Goal: Transaction & Acquisition: Purchase product/service

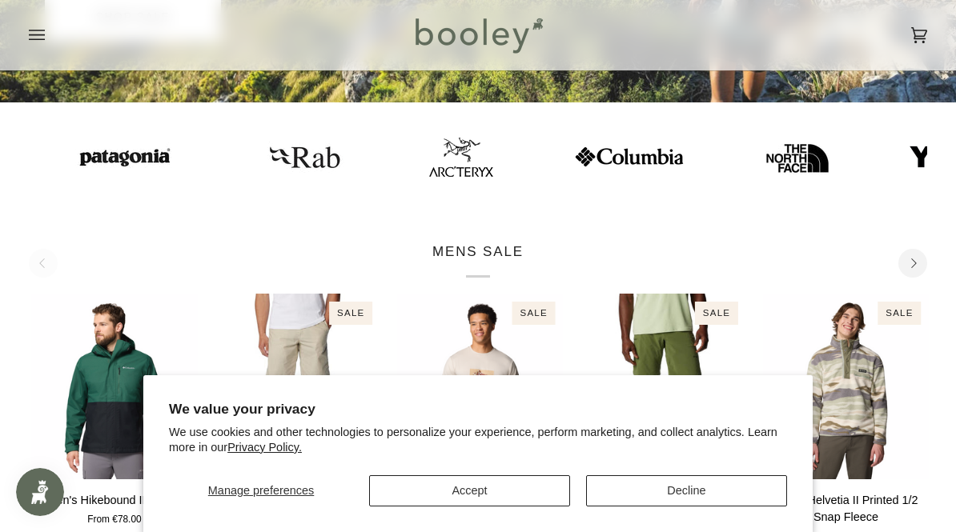
scroll to position [340, 0]
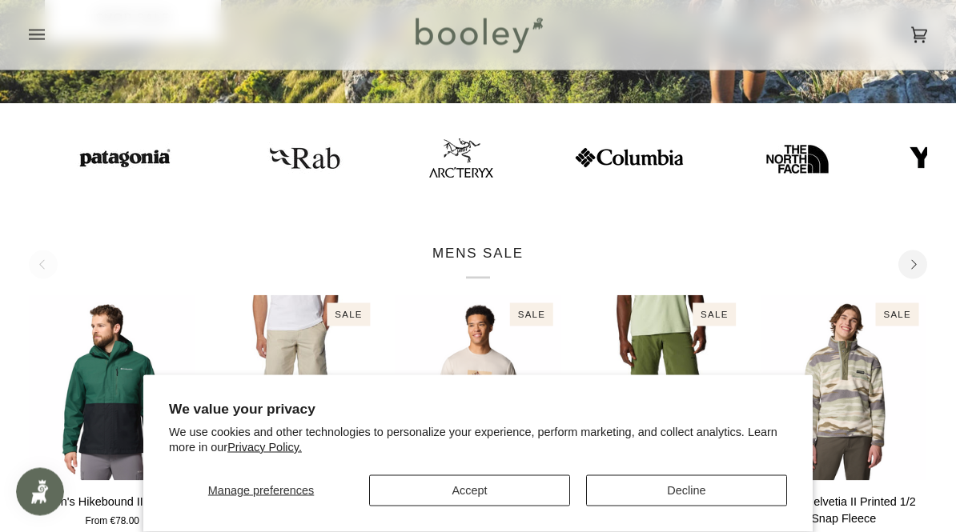
click at [97, 163] on img at bounding box center [97, 158] width 112 height 29
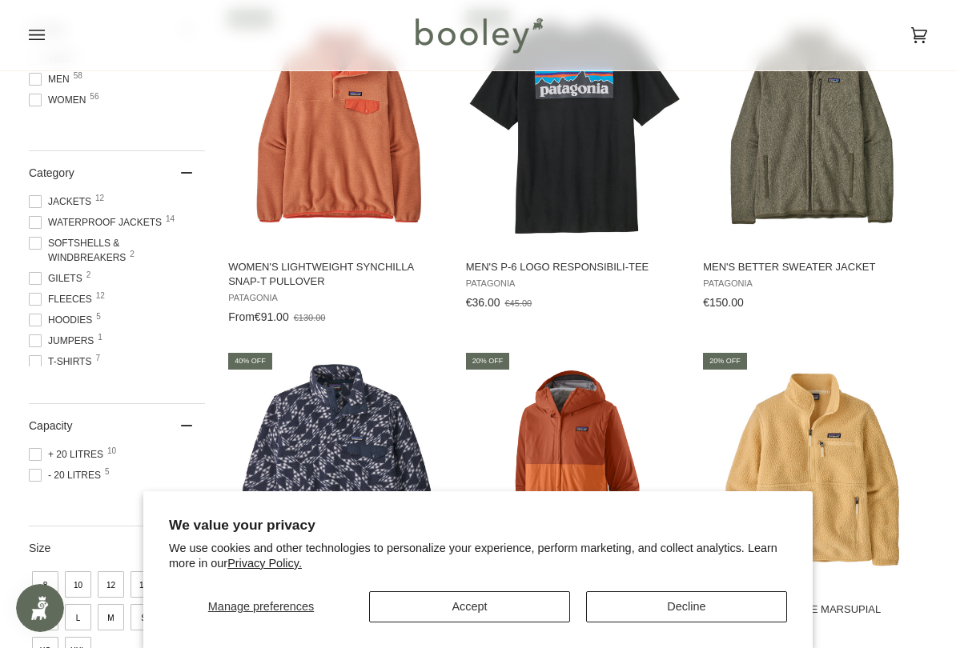
click at [504, 531] on button "Accept" at bounding box center [469, 606] width 201 height 31
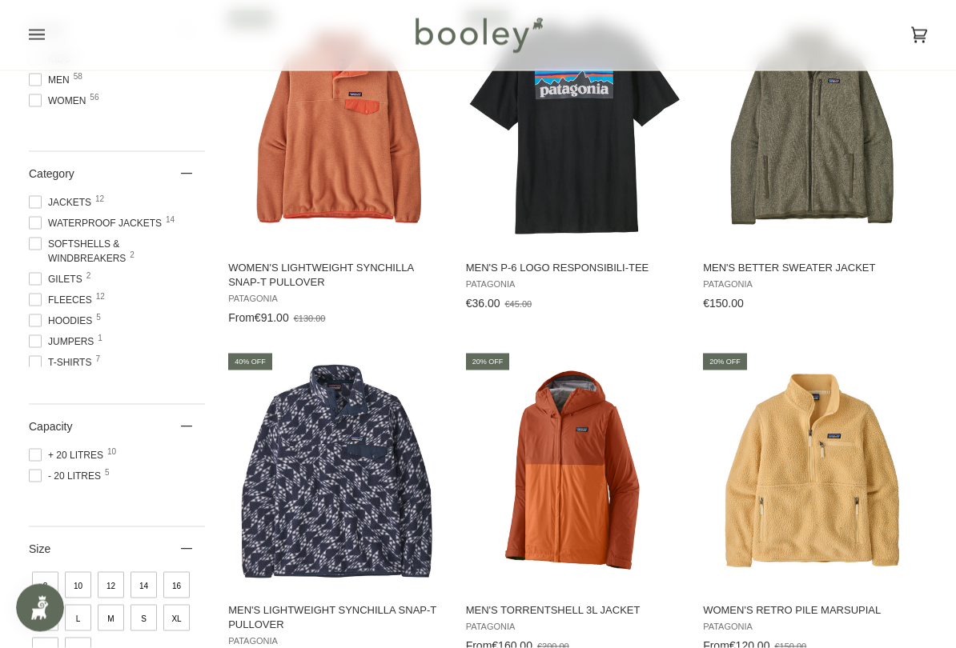
scroll to position [376, 0]
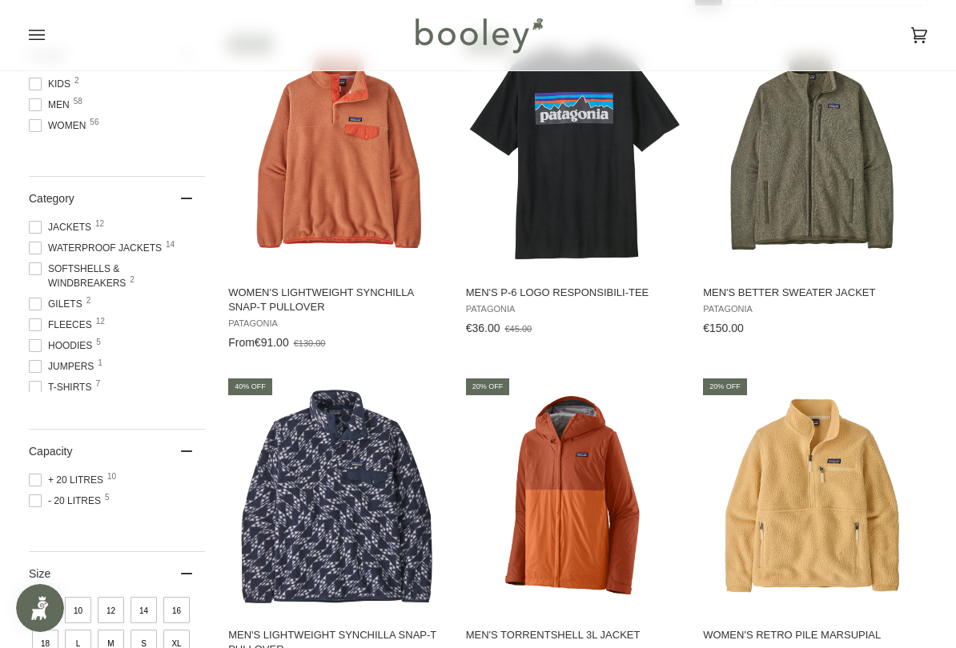
click at [356, 443] on img "Men's Lightweight Synchilla Snap-T Pullover" at bounding box center [337, 496] width 223 height 223
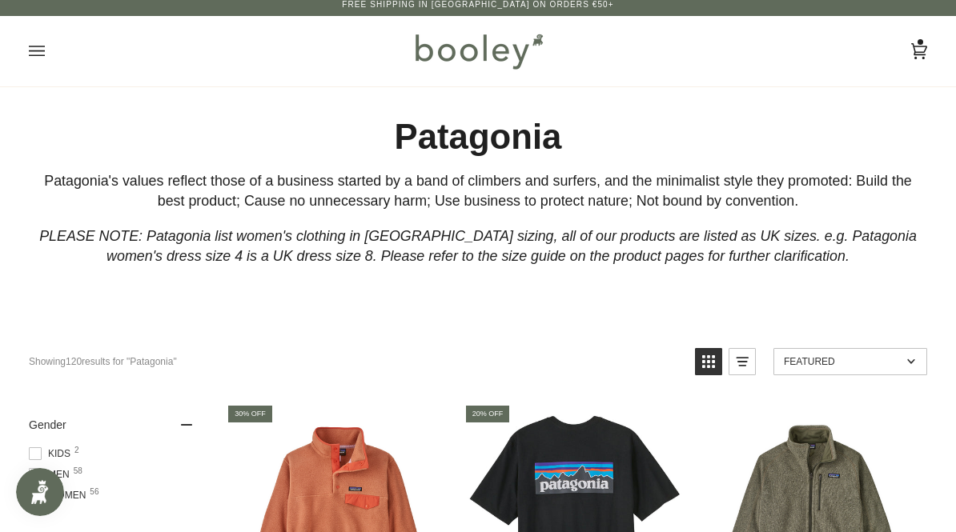
scroll to position [0, 0]
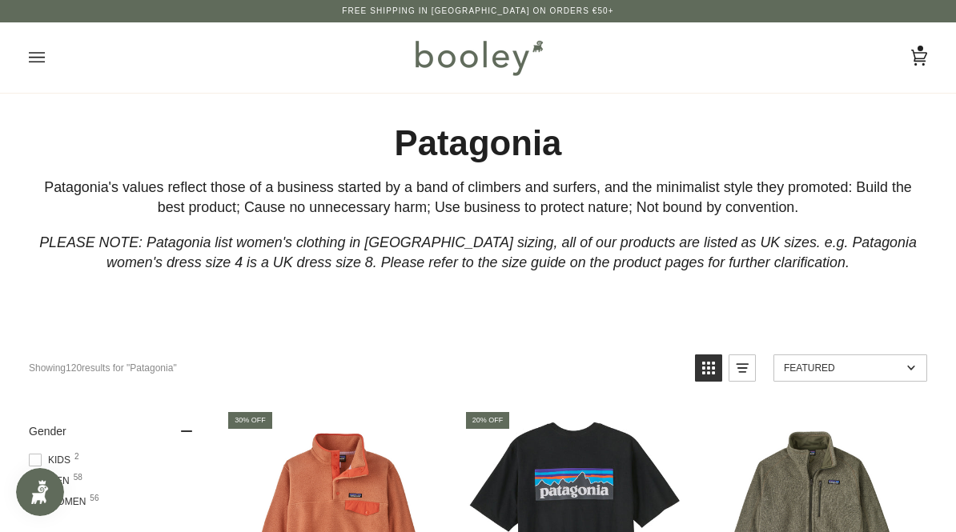
click at [924, 56] on icon at bounding box center [919, 58] width 16 height 24
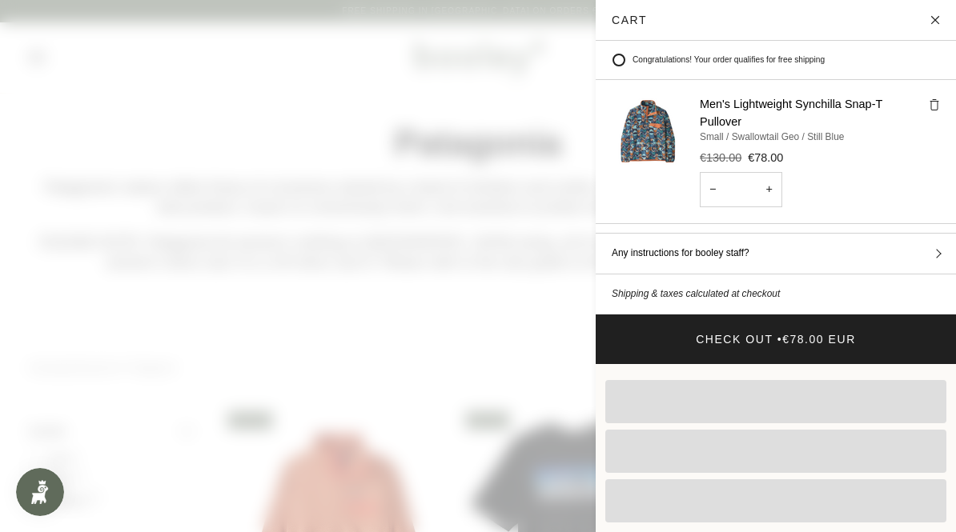
click at [941, 25] on button "Close" at bounding box center [936, 20] width 40 height 40
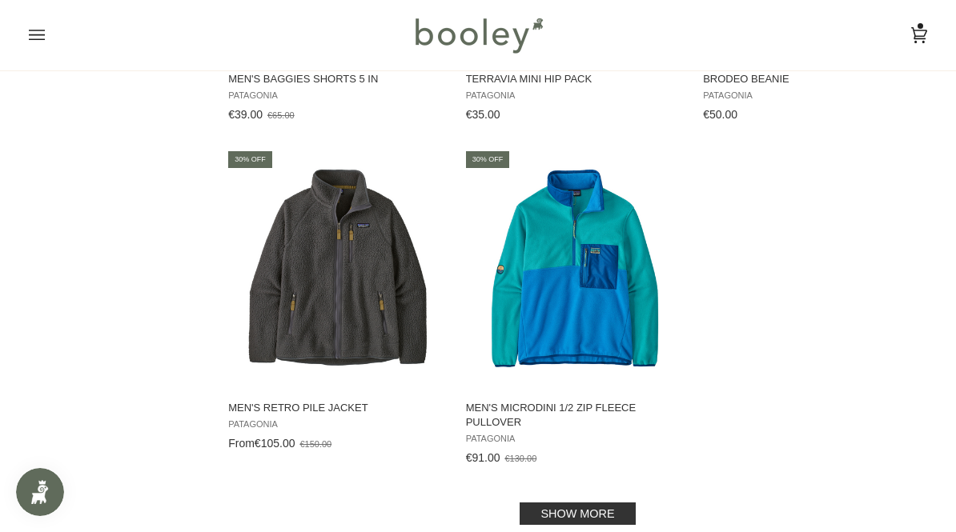
scroll to position [2295, 0]
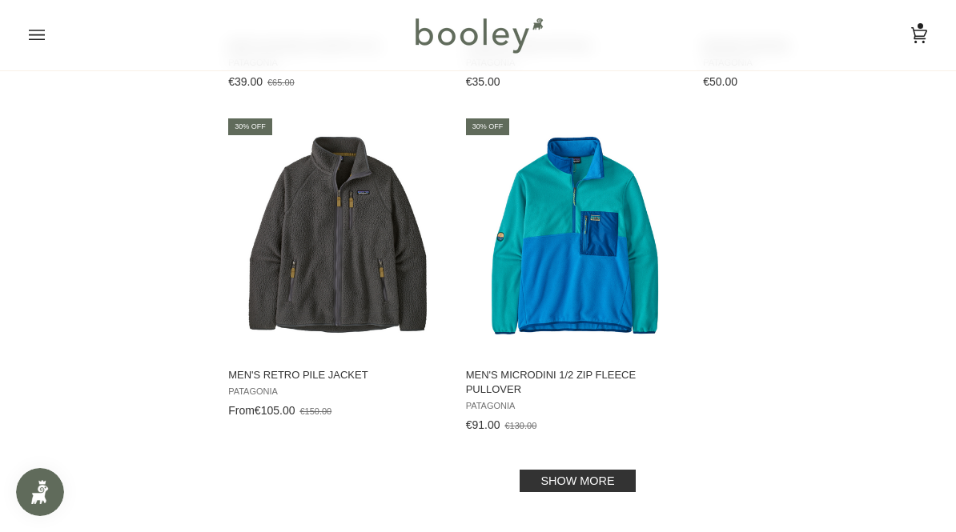
click at [547, 492] on link "Show more" at bounding box center [576, 481] width 115 height 22
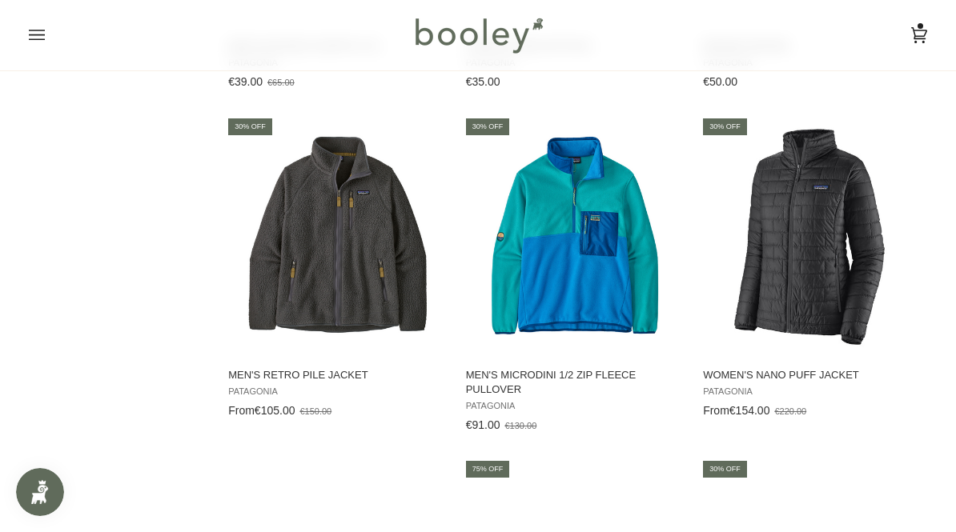
click at [303, 289] on img "Men's Retro Pile Jacket" at bounding box center [337, 235] width 223 height 223
click at [272, 313] on img "Men's Retro Pile Jacket" at bounding box center [337, 235] width 223 height 223
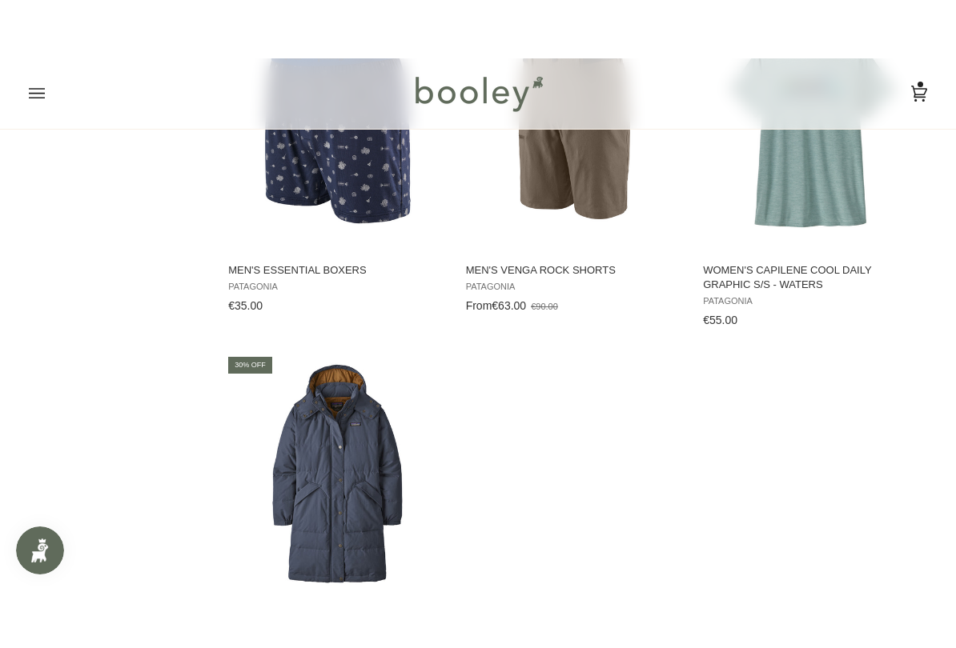
scroll to position [4534, 0]
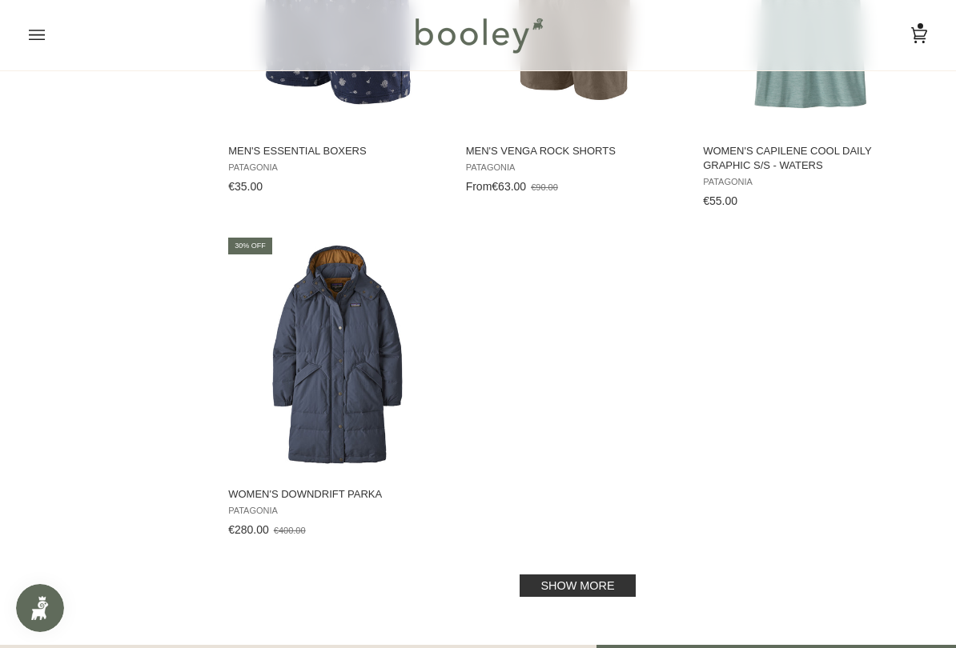
click at [294, 399] on img "Women's Downdrift Parka" at bounding box center [337, 354] width 223 height 223
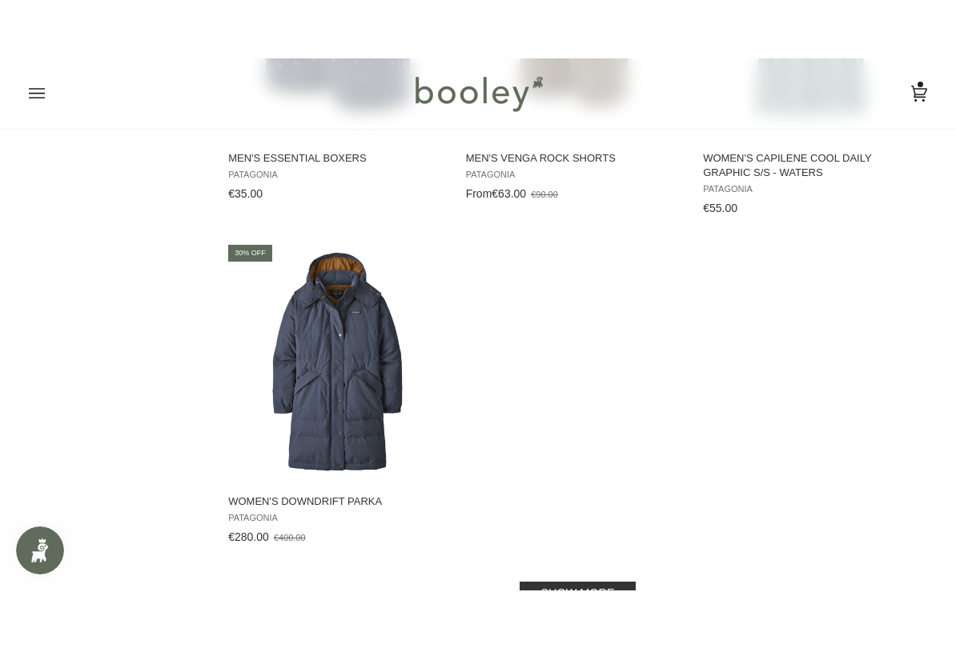
scroll to position [4661, 0]
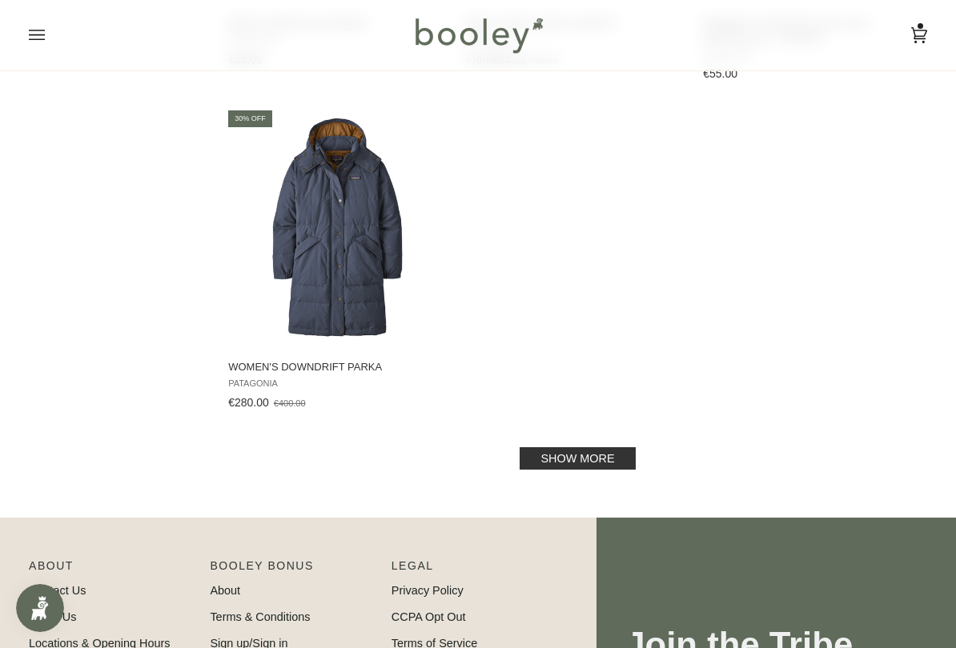
click at [618, 455] on link "Show more" at bounding box center [576, 458] width 115 height 22
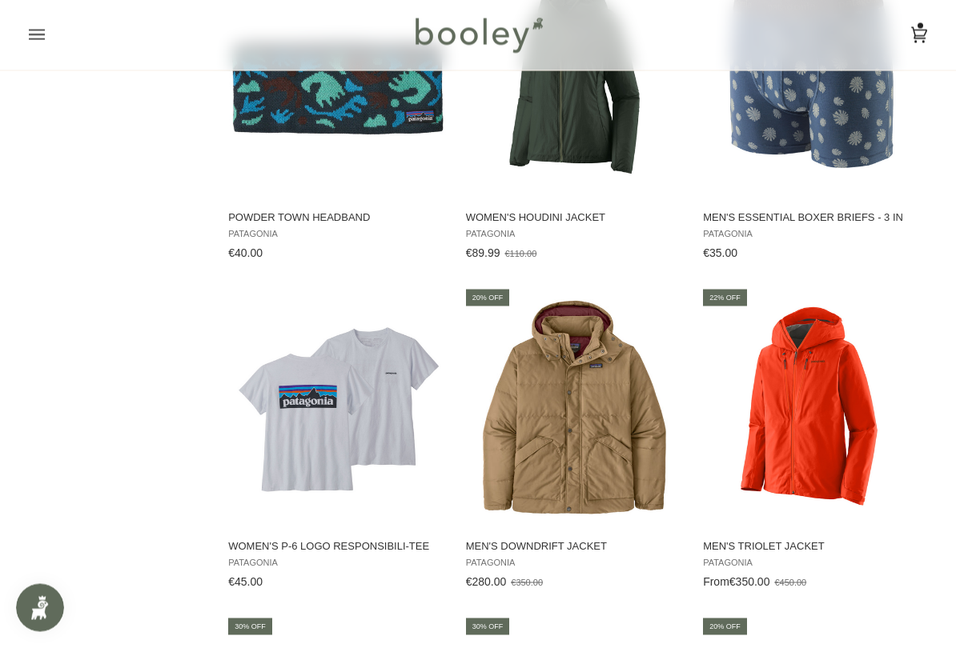
scroll to position [5154, 0]
click at [602, 422] on img "Men's Downdrift Jacket" at bounding box center [574, 406] width 223 height 223
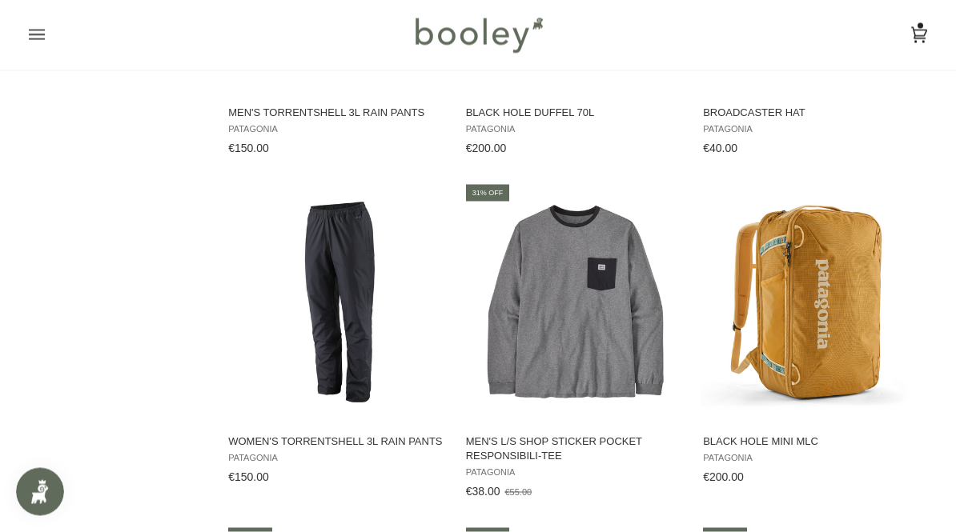
scroll to position [6245, 0]
click at [593, 306] on img "Men's L/S Shop Sticker Pocket Responsibili-Tee" at bounding box center [574, 301] width 223 height 223
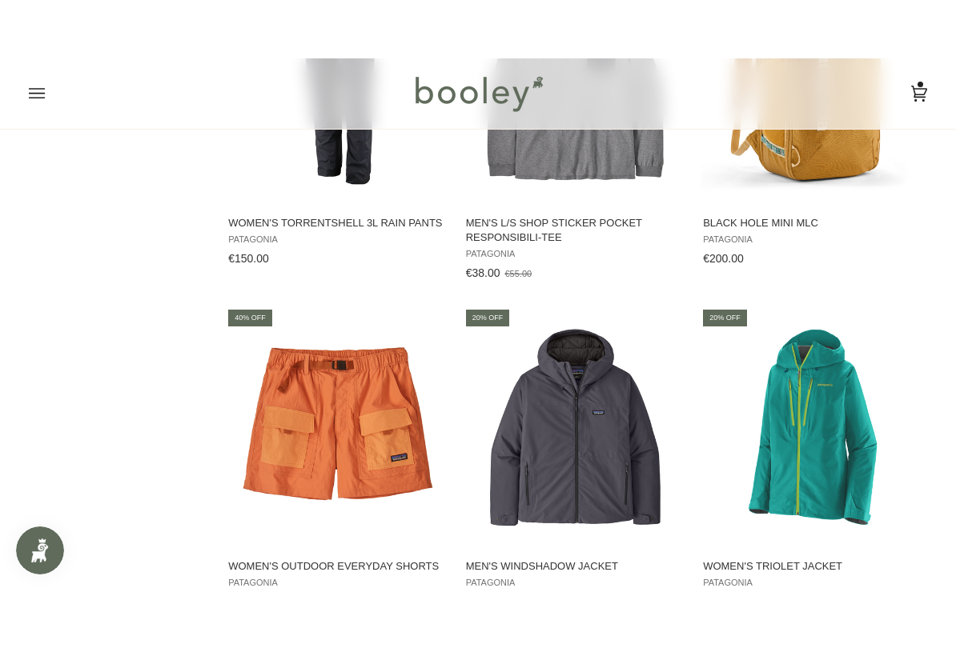
scroll to position [6594, 0]
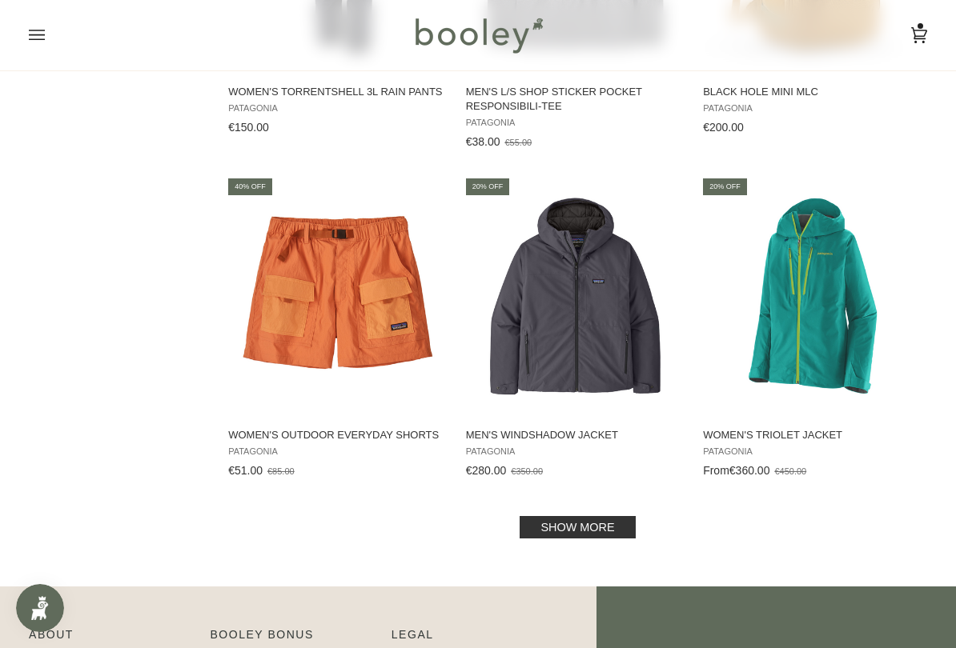
click at [603, 517] on link "Show more" at bounding box center [576, 527] width 115 height 22
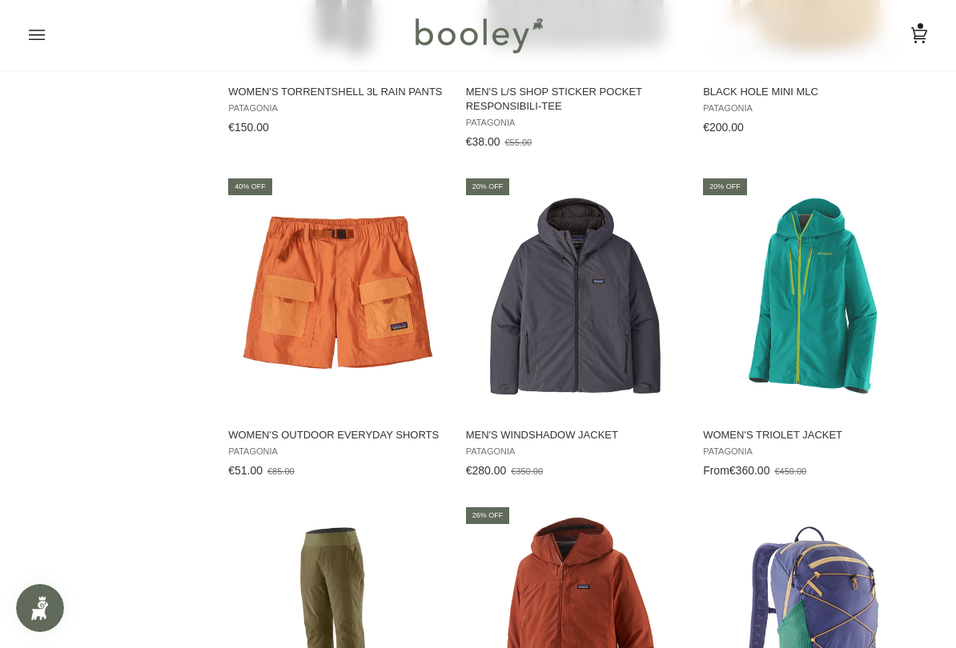
click at [591, 316] on img "Men's Windshadow Jacket" at bounding box center [574, 296] width 223 height 223
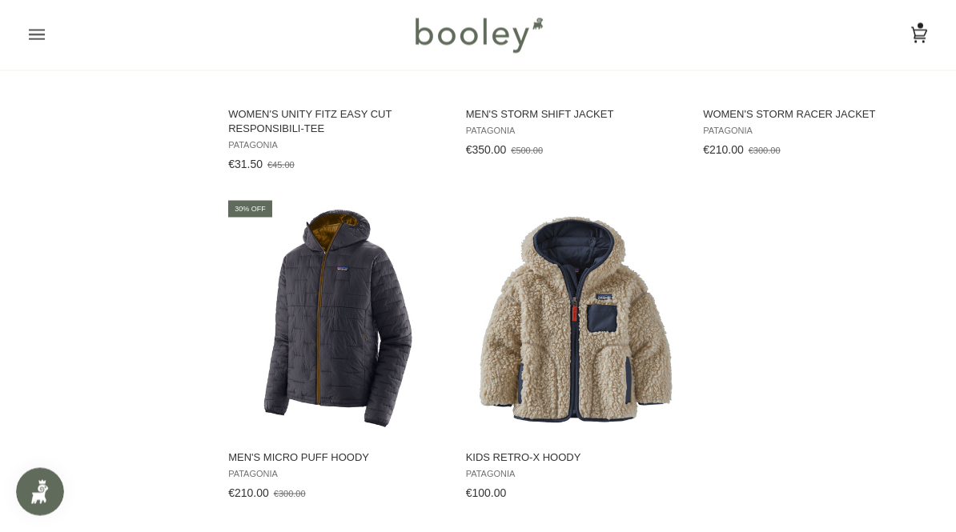
scroll to position [8971, 0]
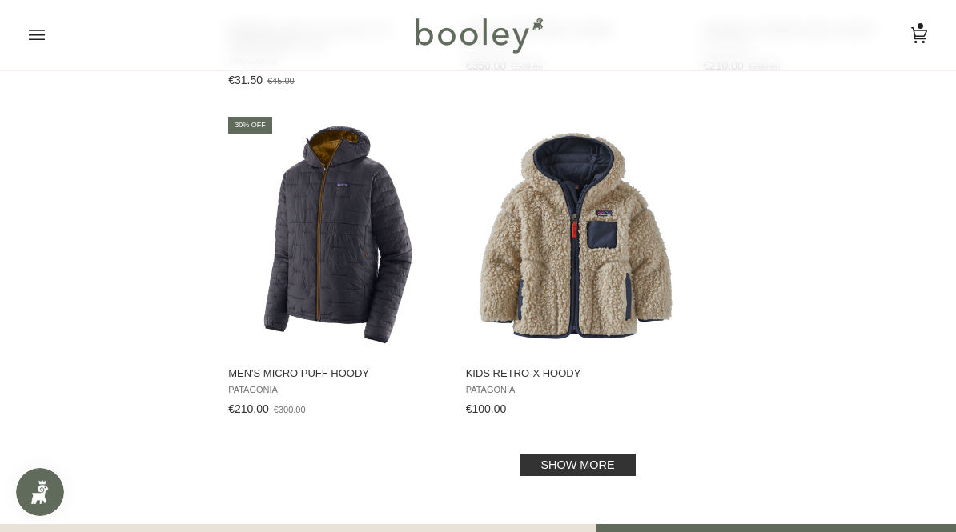
click at [603, 454] on link "Show more" at bounding box center [576, 465] width 115 height 22
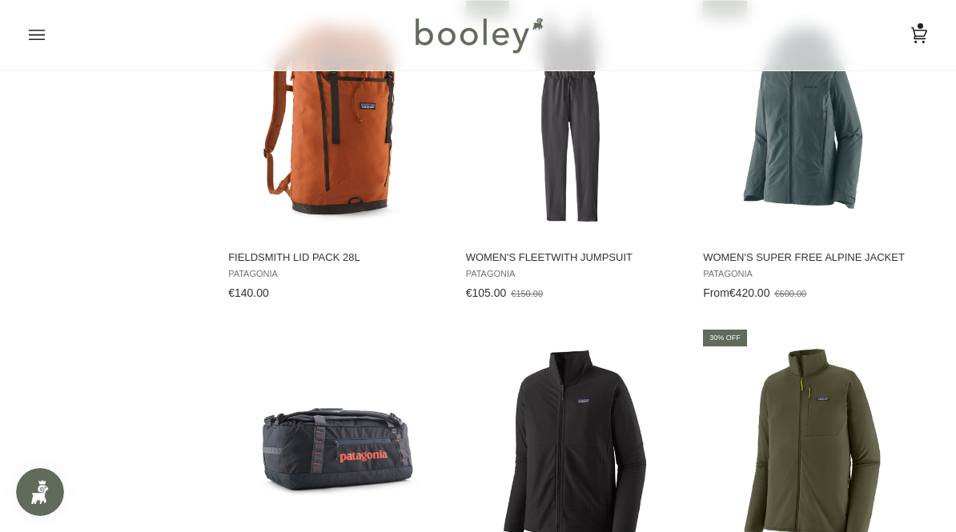
scroll to position [11398, 0]
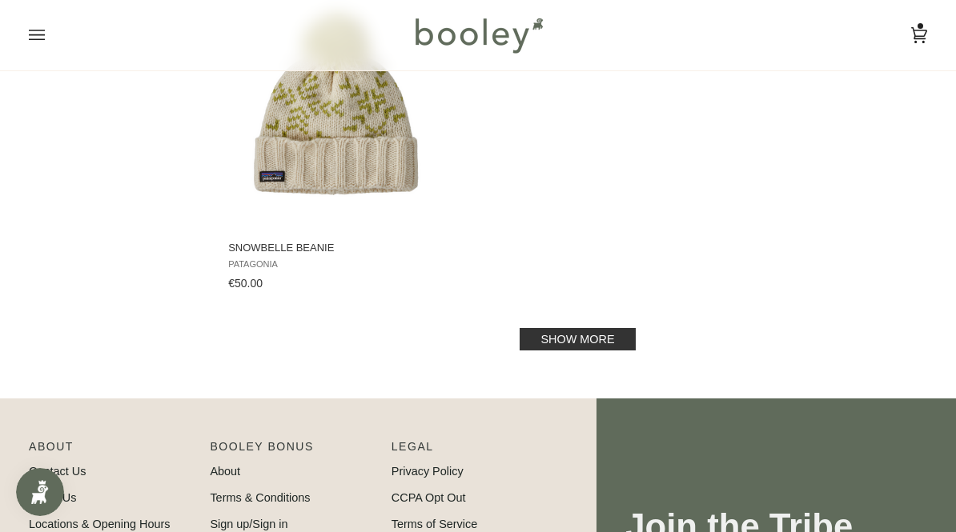
click at [595, 343] on link "Show more" at bounding box center [576, 339] width 115 height 22
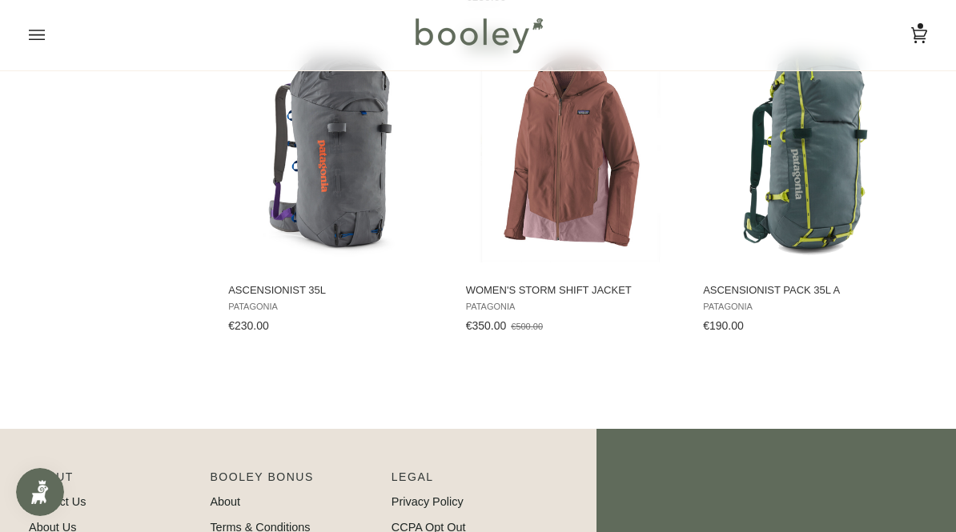
scroll to position [13542, 0]
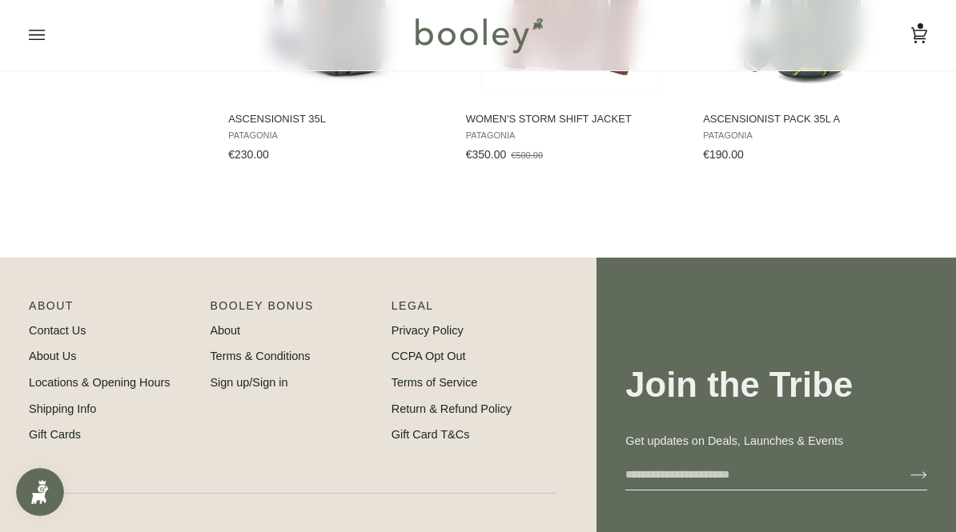
click at [916, 54] on link "Cart €78.00 (1)" at bounding box center [903, 35] width 48 height 70
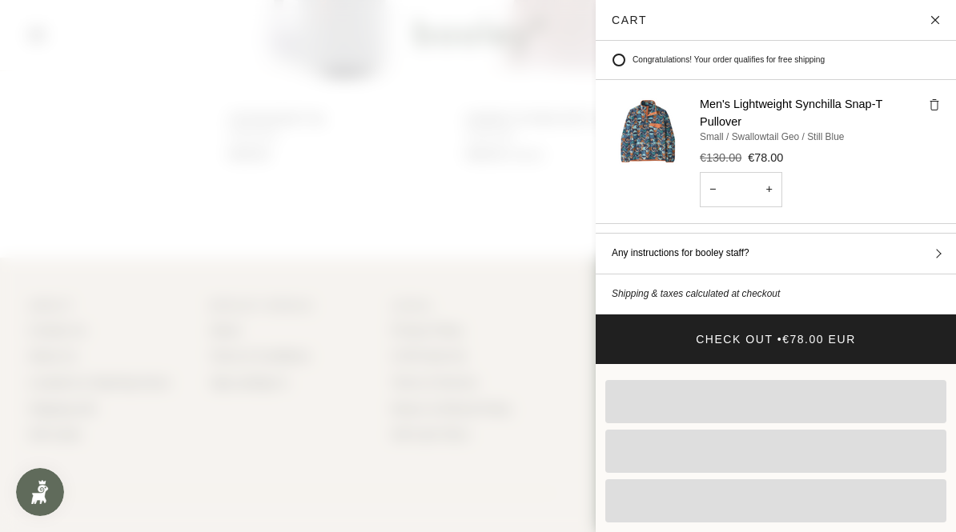
click at [664, 146] on img "Cart" at bounding box center [647, 132] width 72 height 72
click at [920, 10] on button "Close" at bounding box center [936, 20] width 40 height 40
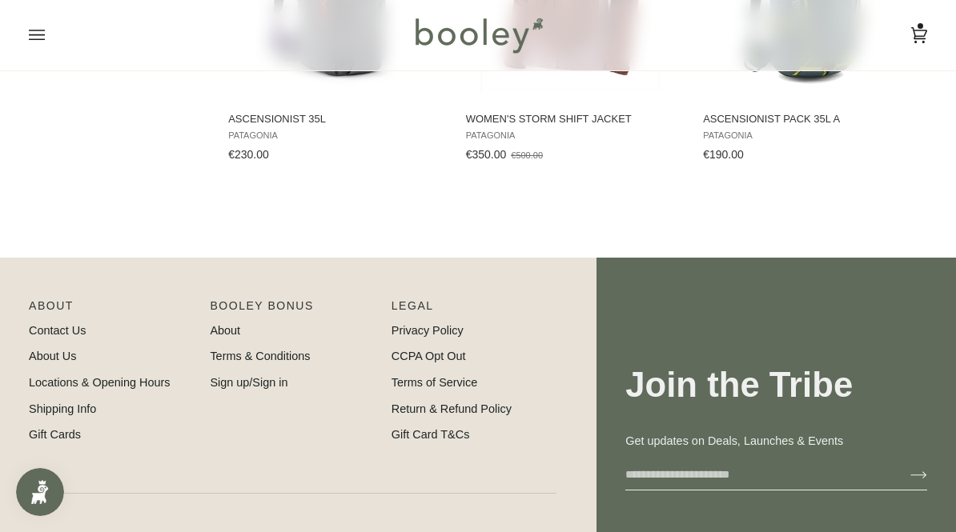
click at [925, 37] on icon at bounding box center [919, 35] width 16 height 24
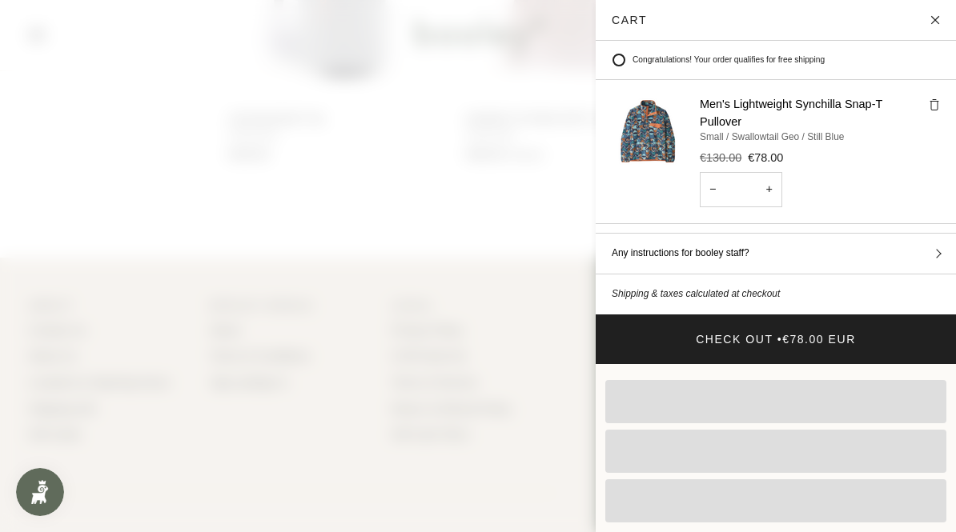
click at [929, 109] on icon "Cart" at bounding box center [933, 104] width 11 height 11
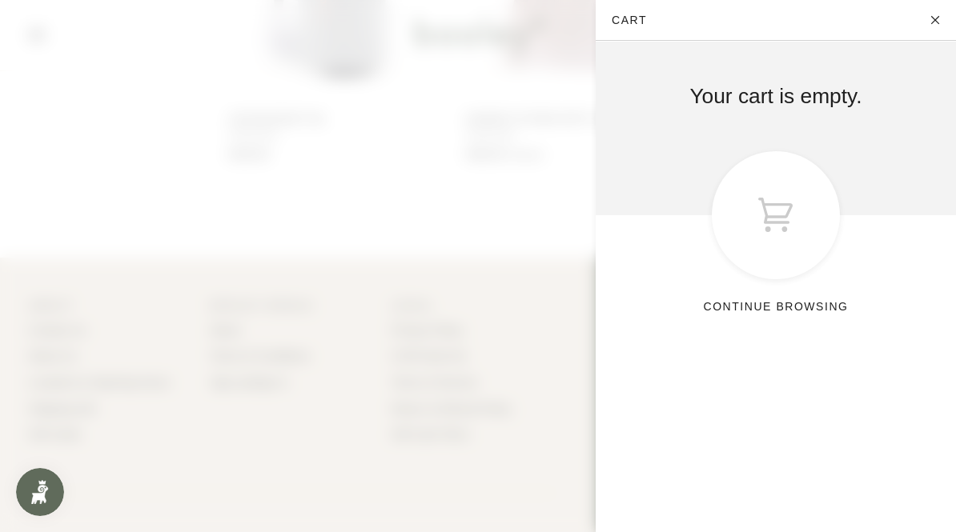
click at [937, 19] on button "Close" at bounding box center [936, 20] width 40 height 40
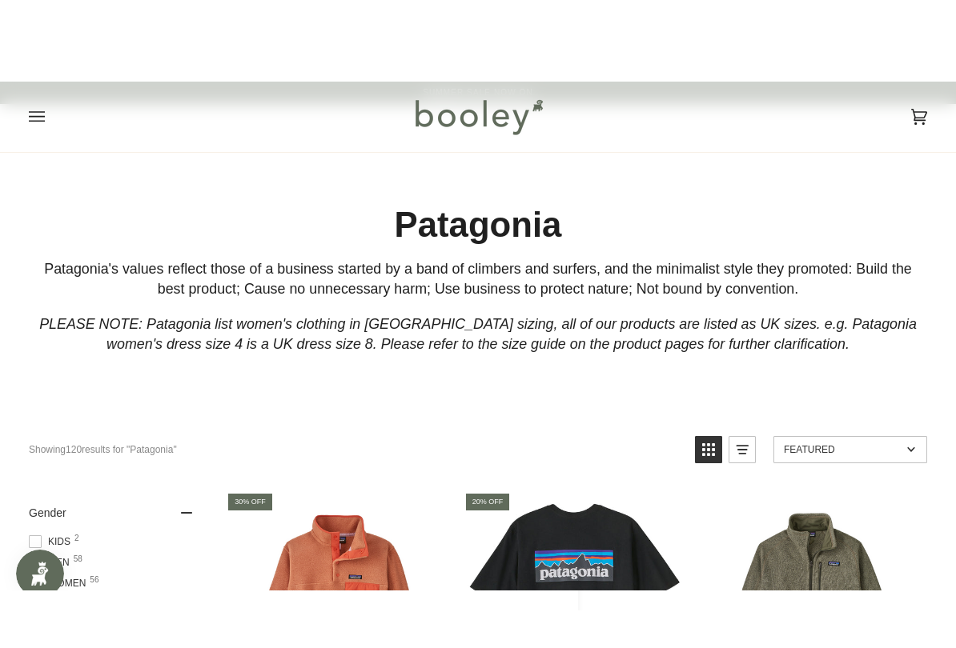
scroll to position [194, 0]
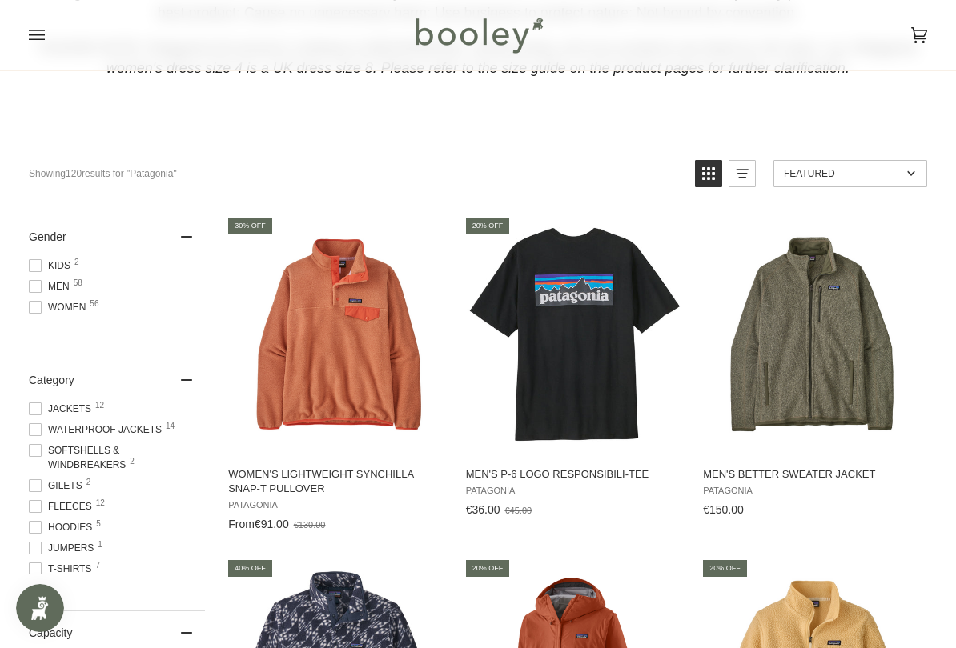
click at [48, 303] on span "Women 56" at bounding box center [60, 307] width 62 height 14
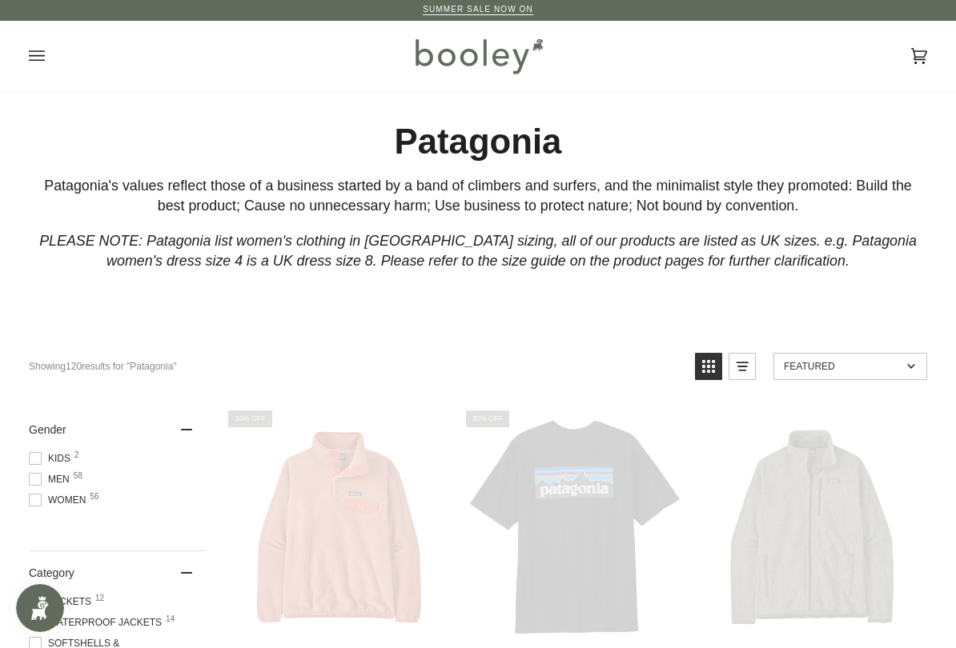
scroll to position [0, 0]
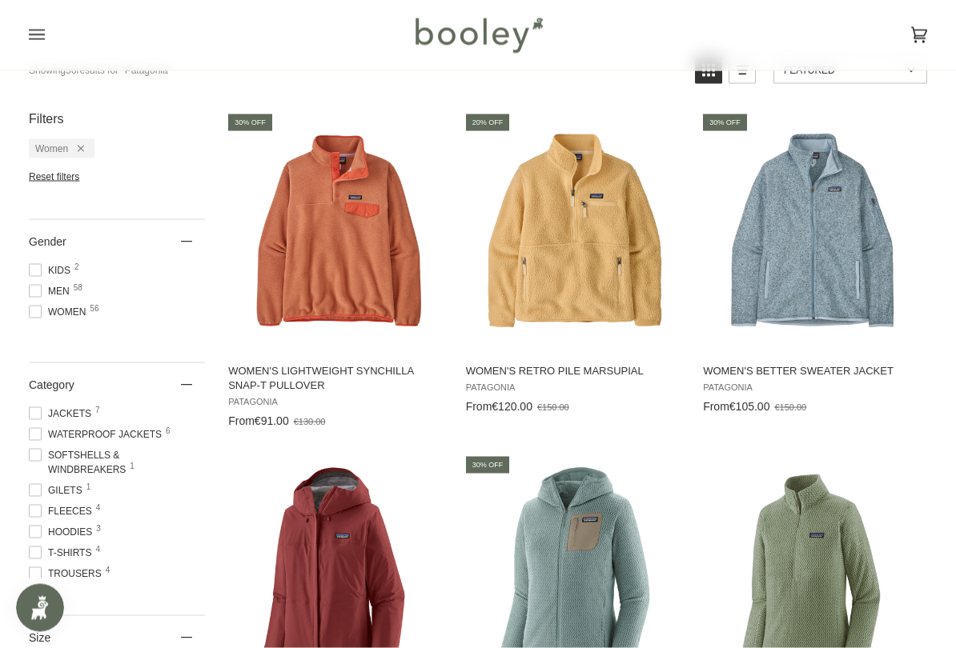
scroll to position [299, 0]
click at [380, 339] on button "View product" at bounding box center [337, 334] width 222 height 34
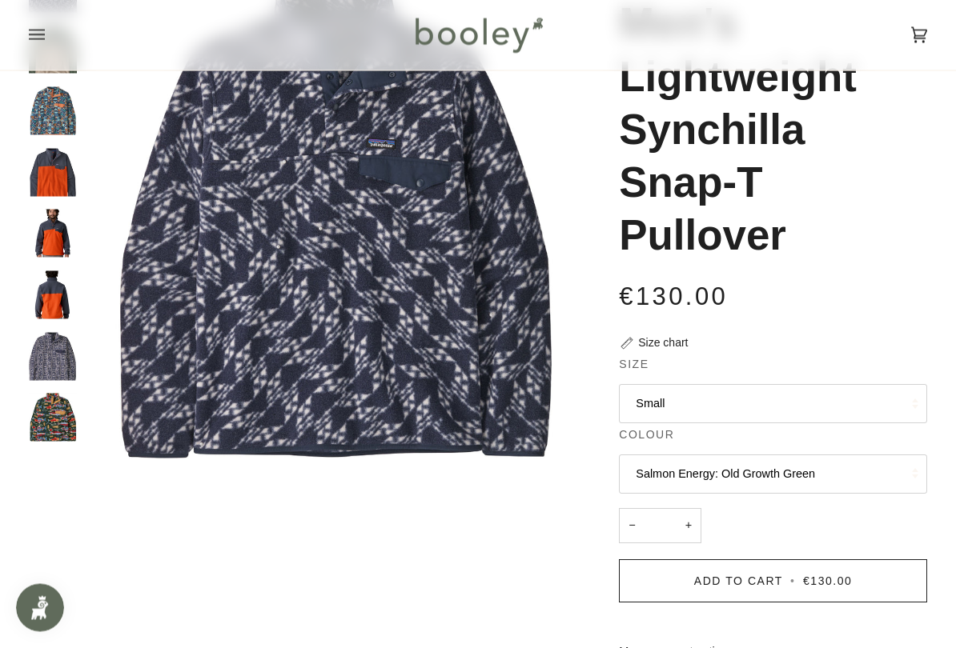
scroll to position [148, 0]
click at [744, 401] on button "Small" at bounding box center [773, 403] width 308 height 39
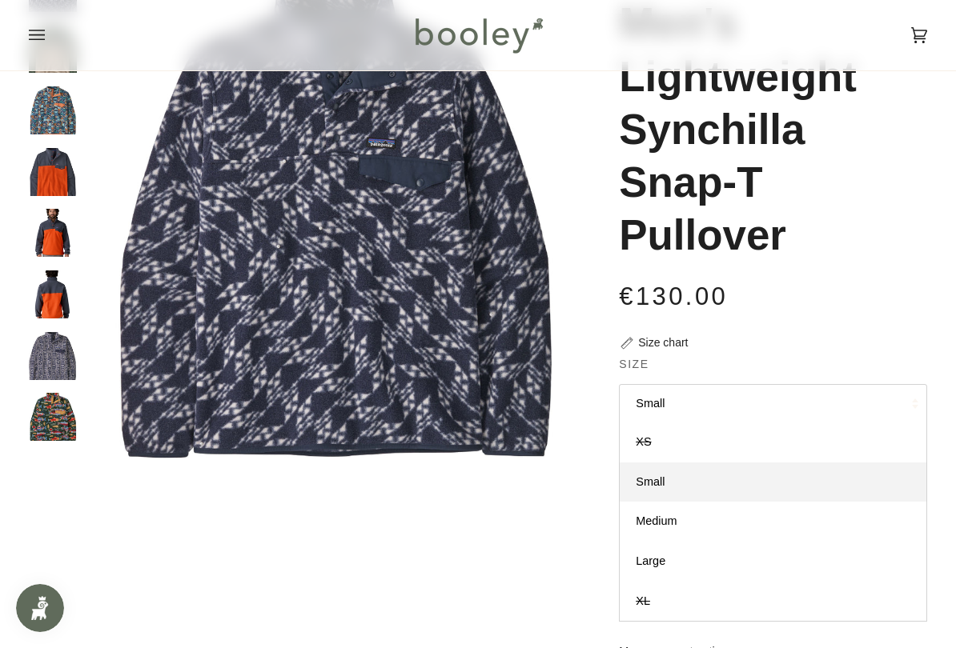
click at [818, 195] on h1 "Men's Lightweight Synchilla Snap-T Pullover" at bounding box center [767, 129] width 296 height 265
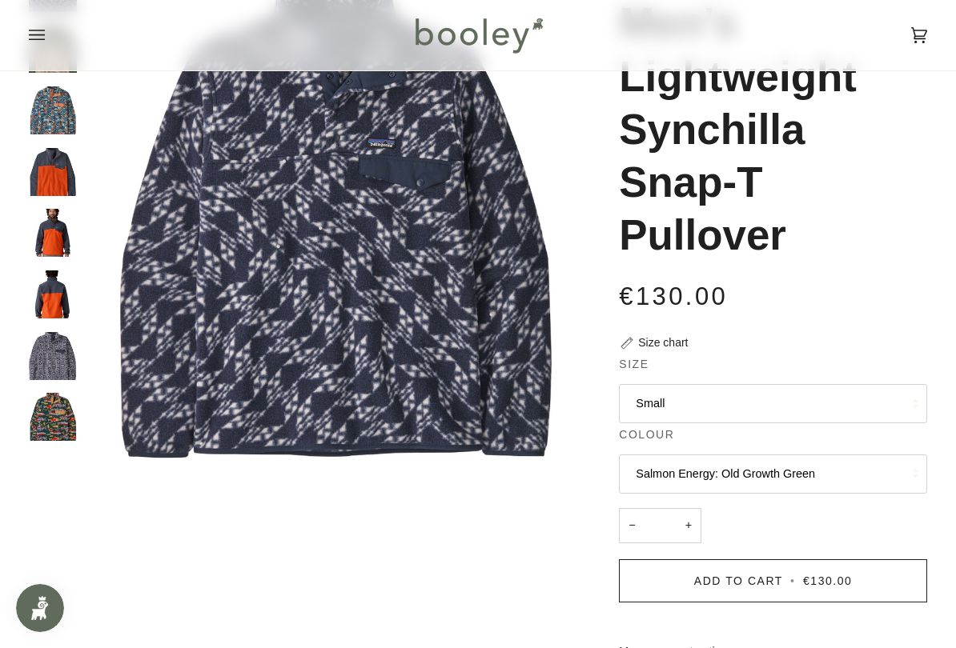
click at [766, 384] on button "Small" at bounding box center [773, 403] width 308 height 39
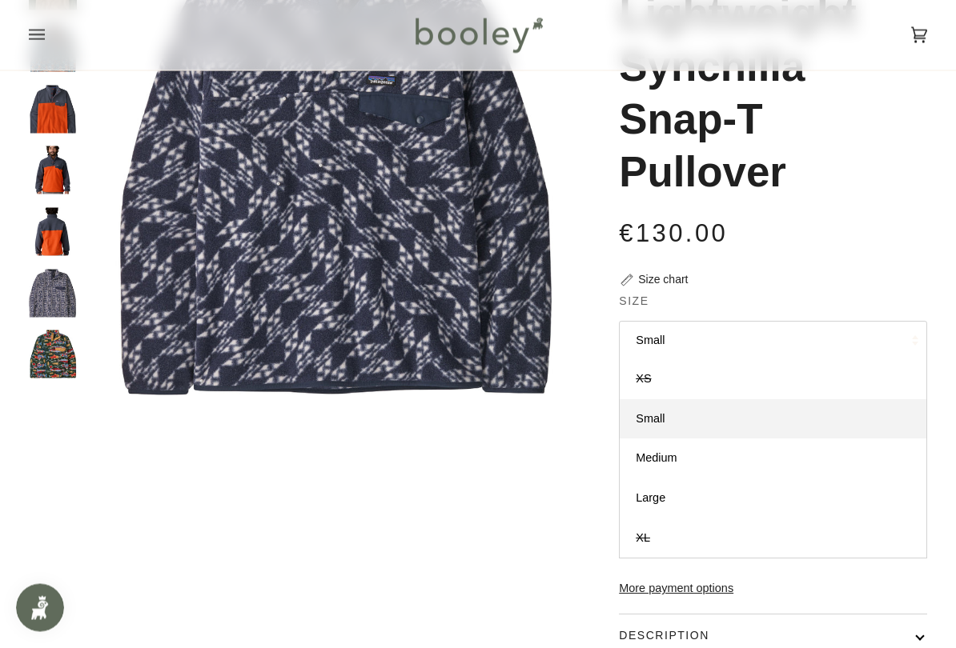
scroll to position [228, 0]
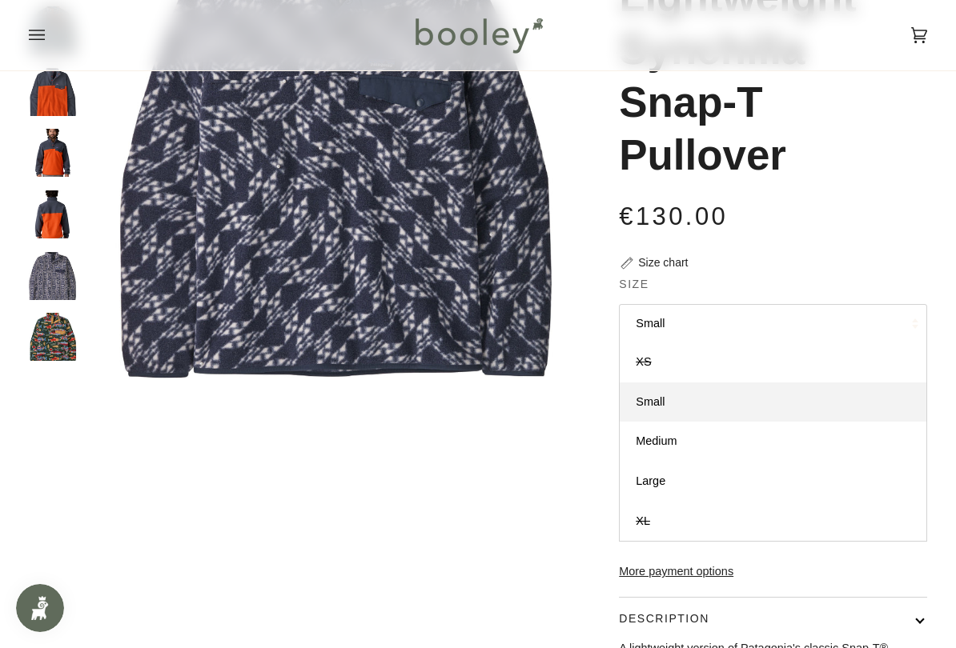
click at [733, 462] on link "Large" at bounding box center [772, 482] width 307 height 40
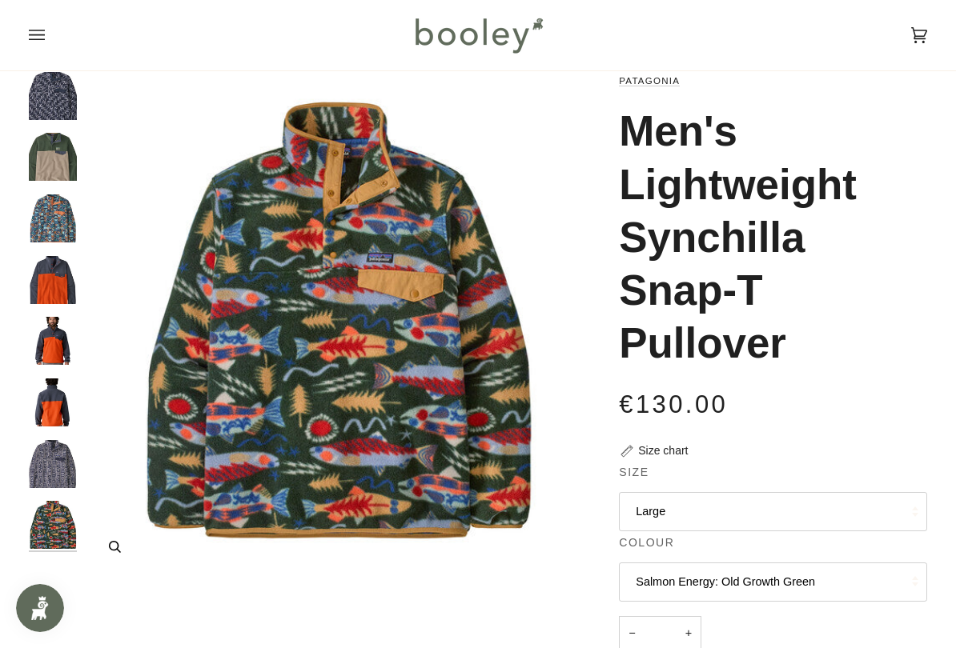
scroll to position [29, 0]
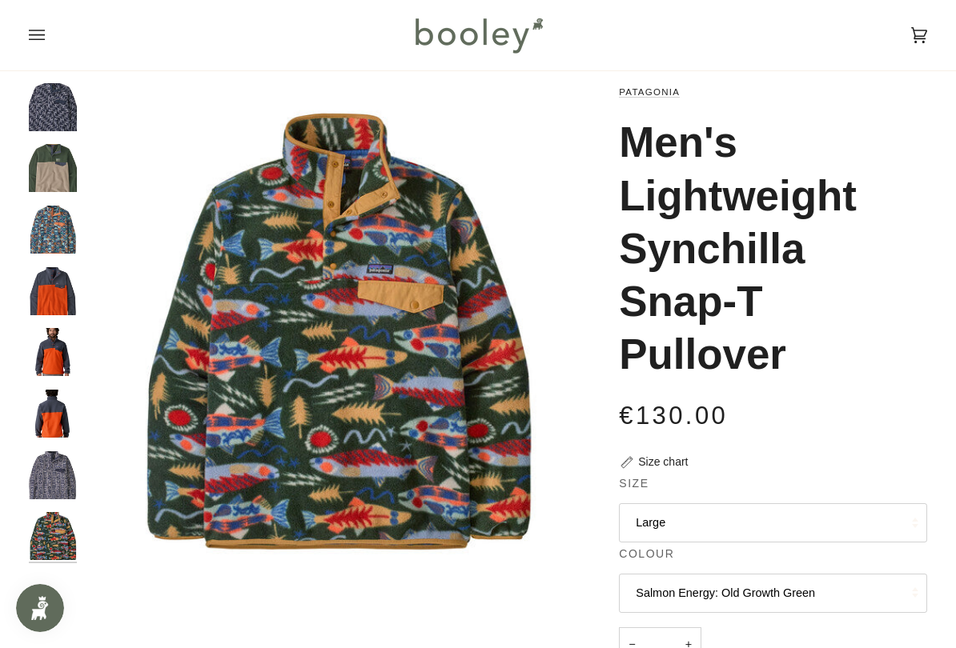
click at [791, 522] on button "Large" at bounding box center [773, 522] width 308 height 39
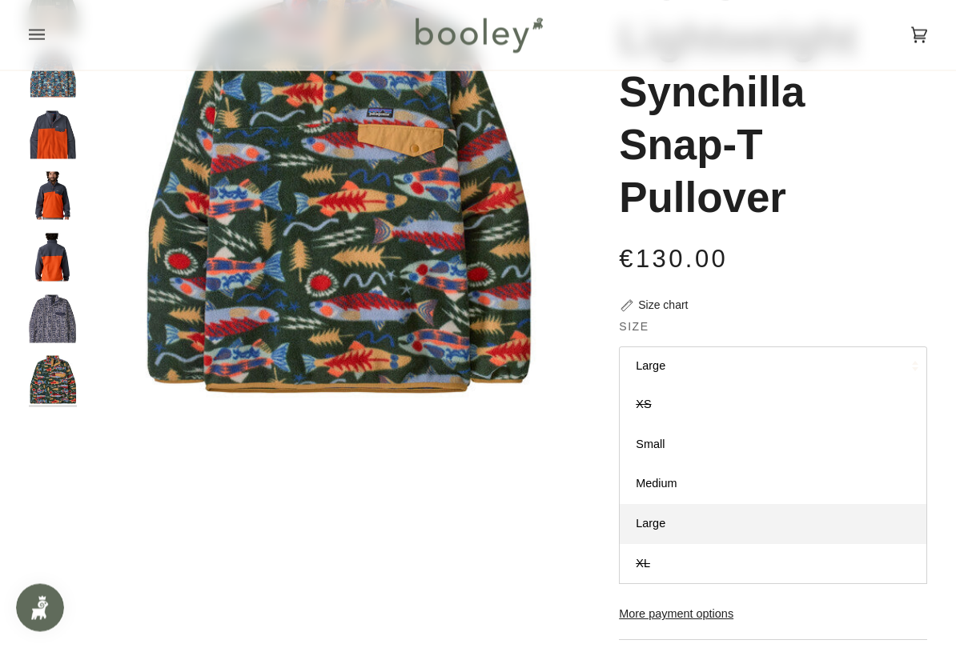
scroll to position [187, 0]
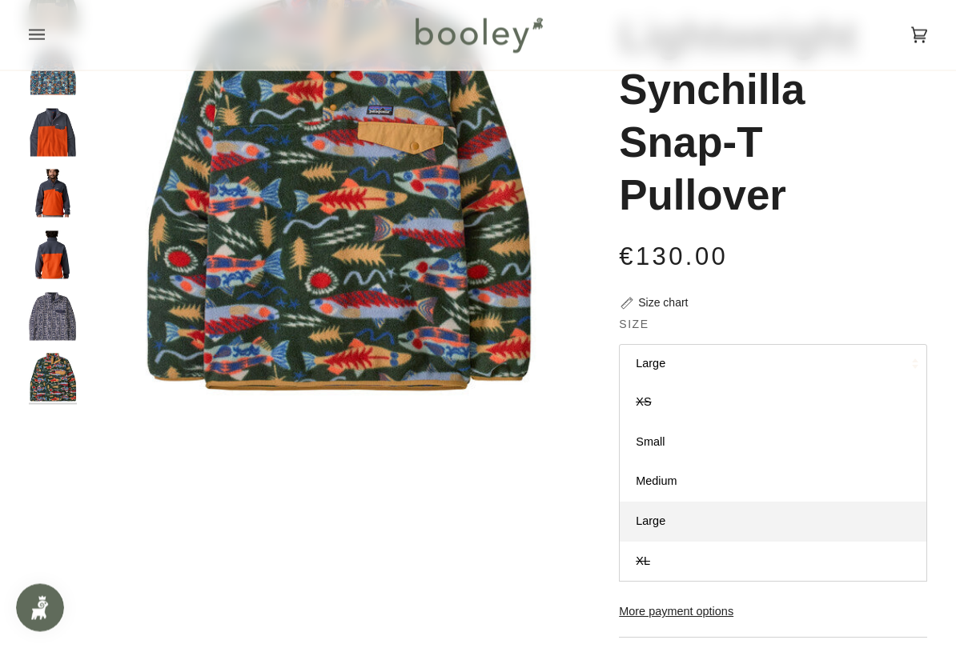
click at [693, 440] on link "Small" at bounding box center [772, 443] width 307 height 40
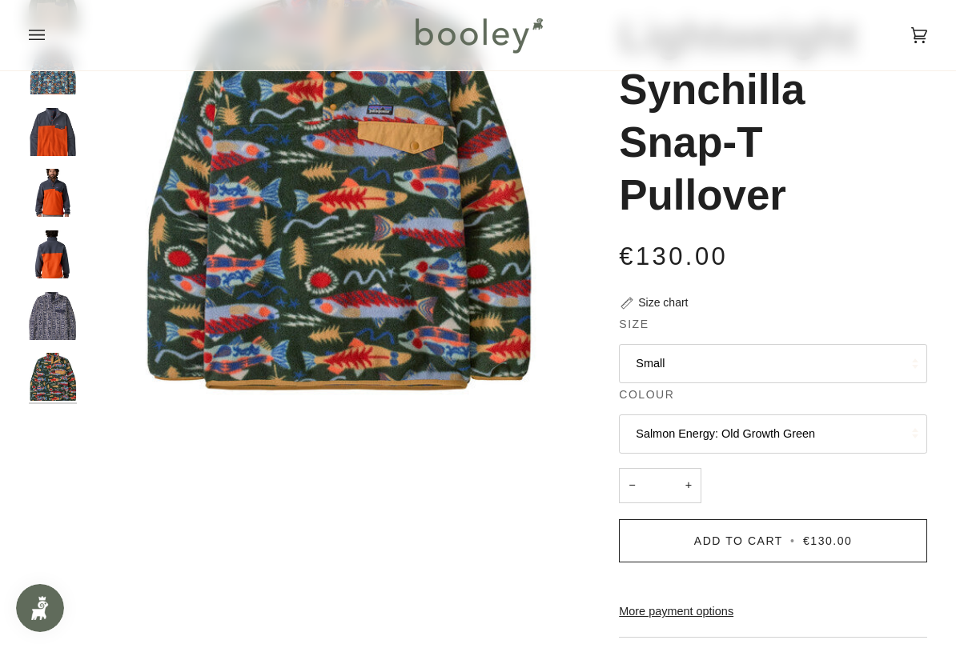
click at [804, 443] on button "Salmon Energy: Old Growth Green" at bounding box center [773, 434] width 308 height 39
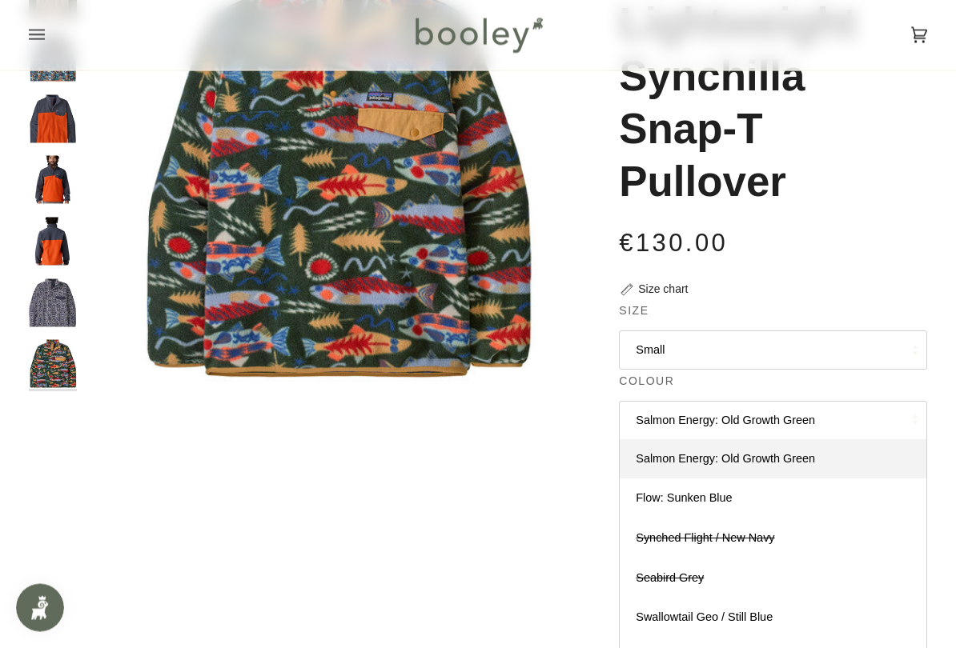
scroll to position [245, 0]
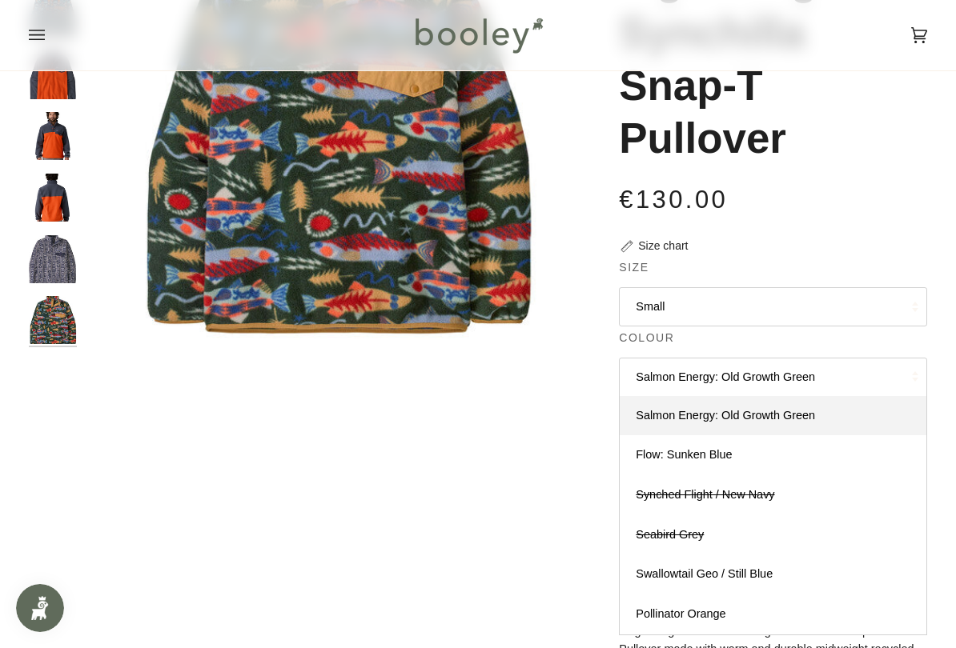
click at [724, 454] on span "Flow: Sunken Blue" at bounding box center [683, 454] width 96 height 13
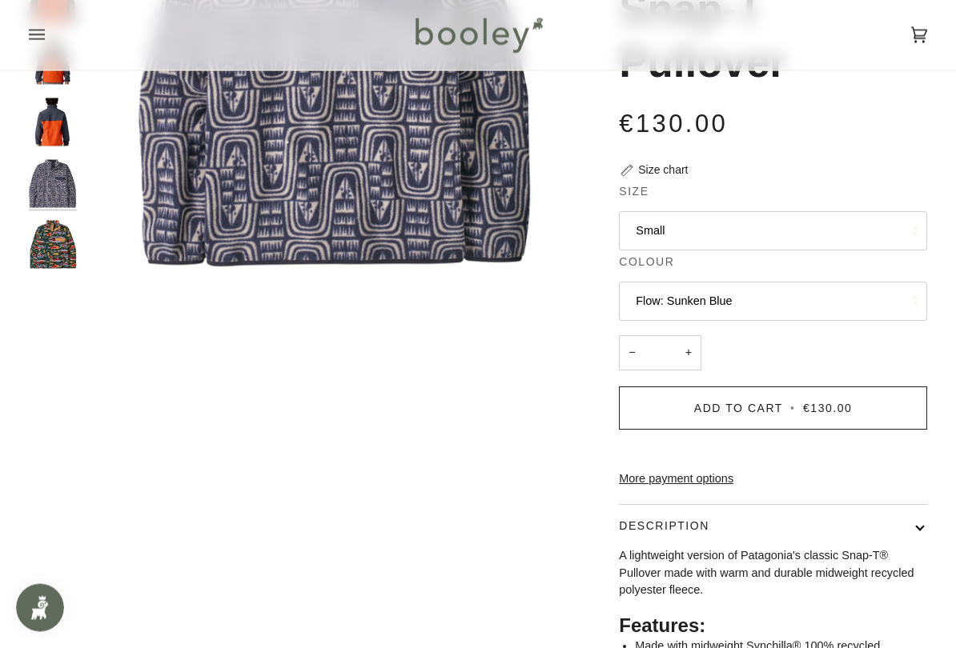
scroll to position [321, 0]
click at [768, 305] on button "Flow: Sunken Blue" at bounding box center [773, 301] width 308 height 39
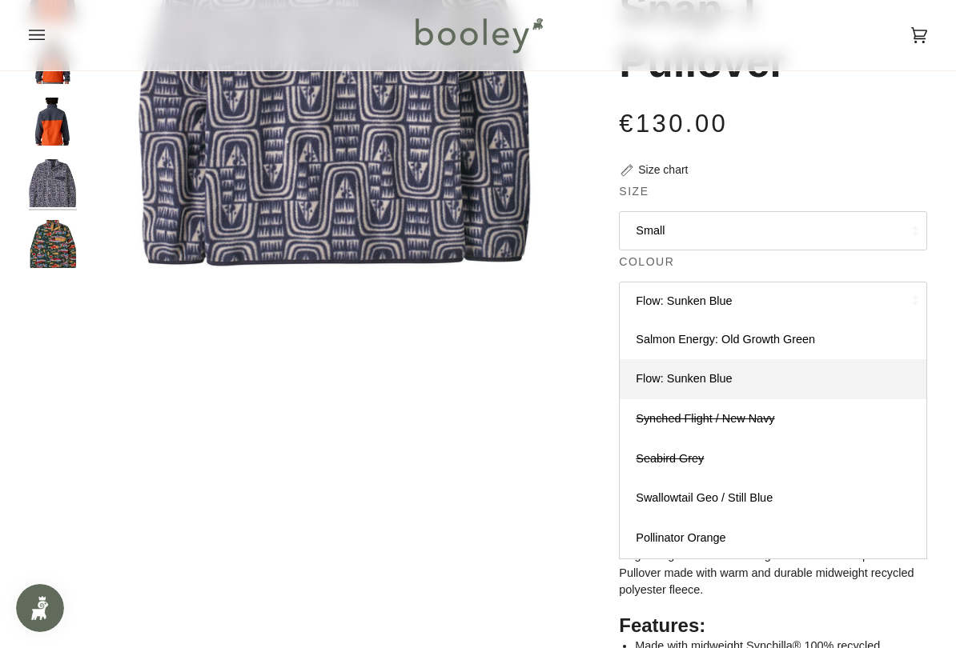
click at [734, 531] on link "Pollinator Orange" at bounding box center [772, 539] width 307 height 40
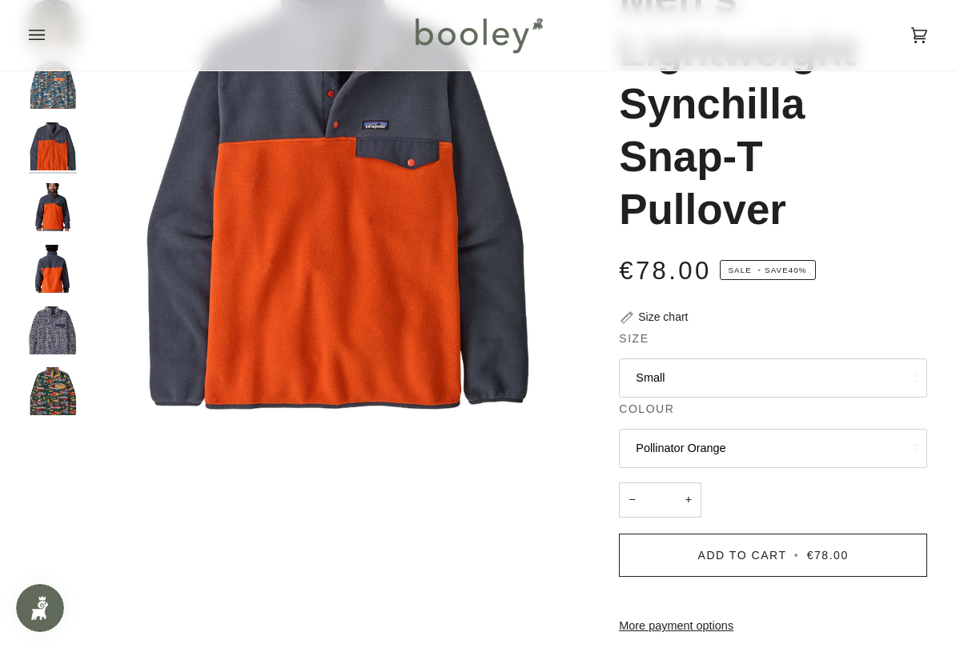
scroll to position [173, 0]
click at [796, 447] on button "Pollinator Orange" at bounding box center [773, 449] width 308 height 39
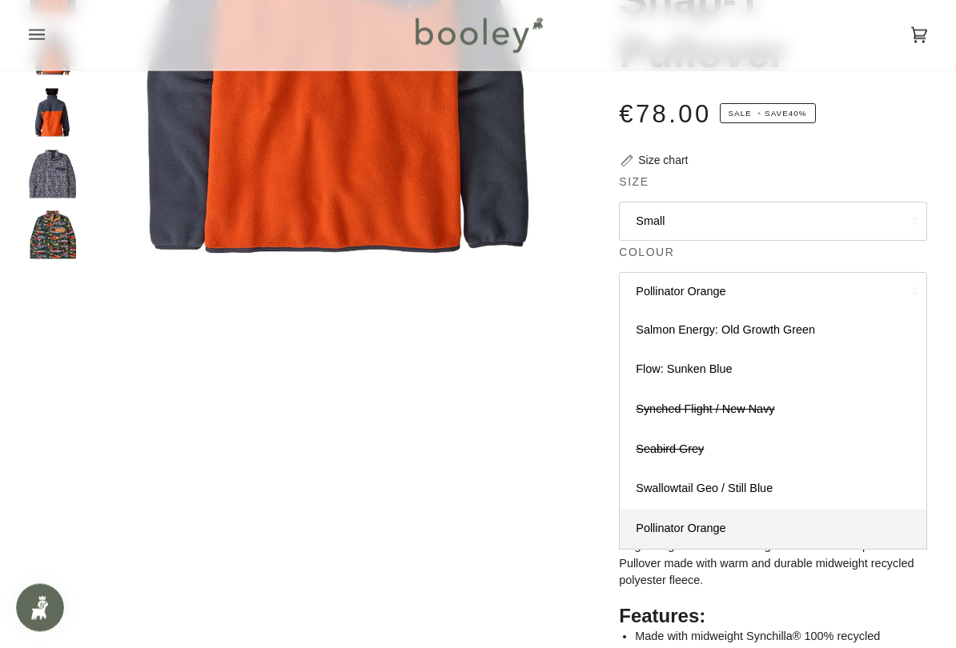
click at [774, 485] on link "Swallowtail Geo / Still Blue" at bounding box center [772, 490] width 307 height 40
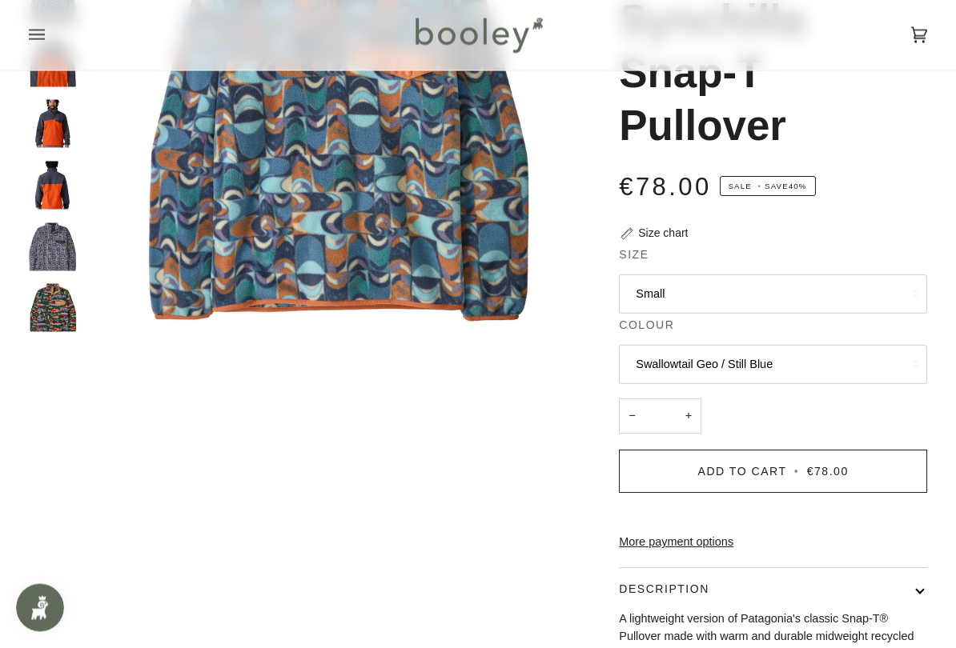
scroll to position [263, 0]
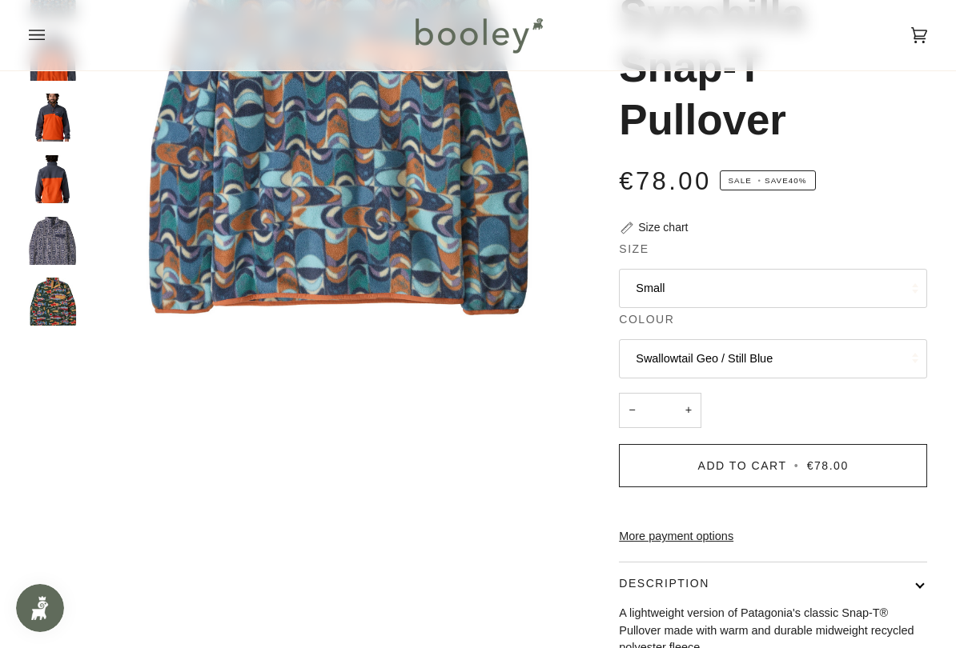
click at [747, 349] on button "Swallowtail Geo / Still Blue" at bounding box center [773, 358] width 308 height 39
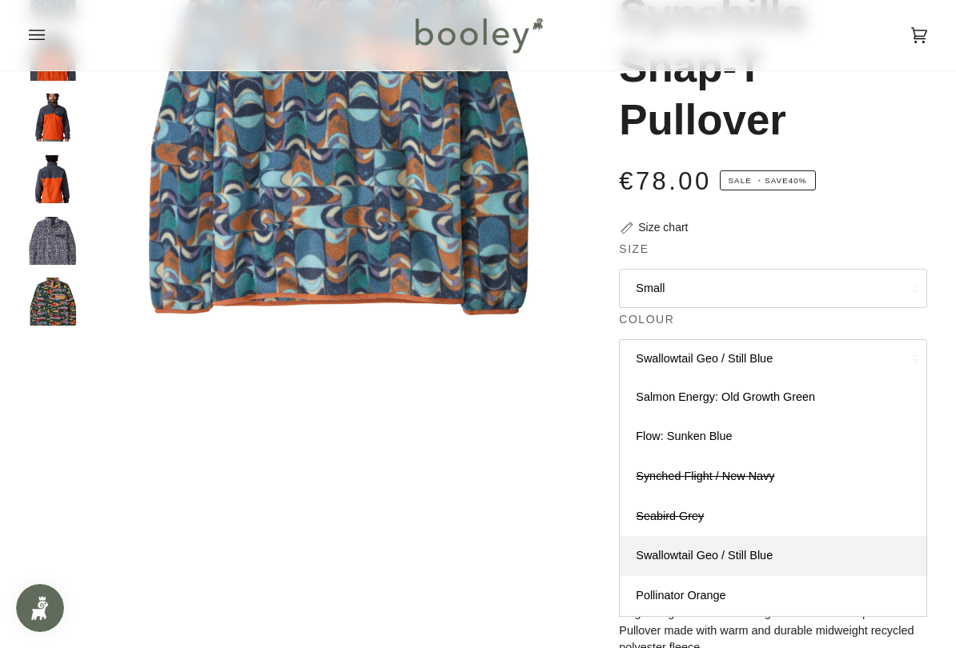
click at [728, 423] on link "Flow: Sunken Blue" at bounding box center [772, 437] width 307 height 40
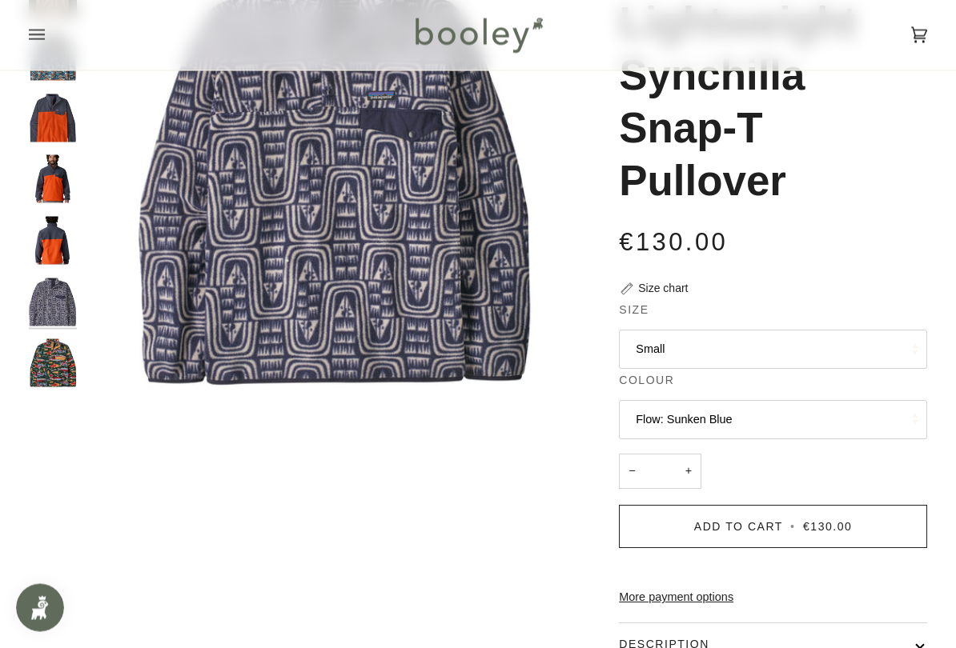
click at [763, 404] on button "Flow: Sunken Blue" at bounding box center [773, 420] width 308 height 39
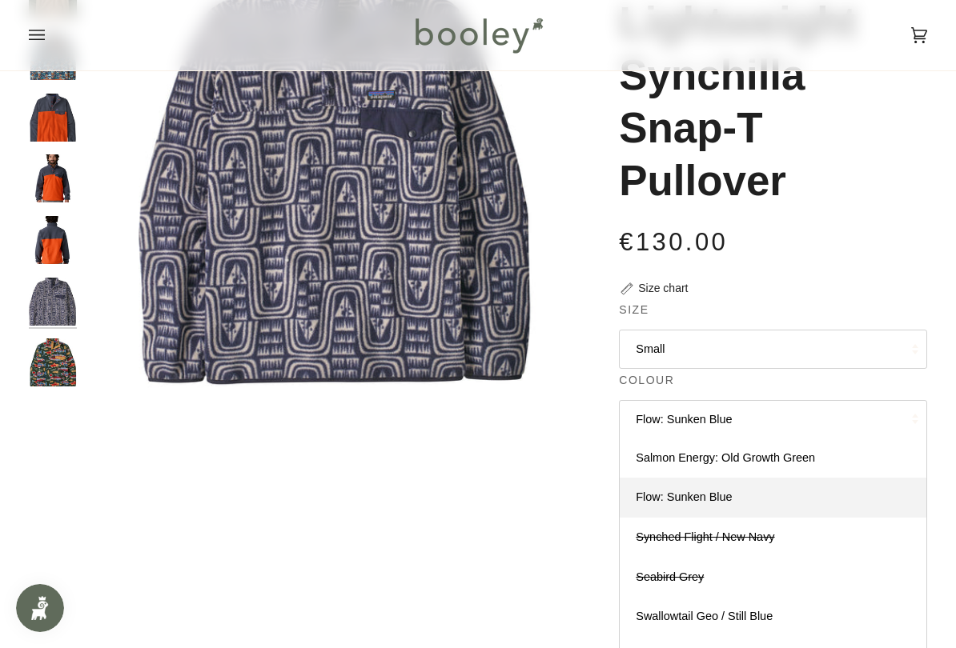
click at [770, 439] on link "Salmon Energy: Old Growth Green" at bounding box center [772, 459] width 307 height 40
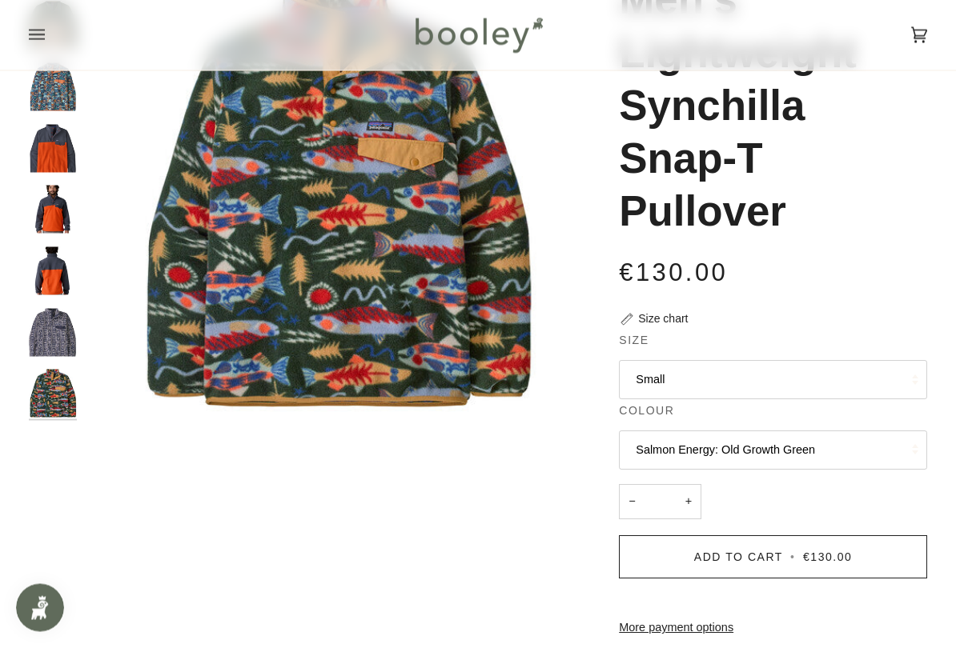
click at [778, 443] on button "Salmon Energy: Old Growth Green" at bounding box center [773, 450] width 308 height 39
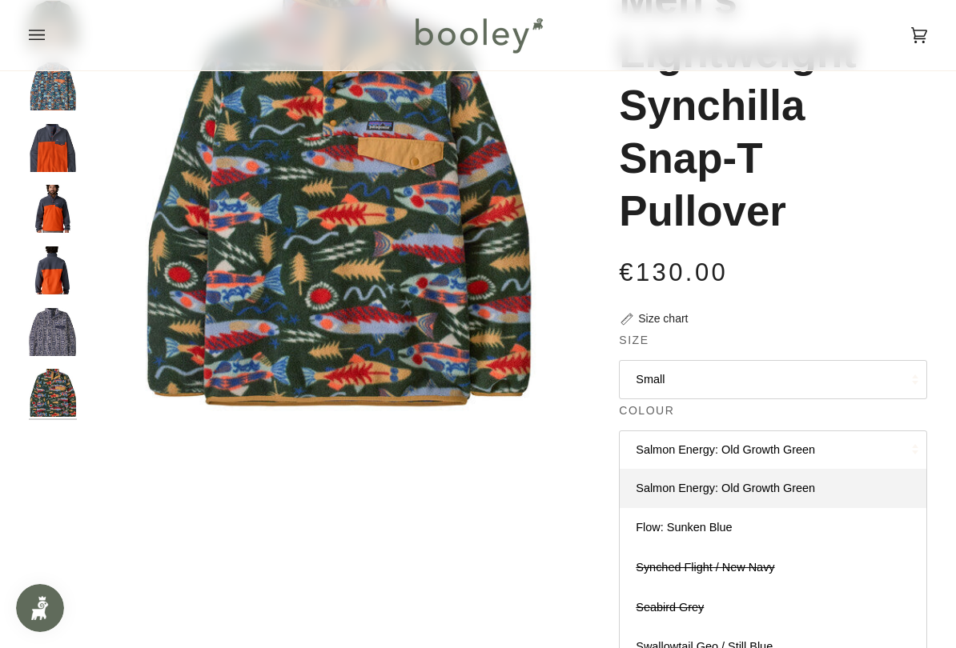
click at [780, 435] on button "Salmon Energy: Old Growth Green" at bounding box center [773, 450] width 308 height 39
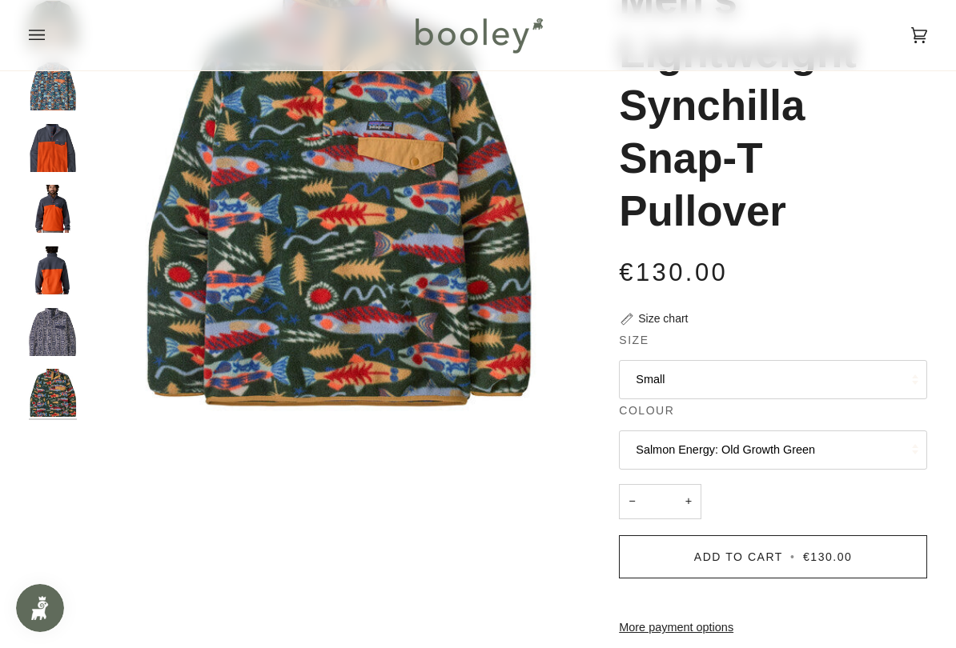
click at [783, 443] on button "Salmon Energy: Old Growth Green" at bounding box center [773, 450] width 308 height 39
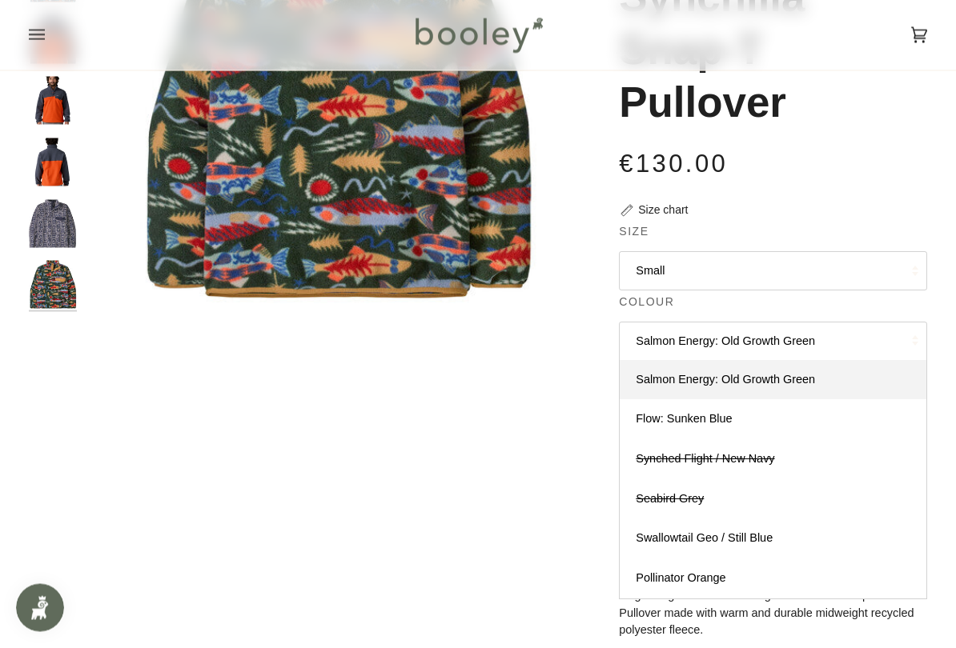
scroll to position [285, 0]
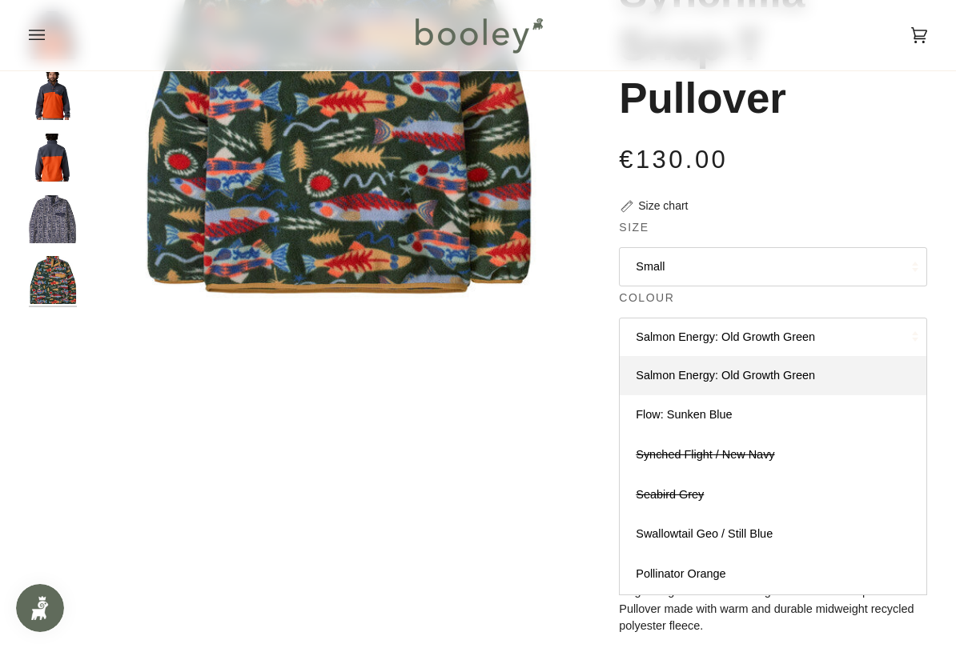
click at [783, 520] on link "Swallowtail Geo / Still Blue" at bounding box center [772, 535] width 307 height 40
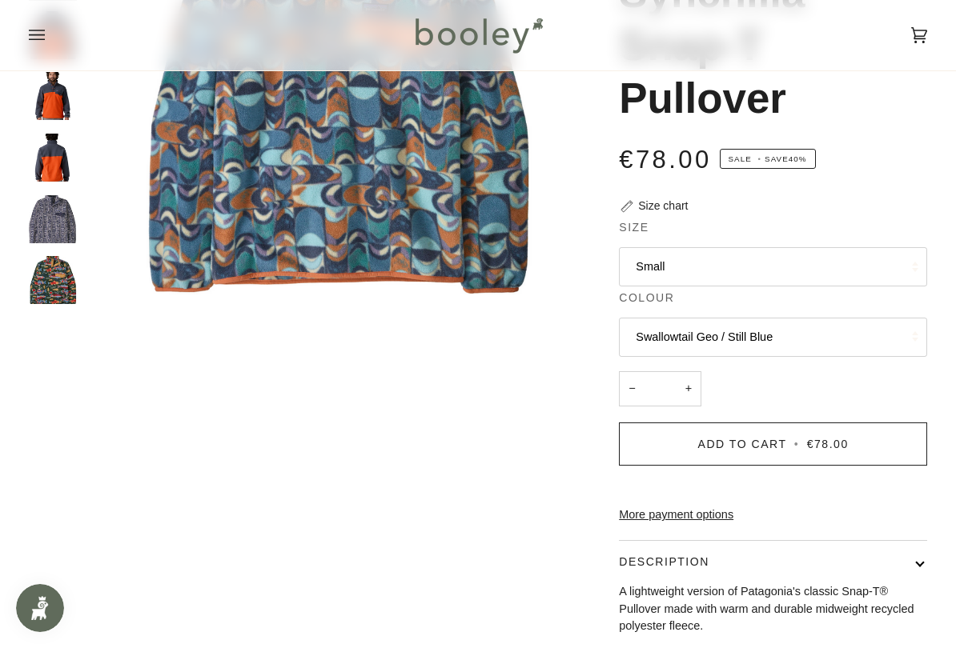
click at [779, 250] on button "Small" at bounding box center [773, 266] width 308 height 39
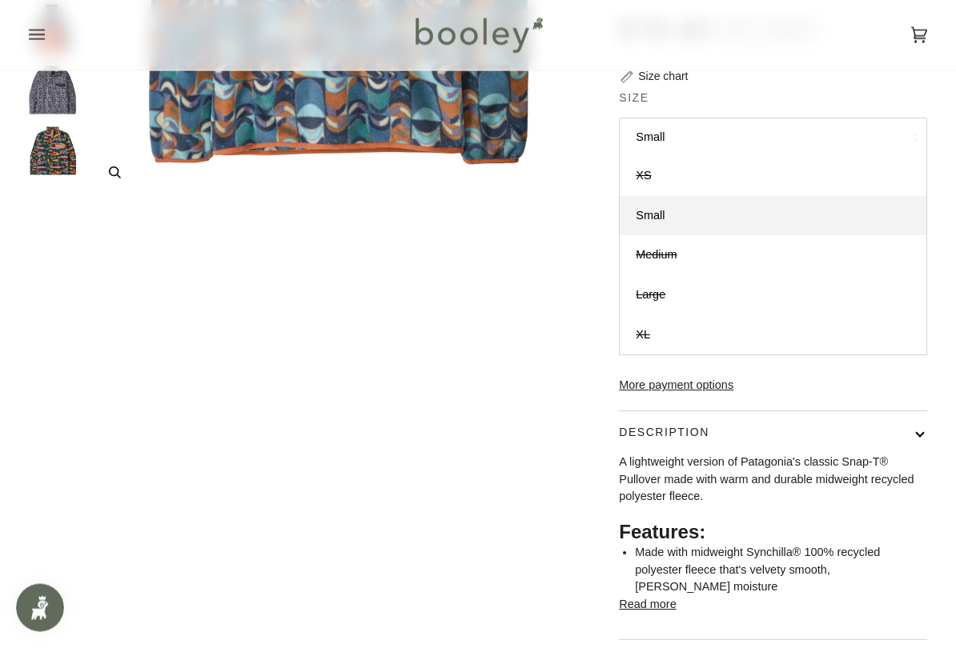
scroll to position [388, 0]
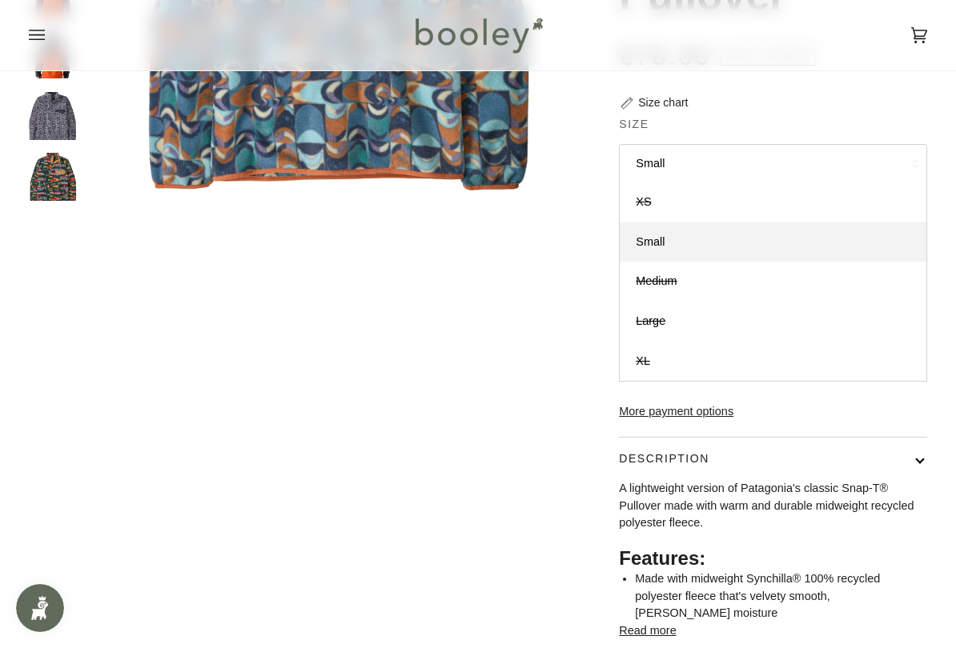
click at [732, 242] on link "Small" at bounding box center [772, 242] width 307 height 40
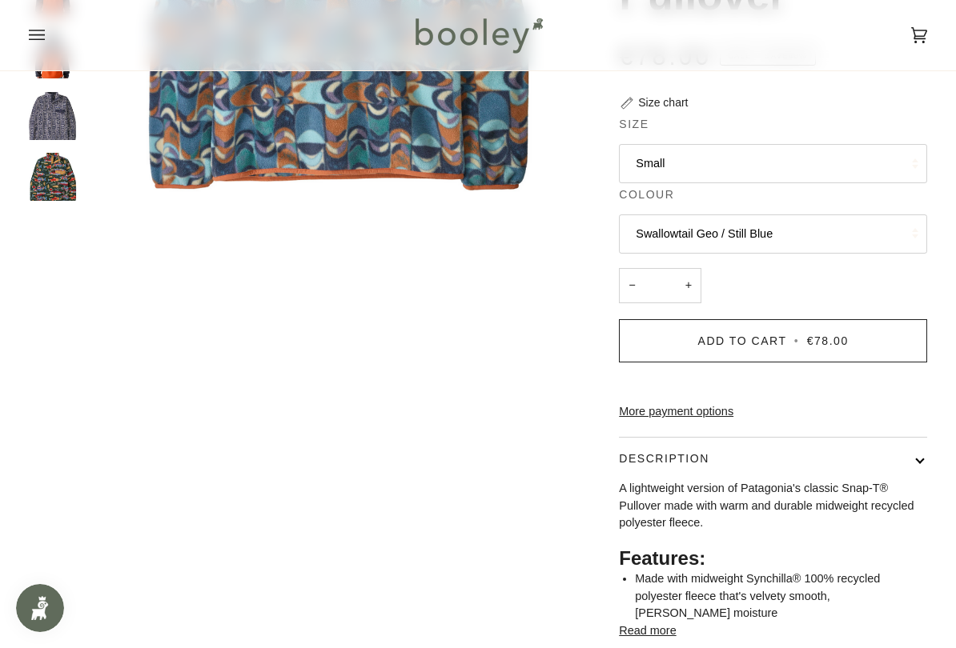
click at [771, 339] on span "Add to Cart" at bounding box center [742, 341] width 89 height 13
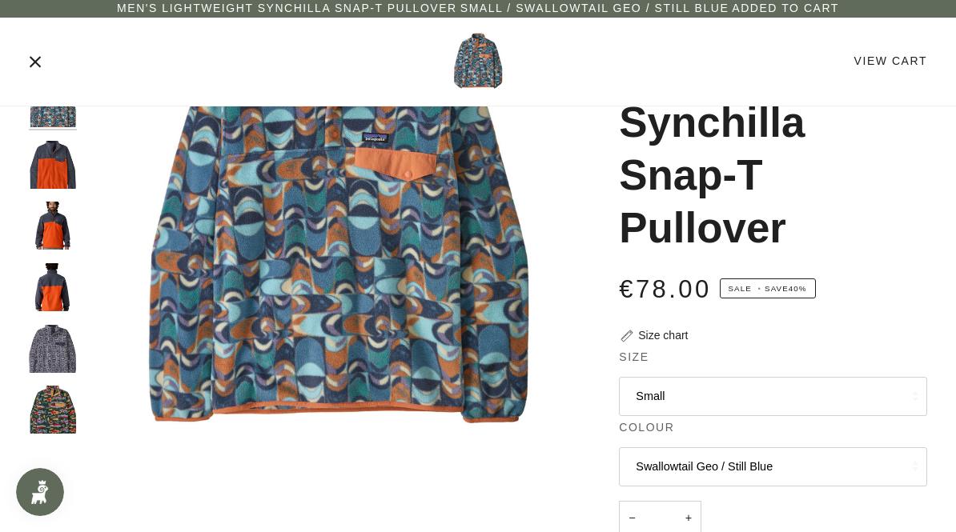
scroll to position [0, 0]
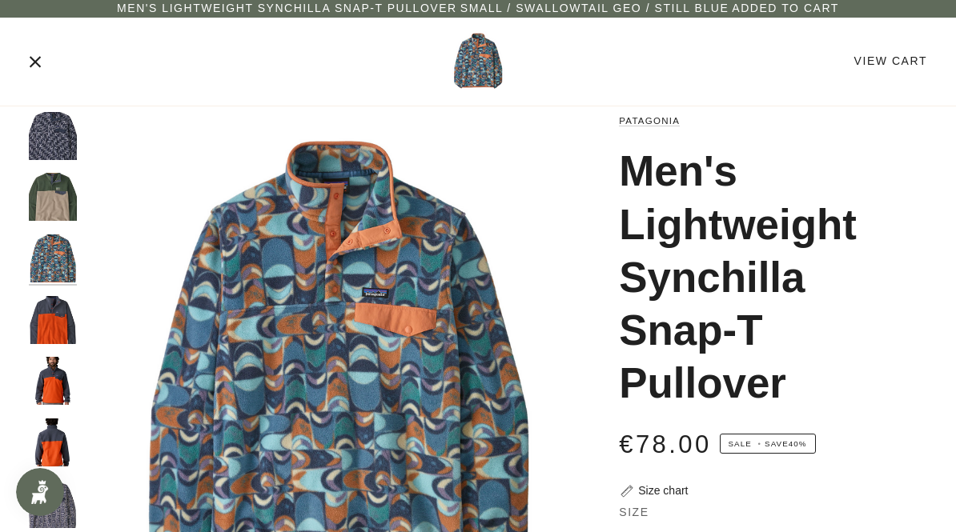
click at [41, 68] on icon "Close" at bounding box center [35, 61] width 13 height 13
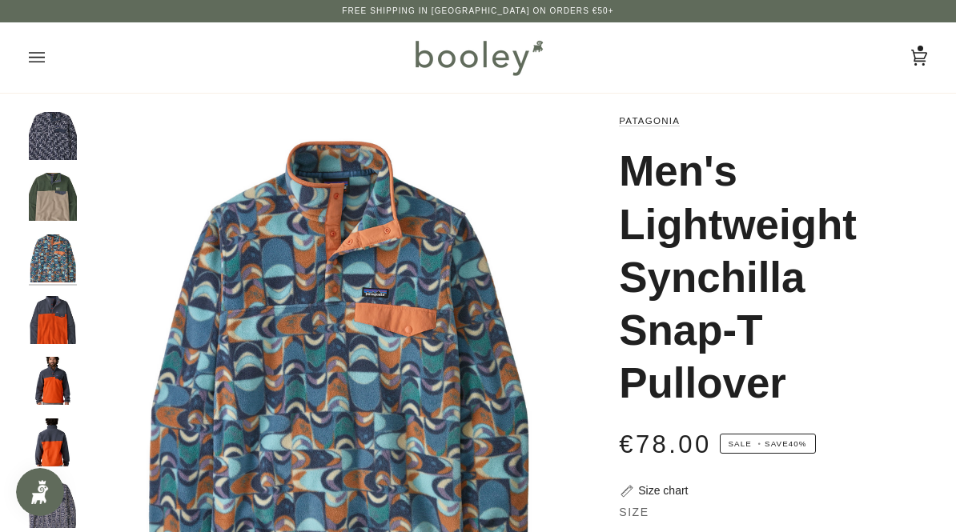
click at [38, 65] on icon "Open menu" at bounding box center [37, 58] width 16 height 24
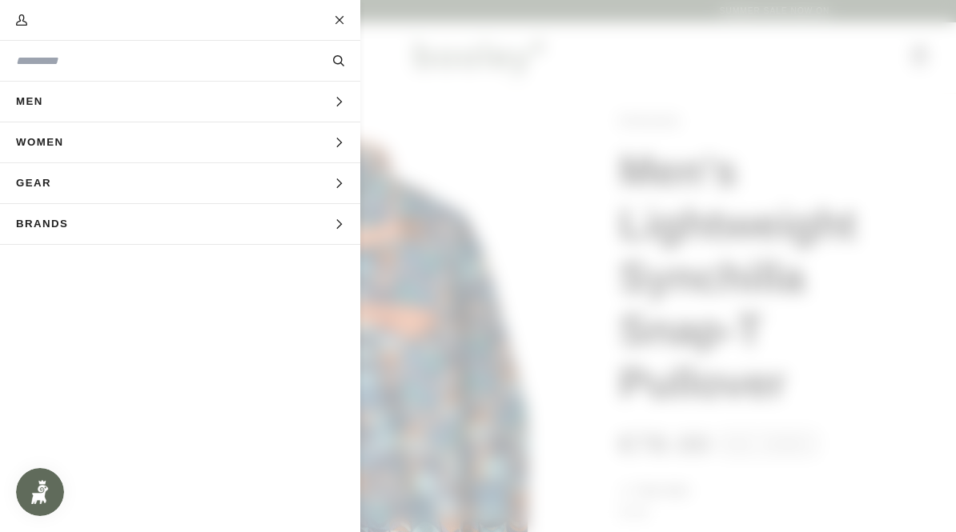
click at [23, 115] on span "Men" at bounding box center [35, 102] width 70 height 40
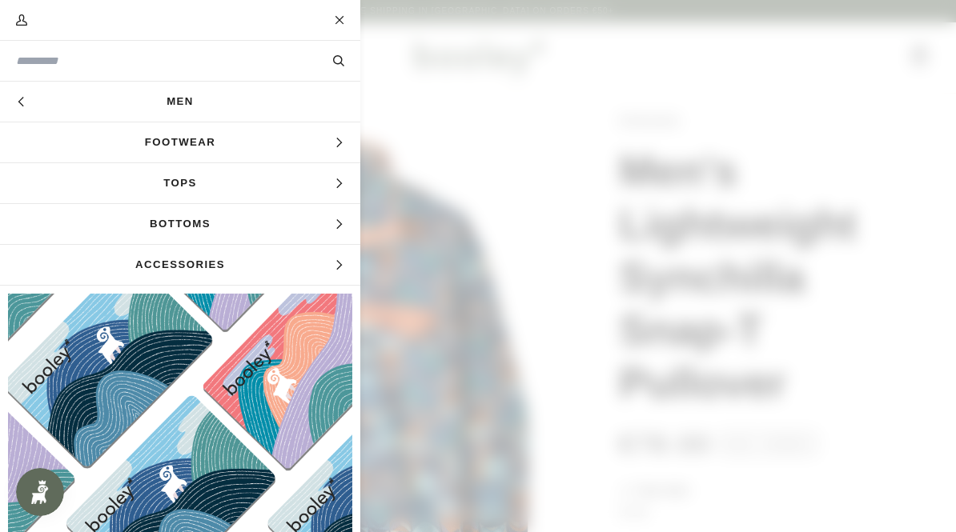
click at [124, 101] on link "Men" at bounding box center [180, 102] width 360 height 40
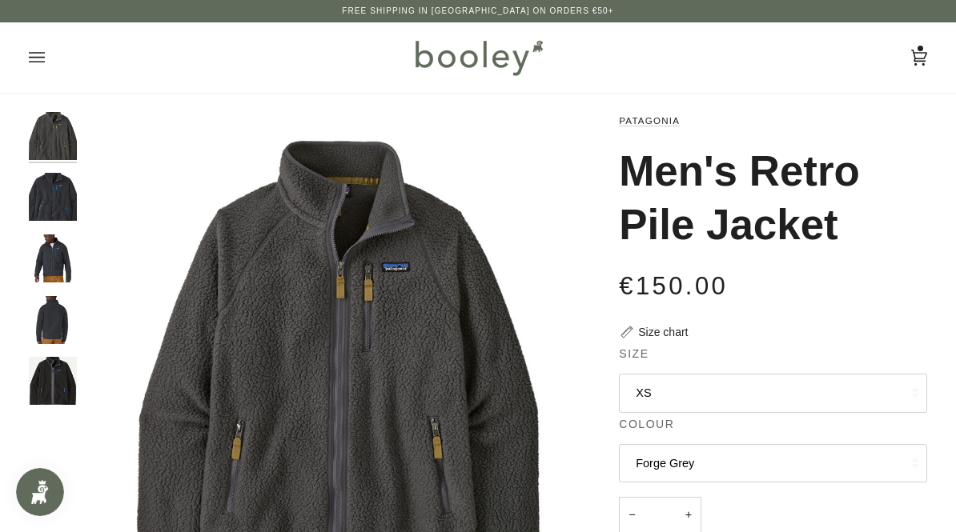
click at [43, 200] on img "Patagonia Men's Retro Pile Jacket Pitch Blue / Endless Blue - Booley Galway" at bounding box center [53, 197] width 48 height 48
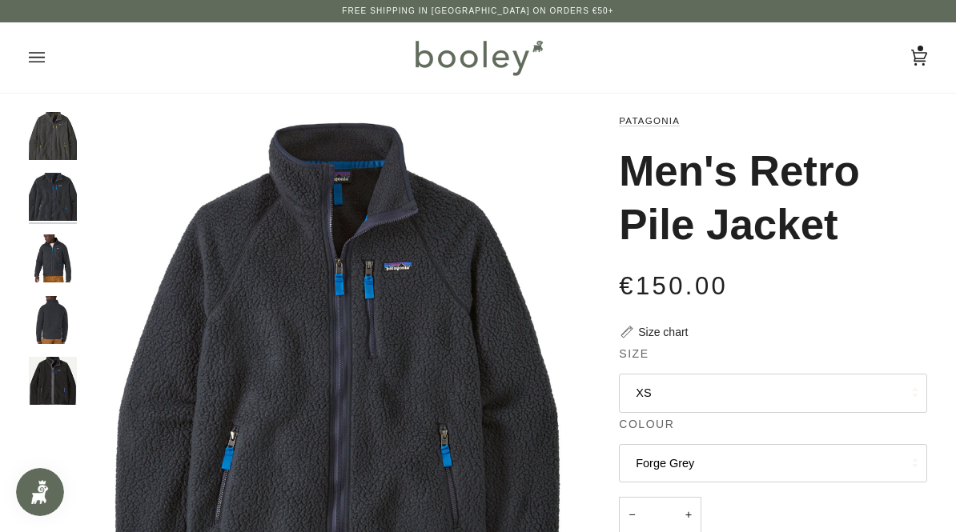
click at [47, 265] on img "Patagonia Men's Retro Pile Jacket Pitch Blue / Endless Blue - Booley Galway" at bounding box center [53, 259] width 48 height 48
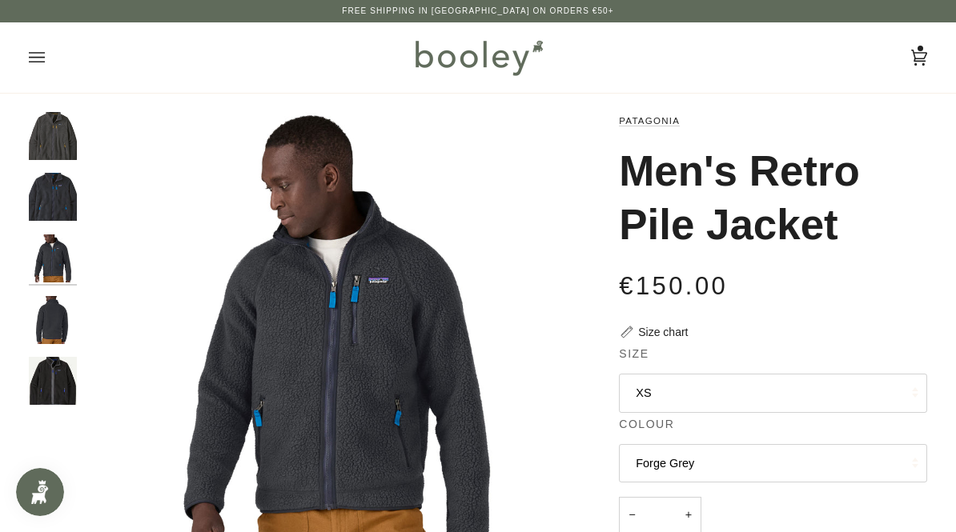
click at [48, 327] on img "Patagonia Men's Retro Pile Jacket Pitch Blue / Endless Blue - Booley Galway" at bounding box center [53, 320] width 48 height 48
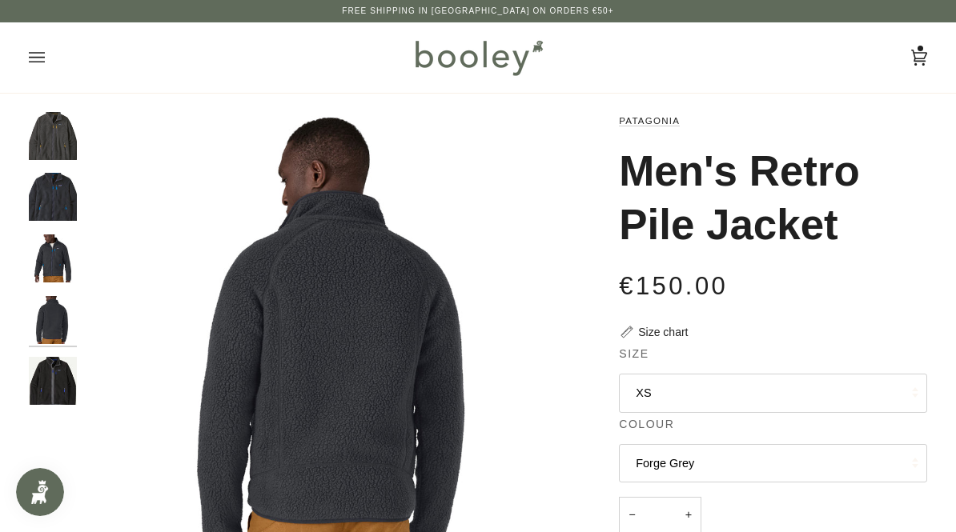
click at [53, 381] on img "Men's Retro Pile Jacket" at bounding box center [53, 381] width 48 height 48
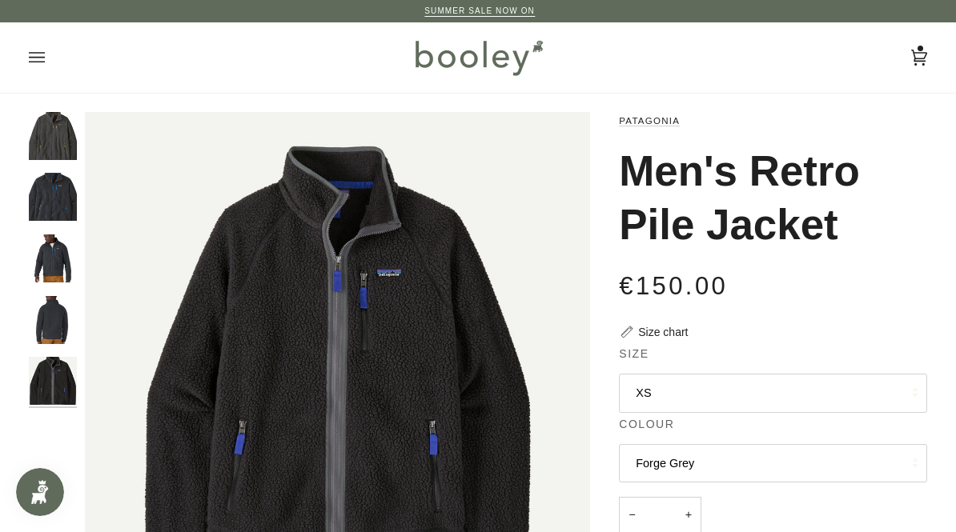
click at [60, 150] on img "Patagonia Men's Retro Pile Jacket Forge Grey - Booley Galway" at bounding box center [53, 136] width 48 height 48
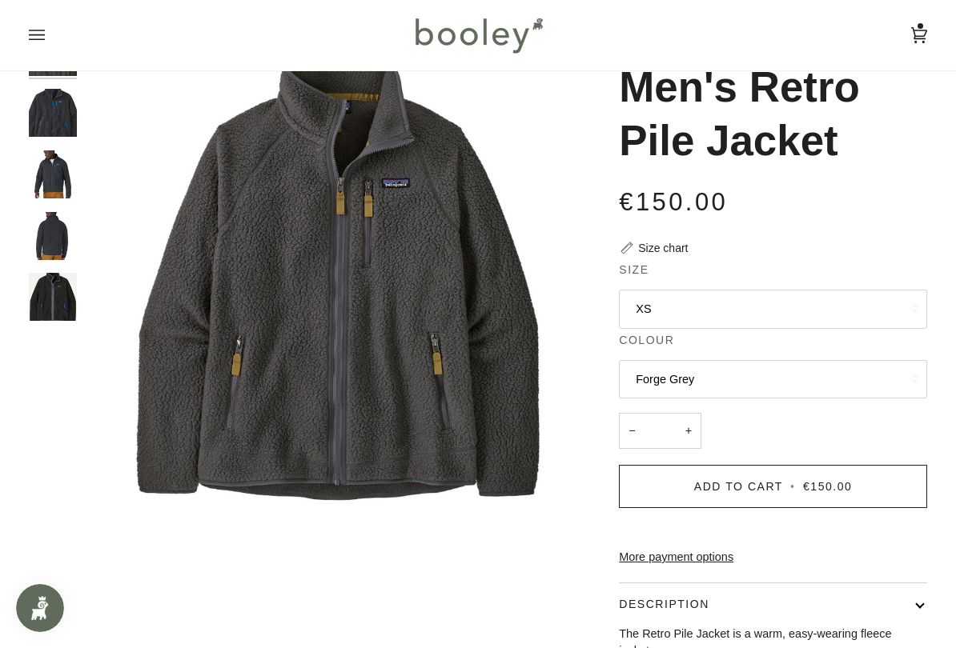
scroll to position [86, 0]
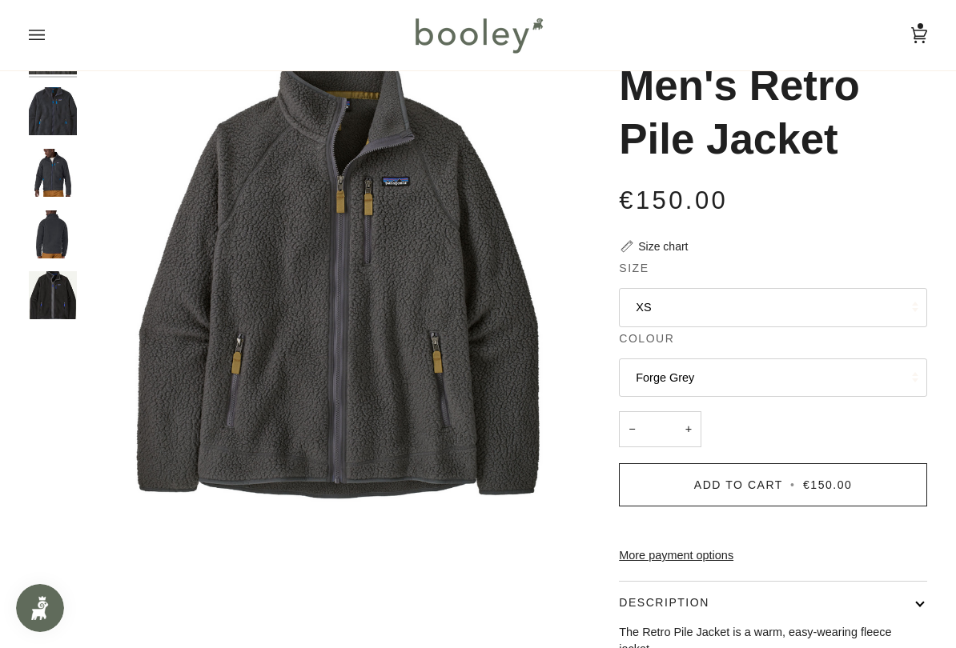
click at [868, 375] on button "Forge Grey" at bounding box center [773, 378] width 308 height 39
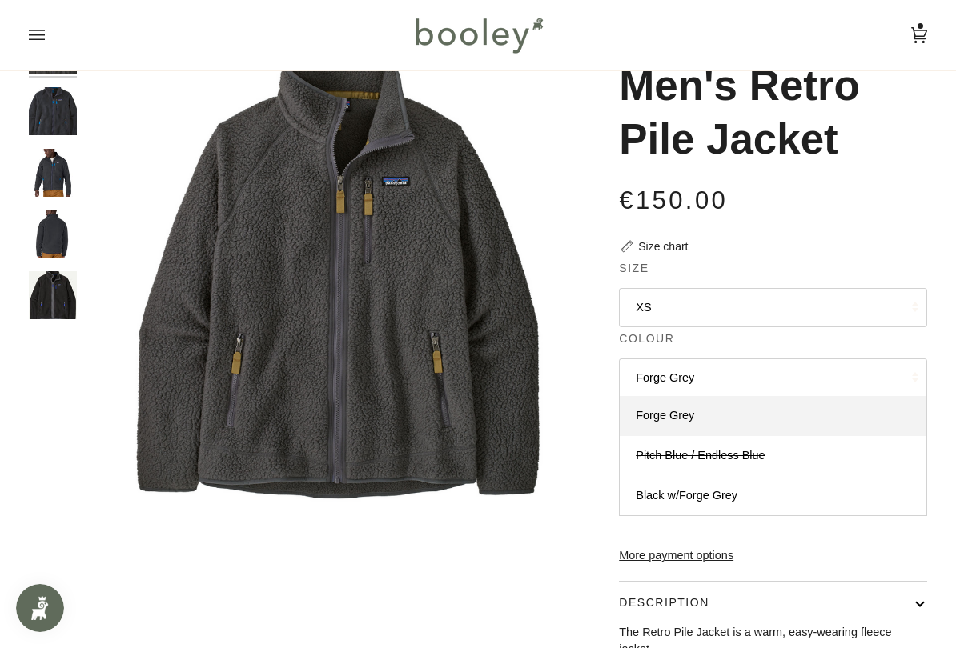
click at [831, 369] on button "Forge Grey" at bounding box center [773, 378] width 308 height 39
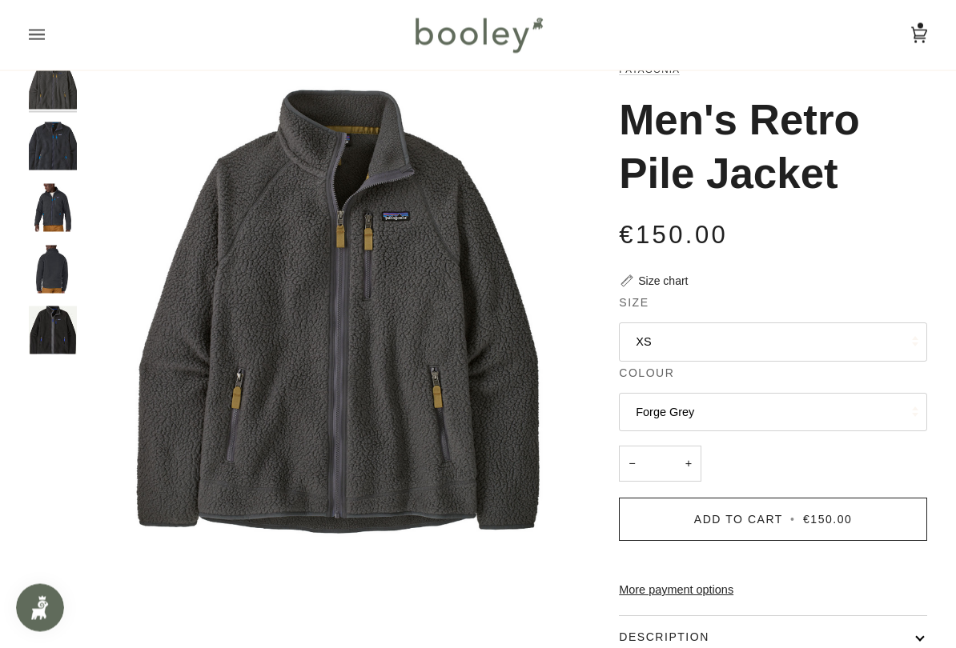
scroll to position [38, 0]
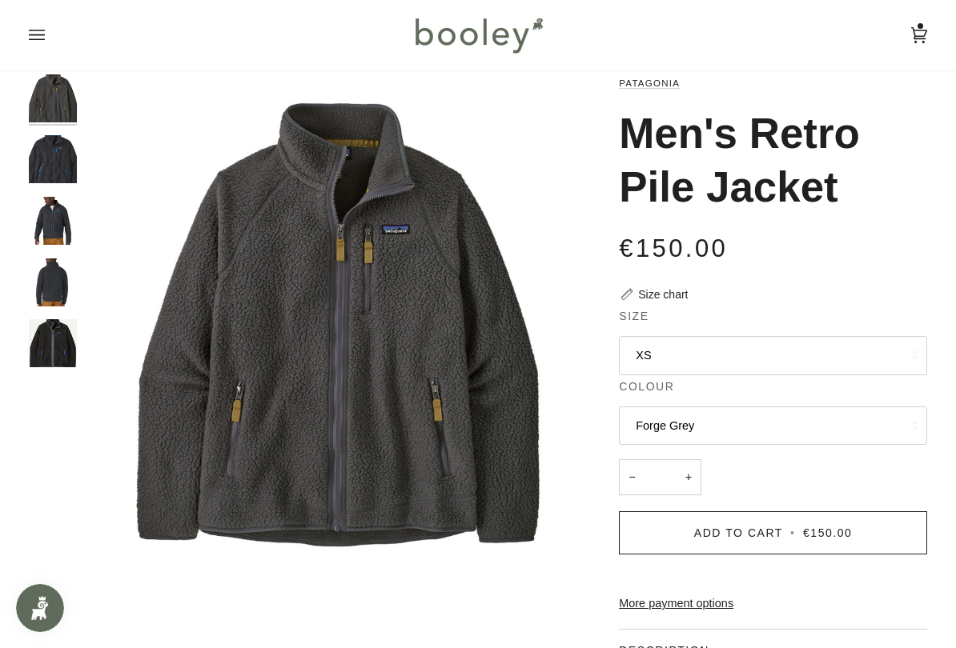
click at [836, 414] on button "Forge Grey" at bounding box center [773, 426] width 308 height 39
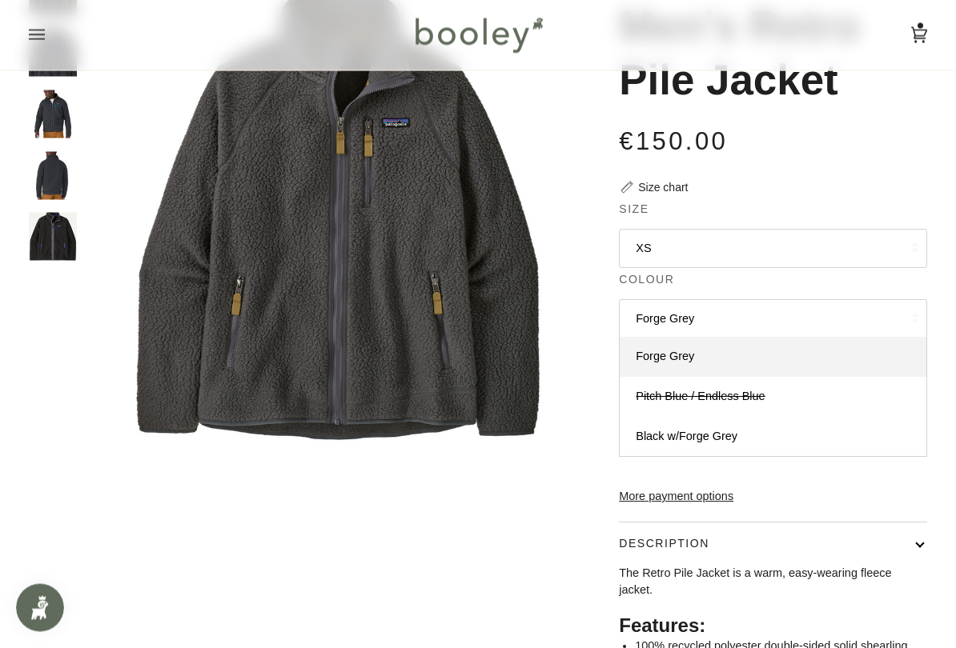
click at [803, 428] on link "Black w/Forge Grey" at bounding box center [772, 438] width 307 height 40
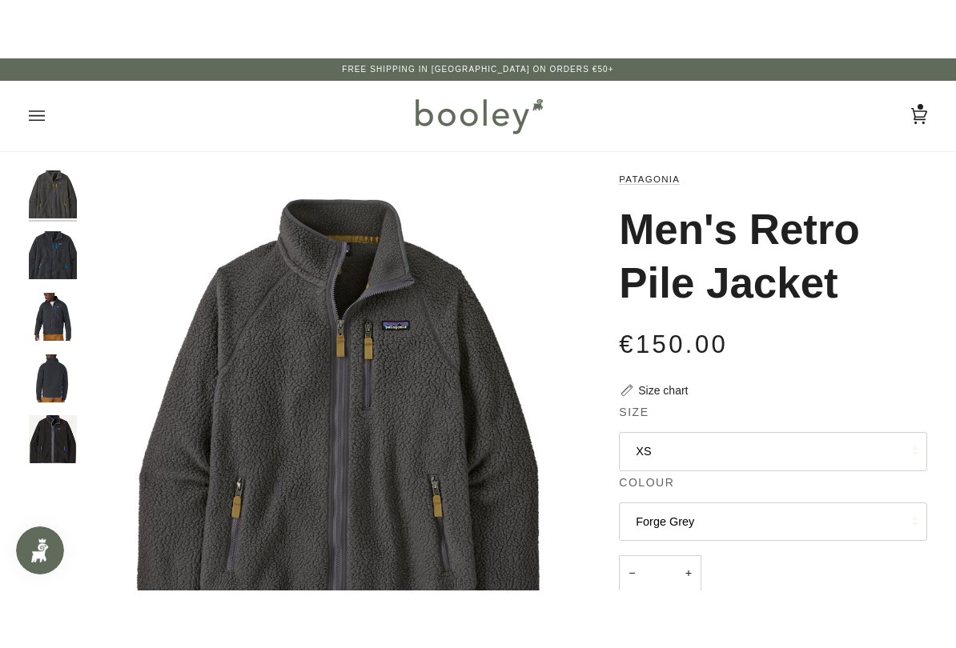
scroll to position [6, 0]
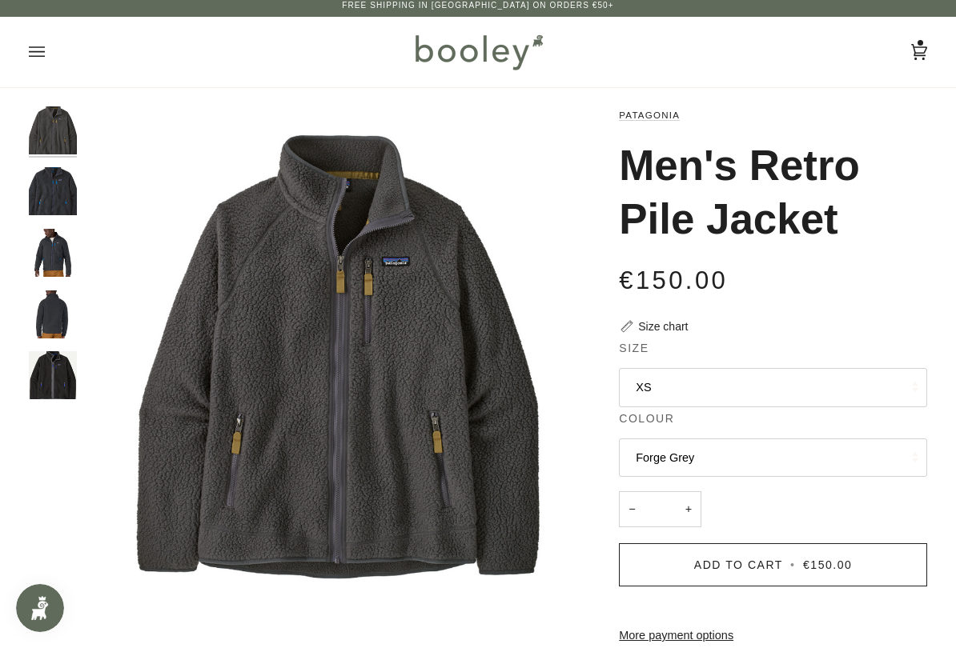
click at [33, 308] on img "Patagonia Men's Retro Pile Jacket Pitch Blue / Endless Blue - Booley Galway" at bounding box center [53, 315] width 48 height 48
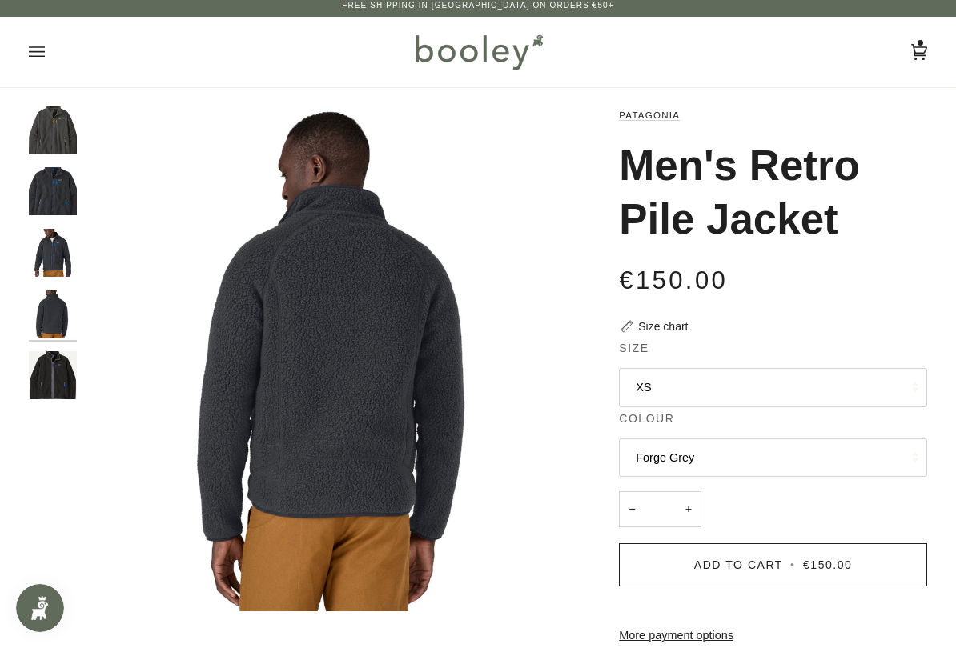
click at [840, 455] on button "Forge Grey" at bounding box center [773, 458] width 308 height 39
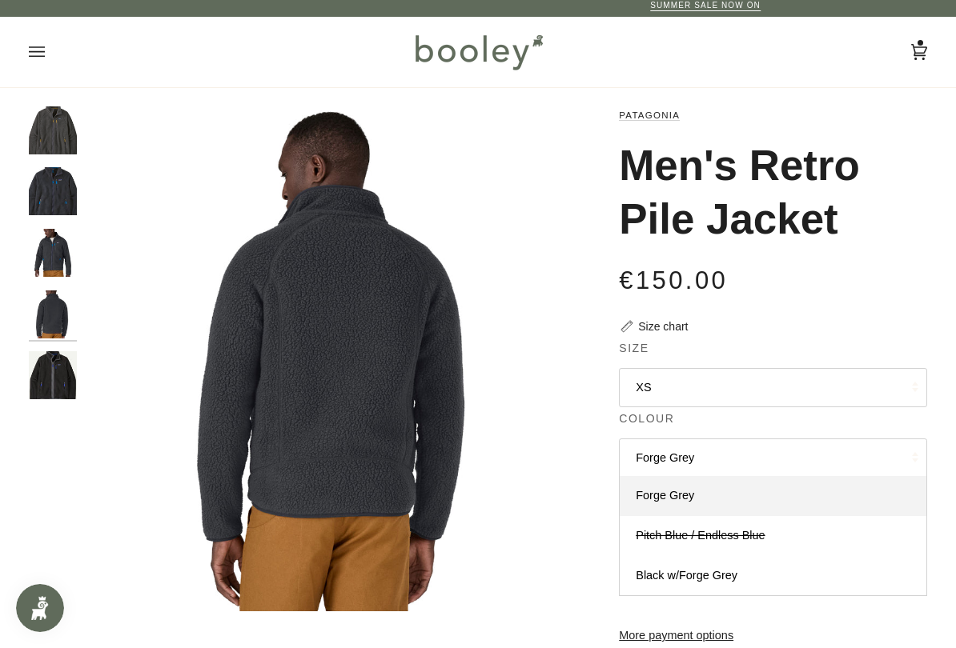
click at [802, 520] on link "Pitch Blue / Endless Blue" at bounding box center [772, 536] width 307 height 40
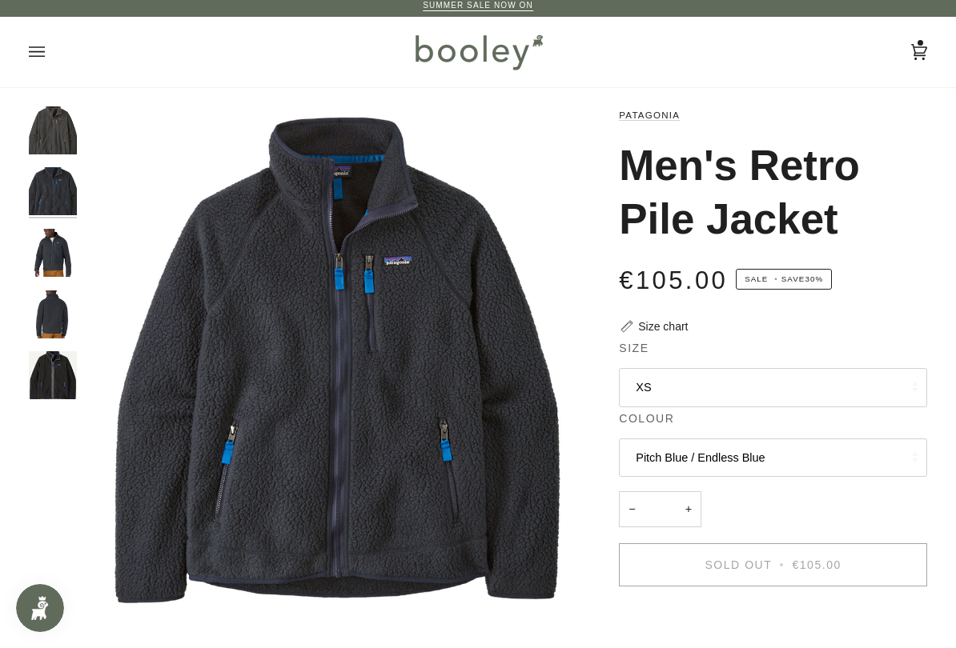
click at [824, 458] on button "Pitch Blue / Endless Blue" at bounding box center [773, 458] width 308 height 39
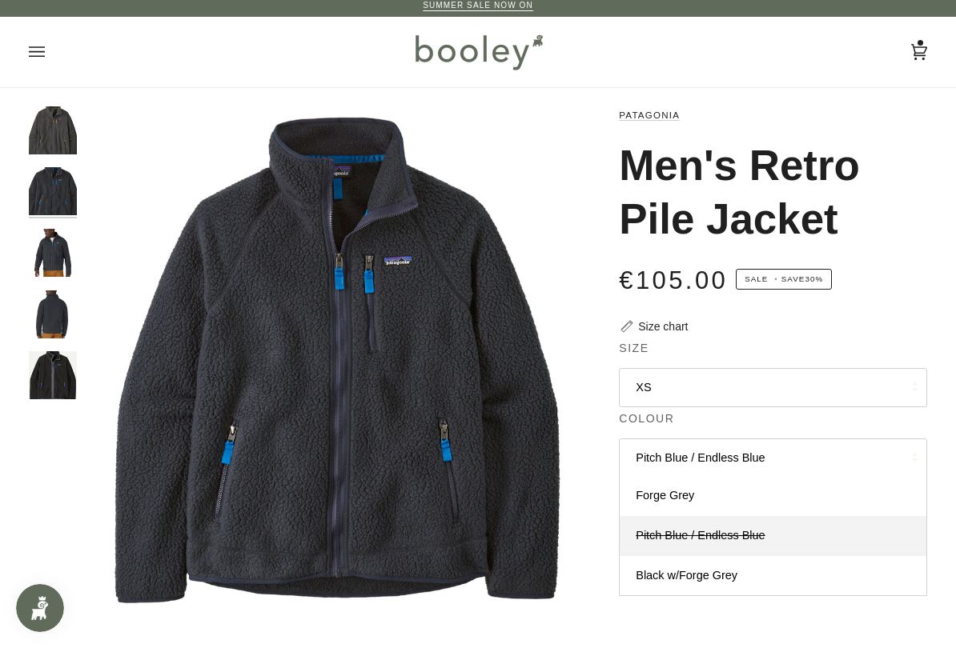
click at [796, 531] on link "Black w/Forge Grey" at bounding box center [772, 576] width 307 height 40
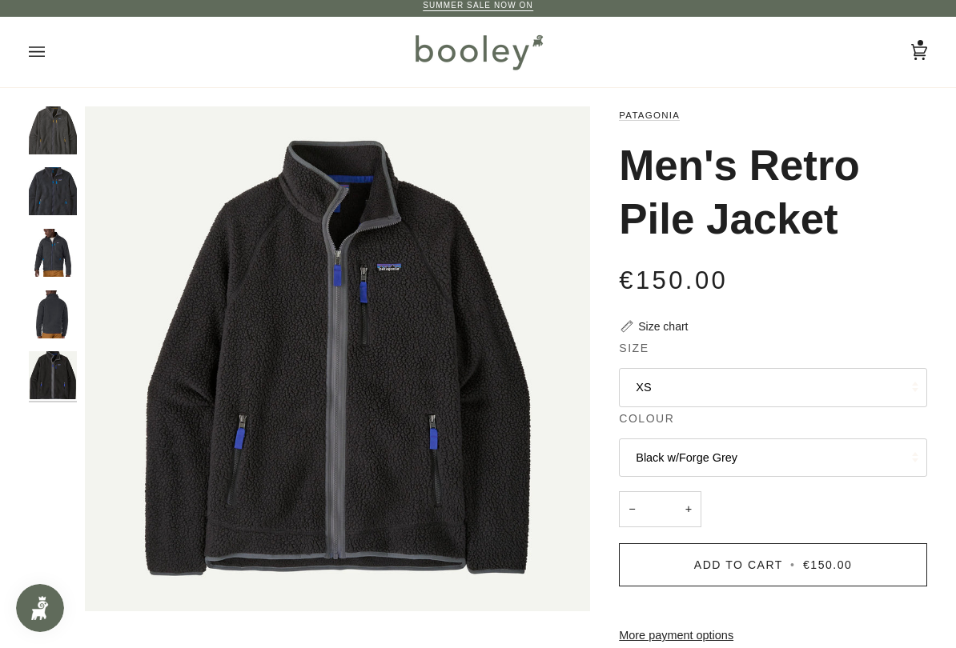
click at [820, 450] on button "Black w/Forge Grey" at bounding box center [773, 458] width 308 height 39
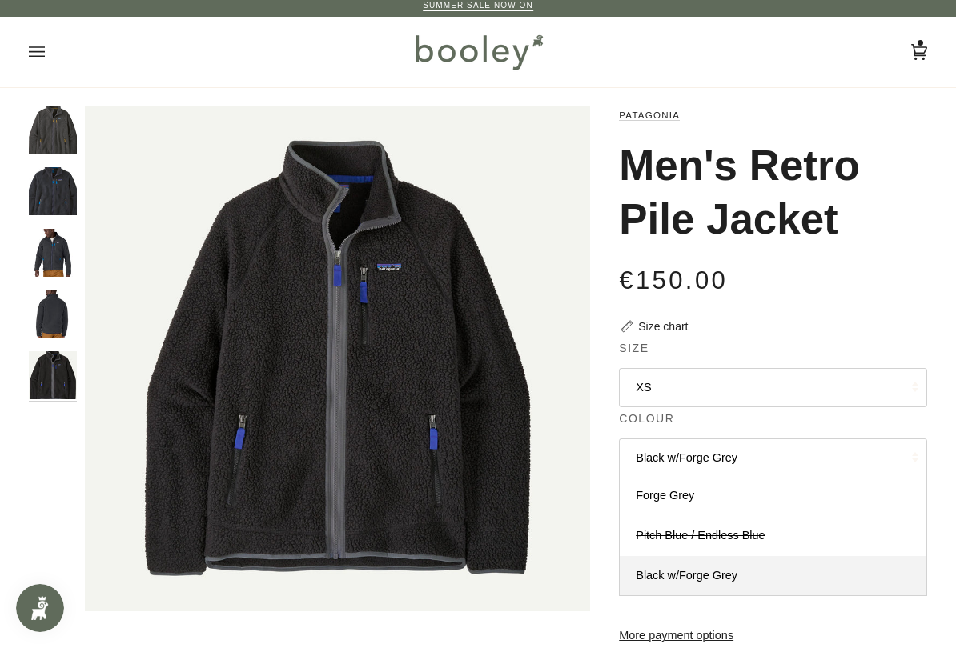
click at [799, 531] on link "Pitch Blue / Endless Blue" at bounding box center [772, 536] width 307 height 40
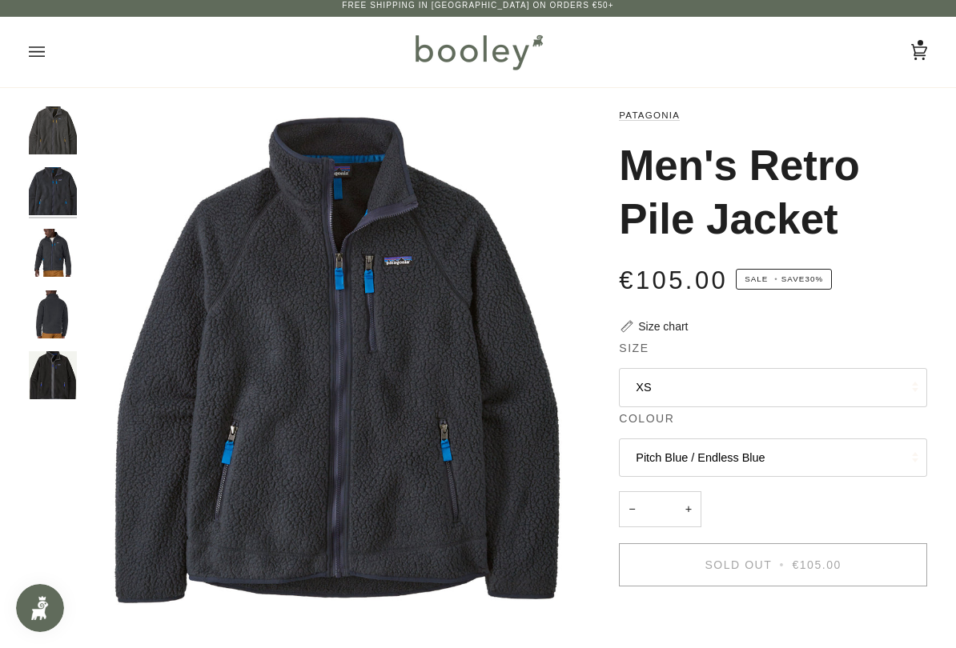
click at [836, 394] on button "XS" at bounding box center [773, 387] width 308 height 39
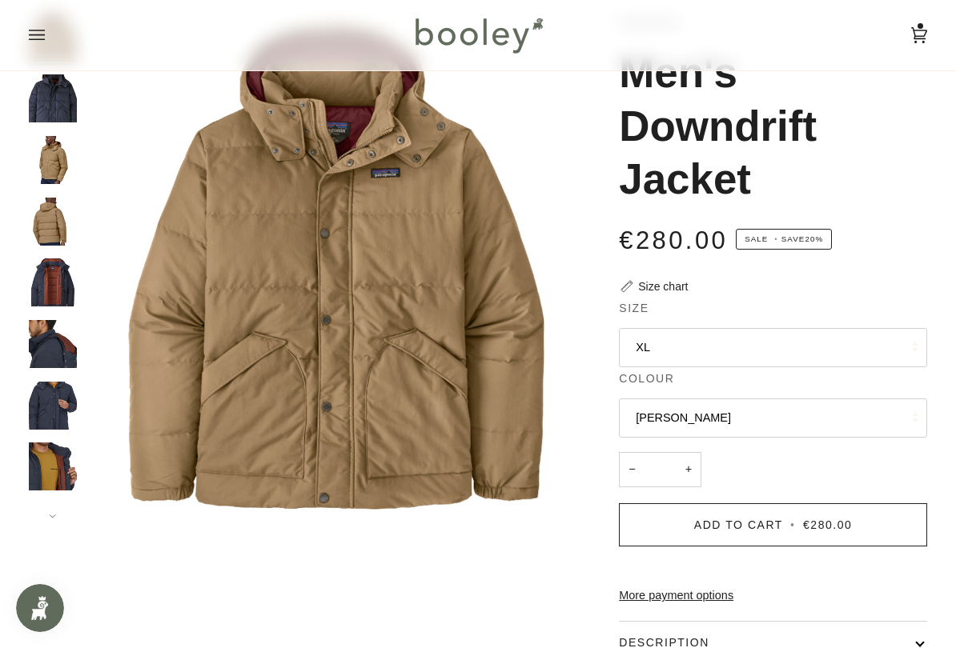
click at [776, 415] on button "Grayling Brown" at bounding box center [773, 418] width 308 height 39
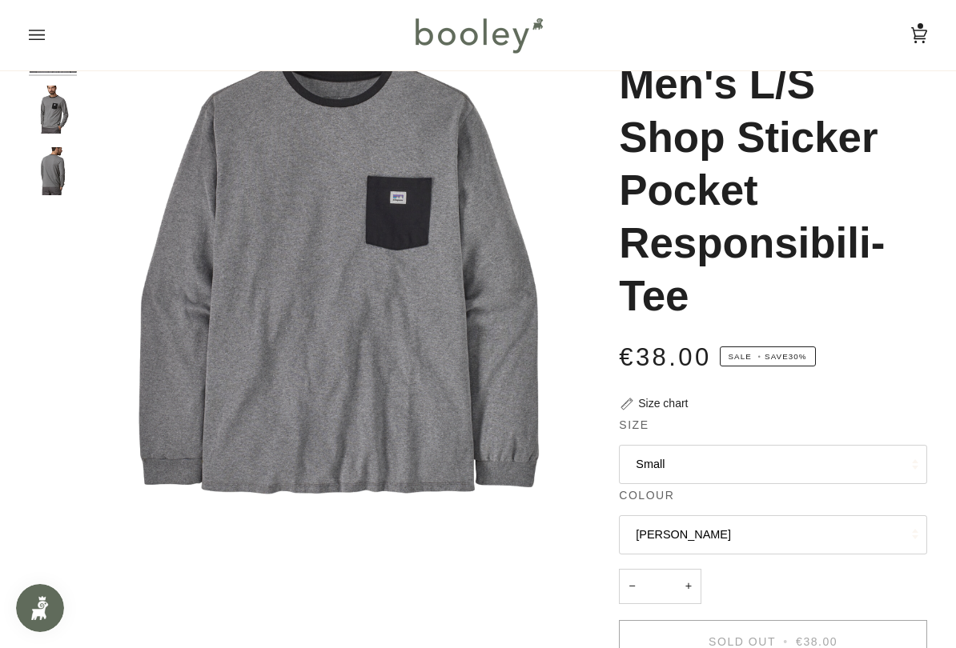
scroll to position [88, 0]
click at [744, 531] on button "[PERSON_NAME]" at bounding box center [773, 534] width 308 height 39
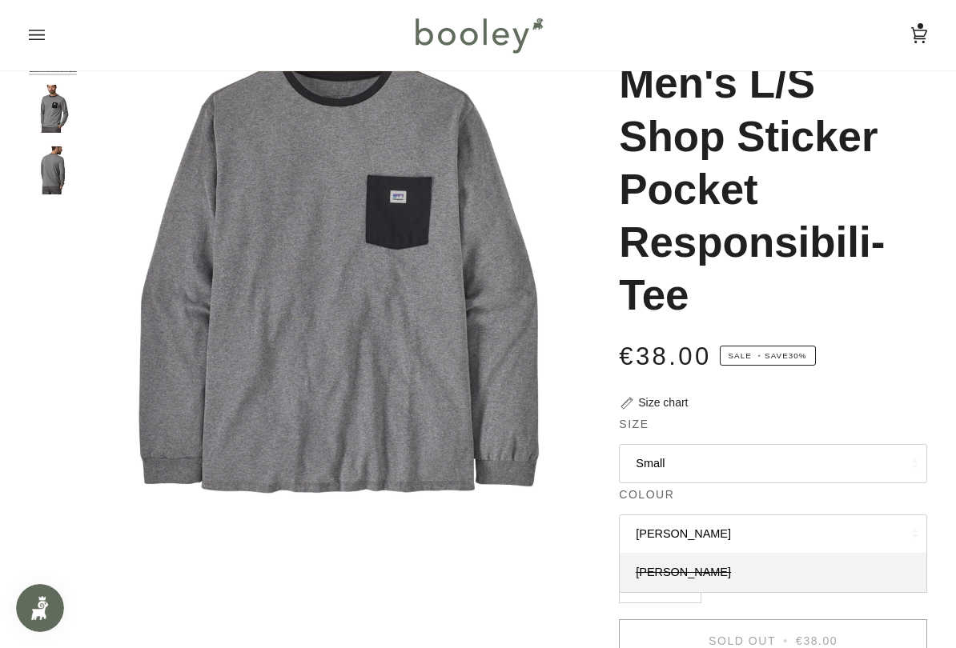
click at [733, 459] on button "Small" at bounding box center [773, 463] width 308 height 39
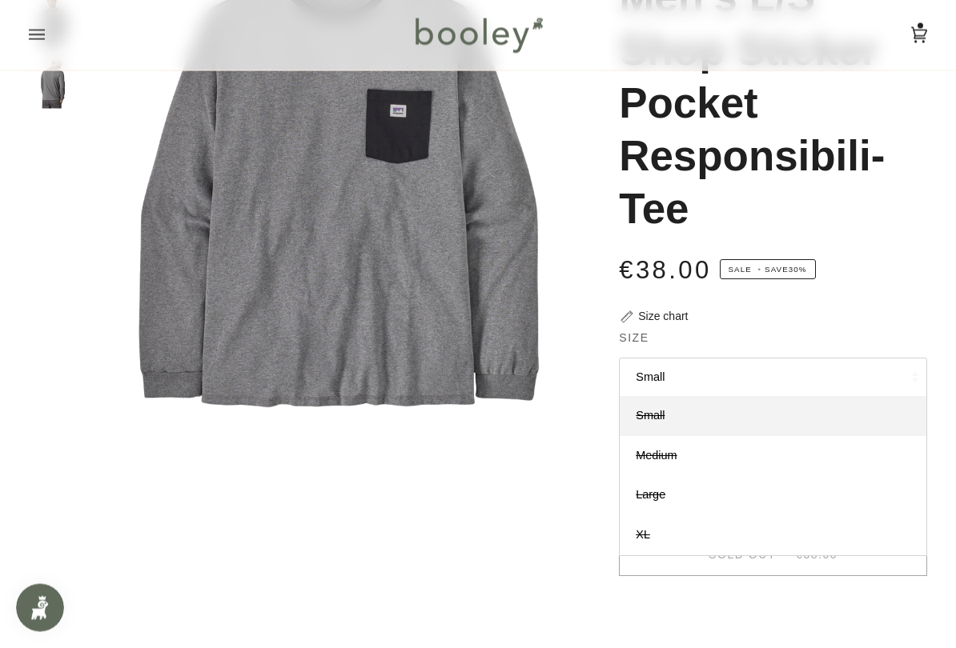
scroll to position [174, 0]
click at [723, 407] on link "Small" at bounding box center [772, 416] width 307 height 40
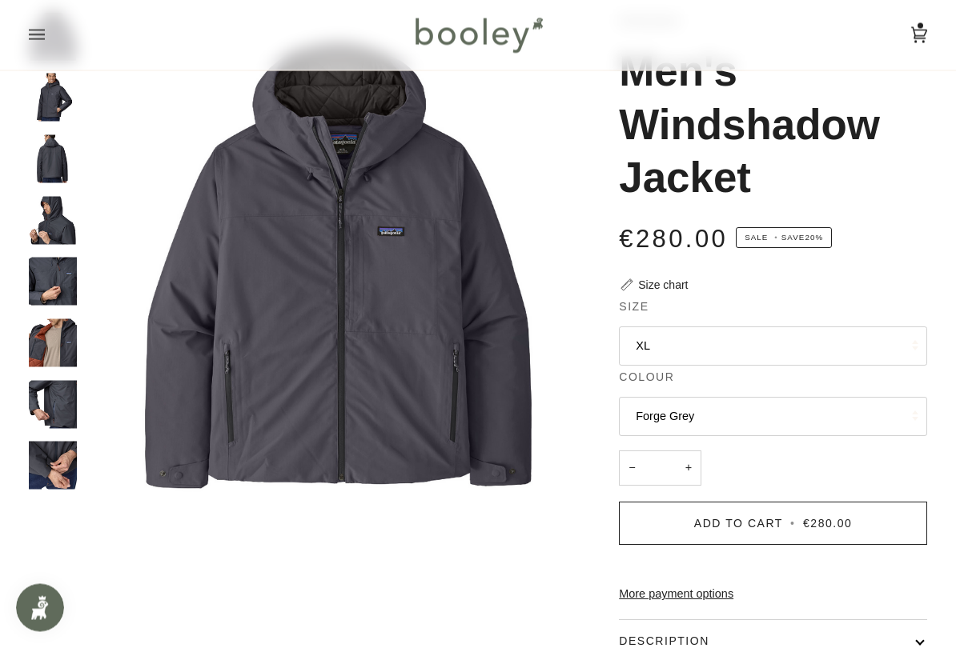
scroll to position [100, 0]
click at [771, 347] on button "XL" at bounding box center [773, 346] width 308 height 39
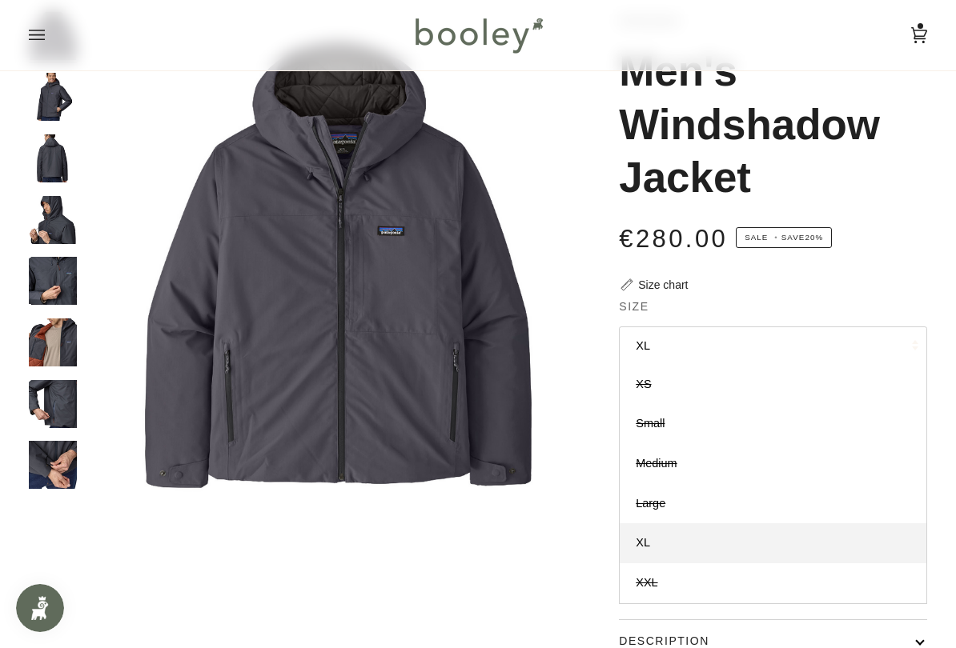
click at [720, 339] on button "XL" at bounding box center [773, 346] width 308 height 39
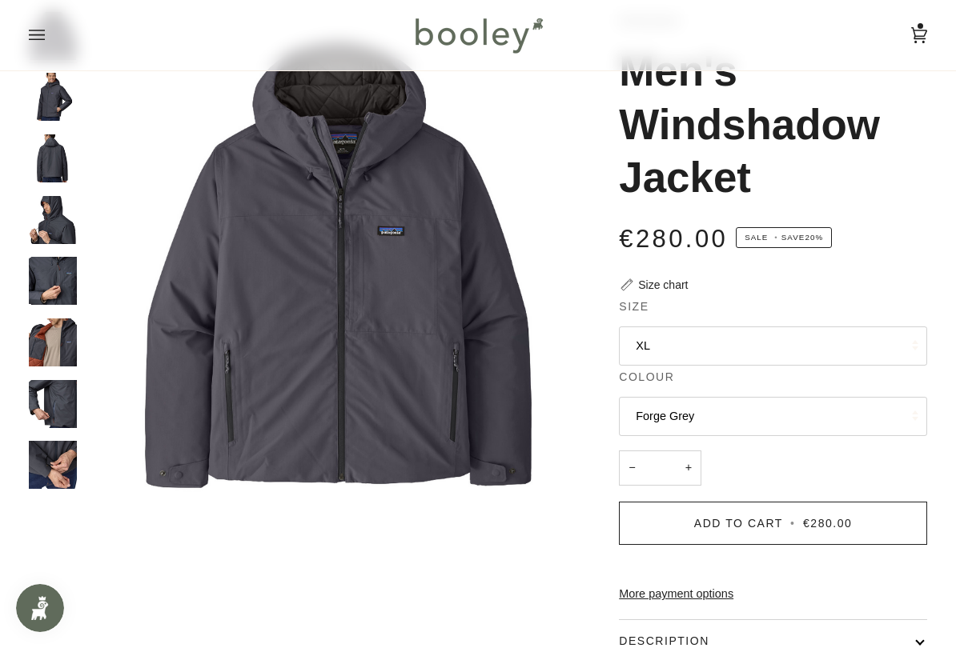
click at [738, 415] on button "Forge Grey" at bounding box center [773, 416] width 308 height 39
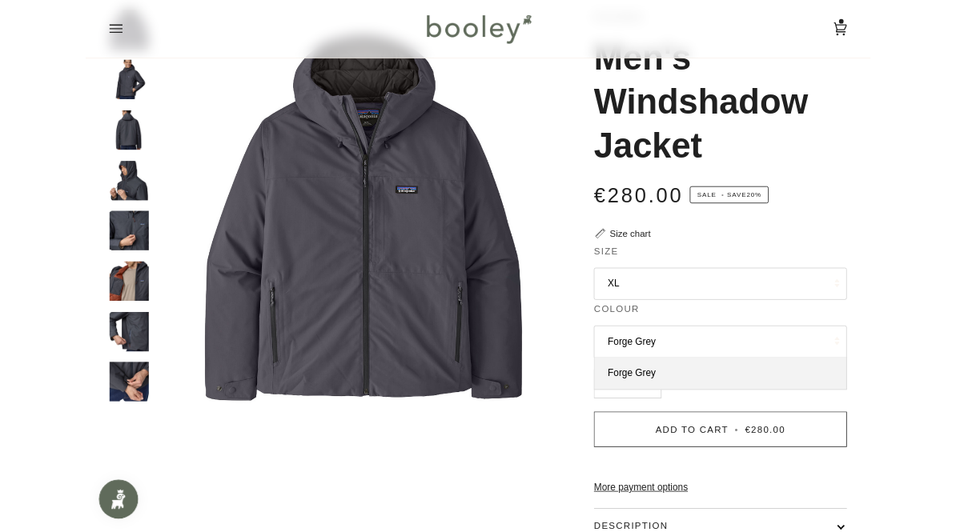
scroll to position [0, 0]
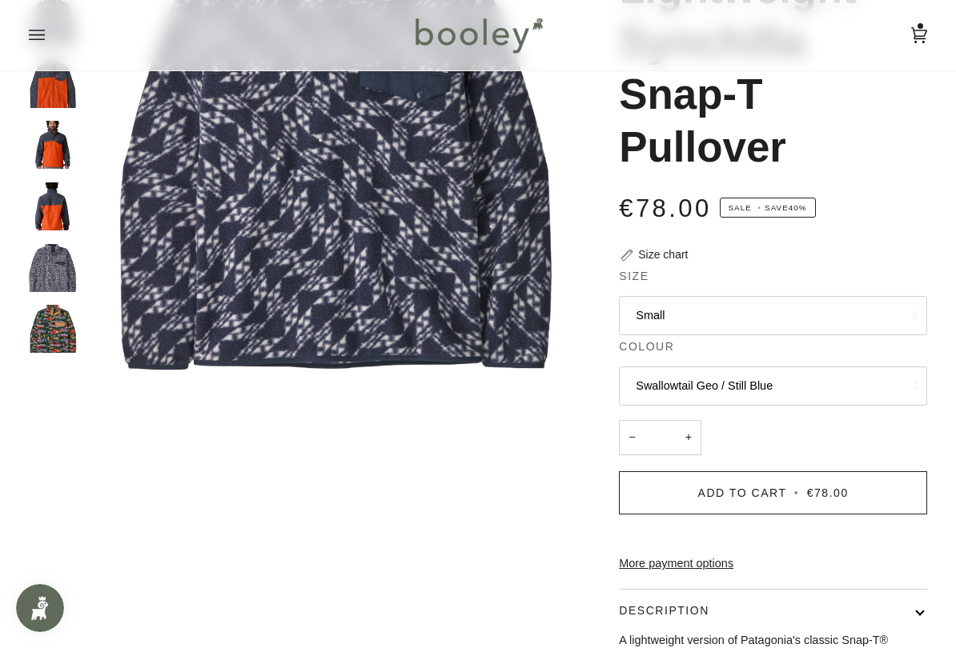
scroll to position [239, 0]
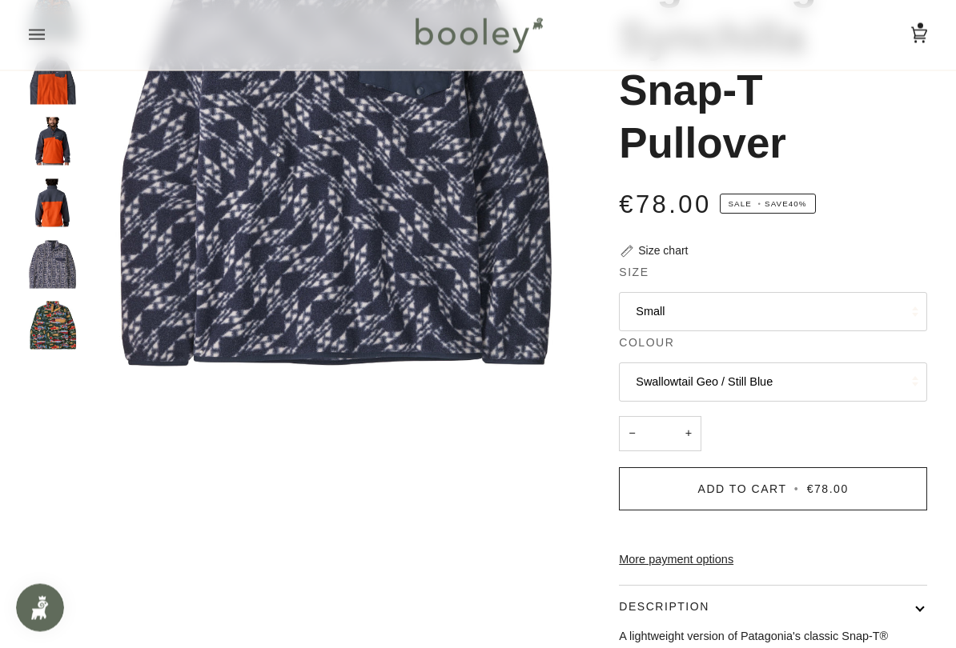
click at [816, 376] on button "Swallowtail Geo / Still Blue" at bounding box center [773, 382] width 308 height 39
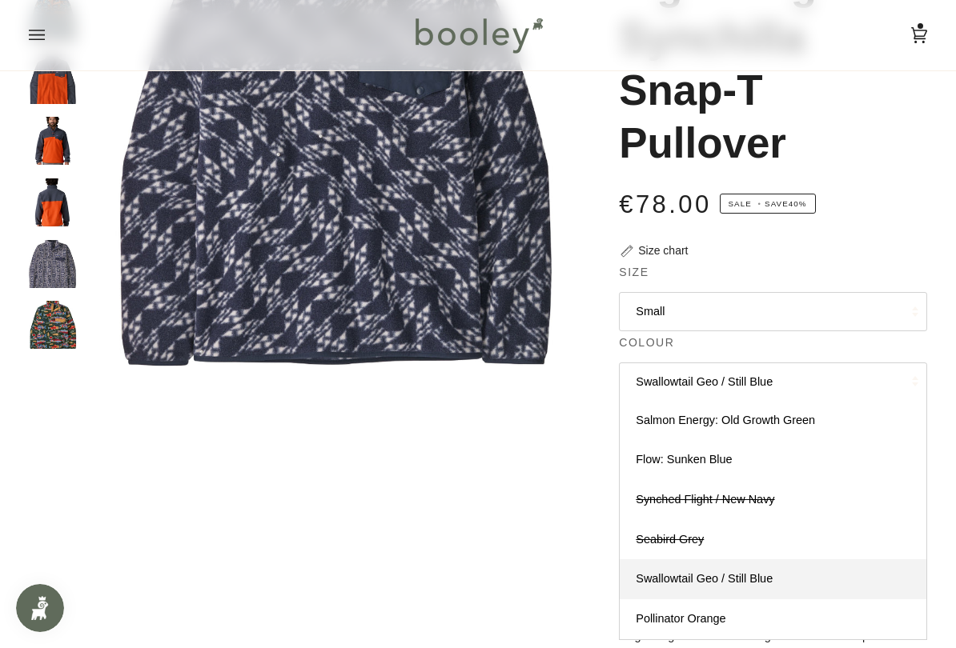
click at [792, 531] on link "Swallowtail Geo / Still Blue" at bounding box center [772, 579] width 307 height 40
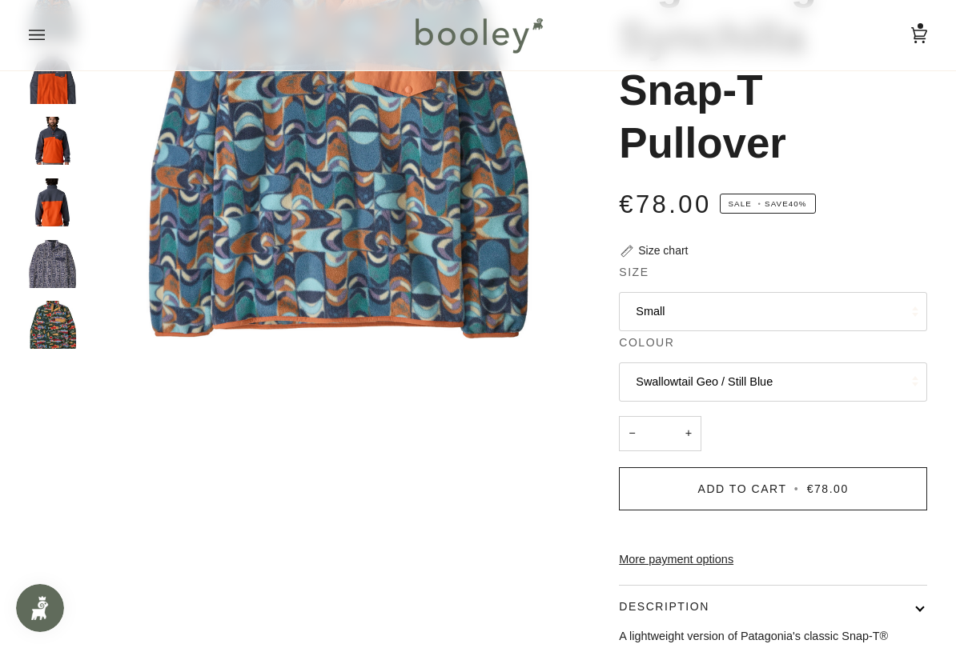
click at [813, 383] on button "Swallowtail Geo / Still Blue" at bounding box center [773, 382] width 308 height 39
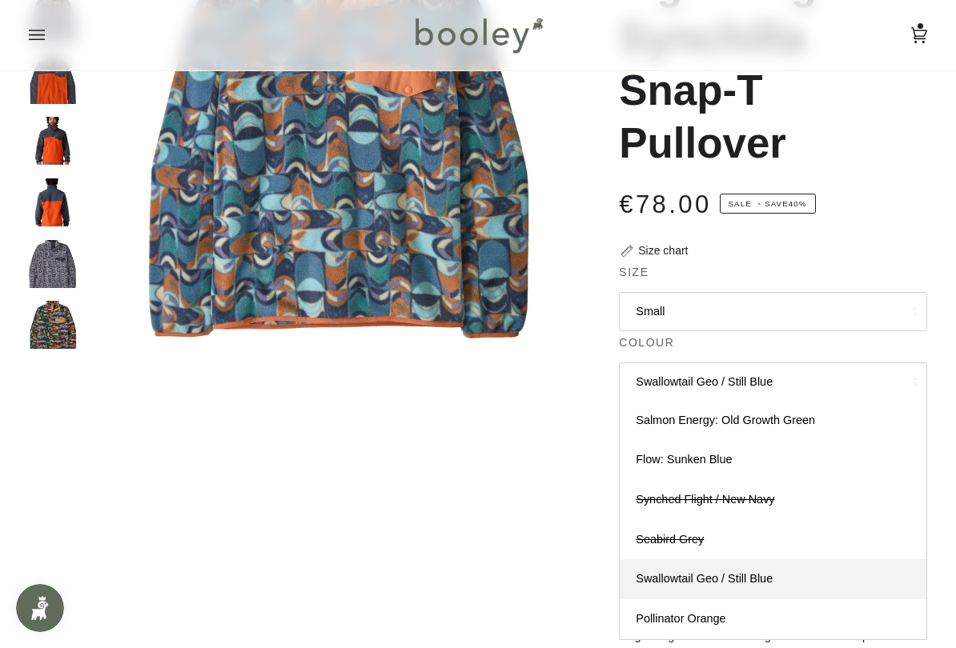
click at [792, 422] on span "Salmon Energy: Old Growth Green" at bounding box center [724, 420] width 179 height 13
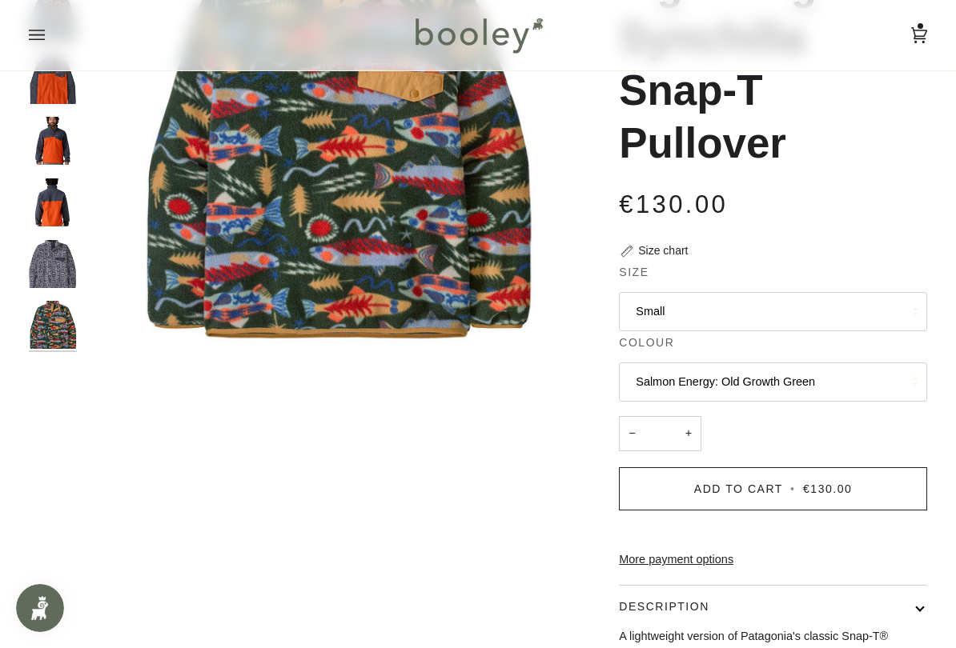
click at [802, 387] on button "Salmon Energy: Old Growth Green" at bounding box center [773, 382] width 308 height 39
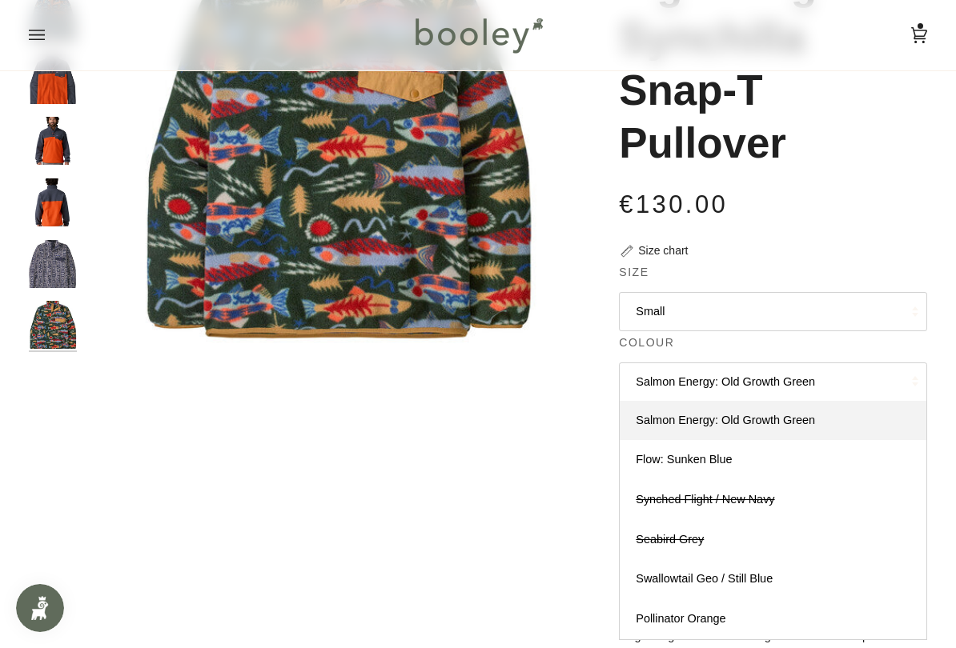
click at [798, 383] on button "Salmon Energy: Old Growth Green" at bounding box center [773, 382] width 308 height 39
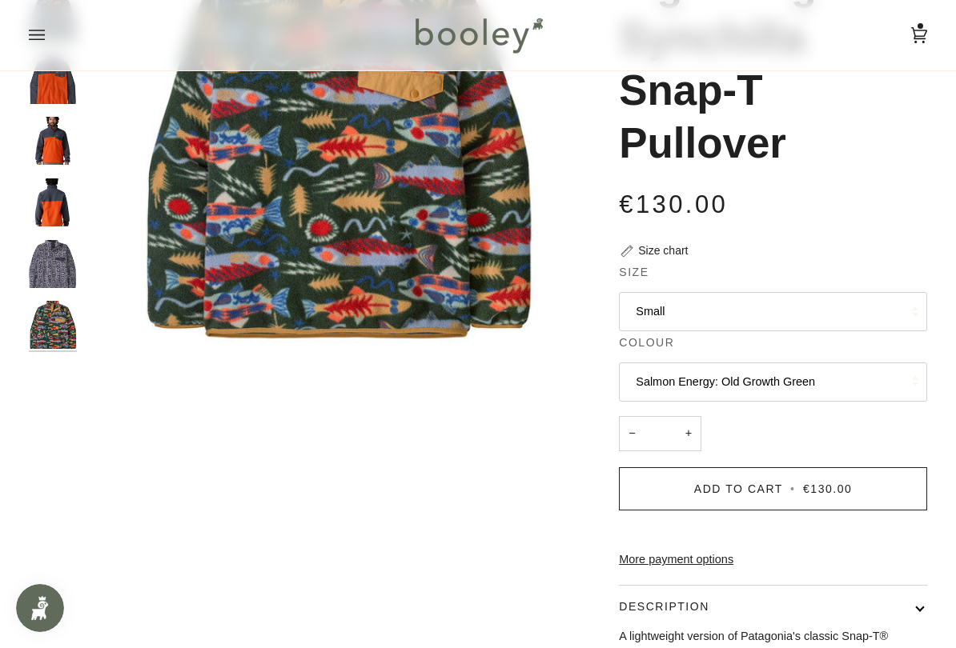
click at [804, 385] on button "Salmon Energy: Old Growth Green" at bounding box center [773, 382] width 308 height 39
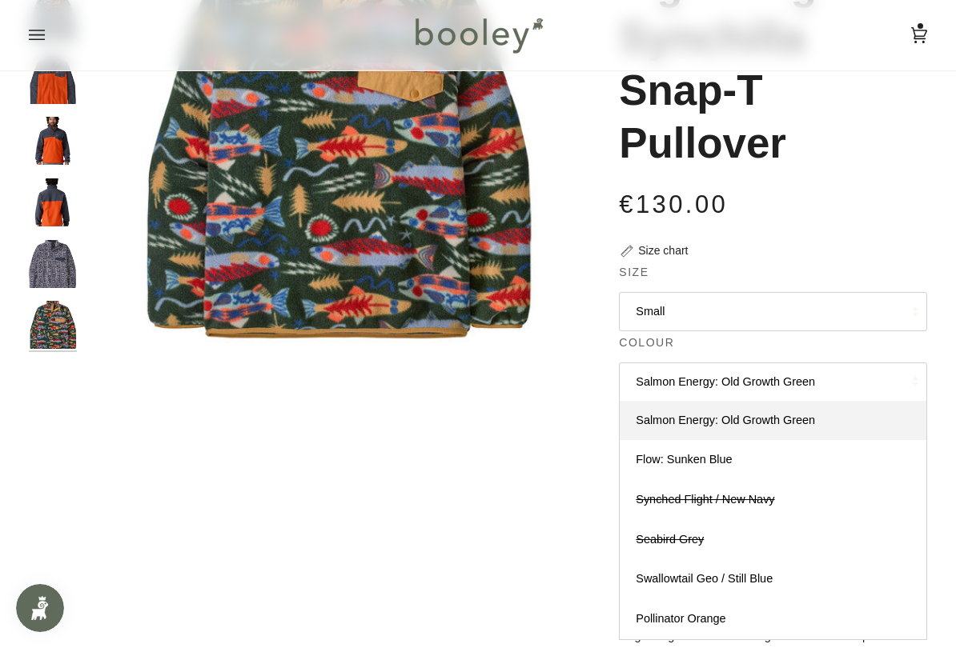
click at [793, 460] on link "Flow: Sunken Blue" at bounding box center [772, 460] width 307 height 40
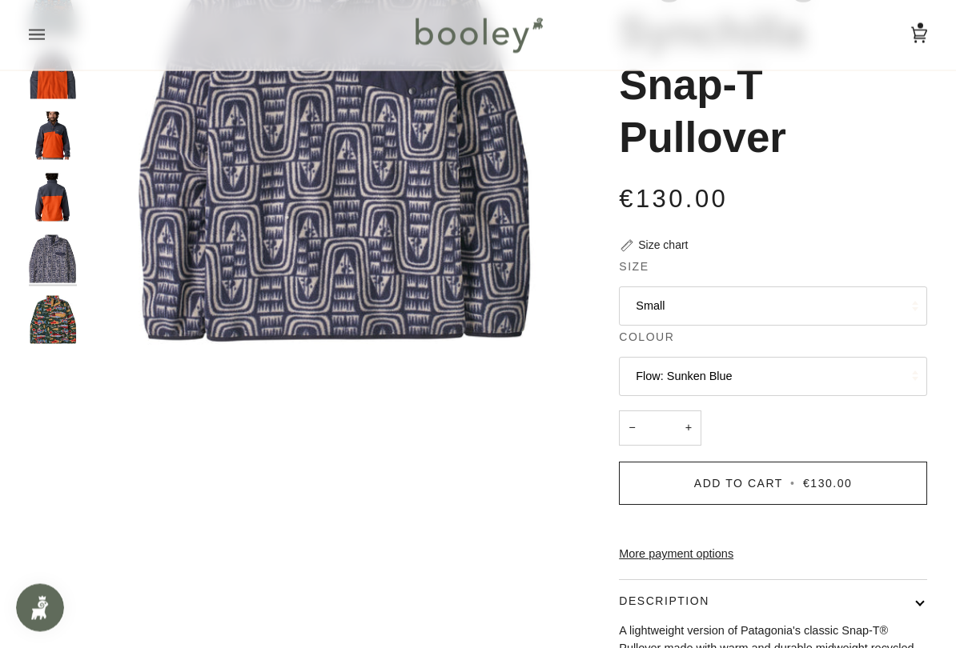
click at [792, 378] on button "Flow: Sunken Blue" at bounding box center [773, 377] width 308 height 39
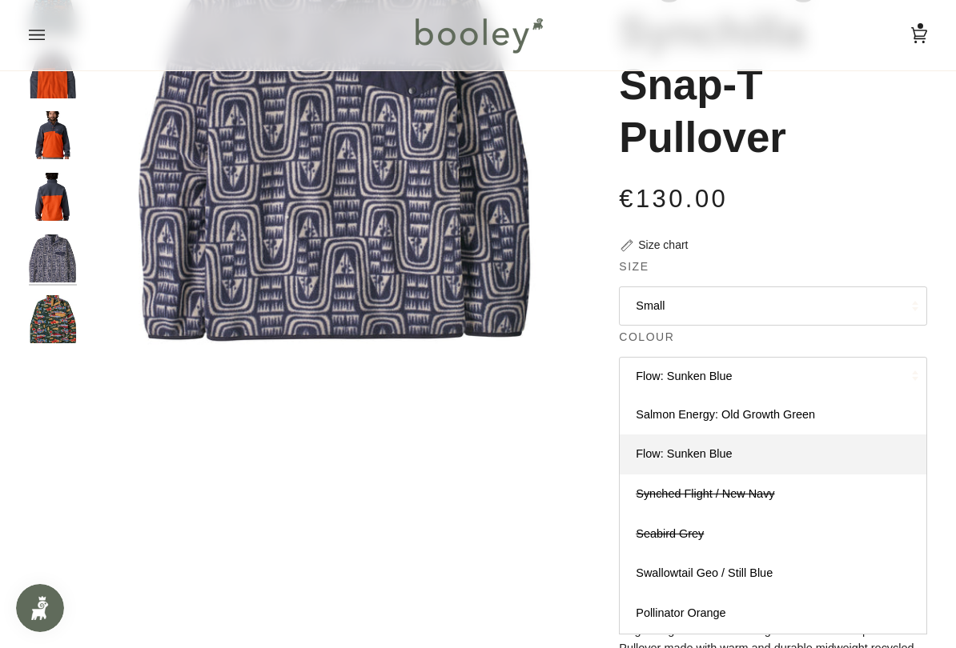
click at [763, 493] on span "Synched Flight / New Navy" at bounding box center [704, 493] width 138 height 13
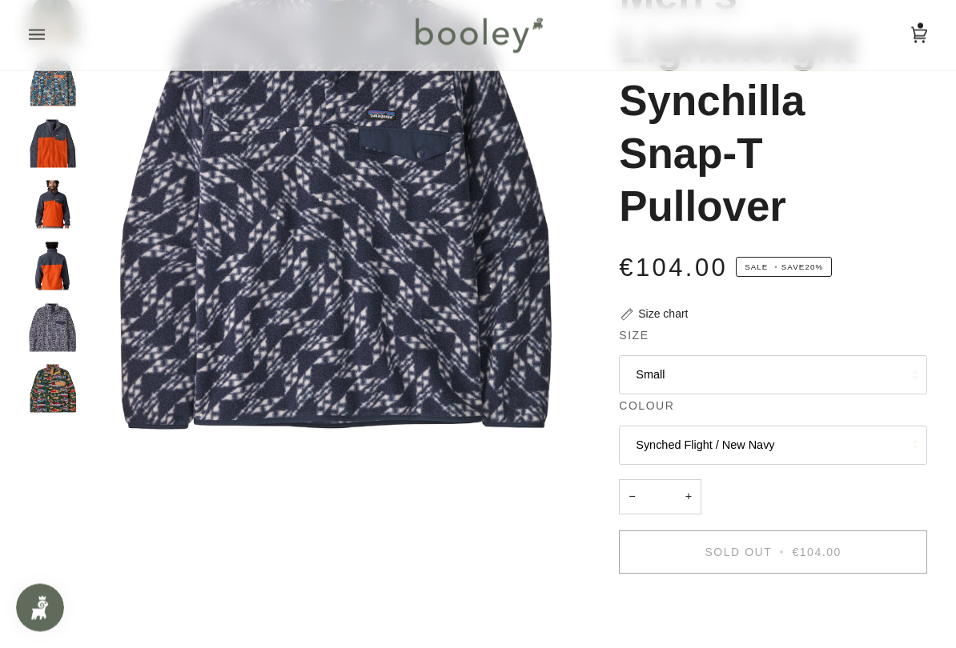
scroll to position [320, 0]
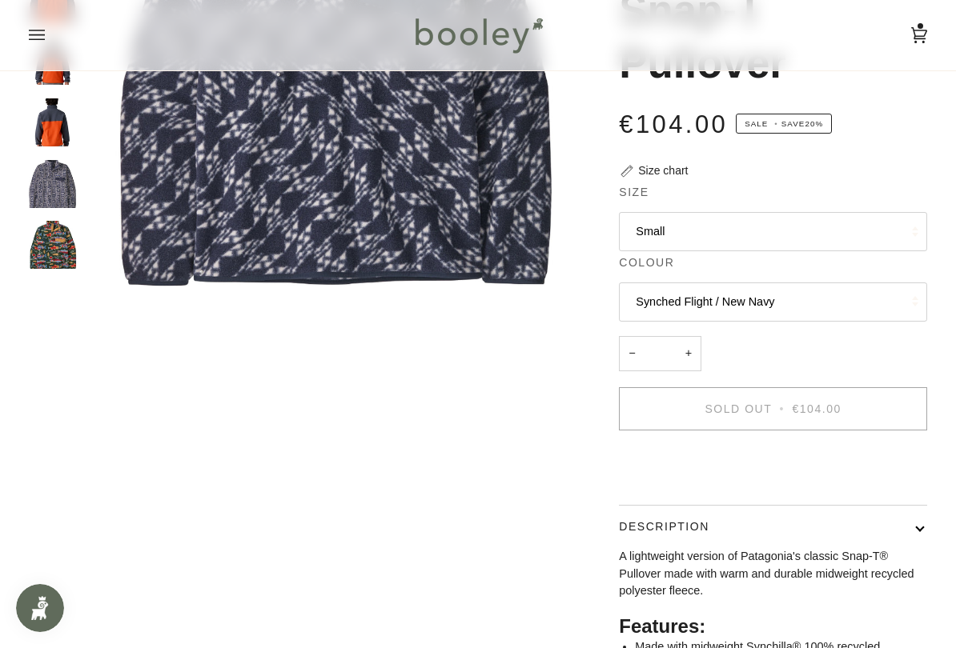
click at [876, 235] on button "Small" at bounding box center [773, 231] width 308 height 39
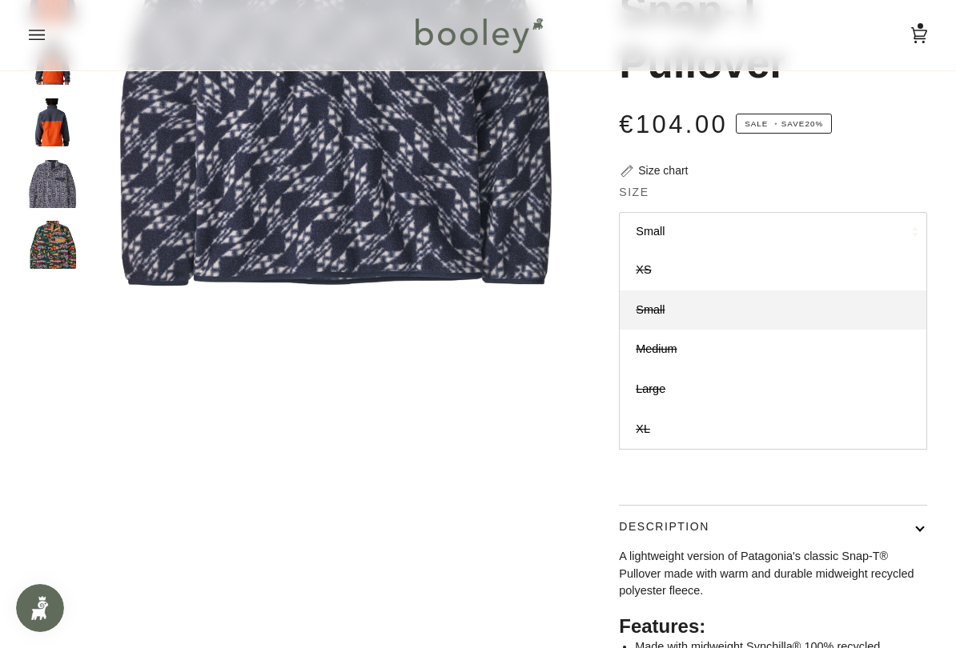
click at [868, 212] on button "Small" at bounding box center [773, 231] width 308 height 39
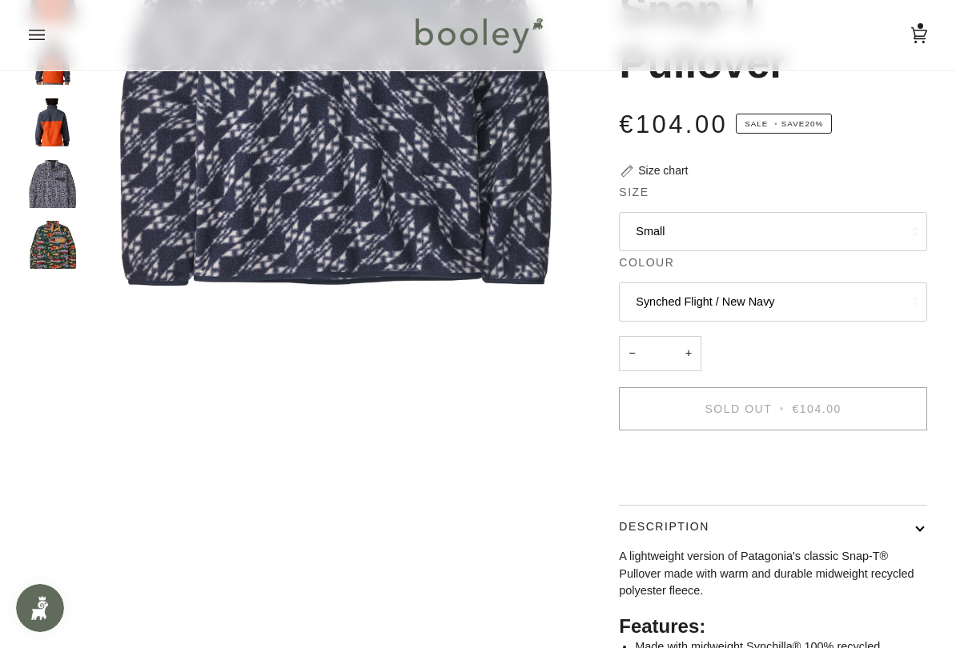
click at [872, 292] on button "Synched Flight / New Navy" at bounding box center [773, 302] width 308 height 39
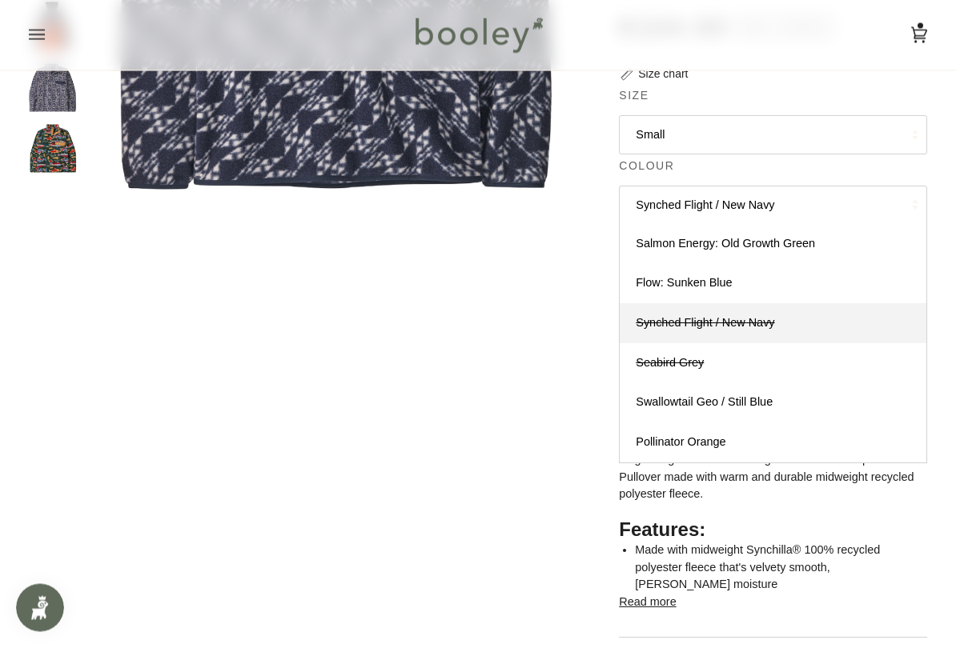
click at [792, 383] on link "Swallowtail Geo / Still Blue" at bounding box center [772, 403] width 307 height 40
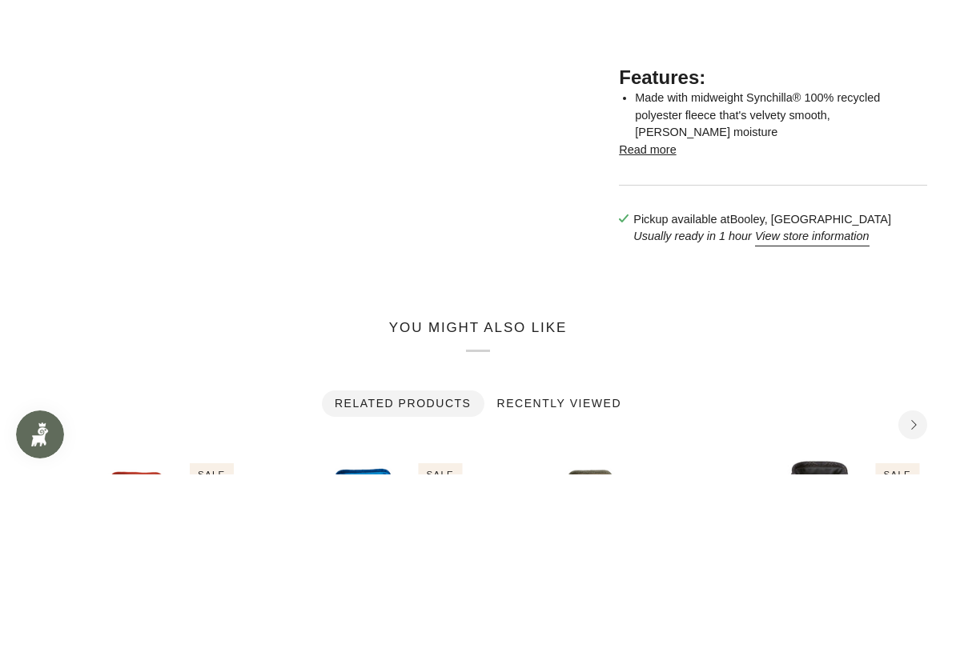
scroll to position [1154, 0]
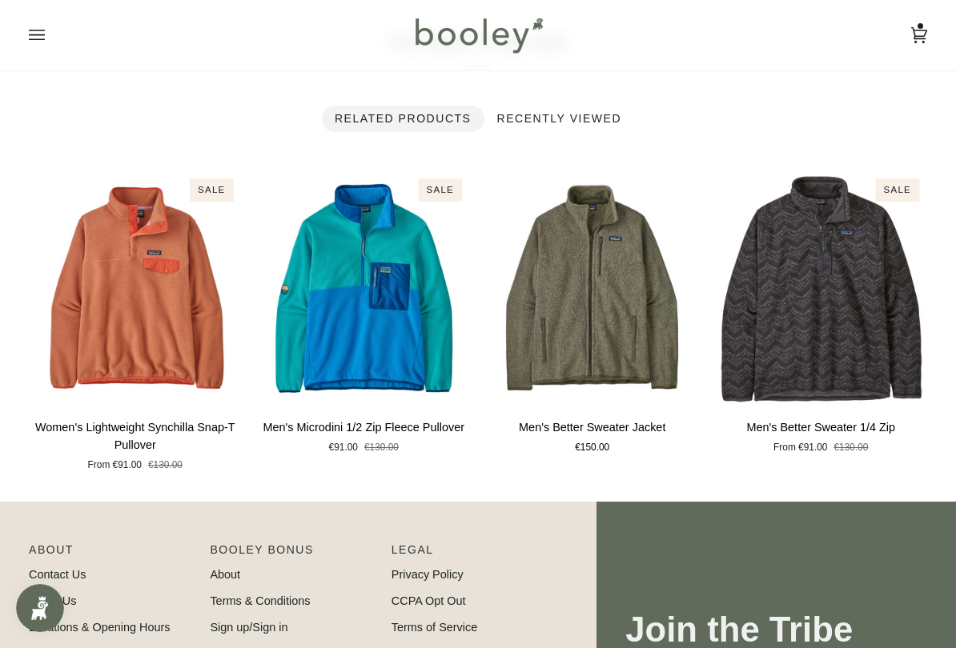
click at [74, 375] on button "Quick view" at bounding box center [135, 386] width 197 height 38
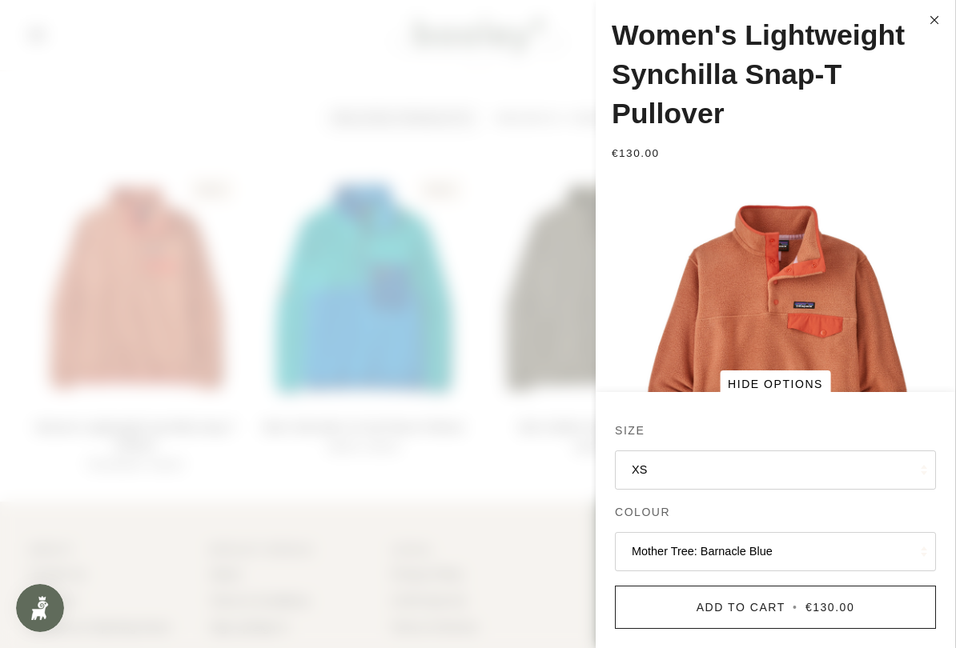
click at [867, 531] on button "Mother Tree: Barnacle Blue" at bounding box center [775, 551] width 321 height 39
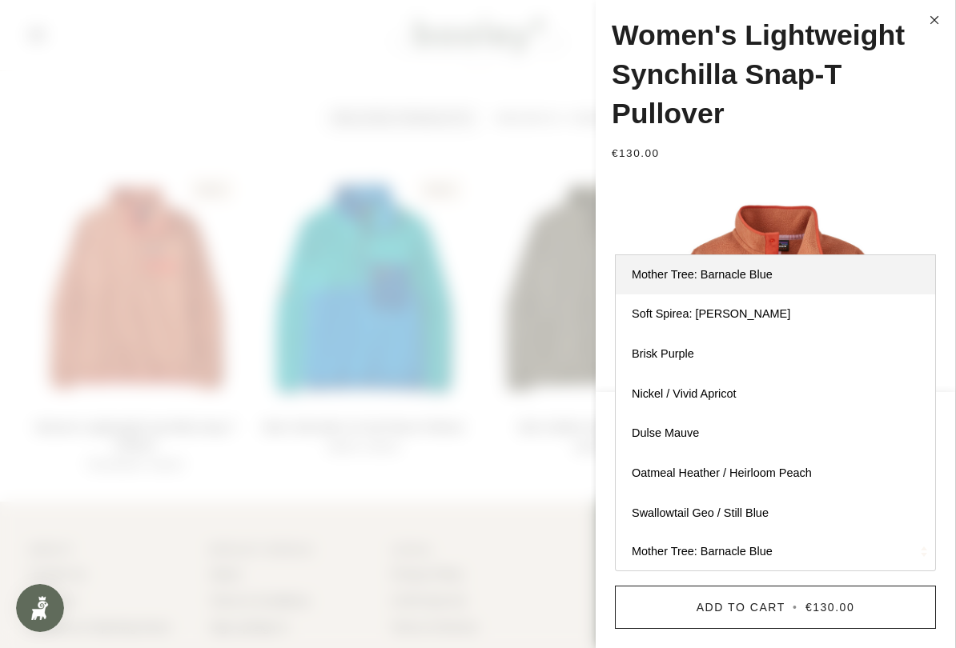
click at [830, 440] on link "Dulse Mauve" at bounding box center [774, 434] width 319 height 40
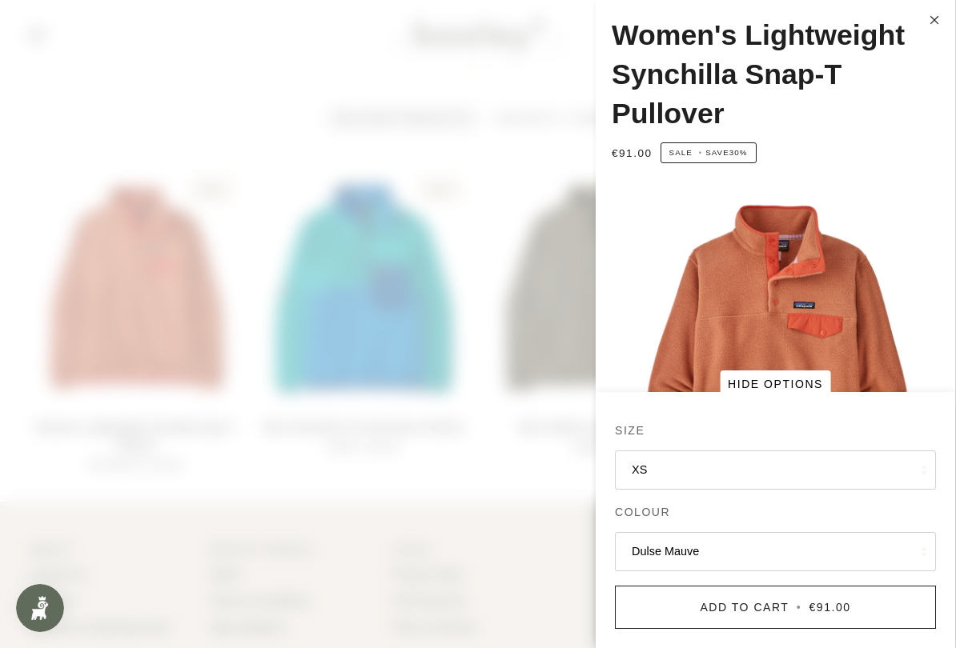
click at [867, 320] on img "Patagonia Women's Light Weight Synchilla Snap-T Pullover Sienna Clay - Booley G…" at bounding box center [774, 359] width 359 height 359
click at [808, 377] on button "Hide options Show options" at bounding box center [775, 384] width 111 height 27
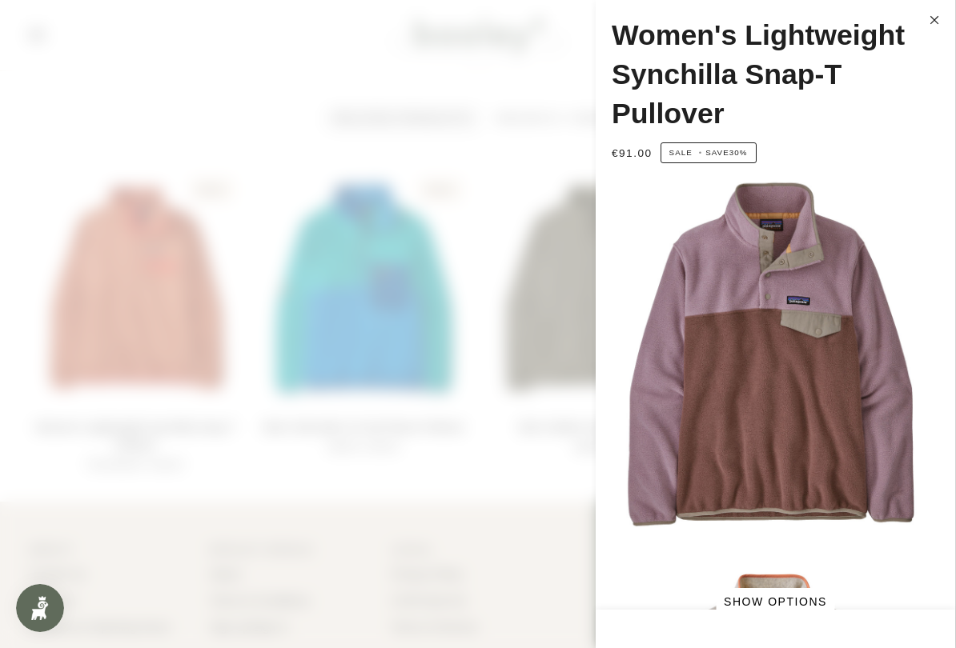
scroll to position [756, 0]
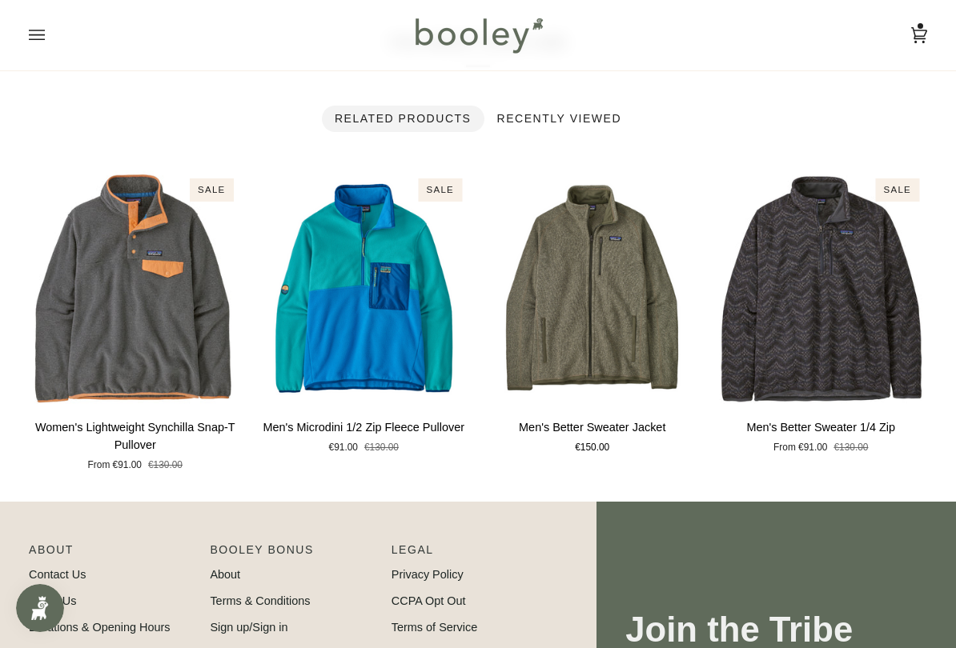
click at [166, 378] on span "Quick view" at bounding box center [134, 386] width 79 height 17
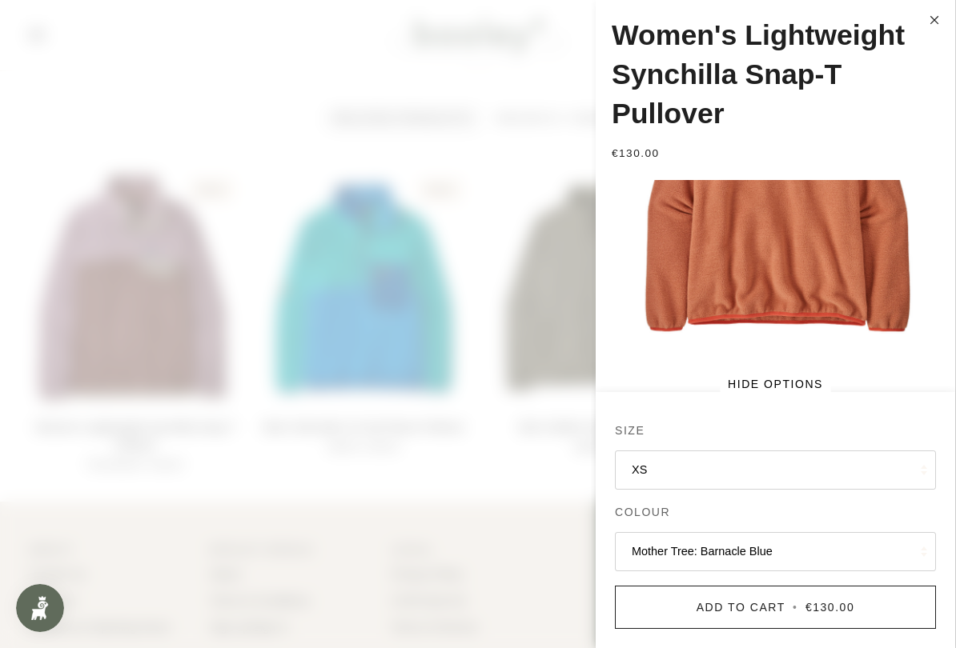
scroll to position [187, 0]
click at [812, 531] on button "Mother Tree: Barnacle Blue" at bounding box center [775, 551] width 321 height 39
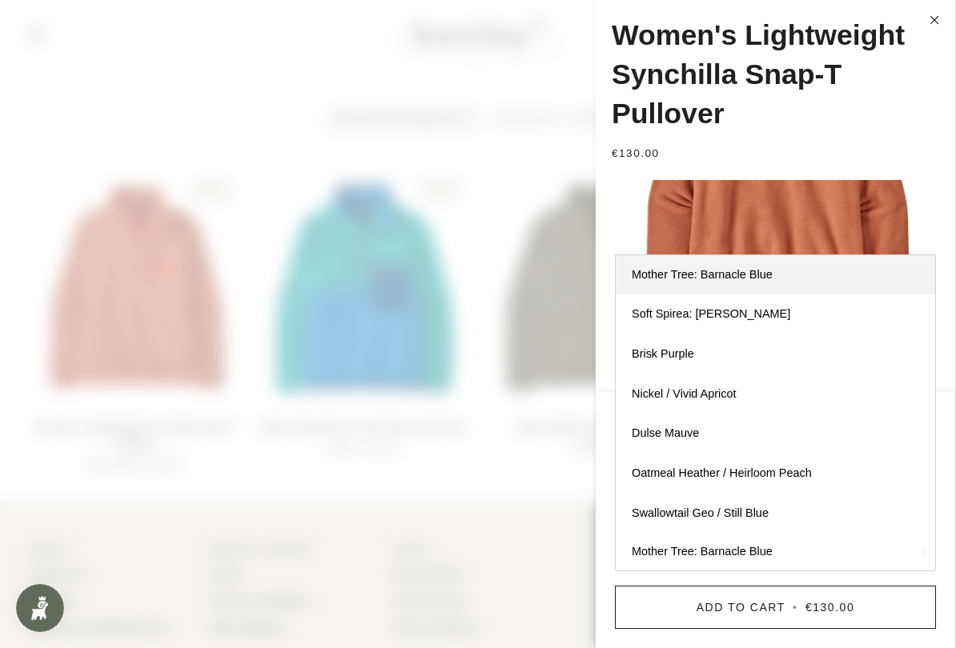
click at [807, 520] on link "Swallowtail Geo / Still Blue" at bounding box center [774, 514] width 319 height 40
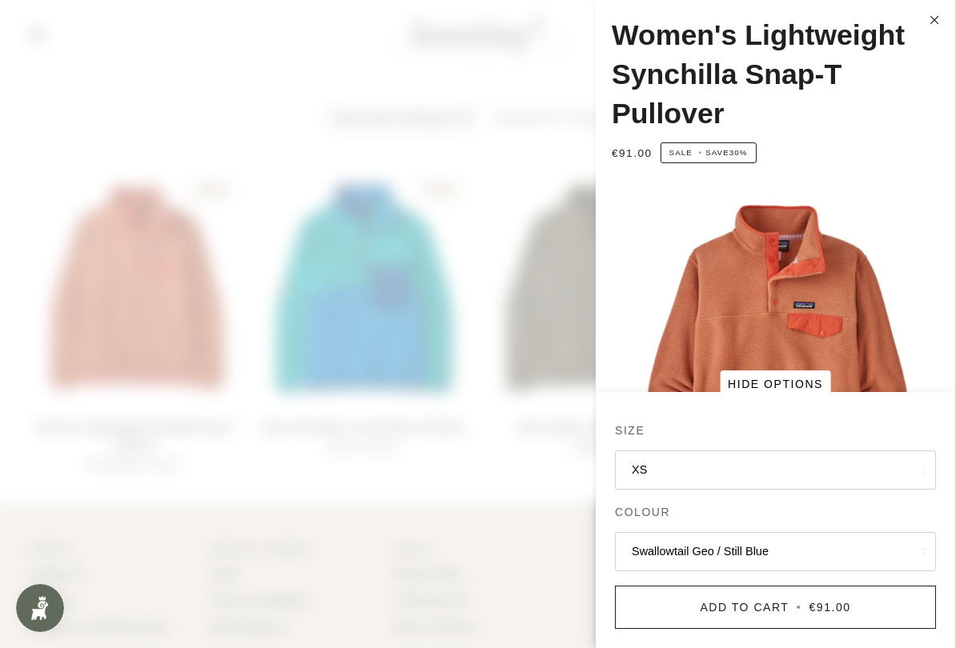
scroll to position [0, 0]
click at [847, 531] on button "Swallowtail Geo / Still Blue" at bounding box center [775, 551] width 321 height 39
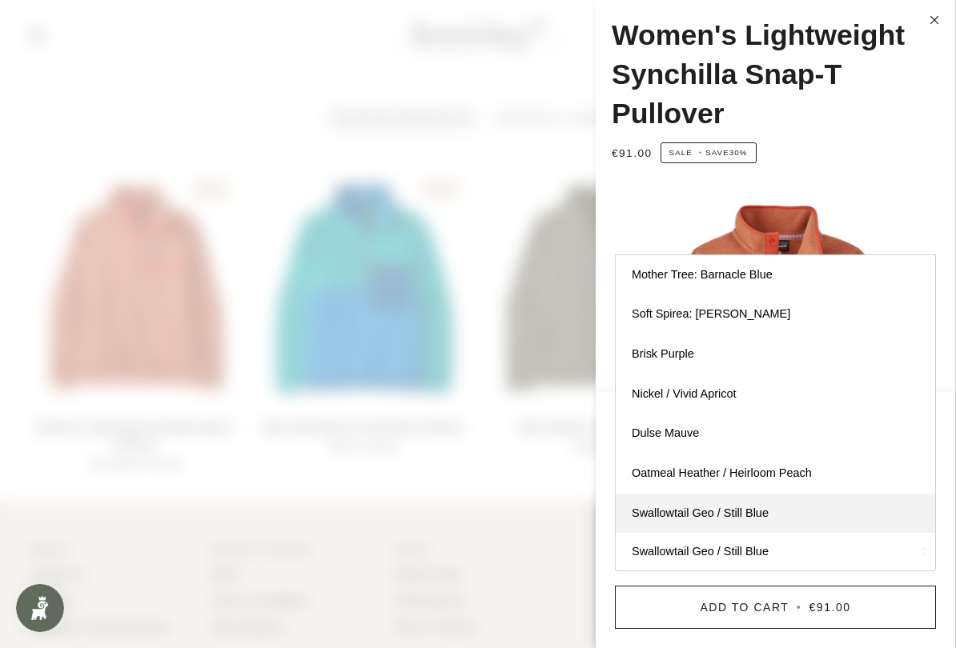
click at [864, 76] on h1 "Women's Lightweight Synchilla Snap-T Pullover" at bounding box center [761, 75] width 300 height 118
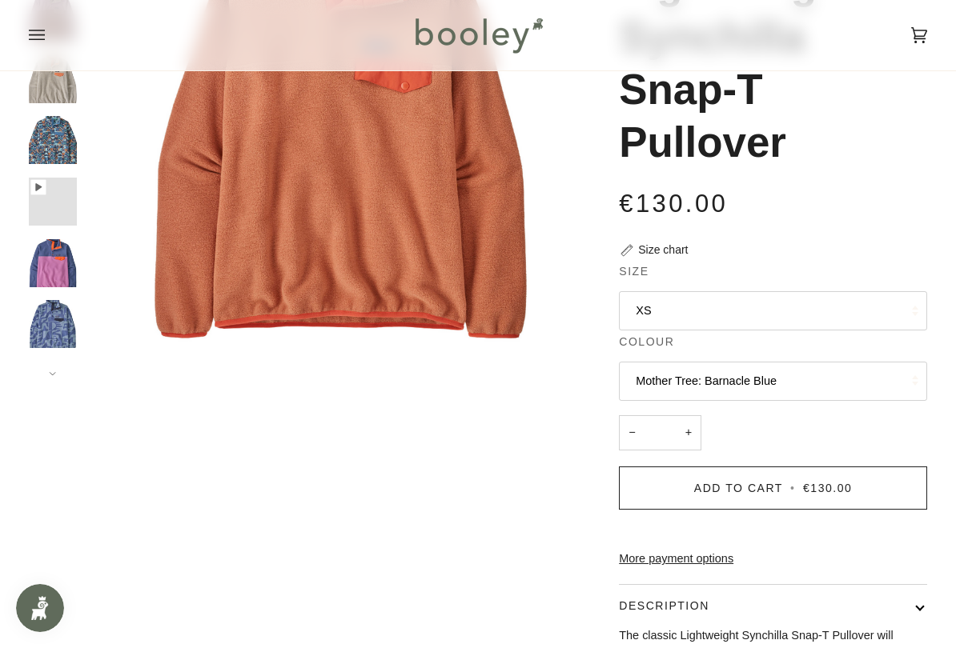
click at [799, 384] on button "Mother Tree: Barnacle Blue" at bounding box center [773, 381] width 308 height 39
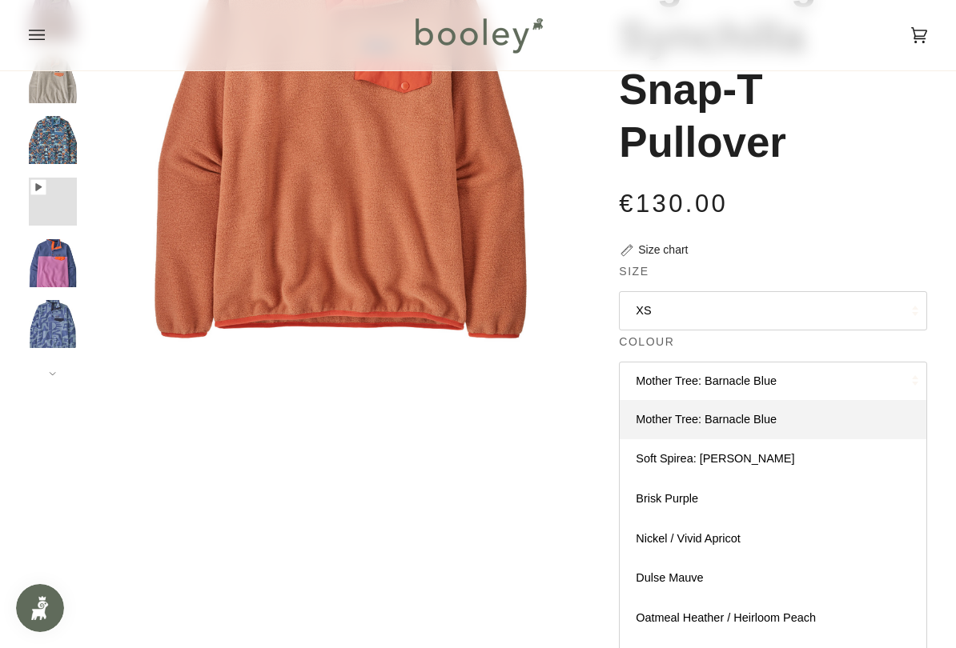
click at [752, 497] on link "Brisk Purple" at bounding box center [772, 499] width 307 height 40
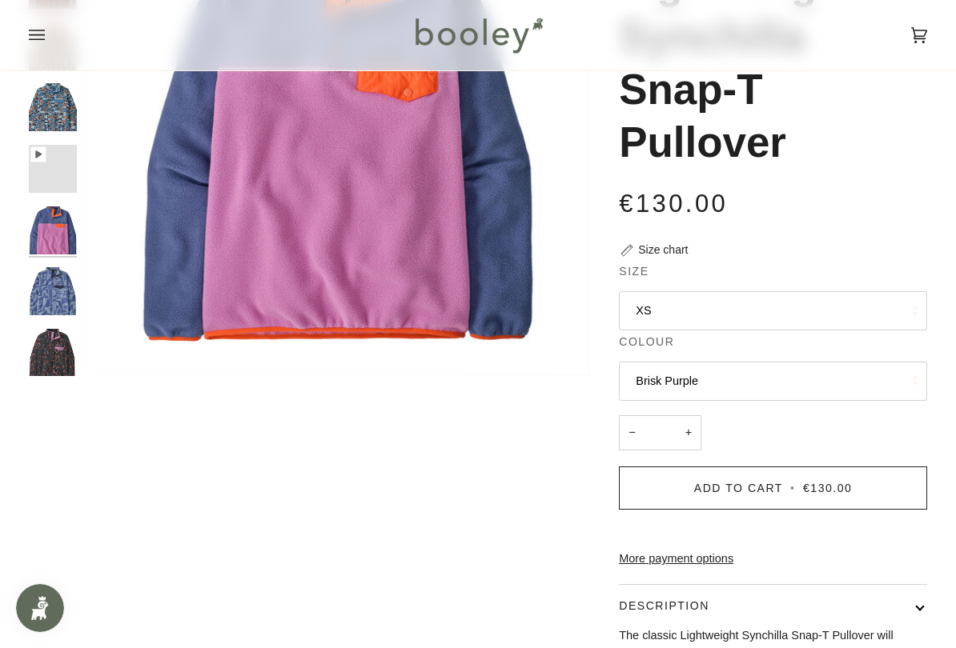
scroll to position [35, 0]
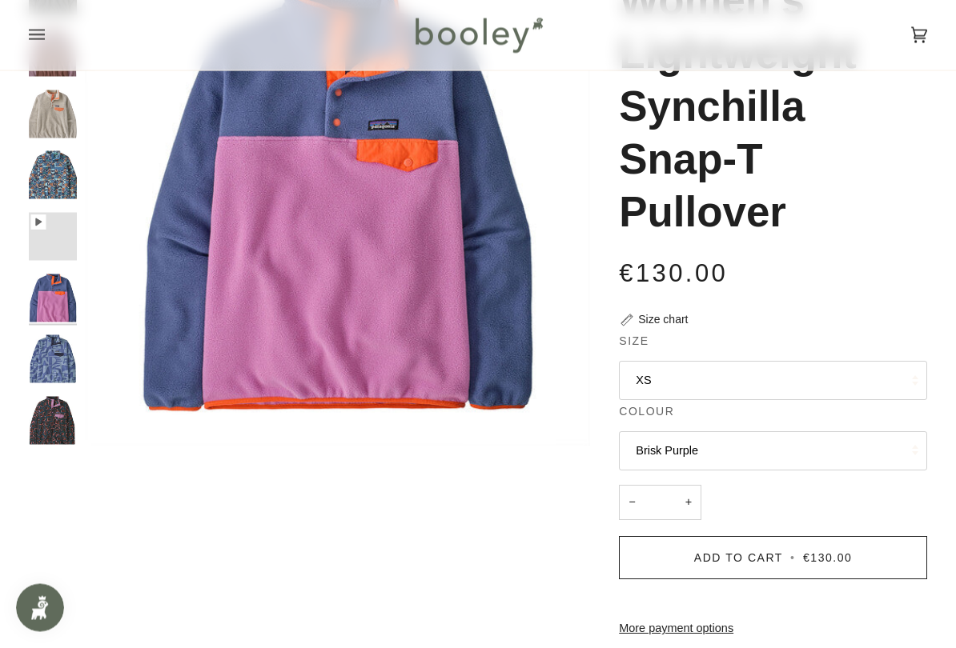
click at [801, 452] on button "Brisk Purple" at bounding box center [773, 451] width 308 height 39
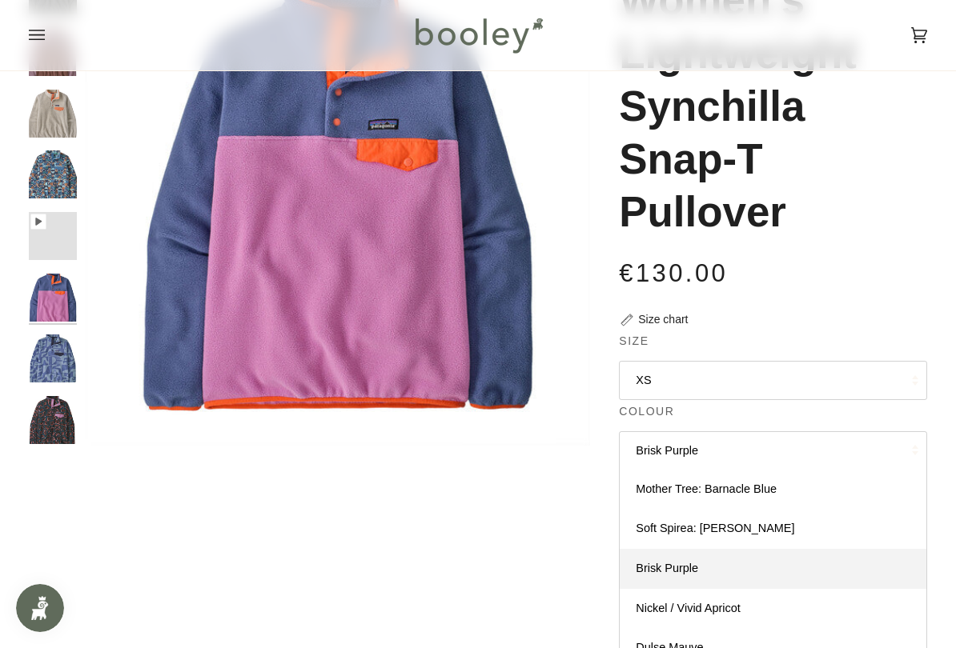
click at [792, 519] on link "Soft Spirea: [PERSON_NAME]" at bounding box center [772, 529] width 307 height 40
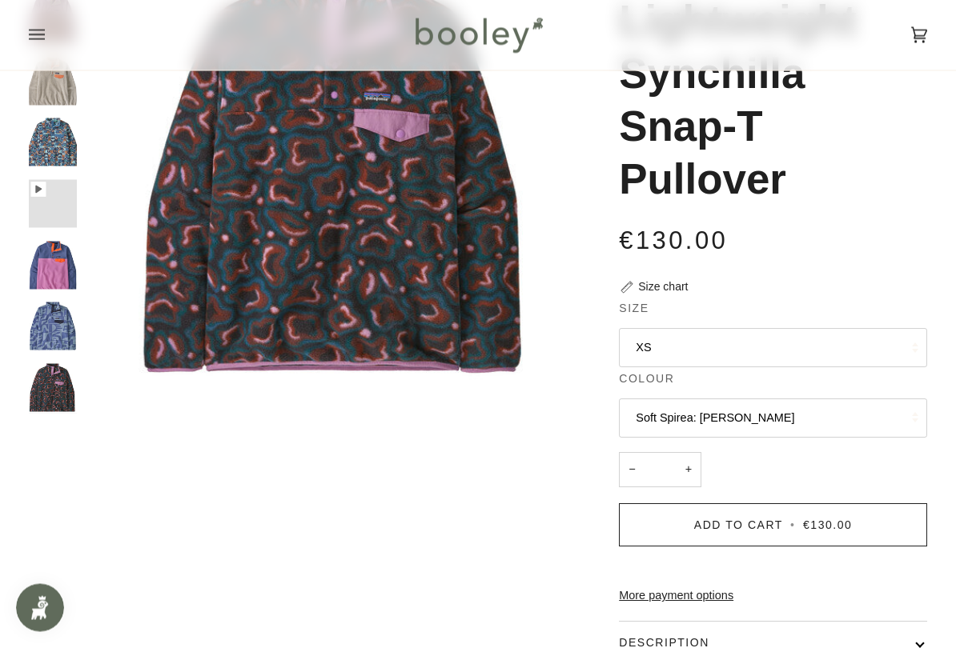
click at [817, 415] on button "Soft Spirea: [PERSON_NAME]" at bounding box center [773, 418] width 308 height 39
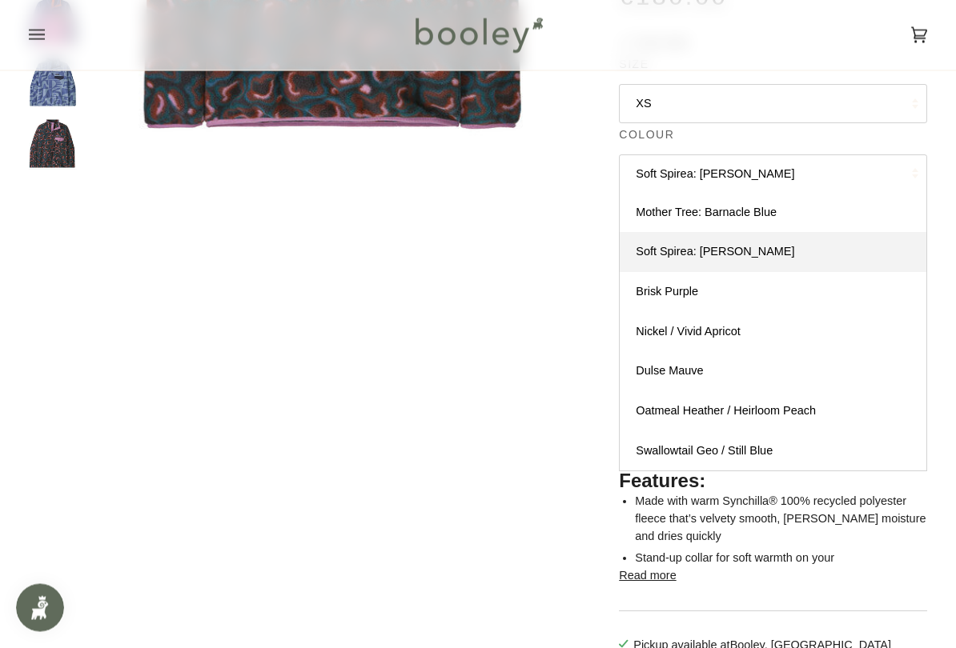
click at [788, 447] on link "Swallowtail Geo / Still Blue" at bounding box center [772, 452] width 307 height 40
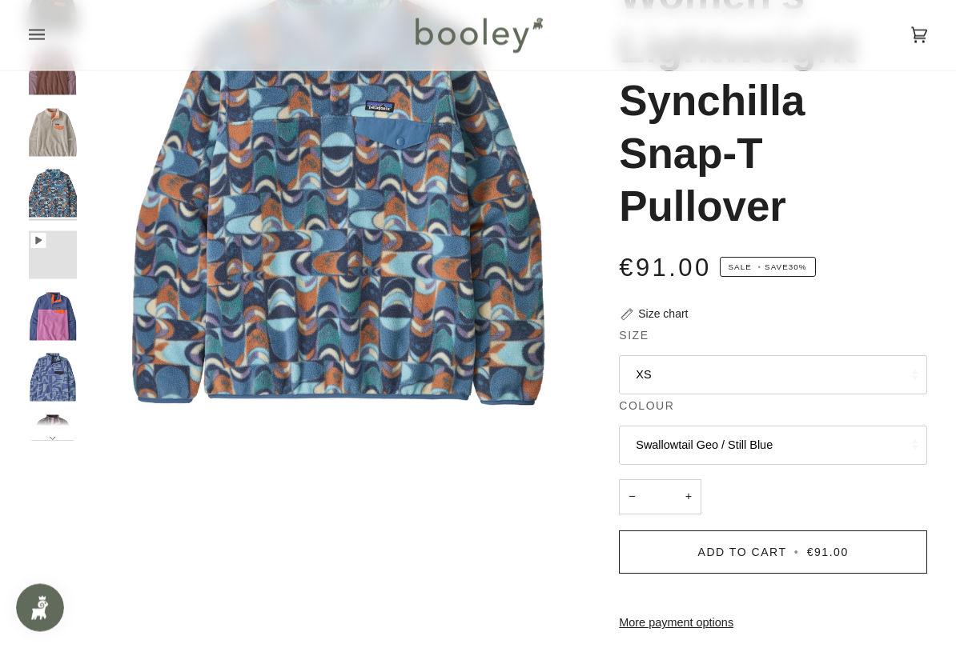
scroll to position [174, 0]
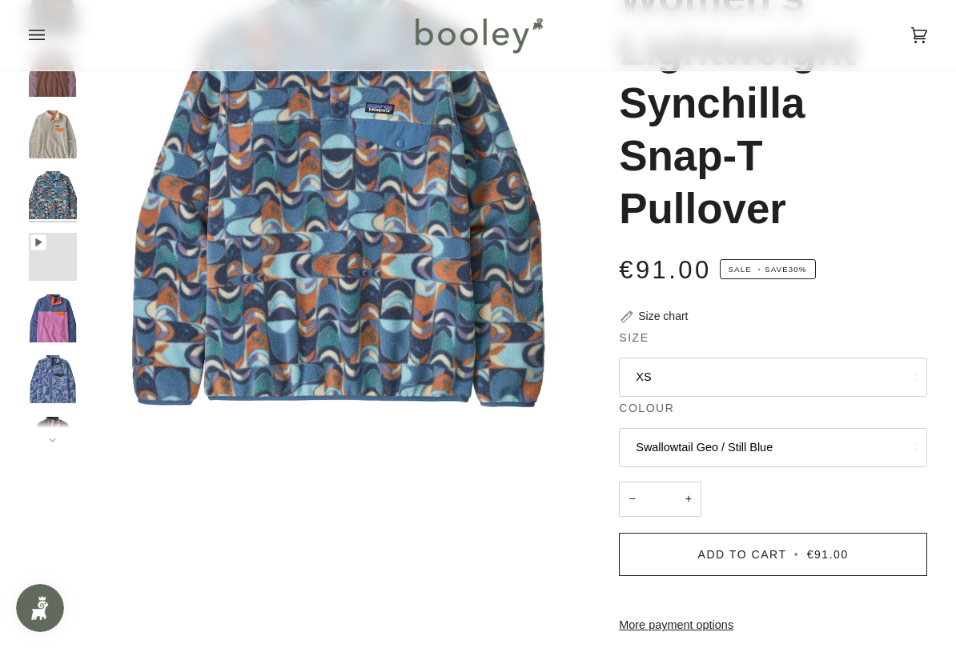
click at [831, 445] on button "Swallowtail Geo / Still Blue" at bounding box center [773, 447] width 308 height 39
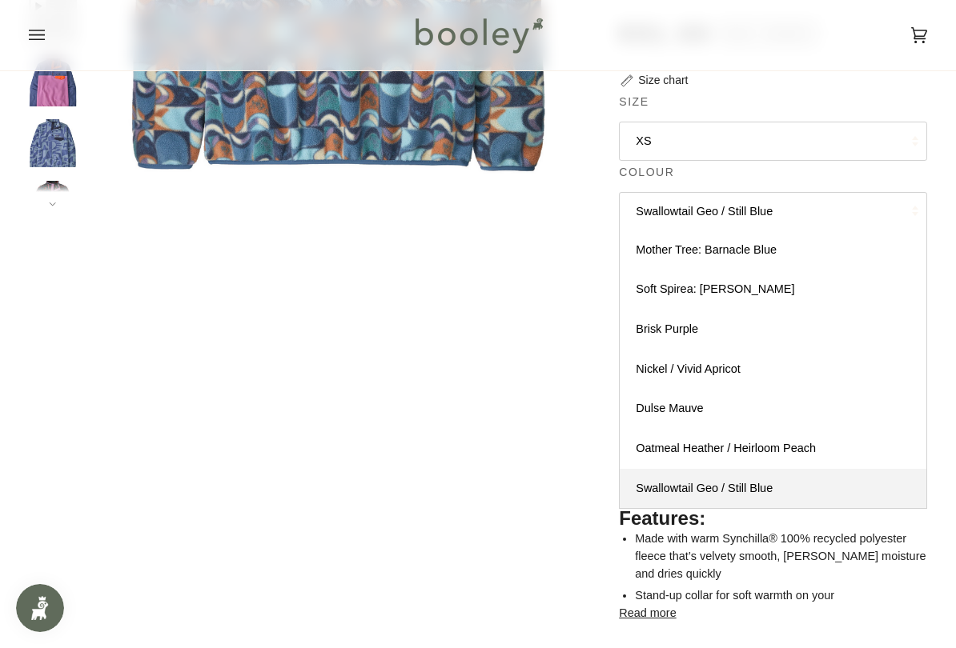
scroll to position [415, 0]
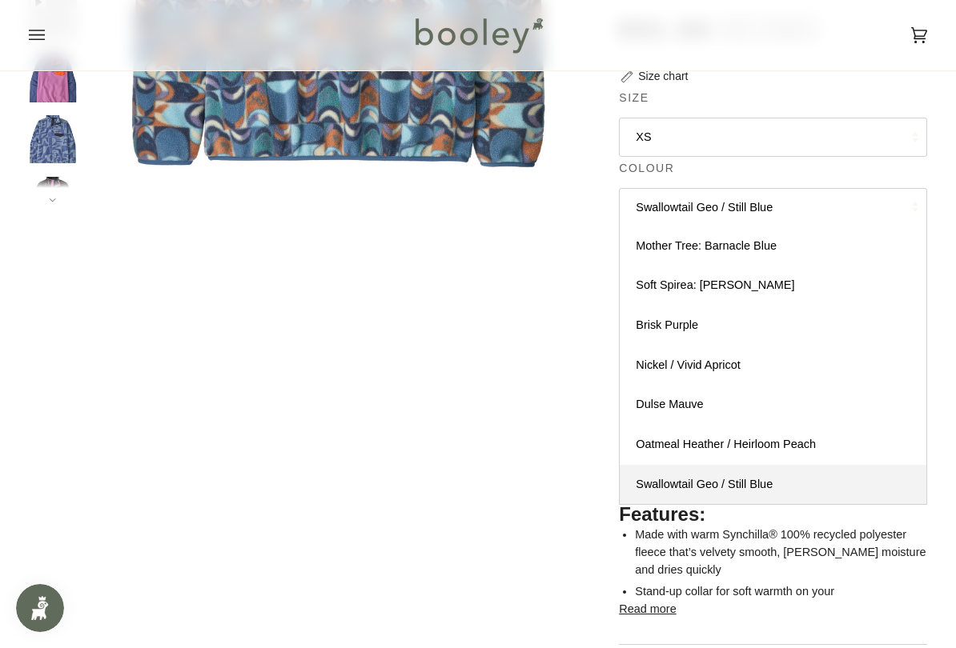
click at [832, 434] on link "Oatmeal Heather / Heirloom Peach" at bounding box center [772, 445] width 307 height 40
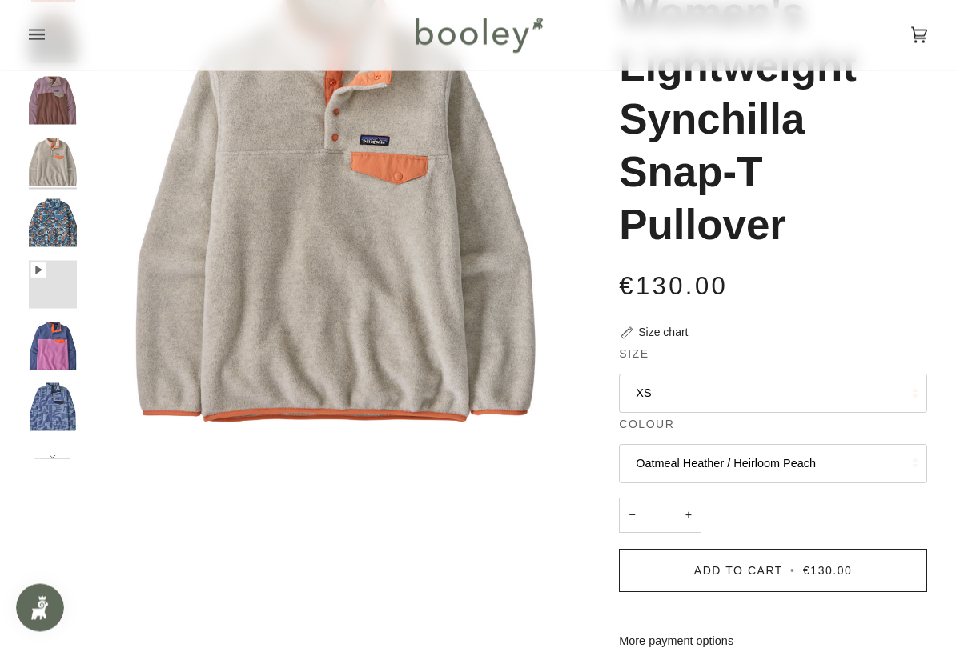
click at [832, 456] on button "Oatmeal Heather / Heirloom Peach" at bounding box center [773, 464] width 308 height 39
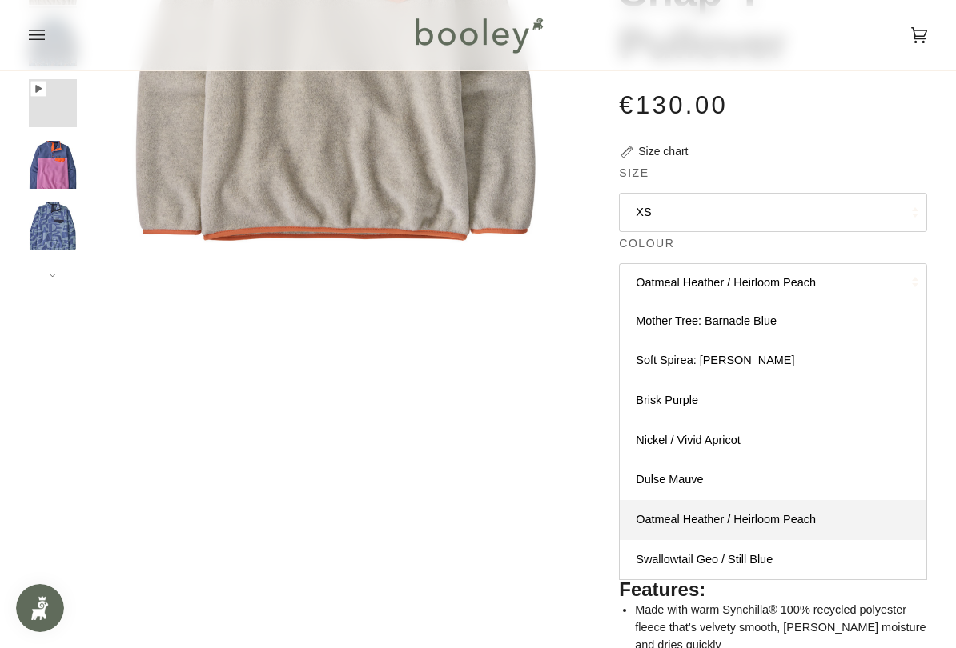
click at [763, 479] on link "Dulse Mauve" at bounding box center [772, 480] width 307 height 40
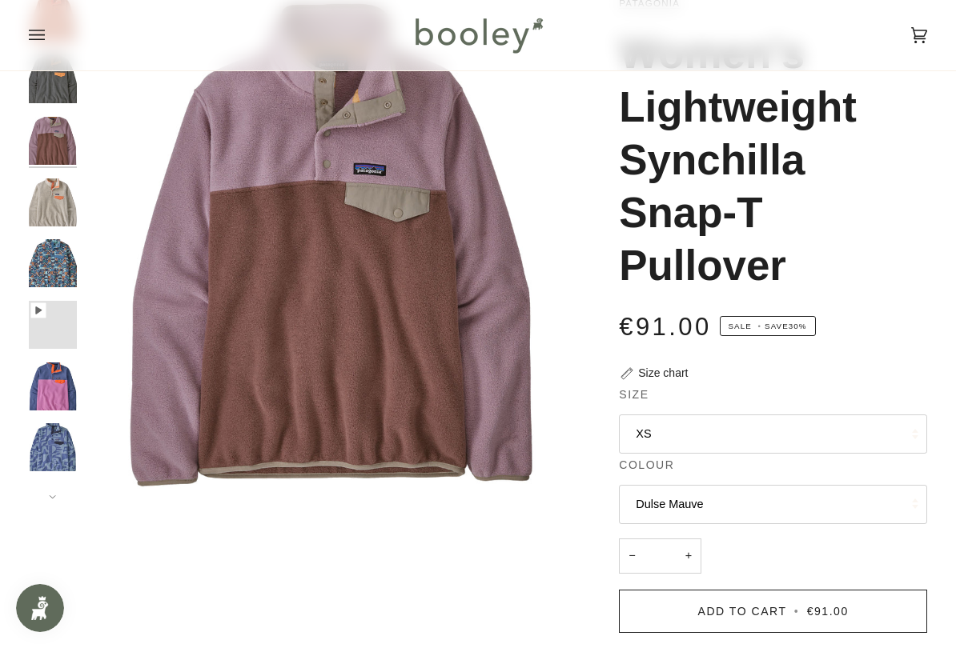
click at [802, 504] on button "Dulse Mauve" at bounding box center [773, 504] width 308 height 39
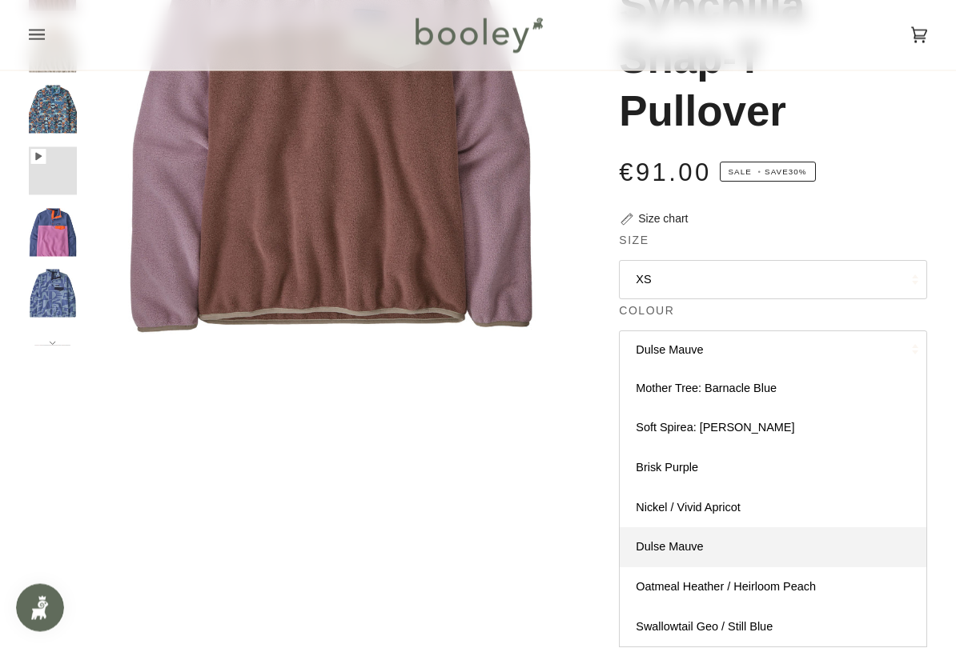
click at [766, 505] on link "Nickel / Vivid Apricot" at bounding box center [772, 509] width 307 height 40
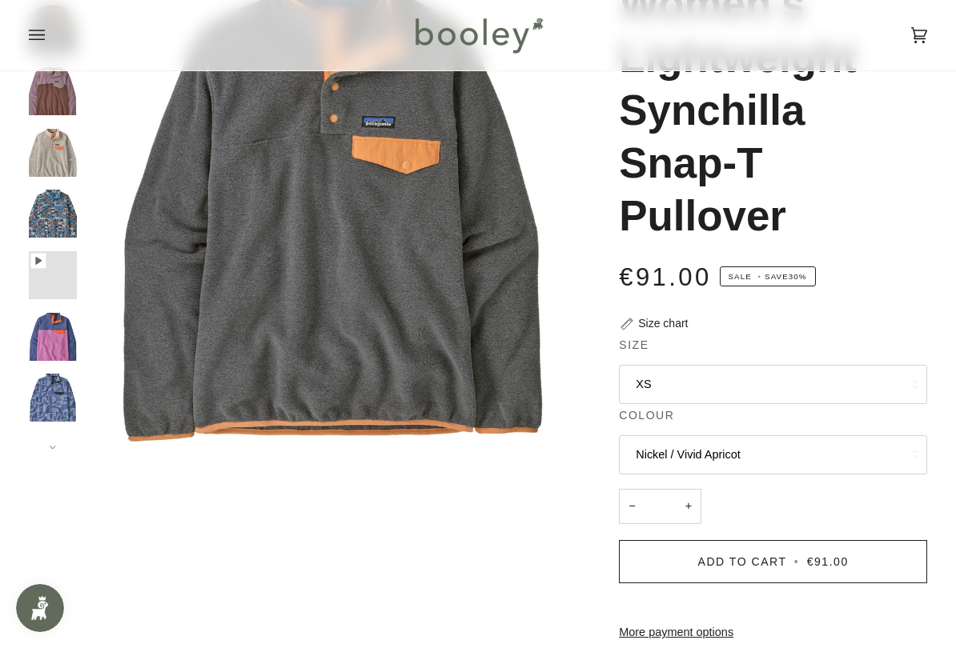
scroll to position [176, 0]
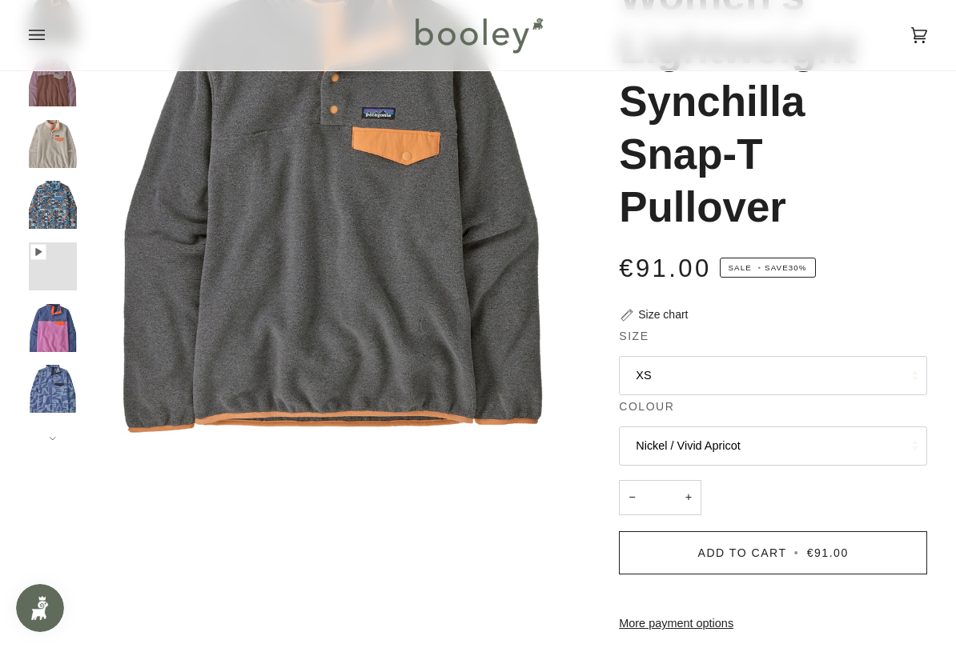
click at [808, 444] on button "Nickel / Vivid Apricot" at bounding box center [773, 446] width 308 height 39
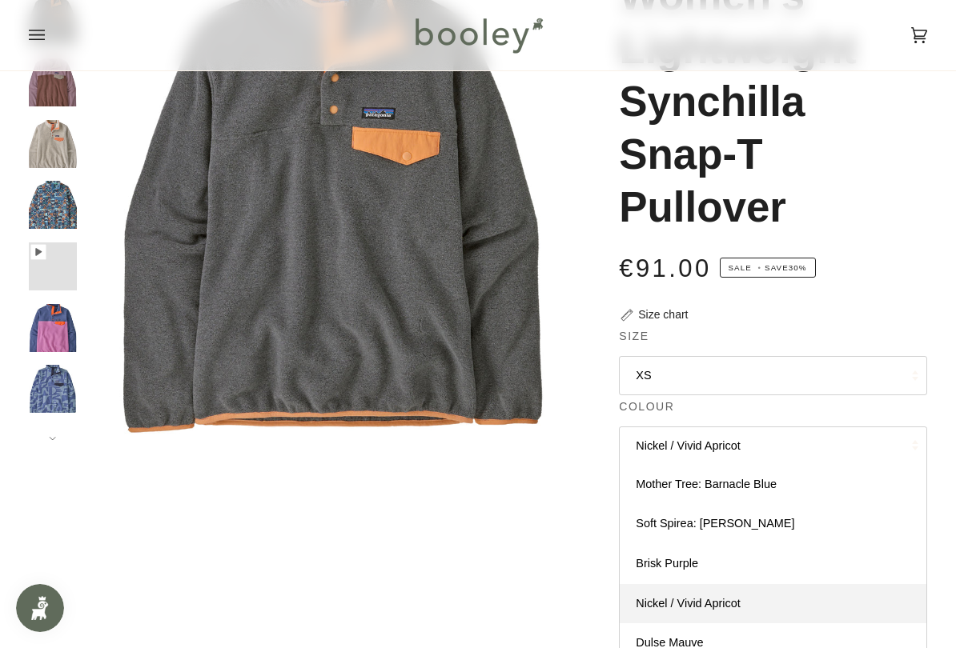
click at [763, 550] on link "Brisk Purple" at bounding box center [772, 564] width 307 height 40
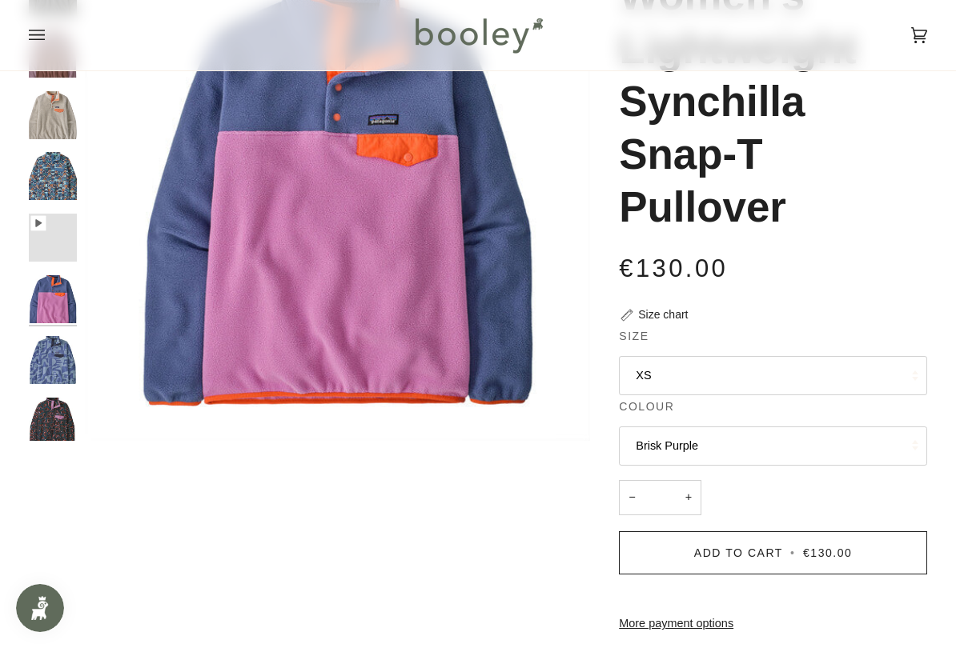
scroll to position [35, 0]
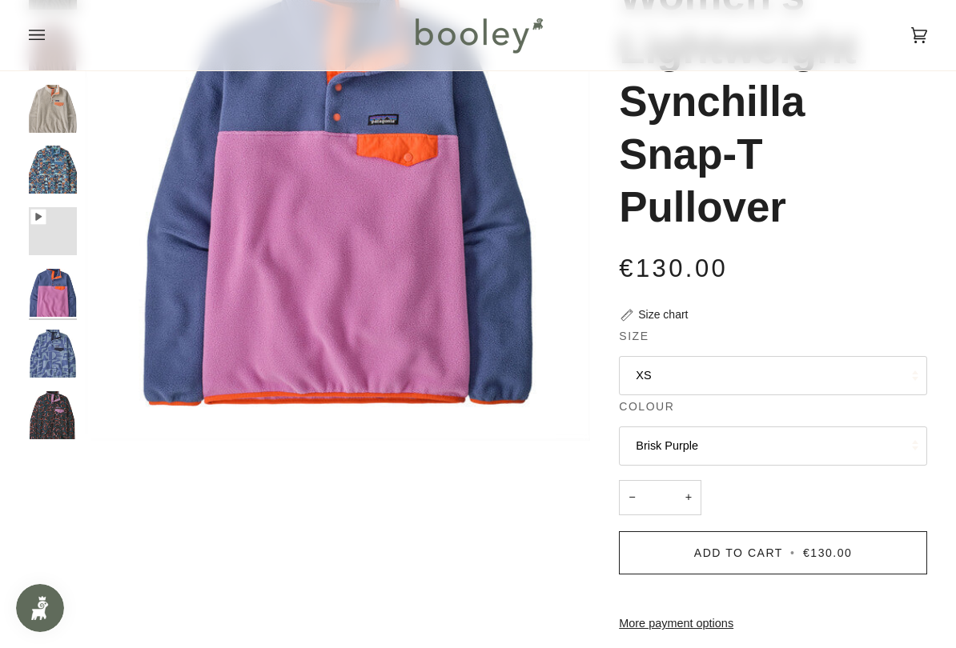
click at [796, 443] on button "Brisk Purple" at bounding box center [773, 446] width 308 height 39
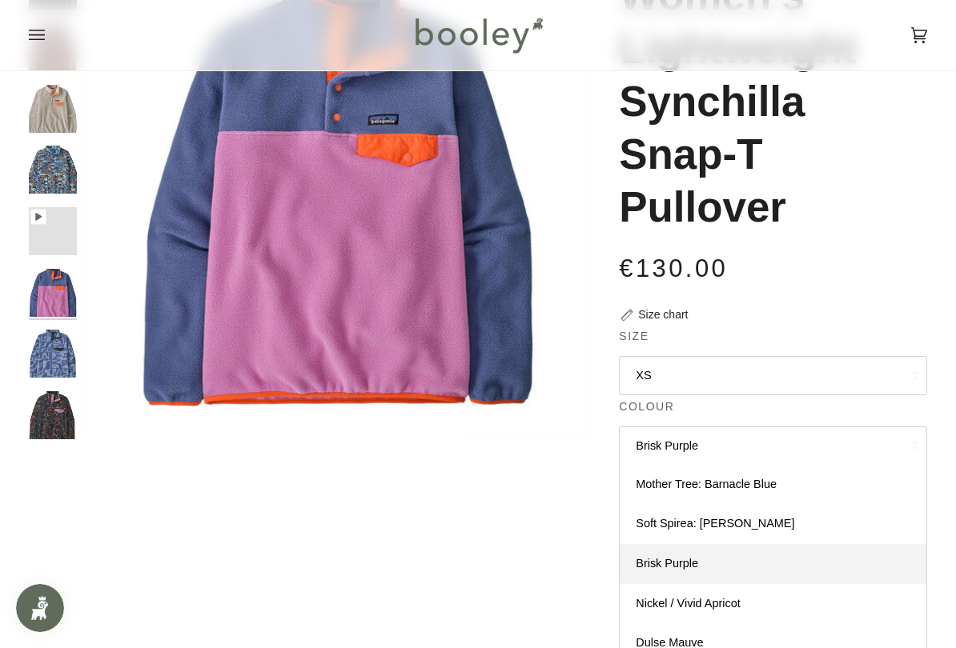
click at [784, 519] on link "Soft Spirea: Dried Vanilla" at bounding box center [772, 524] width 307 height 40
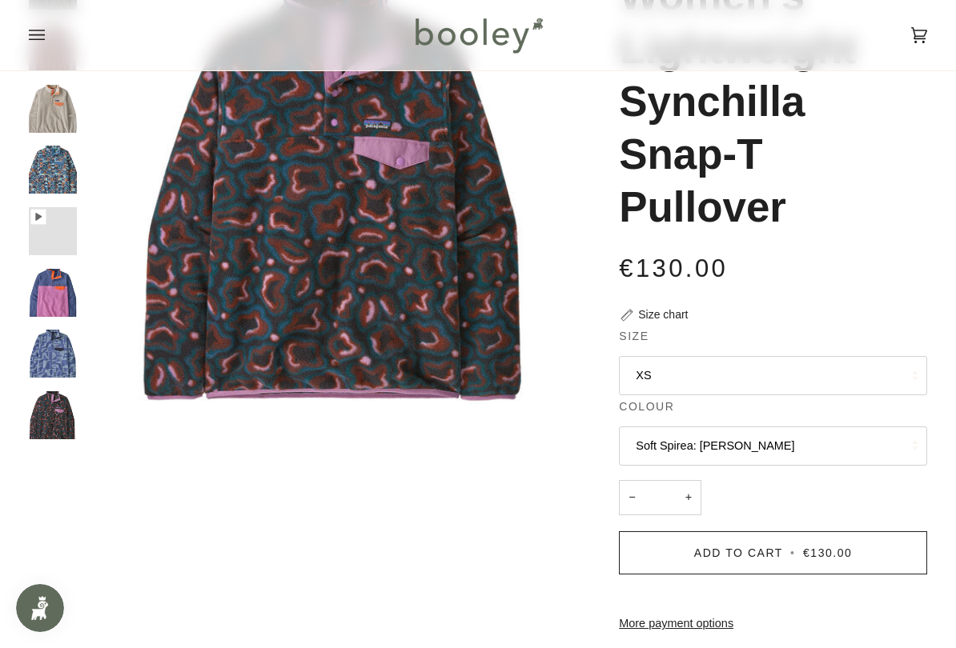
click at [797, 443] on button "Soft Spirea: Dried Vanilla" at bounding box center [773, 446] width 308 height 39
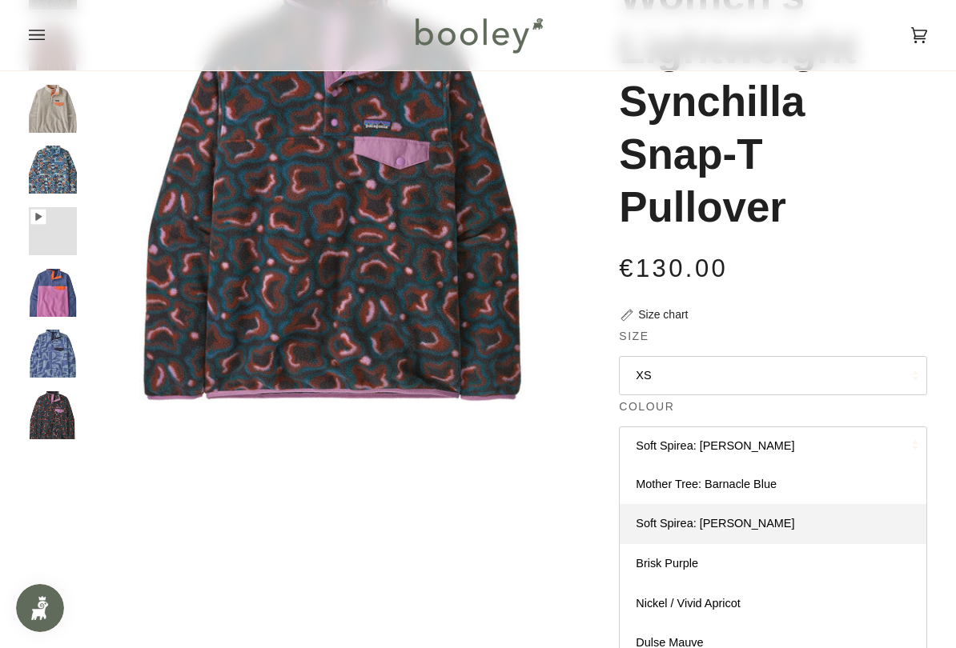
click at [786, 517] on link "Soft Spirea: Dried Vanilla" at bounding box center [772, 524] width 307 height 40
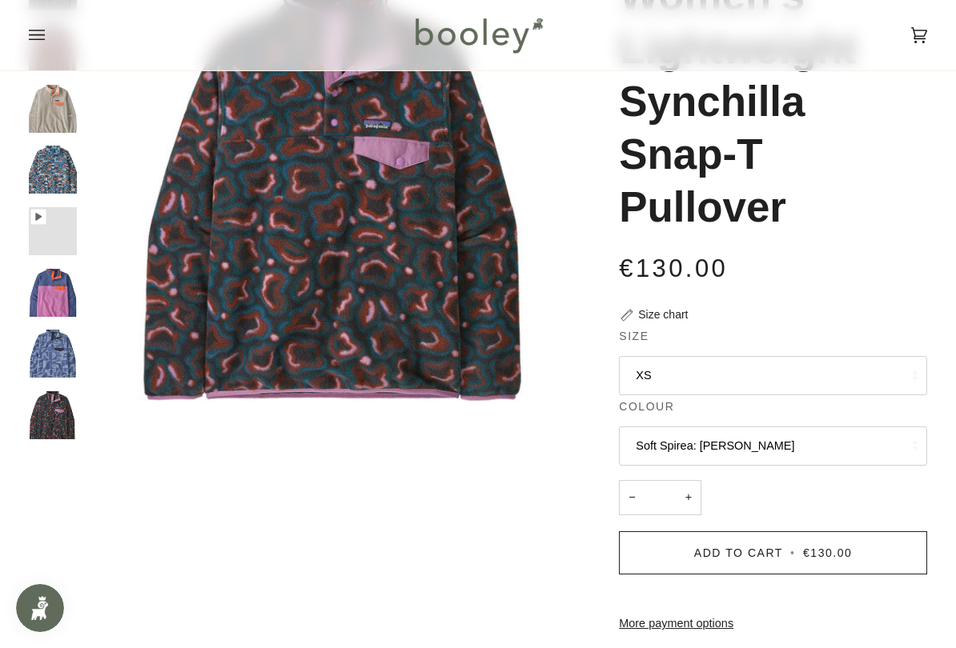
click at [805, 442] on button "Soft Spirea: Dried Vanilla" at bounding box center [773, 446] width 308 height 39
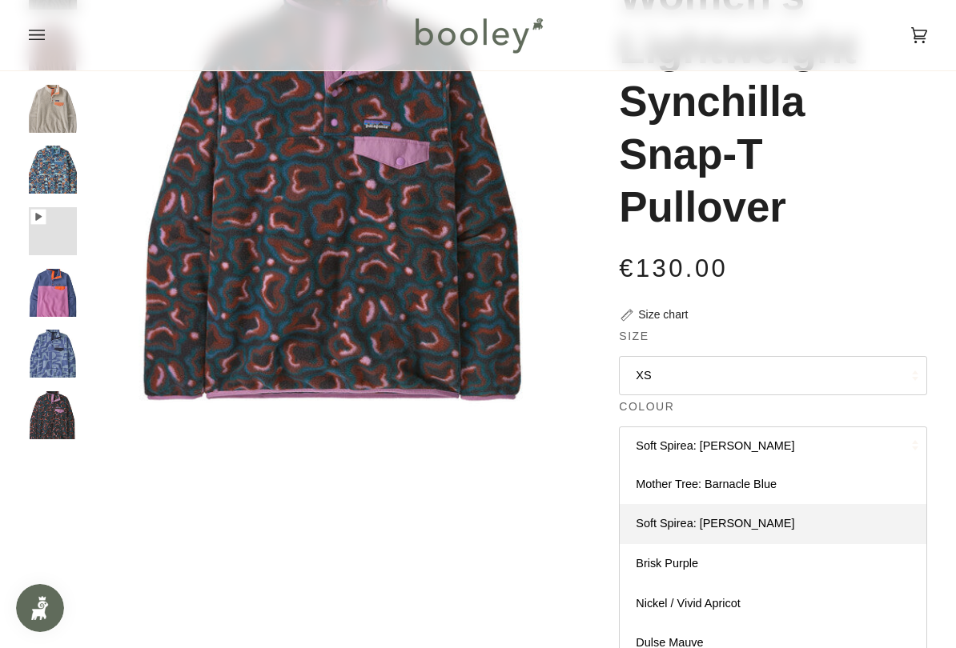
click at [773, 487] on span "Mother Tree: Barnacle Blue" at bounding box center [705, 484] width 141 height 13
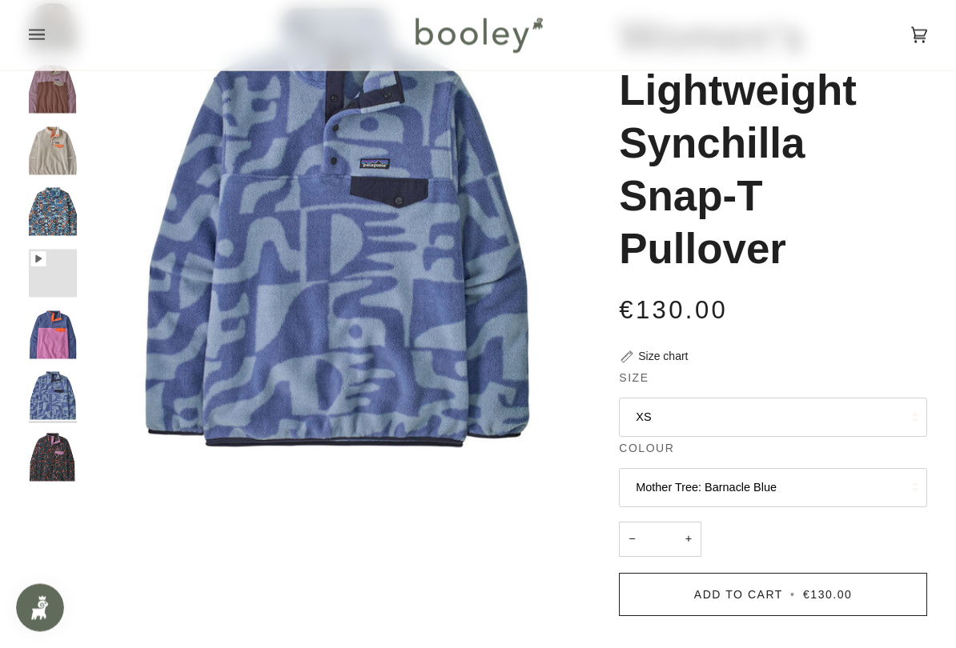
click at [798, 474] on button "Mother Tree: Barnacle Blue" at bounding box center [773, 488] width 308 height 39
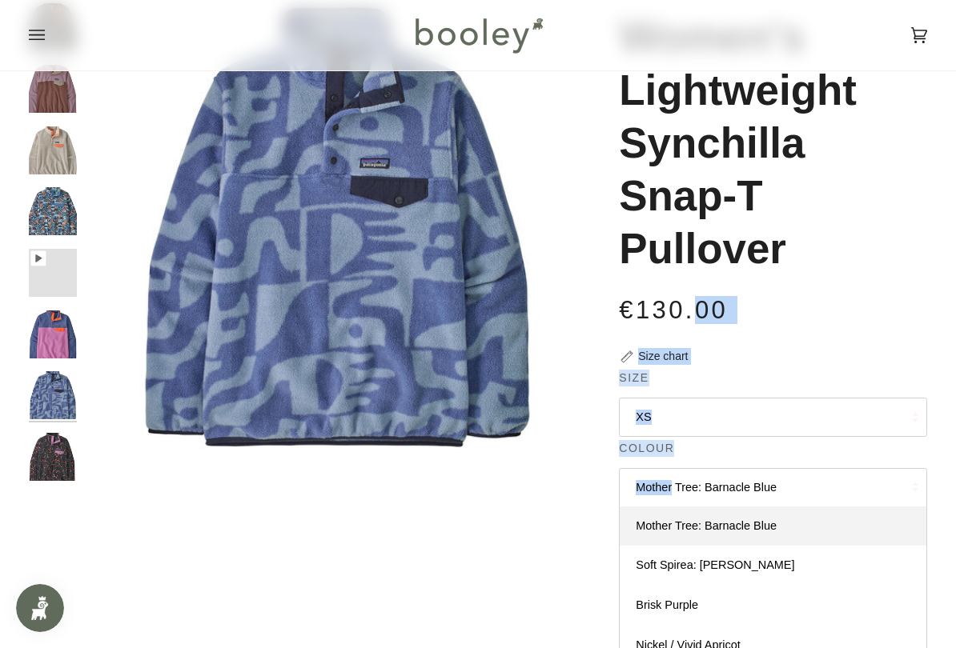
click at [854, 151] on h1 "Women's Lightweight Synchilla Snap-T Pullover" at bounding box center [767, 142] width 296 height 265
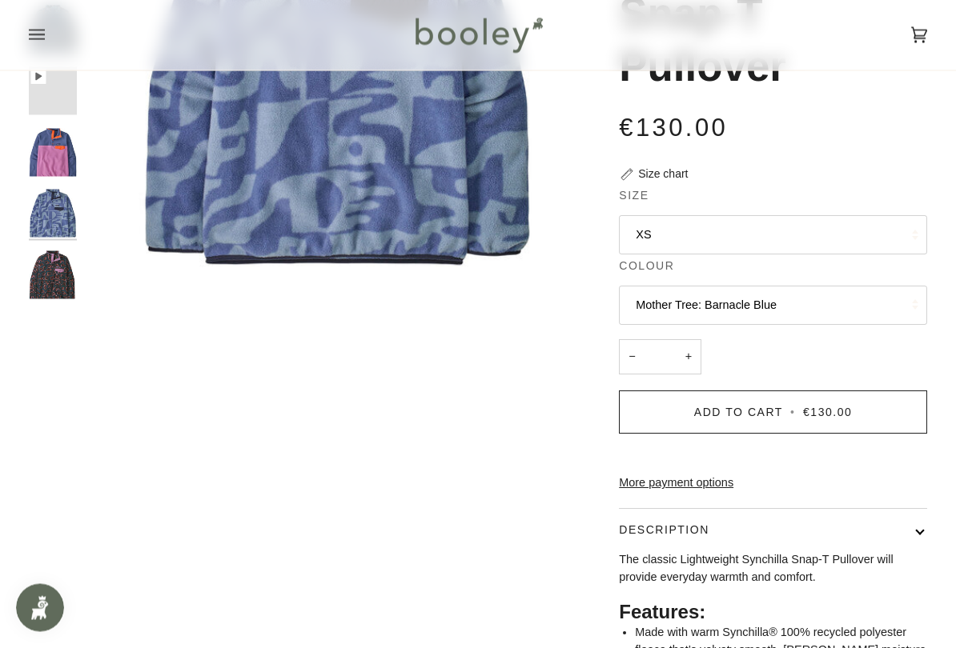
scroll to position [318, 0]
click at [775, 307] on button "Mother Tree: Barnacle Blue" at bounding box center [773, 304] width 308 height 39
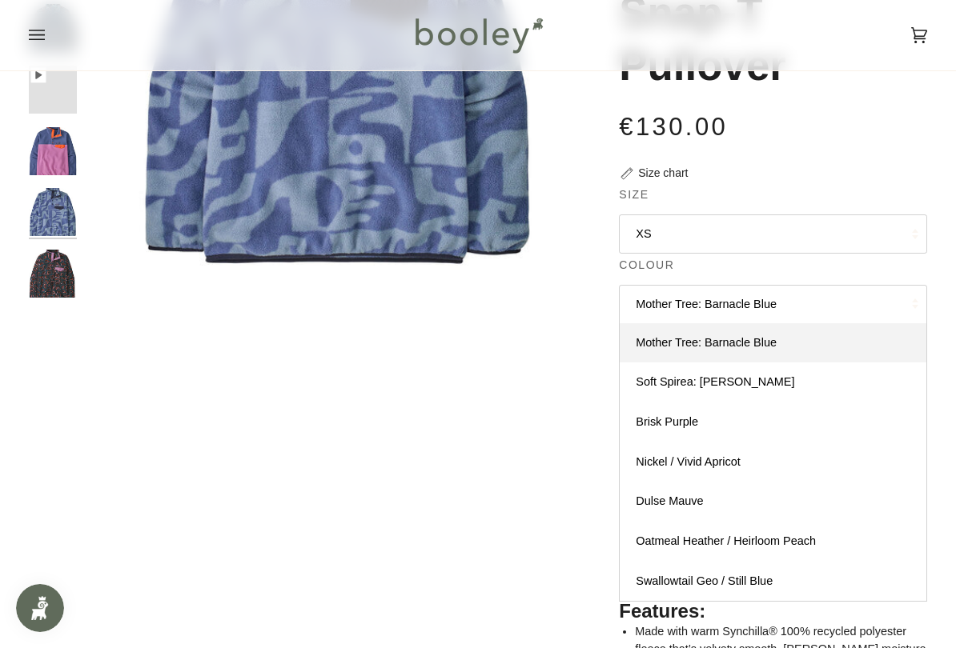
click at [744, 499] on link "Dulse Mauve" at bounding box center [772, 502] width 307 height 40
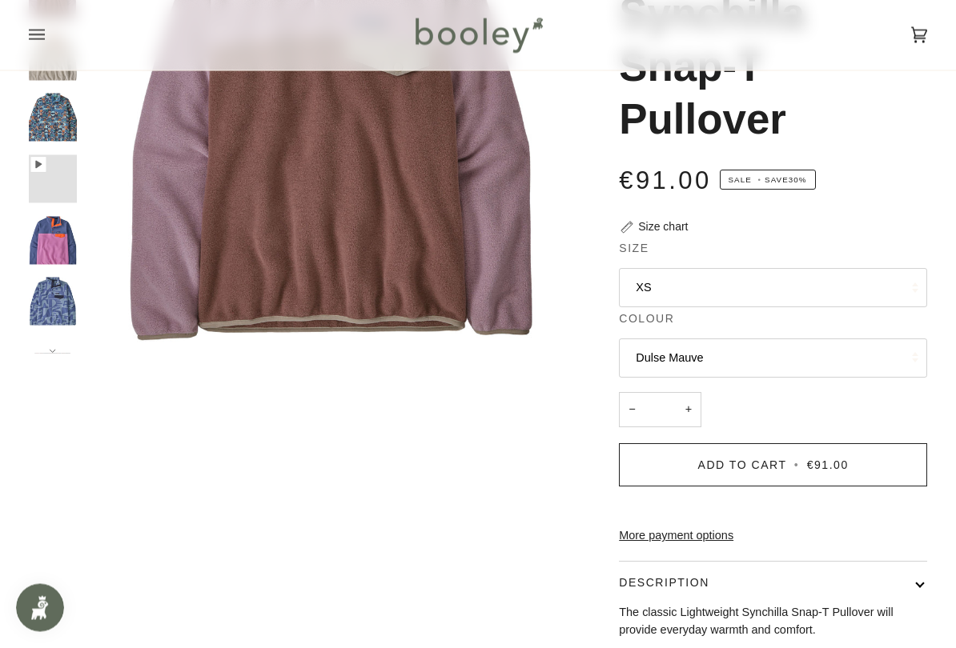
click at [786, 371] on button "Dulse Mauve" at bounding box center [773, 358] width 308 height 39
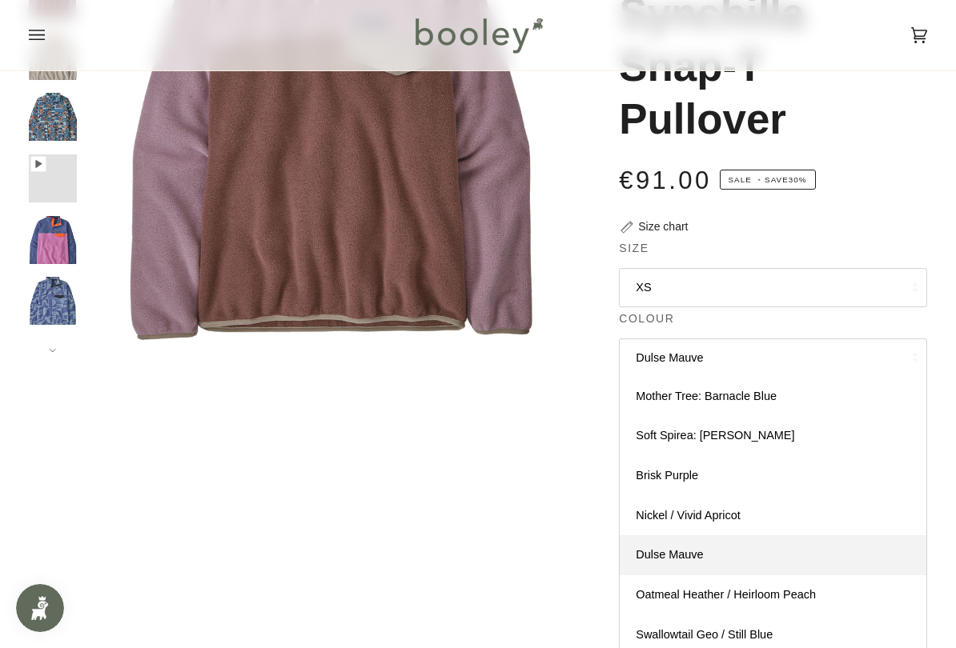
click at [740, 554] on link "Dulse Mauve" at bounding box center [772, 555] width 307 height 40
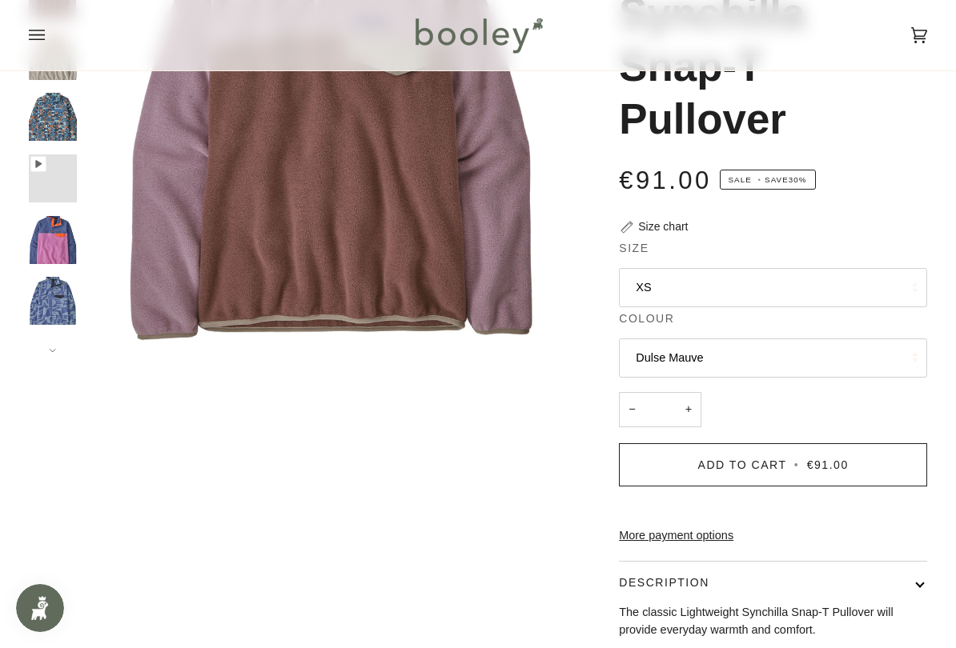
click at [774, 322] on legend "Colour" at bounding box center [773, 323] width 308 height 25
click at [788, 359] on button "Dulse Mauve" at bounding box center [773, 358] width 308 height 39
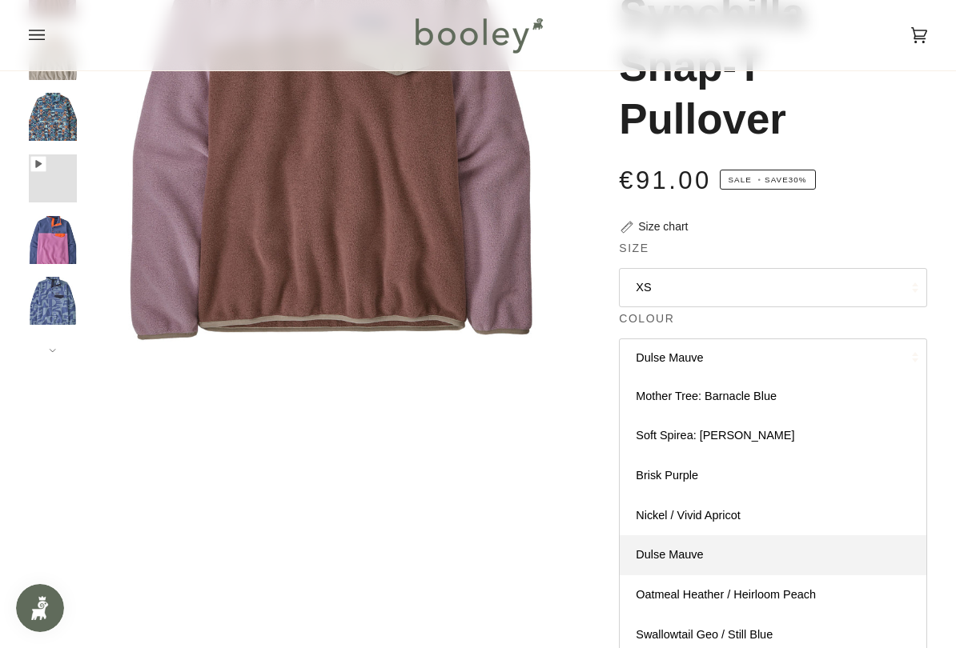
click at [768, 588] on span "Oatmeal Heather / Heirloom Peach" at bounding box center [725, 594] width 180 height 13
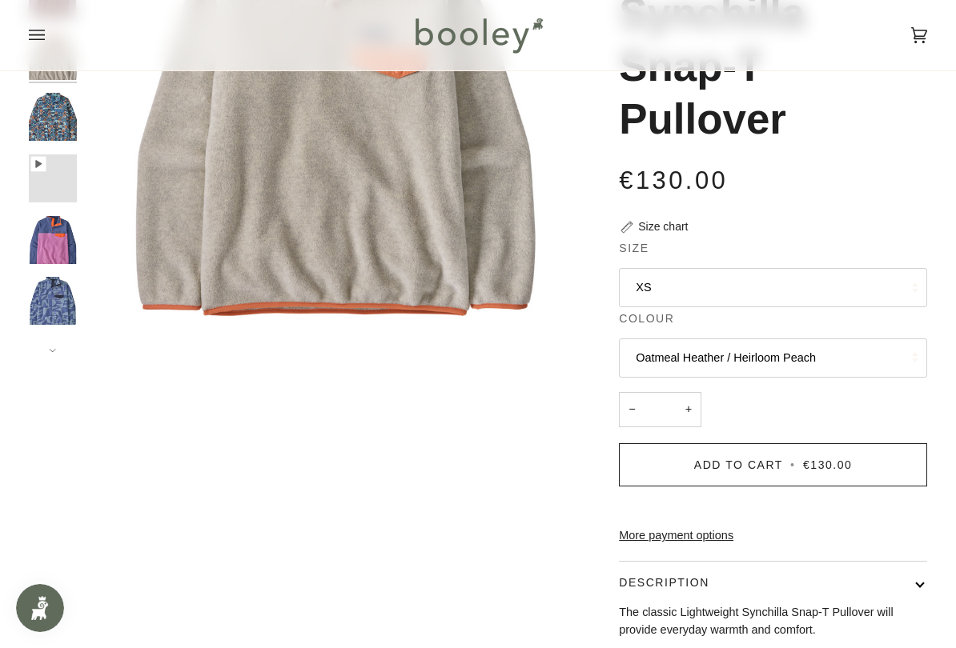
click at [822, 343] on button "Oatmeal Heather / Heirloom Peach" at bounding box center [773, 358] width 308 height 39
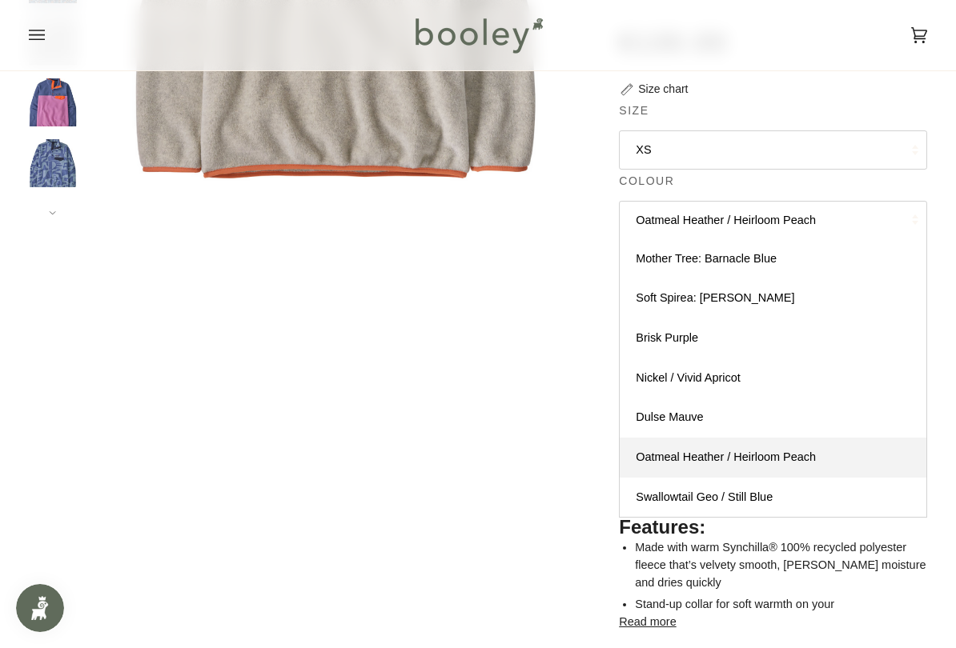
scroll to position [403, 0]
click at [763, 478] on link "Swallowtail Geo / Still Blue" at bounding box center [772, 497] width 307 height 40
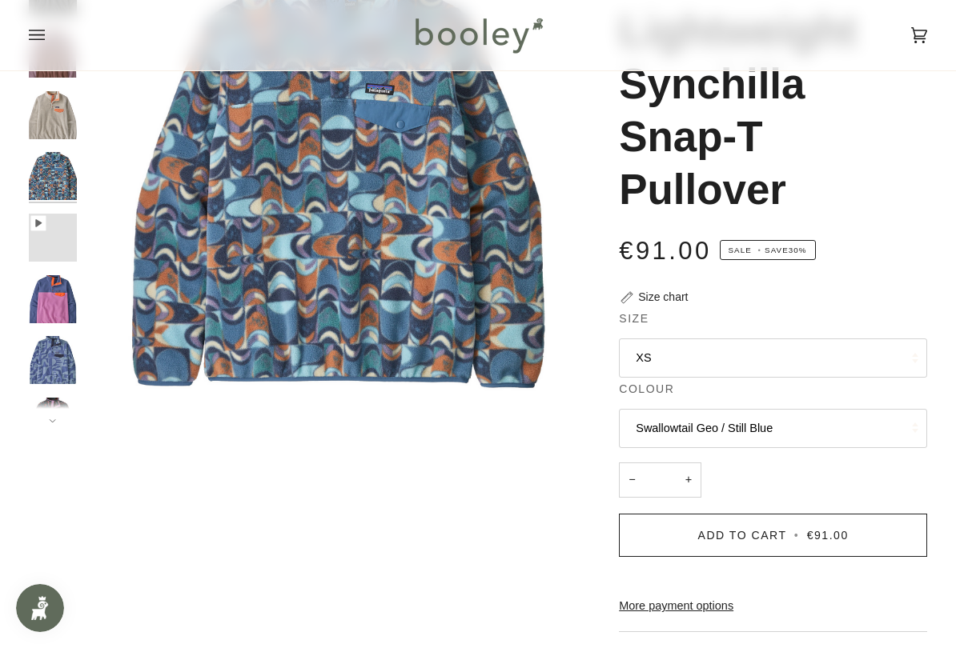
scroll to position [255, 0]
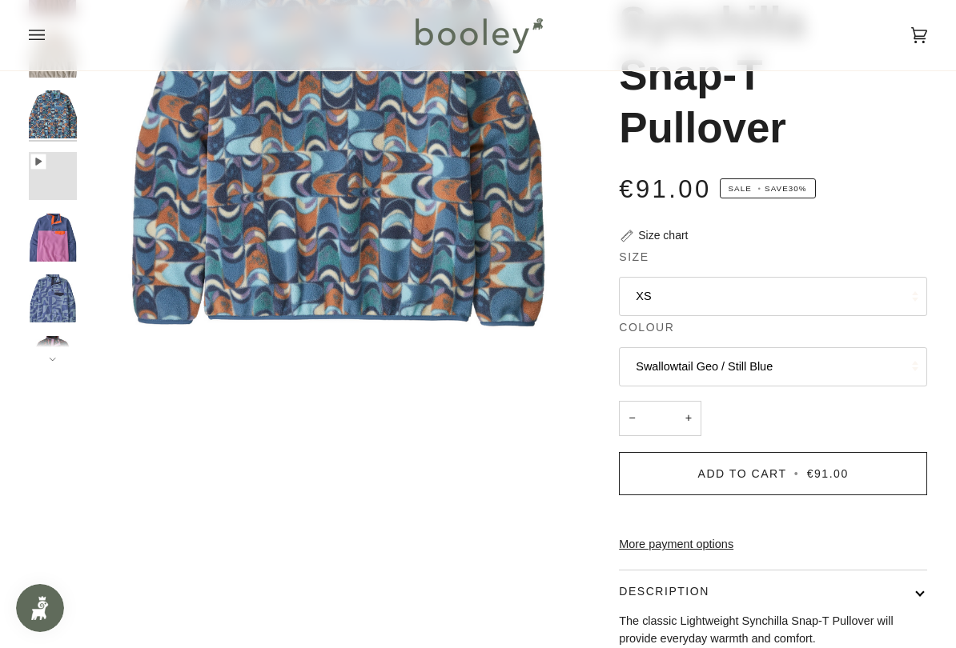
click at [812, 351] on button "Swallowtail Geo / Still Blue" at bounding box center [773, 366] width 308 height 39
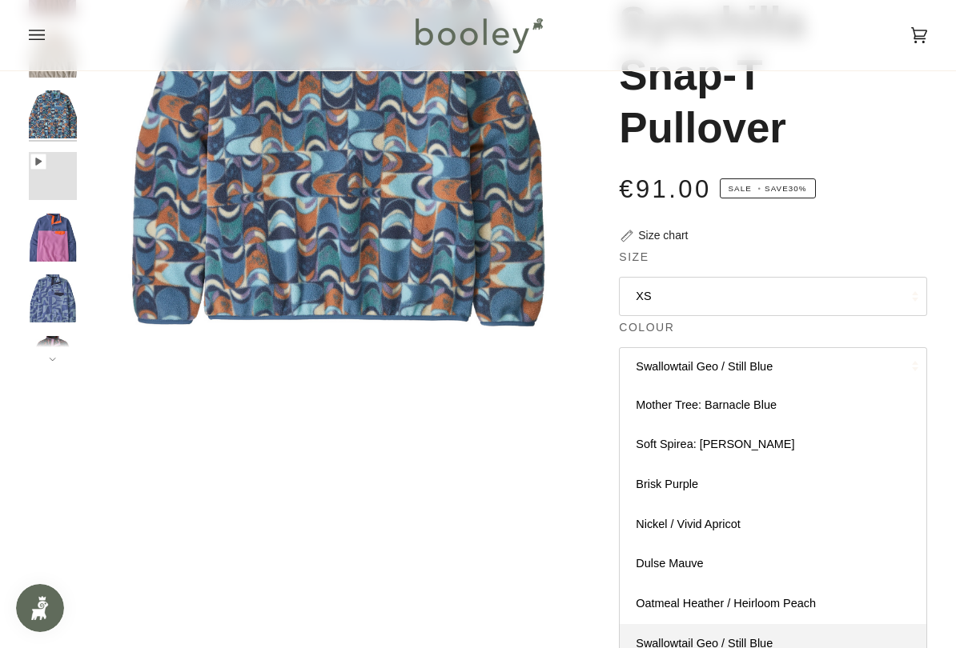
click at [786, 443] on link "Soft Spirea: Dried Vanilla" at bounding box center [772, 445] width 307 height 40
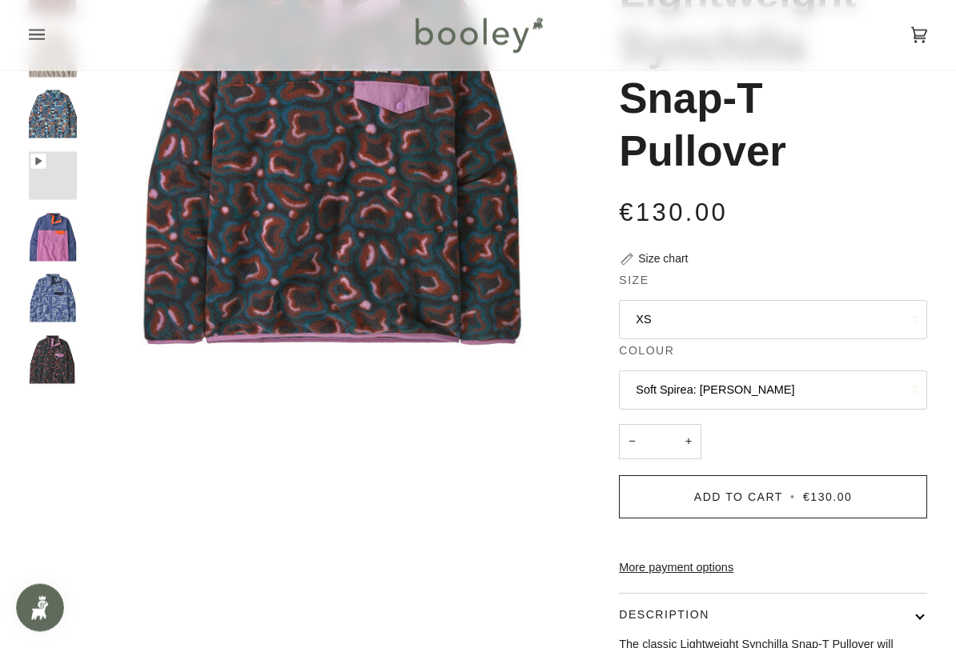
scroll to position [235, 0]
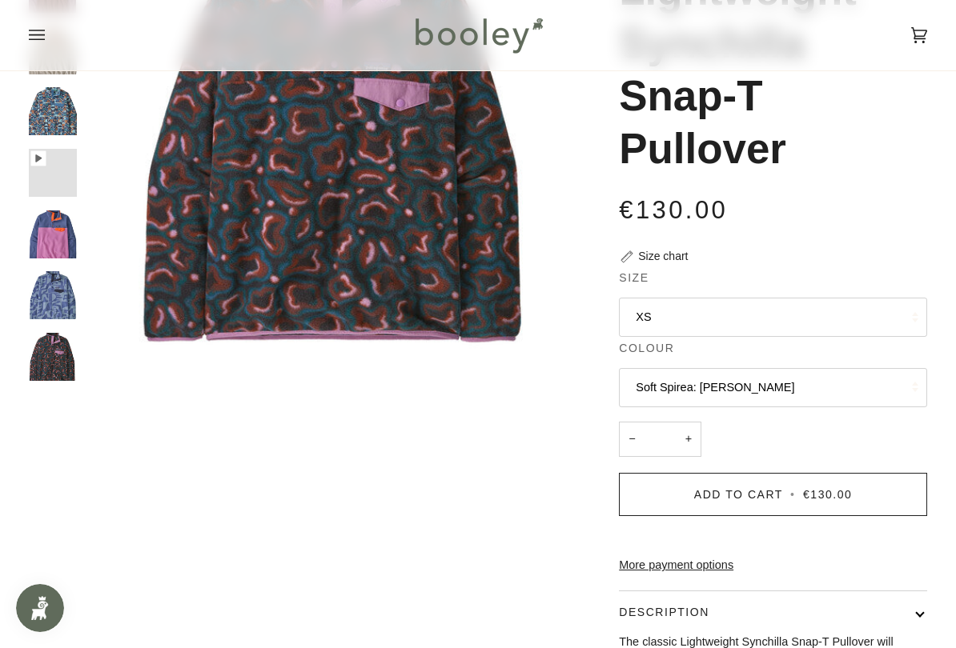
click at [812, 378] on button "Soft Spirea: Dried Vanilla" at bounding box center [773, 387] width 308 height 39
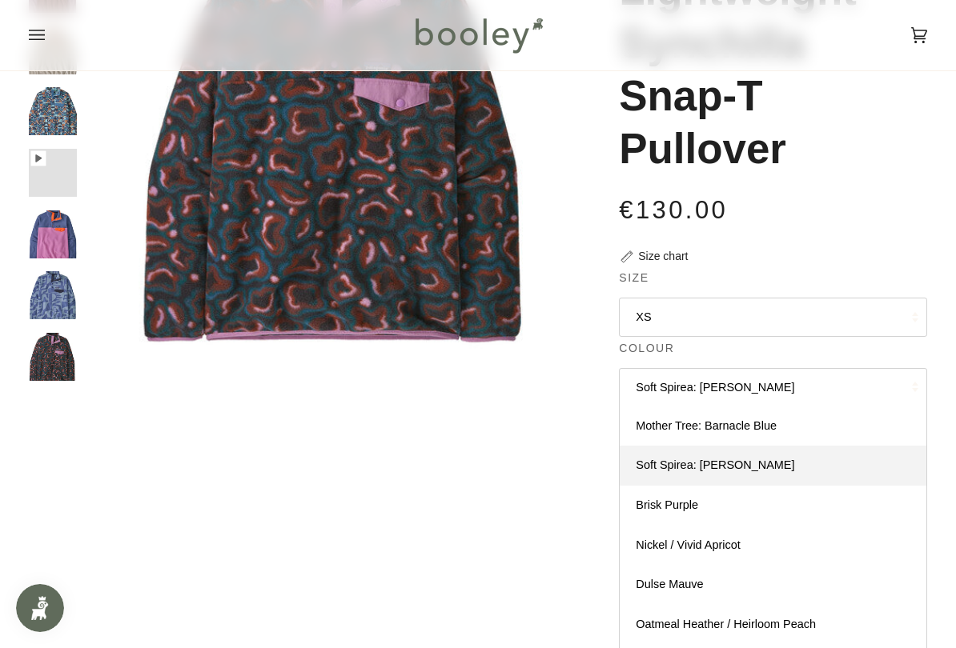
click at [769, 495] on link "Brisk Purple" at bounding box center [772, 506] width 307 height 40
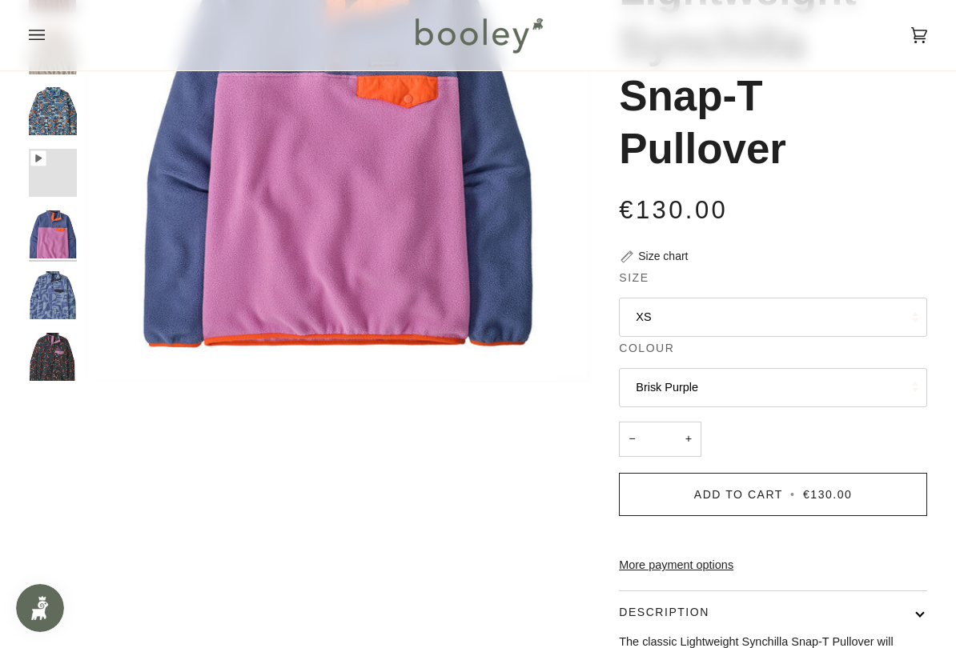
click at [805, 377] on button "Brisk Purple" at bounding box center [773, 387] width 308 height 39
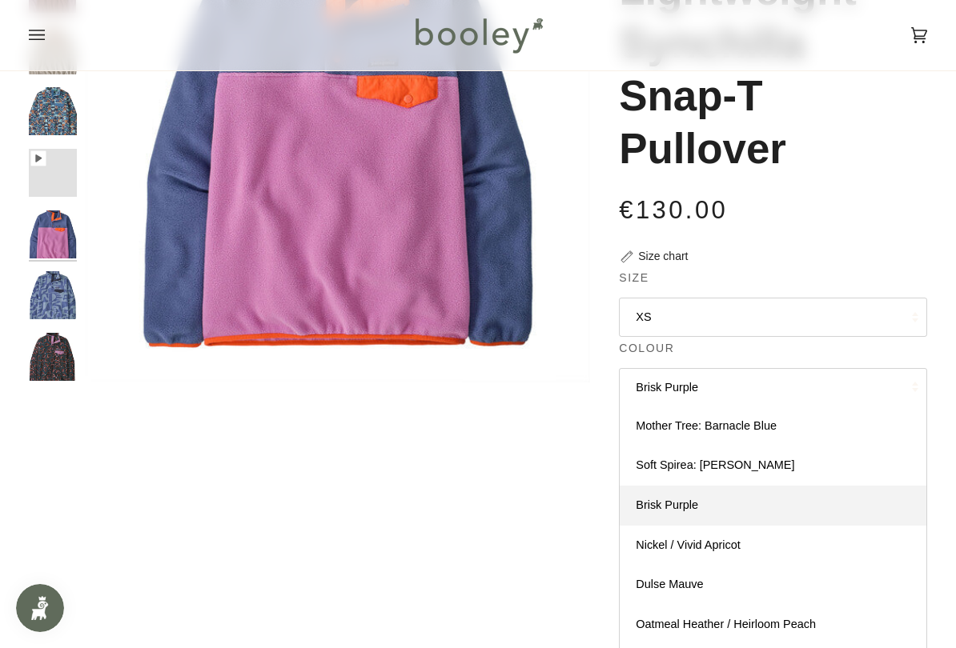
click at [764, 539] on link "Nickel / Vivid Apricot" at bounding box center [772, 546] width 307 height 40
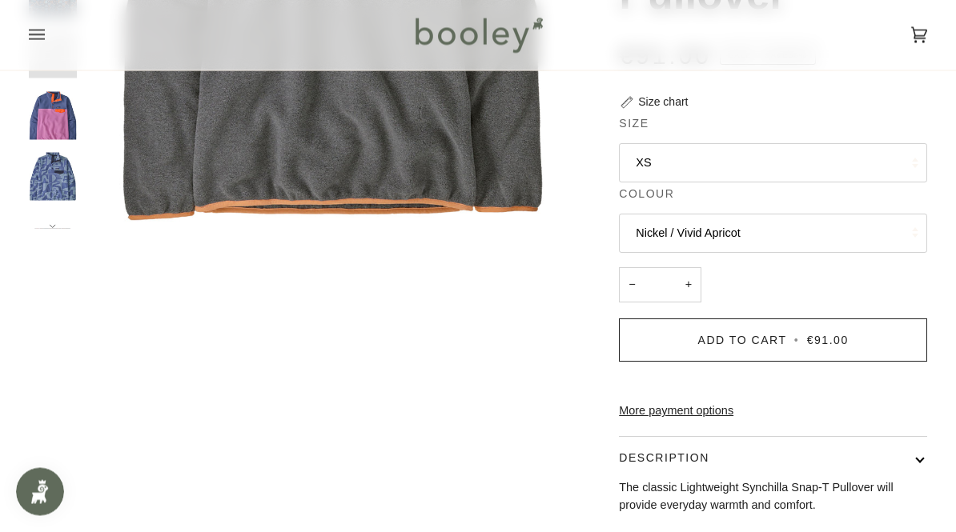
scroll to position [387, 0]
click at [899, 151] on button "XS" at bounding box center [773, 164] width 308 height 39
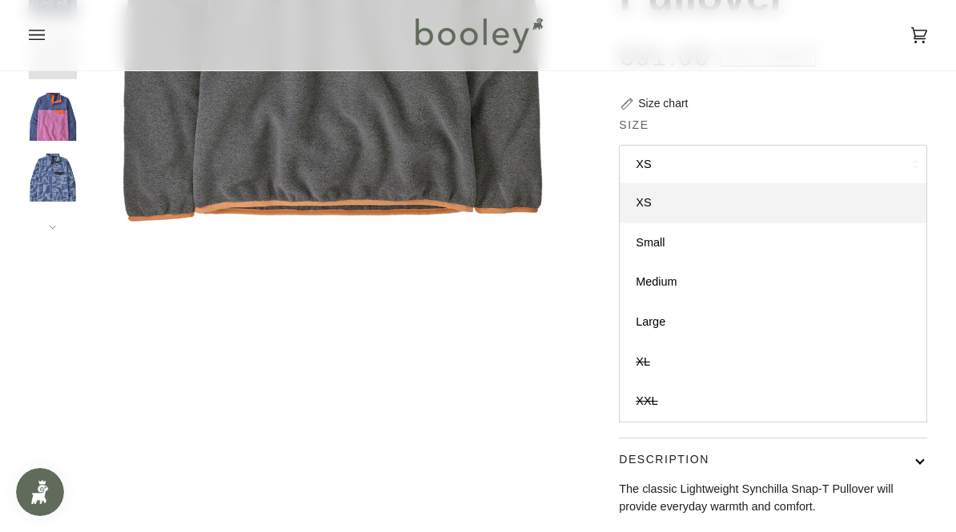
click at [862, 239] on link "Small" at bounding box center [772, 243] width 307 height 40
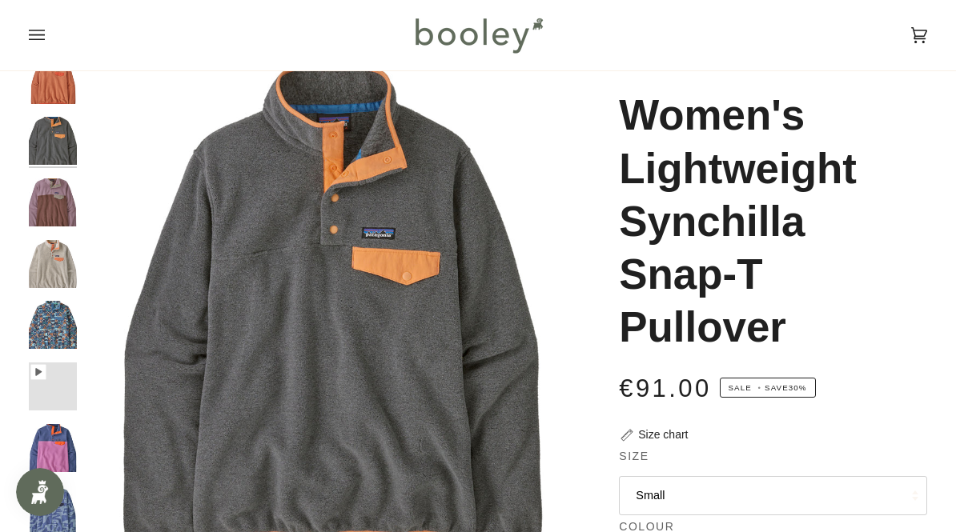
scroll to position [54, 0]
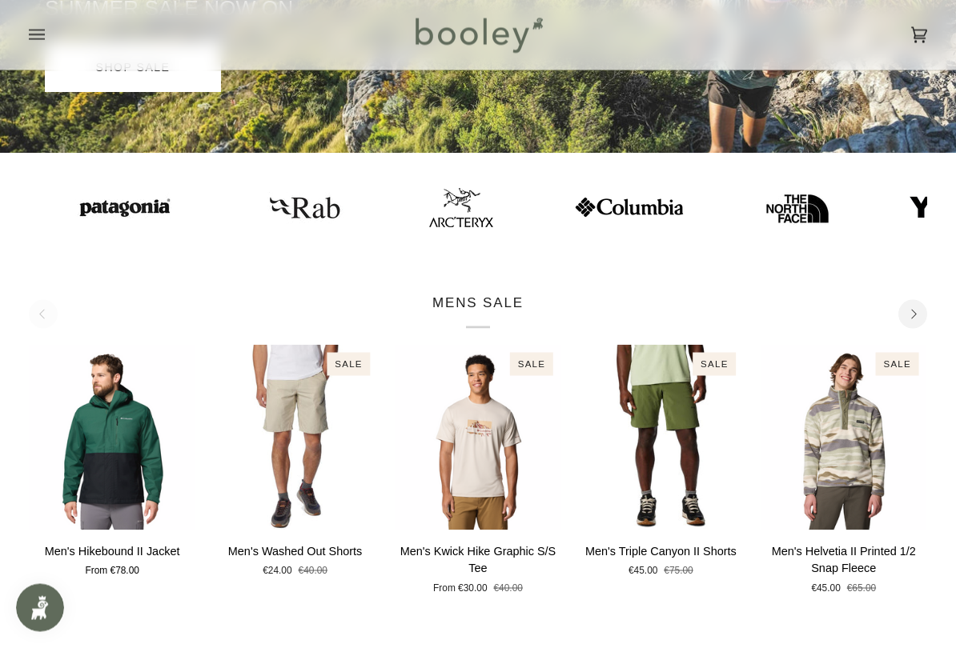
scroll to position [292, 0]
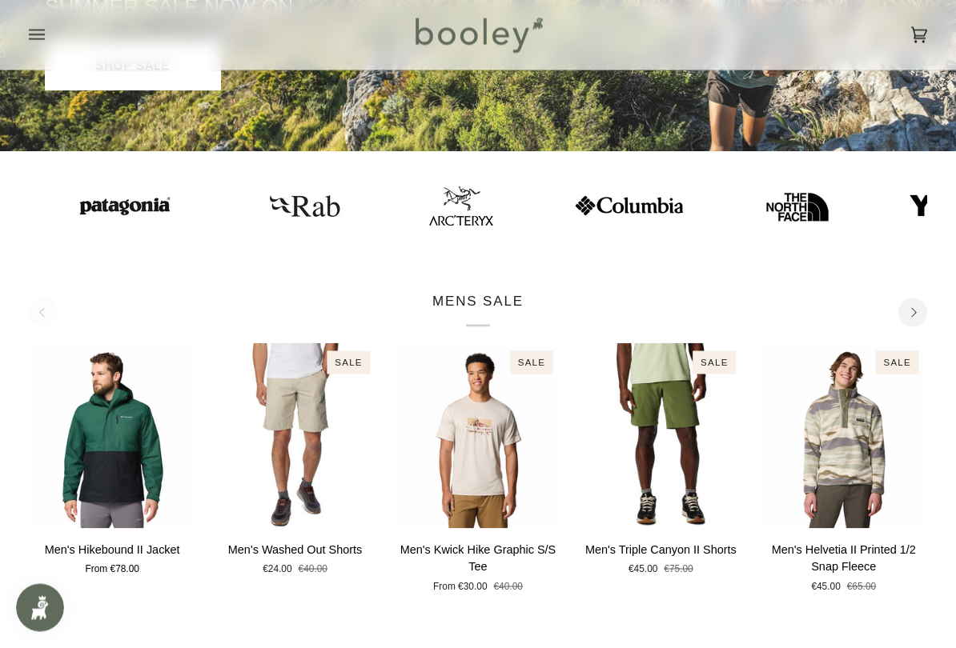
click at [69, 193] on img at bounding box center [125, 206] width 112 height 29
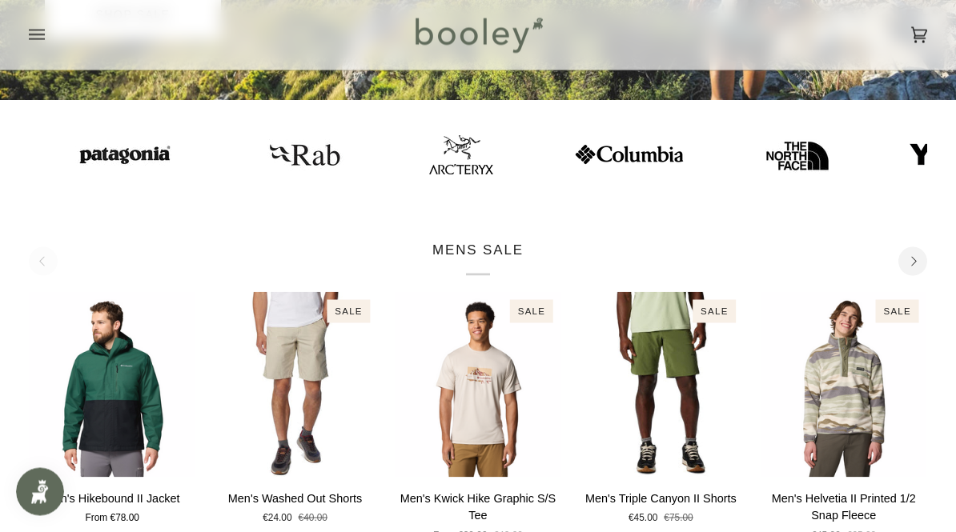
scroll to position [344, 0]
click at [765, 144] on img at bounding box center [797, 154] width 64 height 64
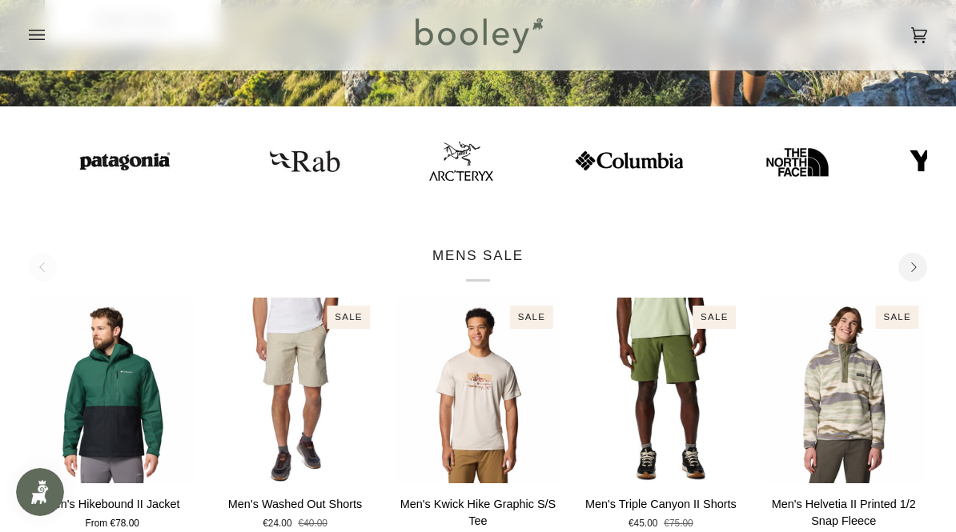
scroll to position [343, 0]
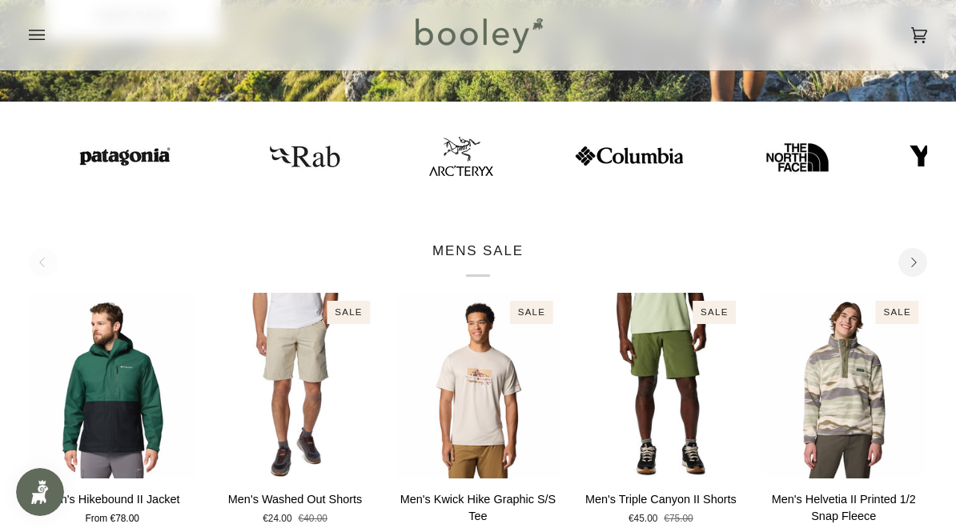
click at [261, 154] on img at bounding box center [305, 156] width 88 height 44
click at [429, 162] on img at bounding box center [461, 155] width 64 height 39
click at [69, 150] on img at bounding box center [125, 156] width 112 height 29
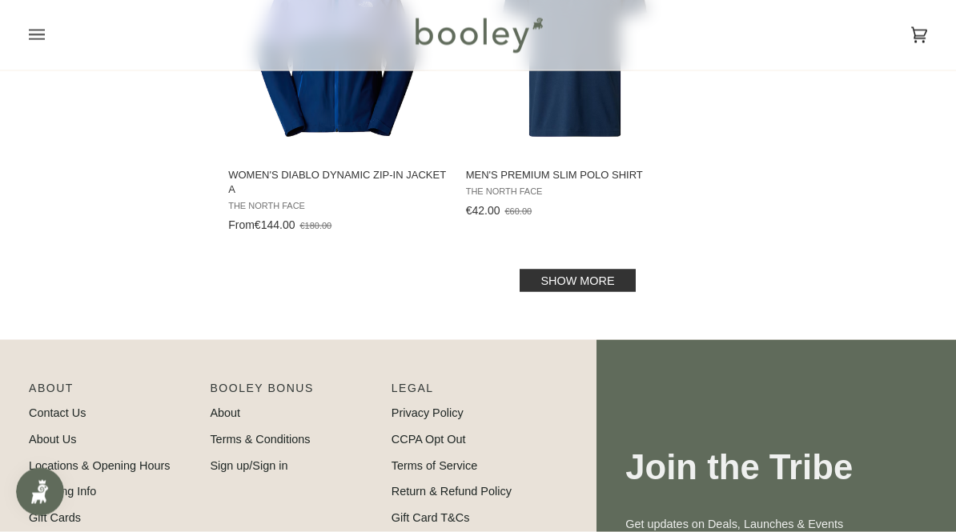
scroll to position [2387, 0]
click at [608, 285] on link "Show more" at bounding box center [576, 280] width 115 height 22
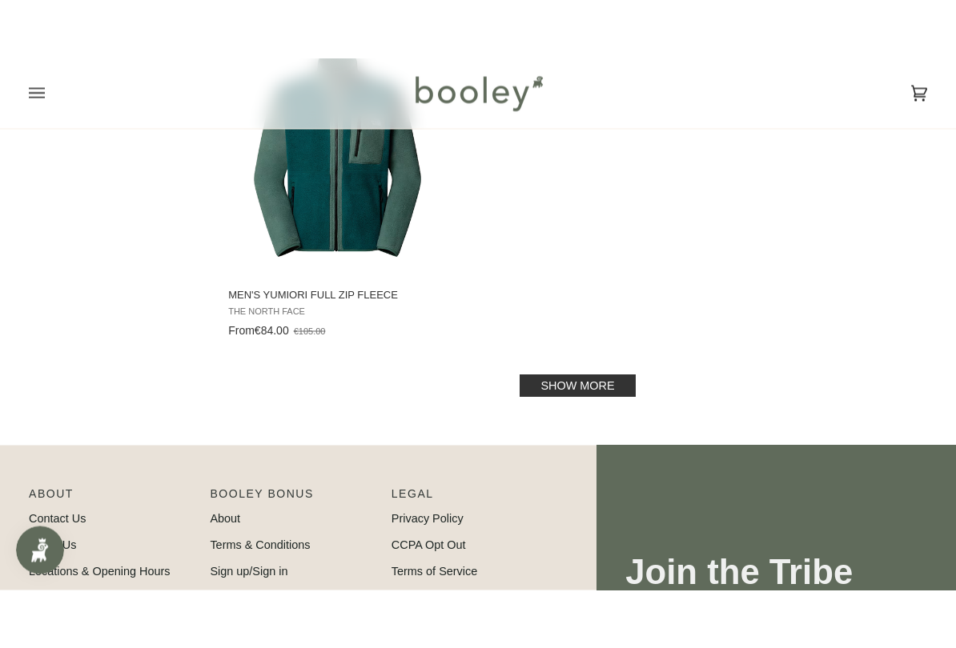
scroll to position [4669, 0]
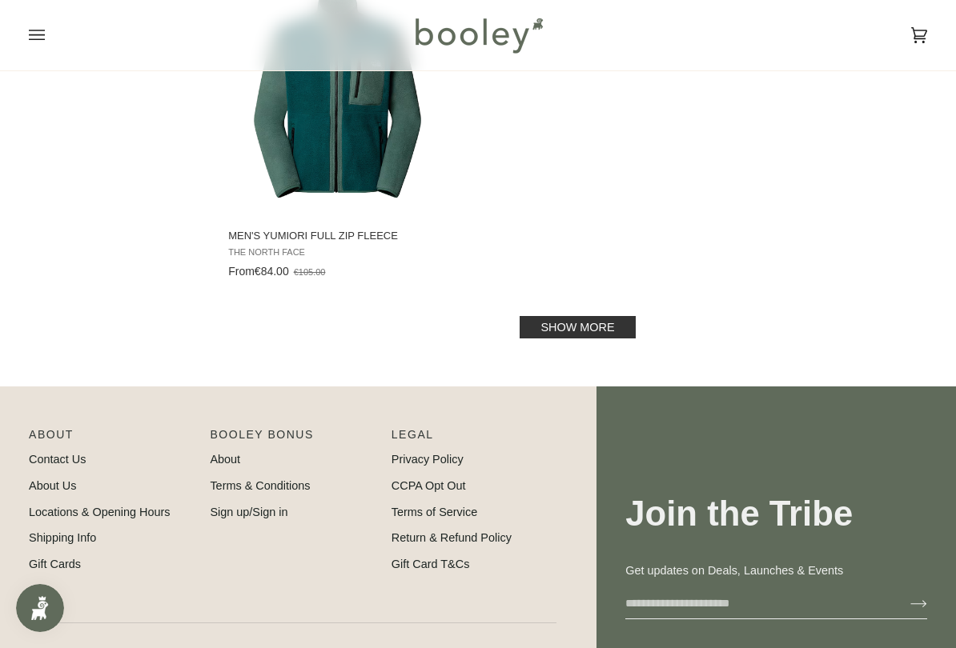
click at [627, 325] on link "Show more" at bounding box center [576, 327] width 115 height 22
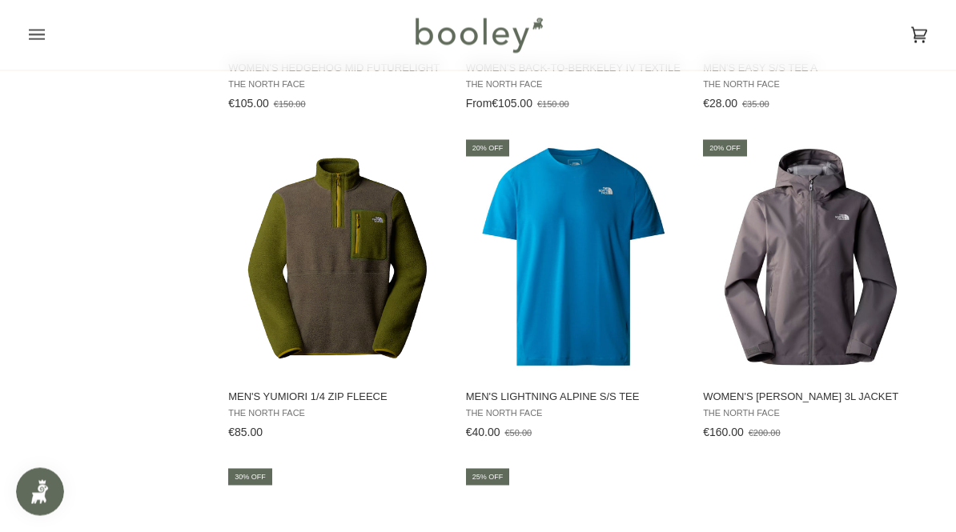
scroll to position [3851, 0]
click at [331, 263] on img "Men's Yumiori 1/4 Zip Fleece" at bounding box center [337, 257] width 223 height 223
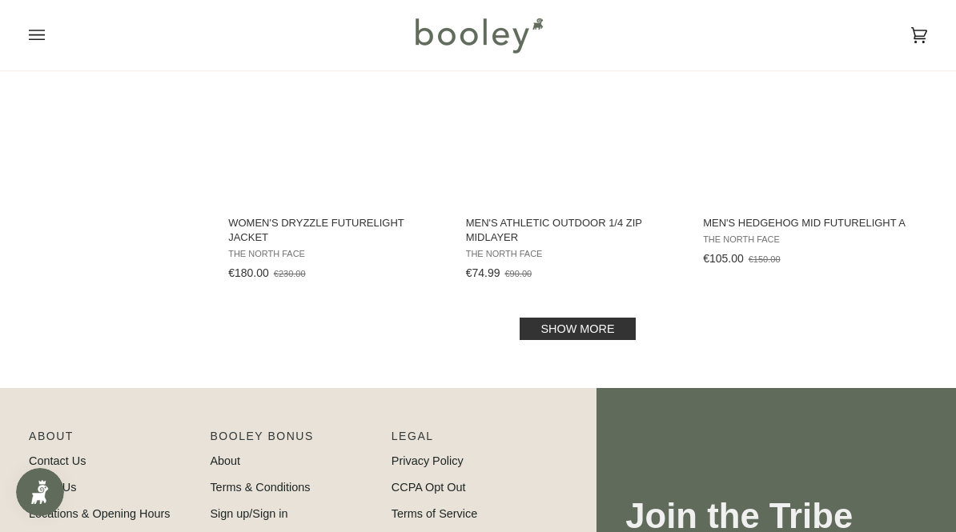
scroll to position [6851, 0]
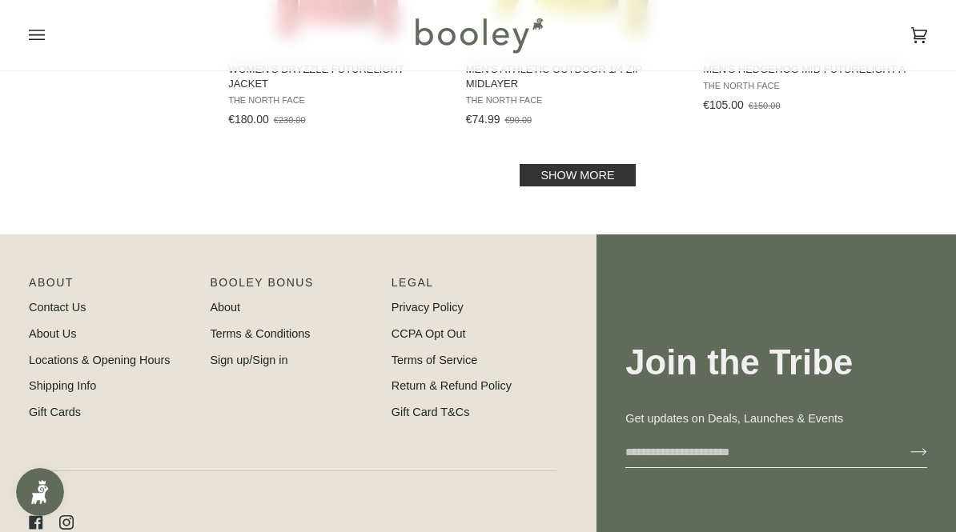
click at [554, 164] on link "Show more" at bounding box center [576, 175] width 115 height 22
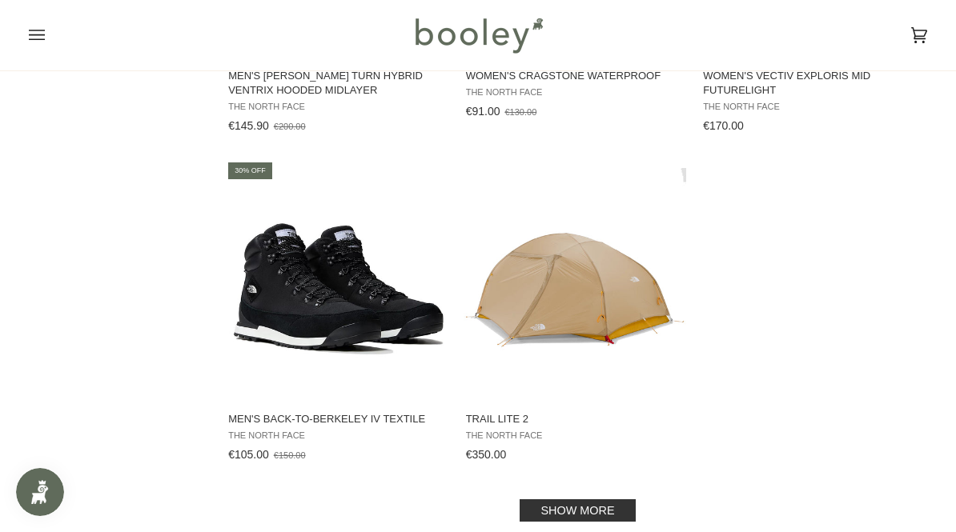
scroll to position [9071, 0]
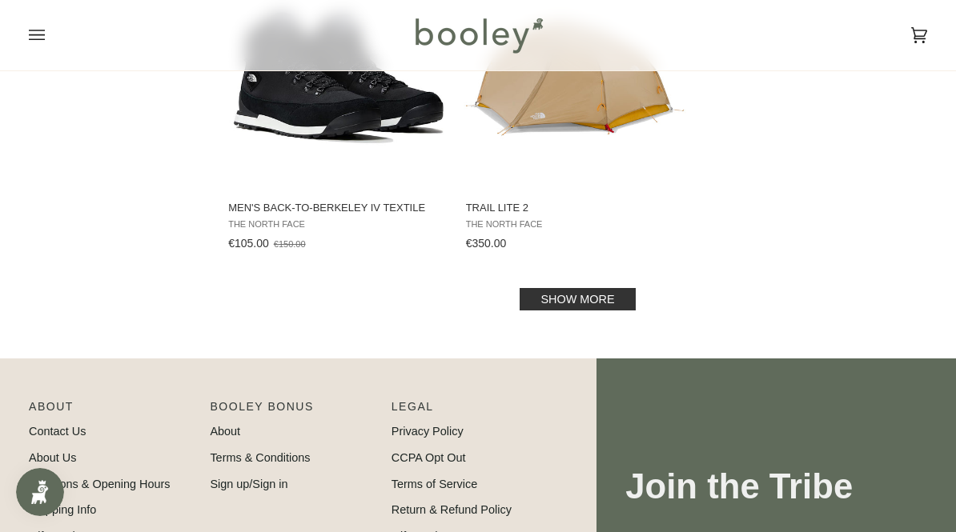
click at [563, 294] on link "Show more" at bounding box center [576, 299] width 115 height 22
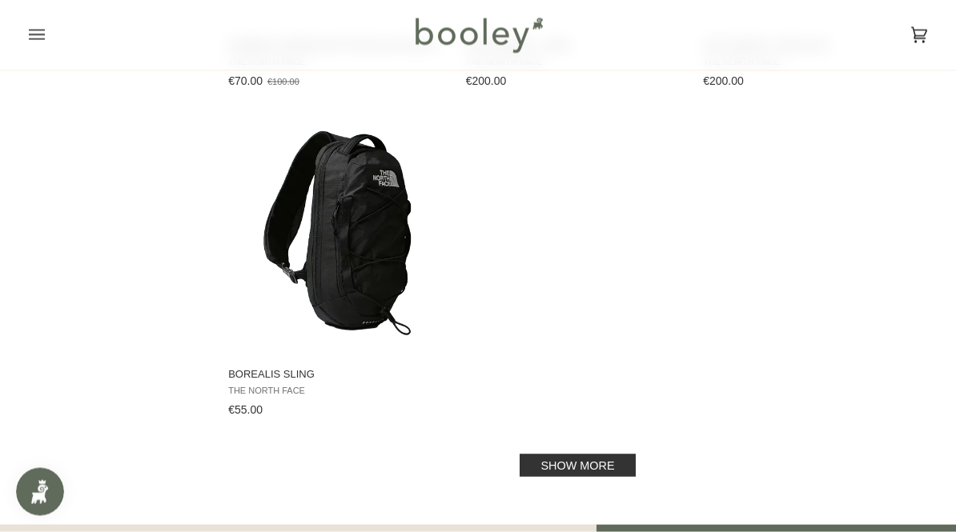
scroll to position [11164, 0]
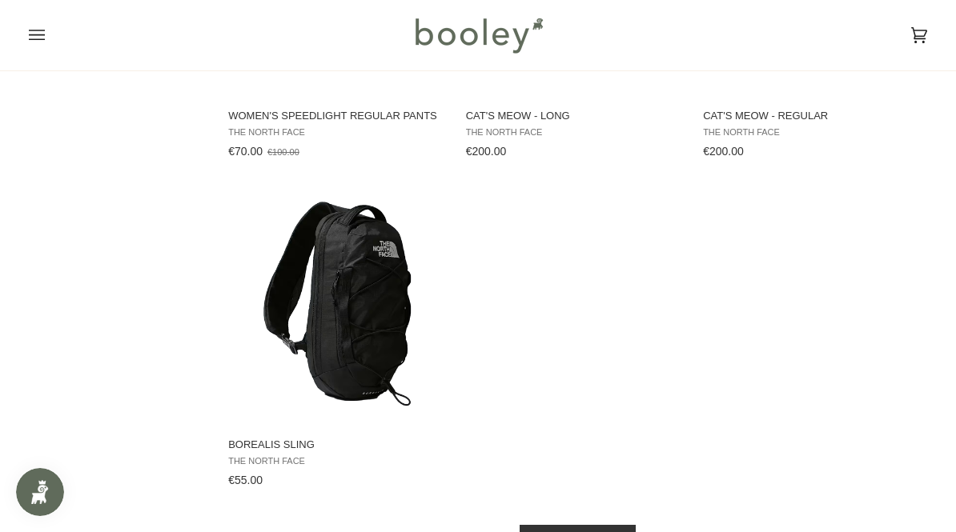
click at [256, 331] on img "Borealis Sling" at bounding box center [337, 305] width 223 height 223
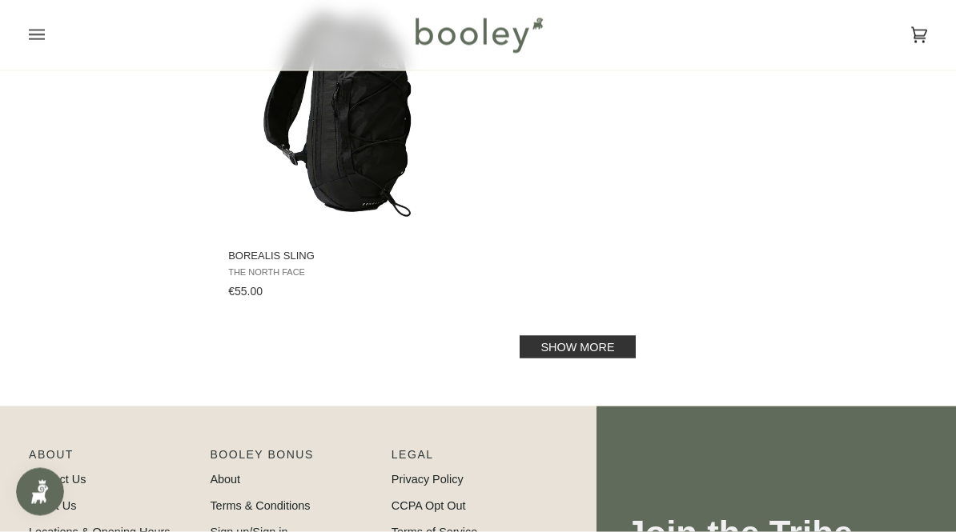
click at [622, 336] on link "Show more" at bounding box center [576, 347] width 115 height 22
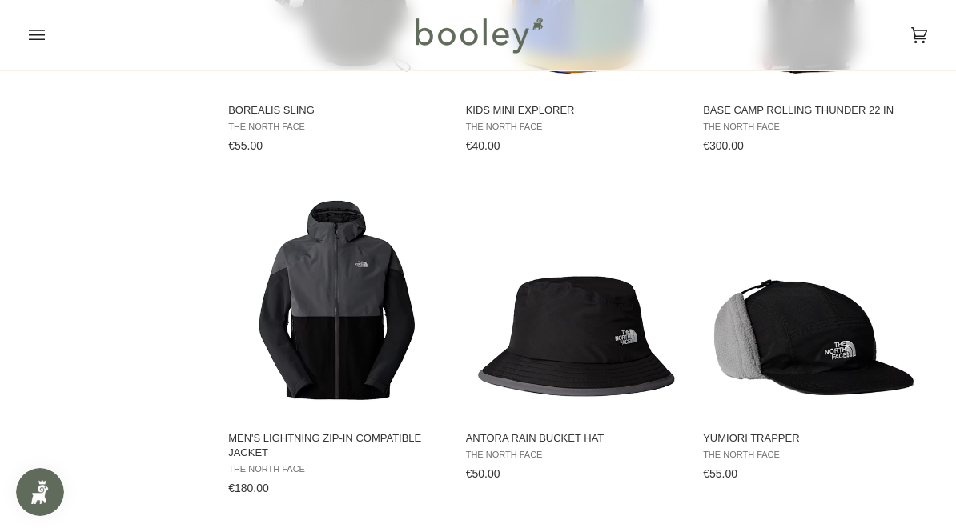
scroll to position [2387, 0]
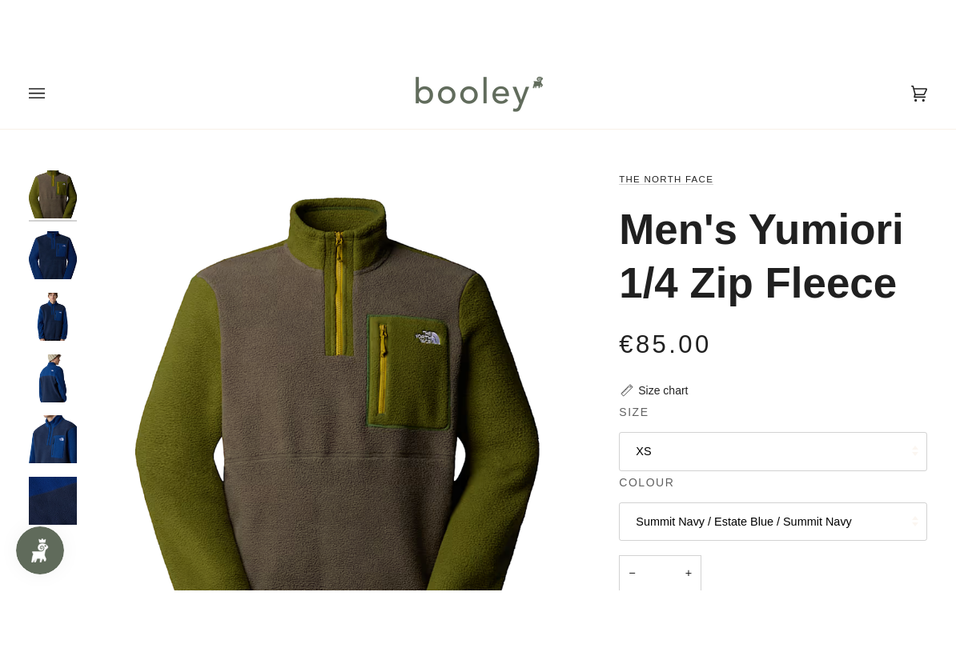
scroll to position [75, 0]
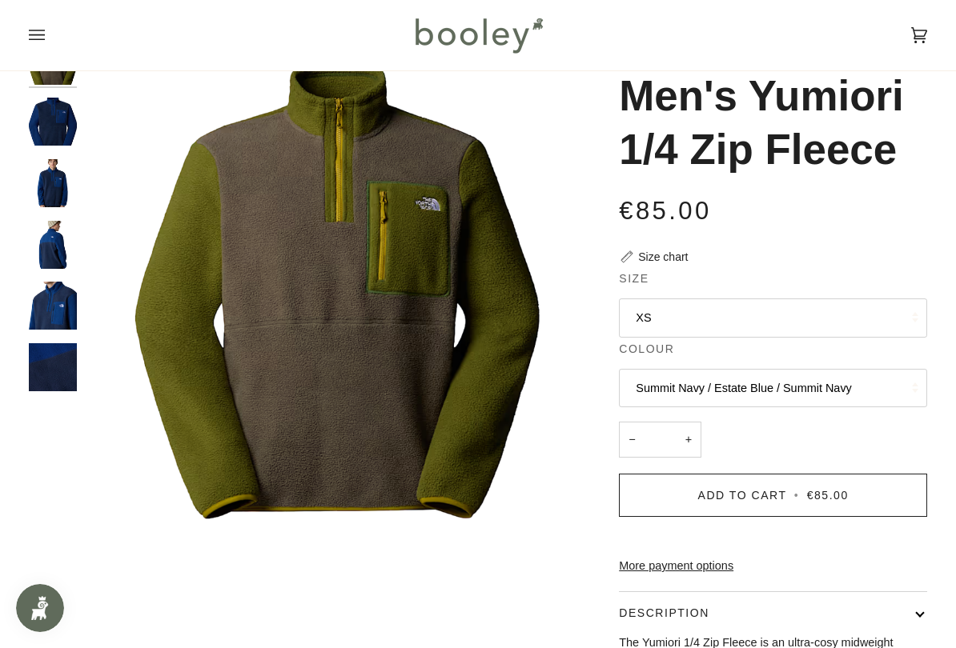
click at [766, 383] on button "Summit Navy / Estate Blue / Summit Navy" at bounding box center [773, 388] width 308 height 39
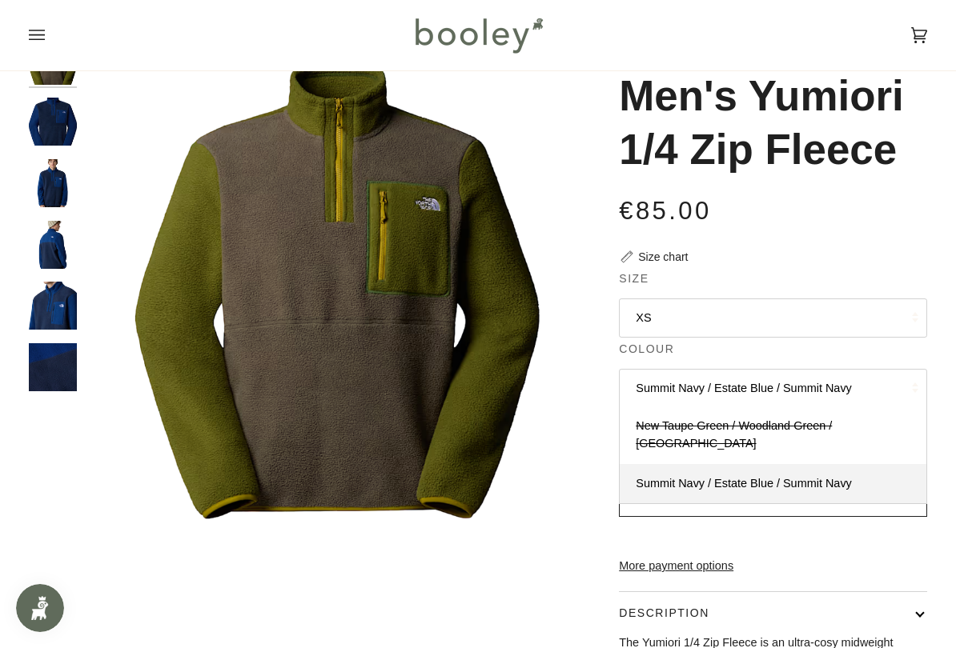
click at [802, 166] on h1 "Men's Yumiori 1/4 Zip Fleece" at bounding box center [767, 123] width 296 height 106
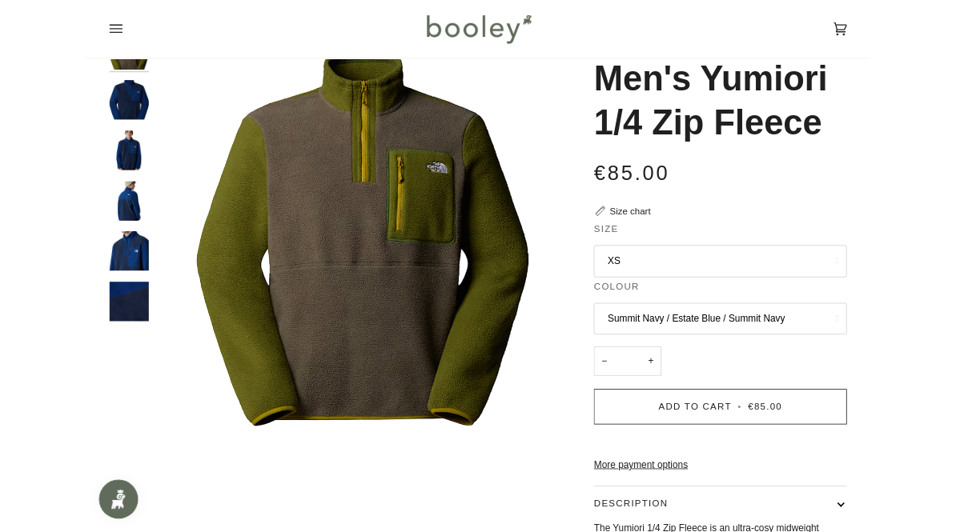
scroll to position [0, 0]
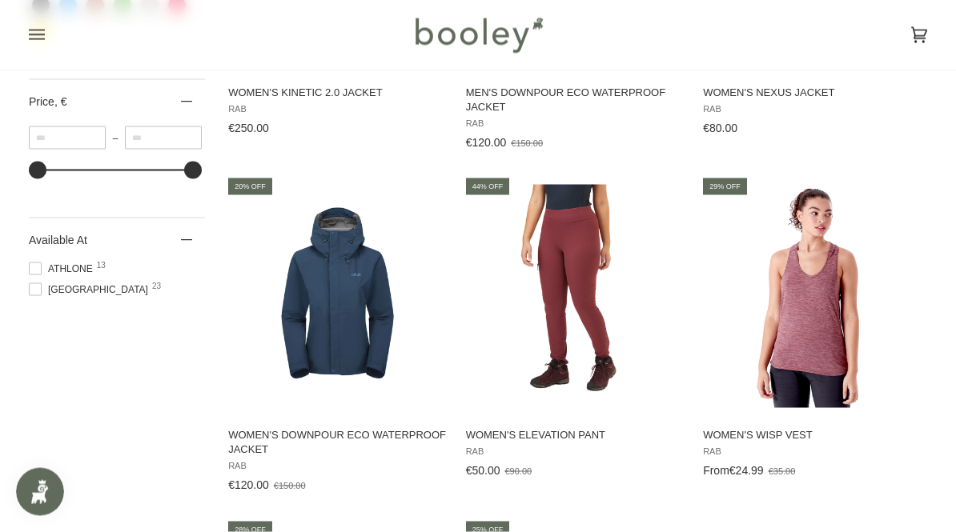
scroll to position [1099, 0]
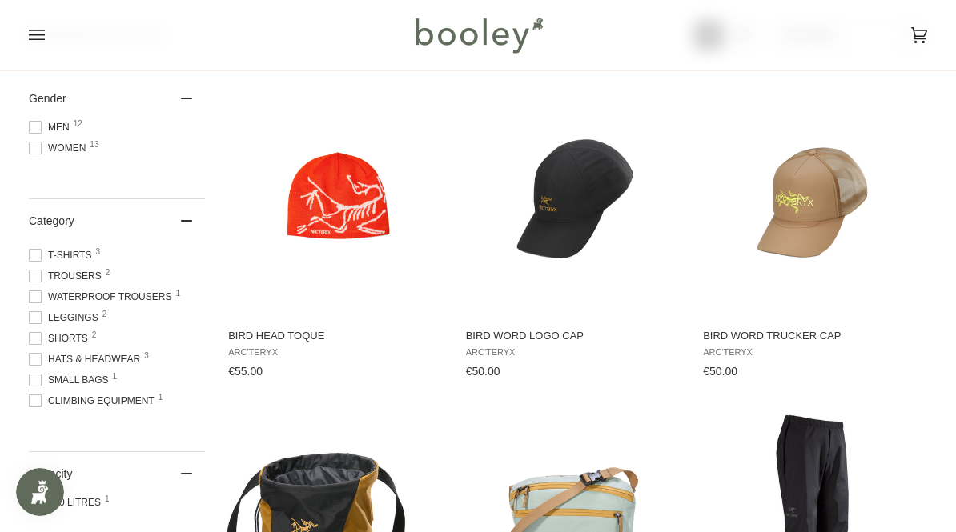
scroll to position [314, 0]
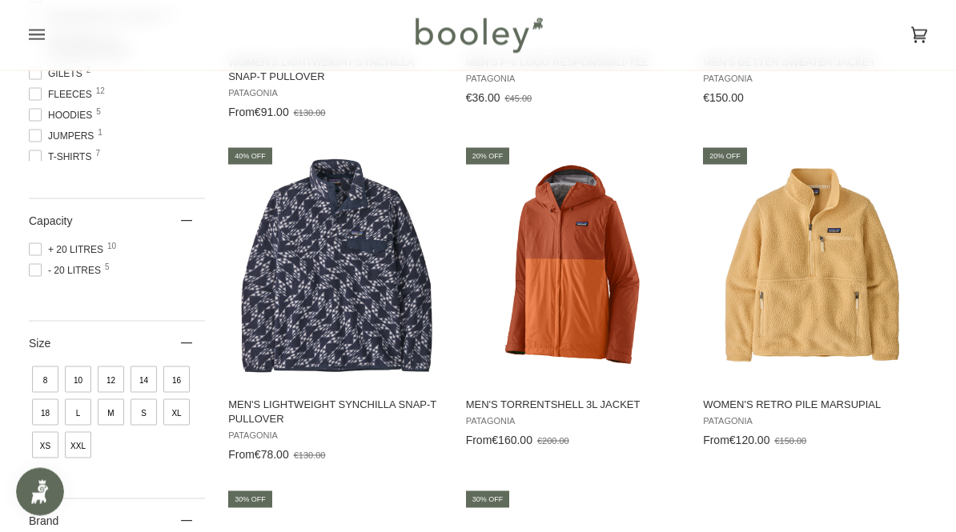
scroll to position [551, 0]
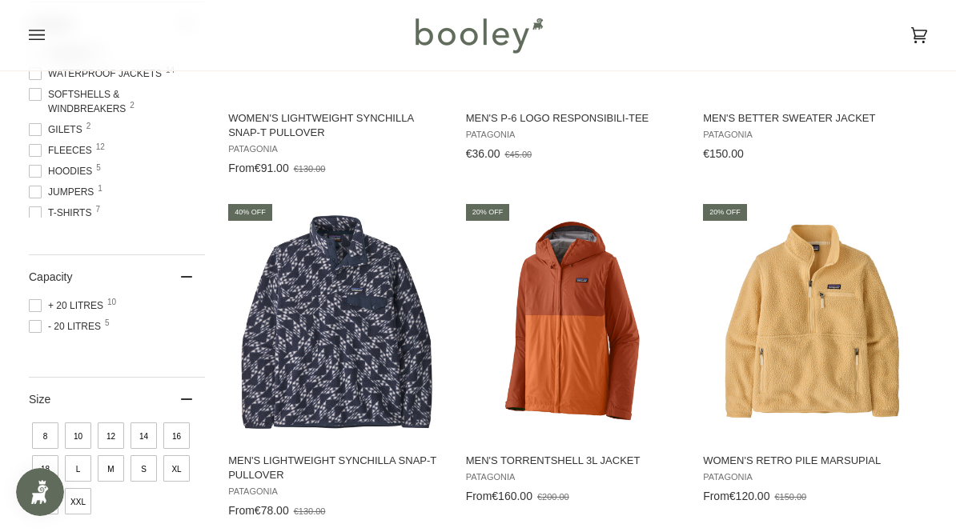
click at [368, 398] on img "Men's Lightweight Synchilla Snap-T Pullover" at bounding box center [337, 321] width 223 height 223
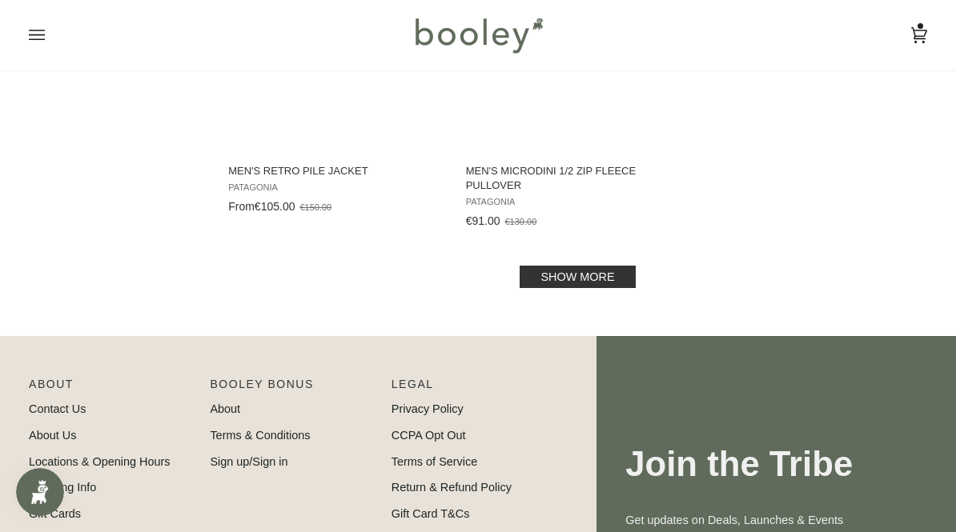
scroll to position [2488, 0]
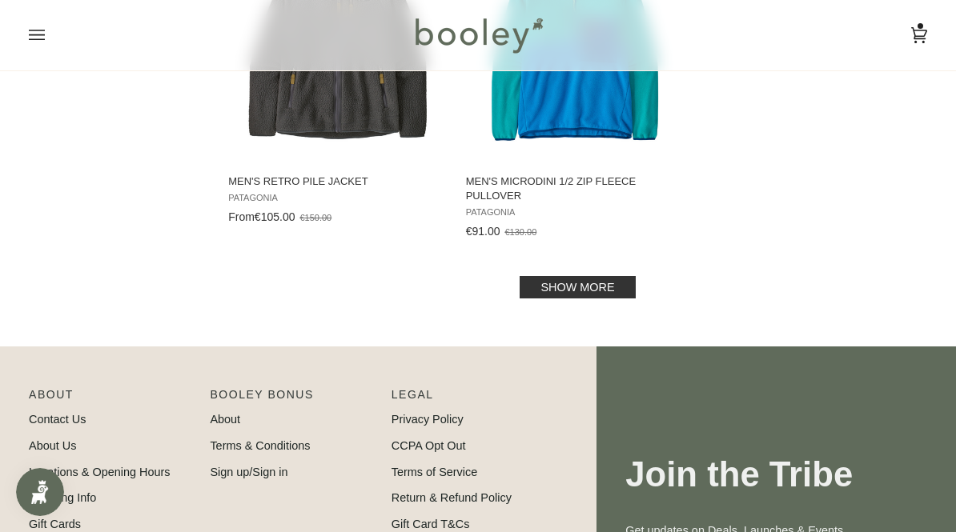
click at [611, 288] on link "Show more" at bounding box center [576, 287] width 115 height 22
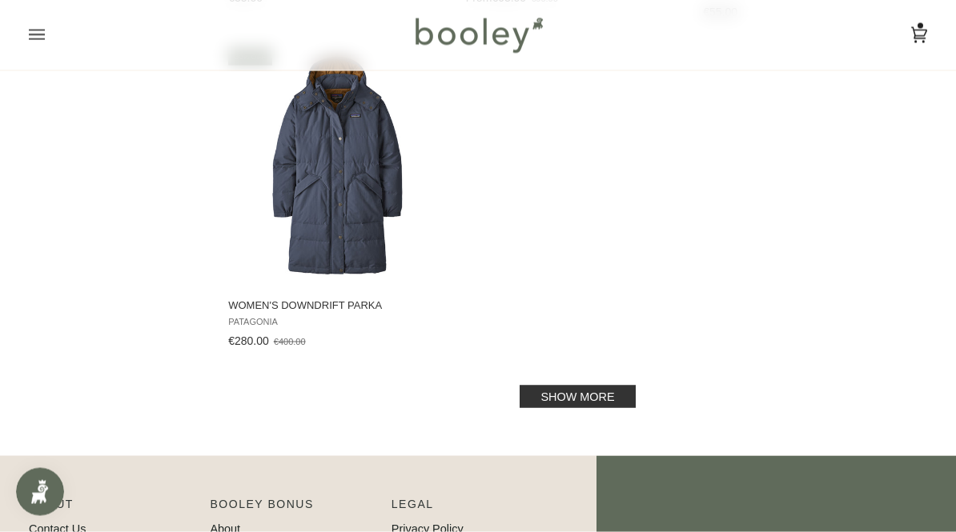
scroll to position [4827, 0]
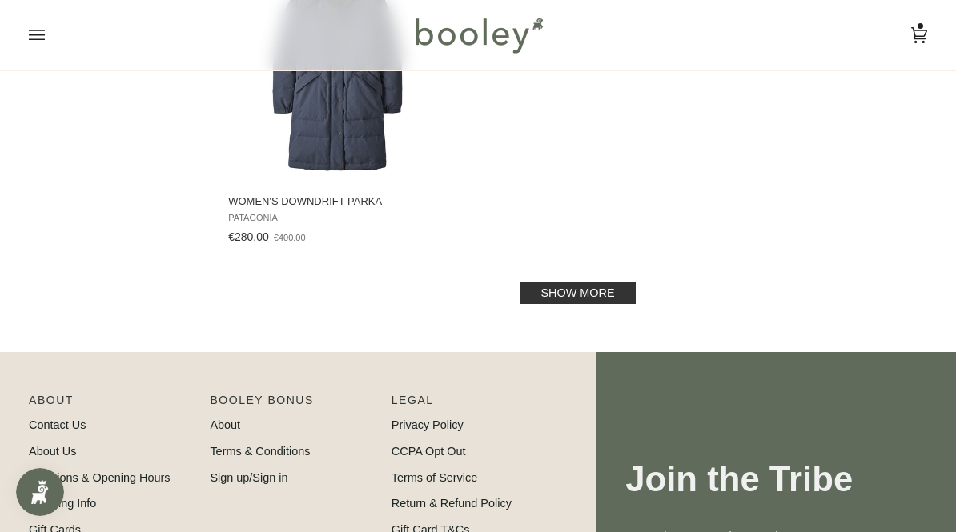
click at [556, 287] on link "Show more" at bounding box center [576, 293] width 115 height 22
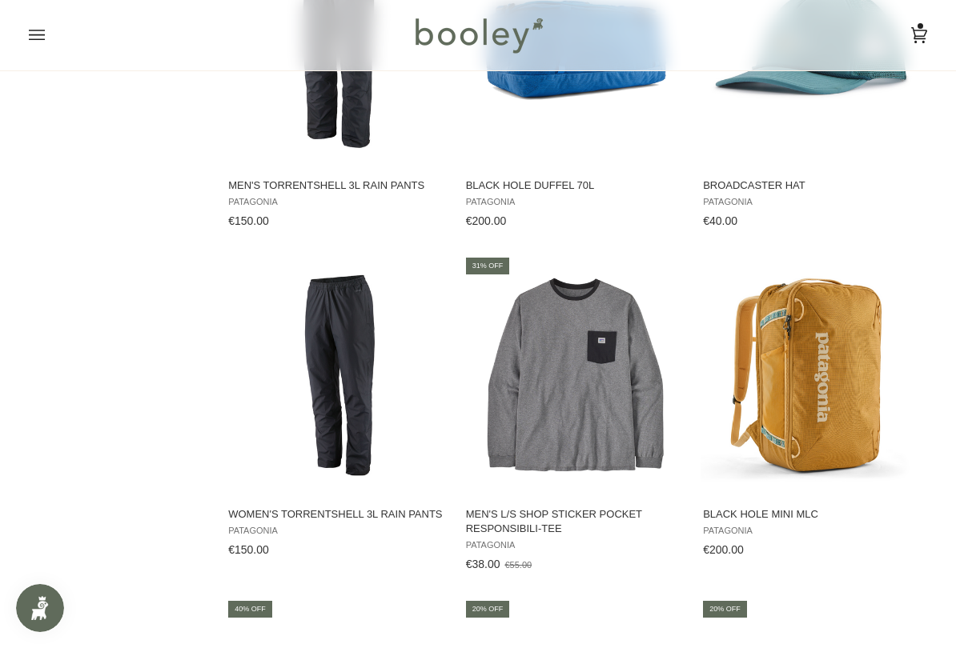
scroll to position [6207, 0]
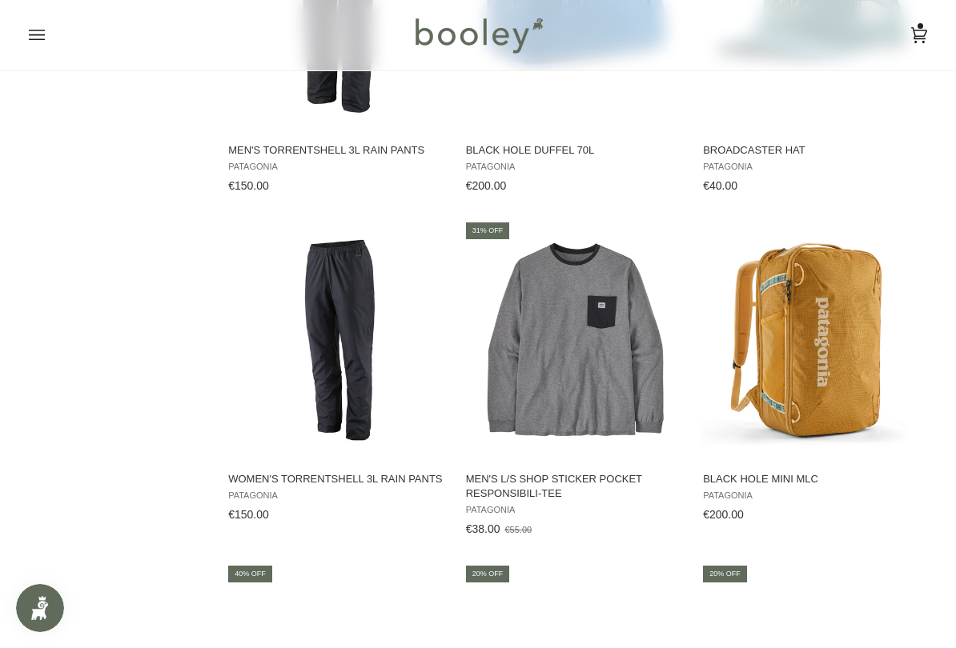
click at [564, 318] on img "Men's L/S Shop Sticker Pocket Responsibili-Tee" at bounding box center [574, 340] width 223 height 223
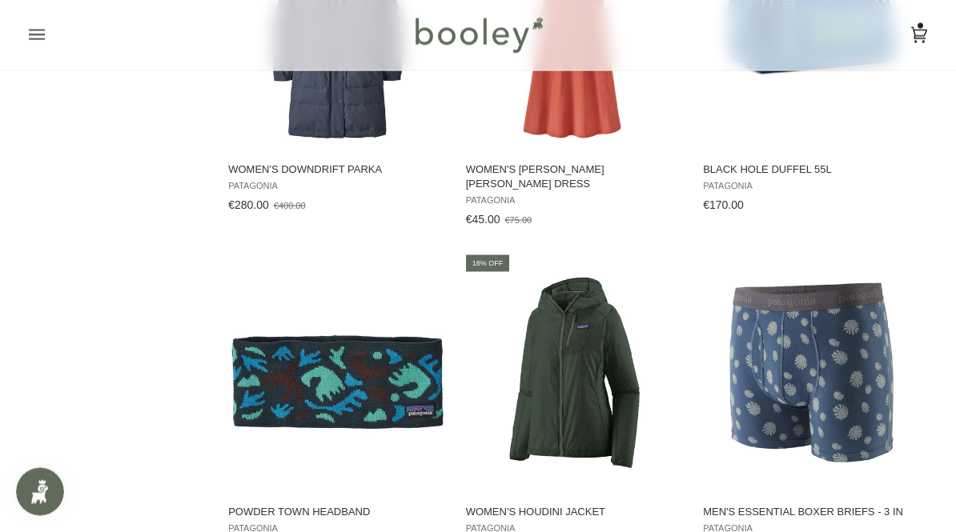
scroll to position [4817, 0]
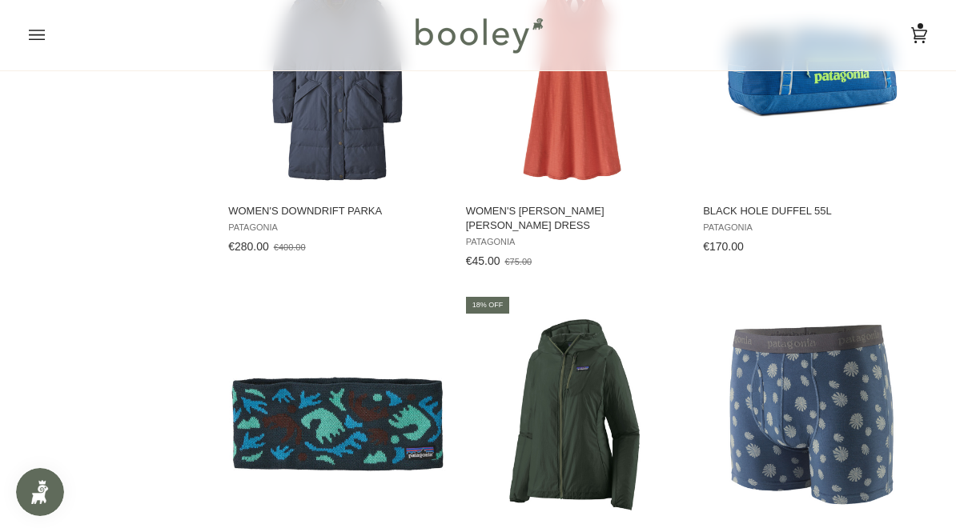
click at [840, 357] on img "Men's Essential Boxer Briefs - 3 in" at bounding box center [811, 414] width 223 height 223
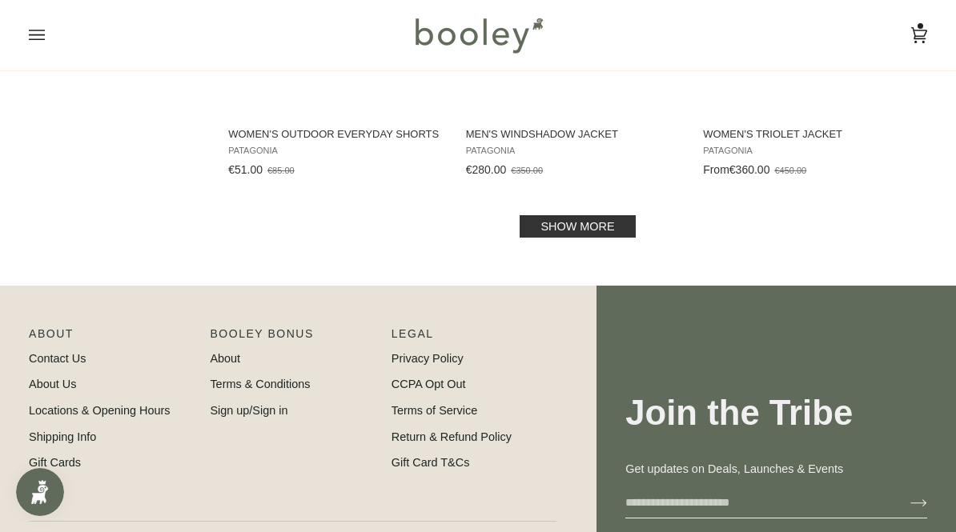
scroll to position [6894, 0]
click at [549, 216] on link "Show more" at bounding box center [576, 227] width 115 height 22
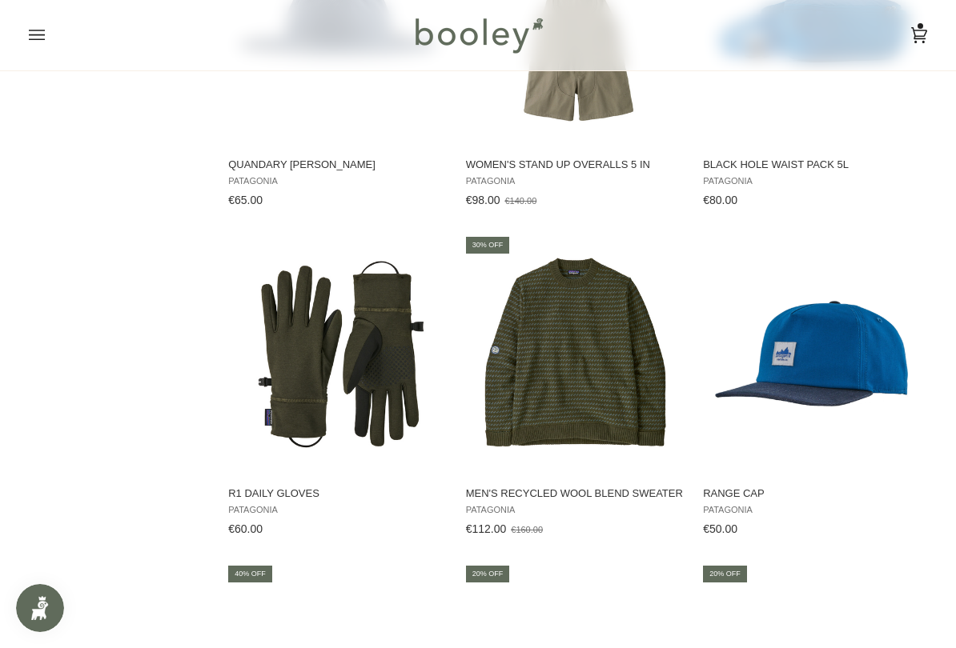
scroll to position [7605, 0]
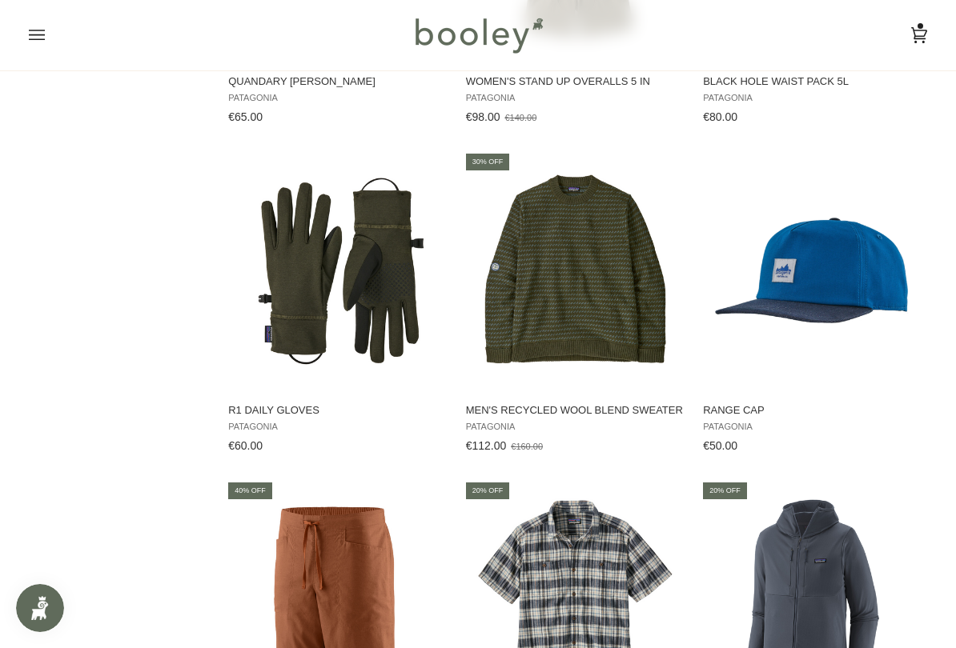
click at [582, 299] on img "Men's Recycled Wool Blend Sweater" at bounding box center [574, 271] width 223 height 223
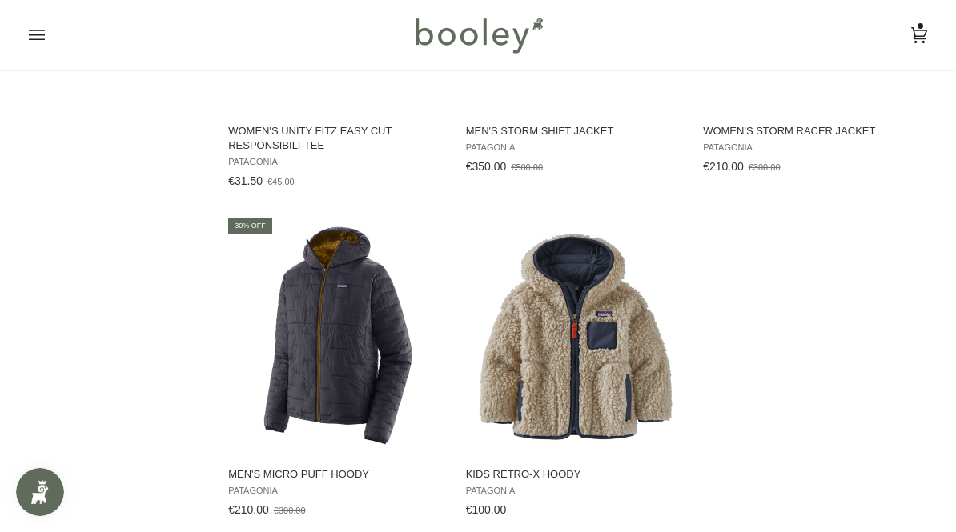
scroll to position [9100, 0]
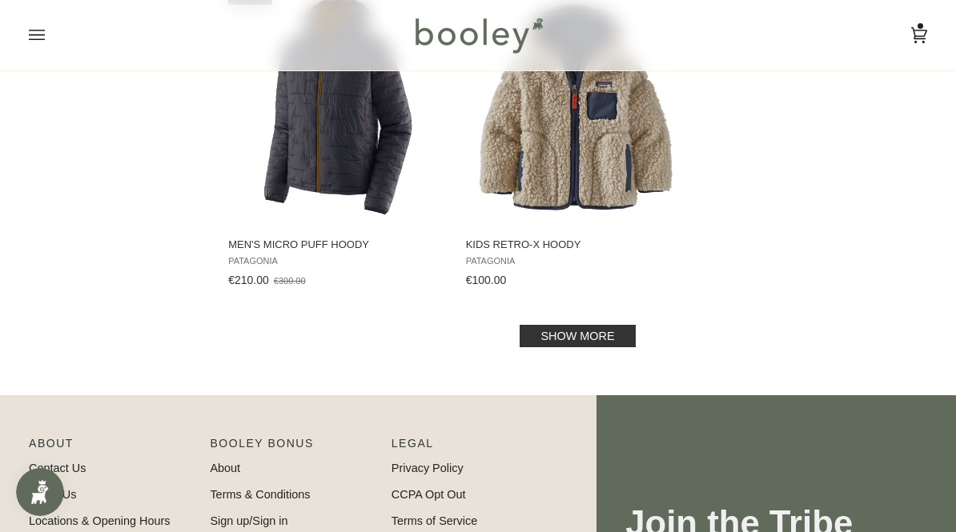
click at [611, 335] on link "Show more" at bounding box center [576, 336] width 115 height 22
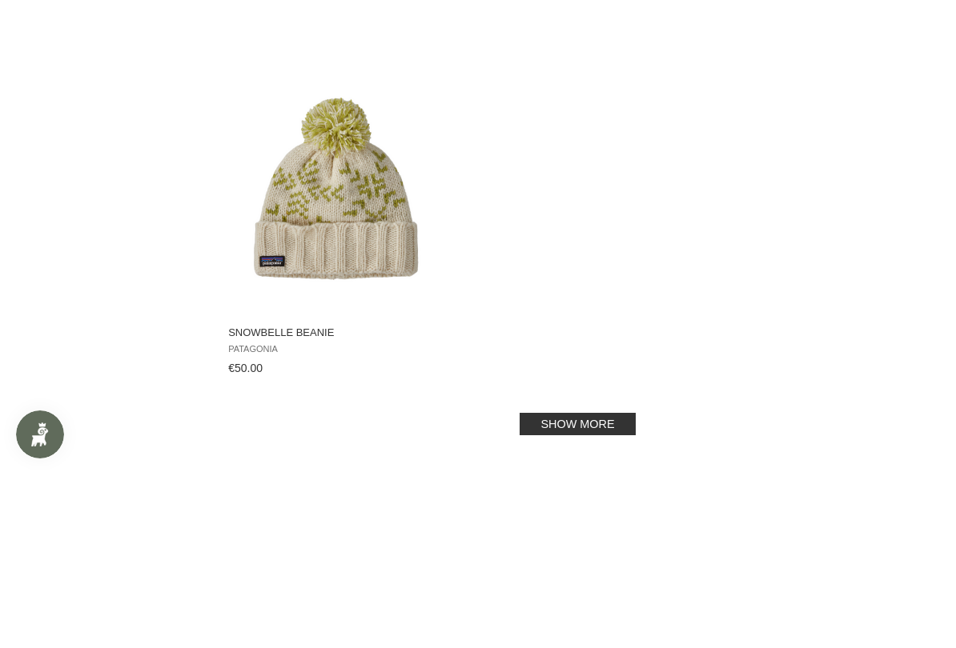
scroll to position [11393, 0]
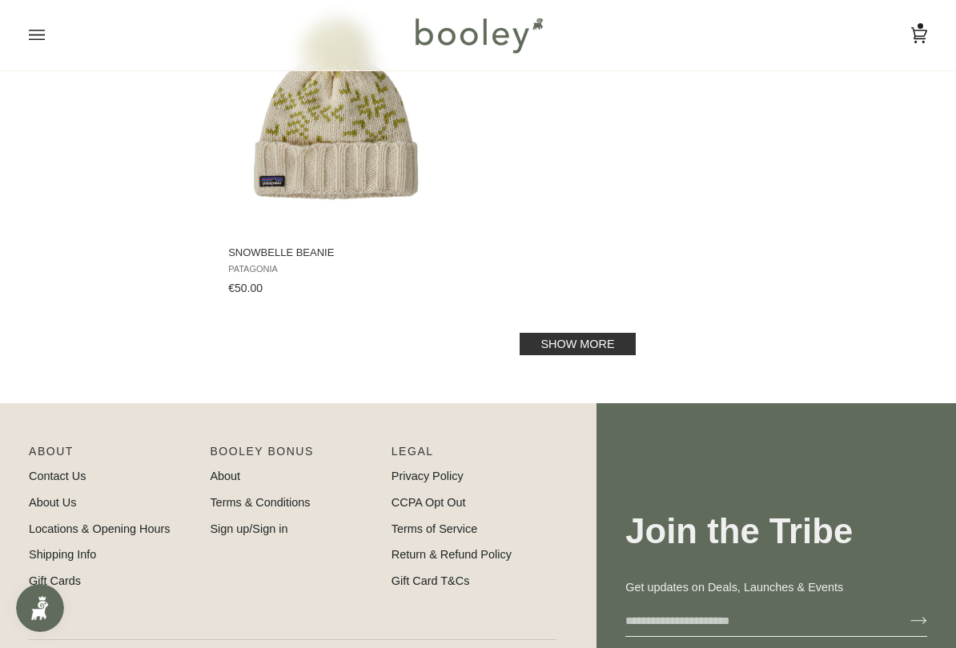
click at [623, 338] on link "Show more" at bounding box center [576, 344] width 115 height 22
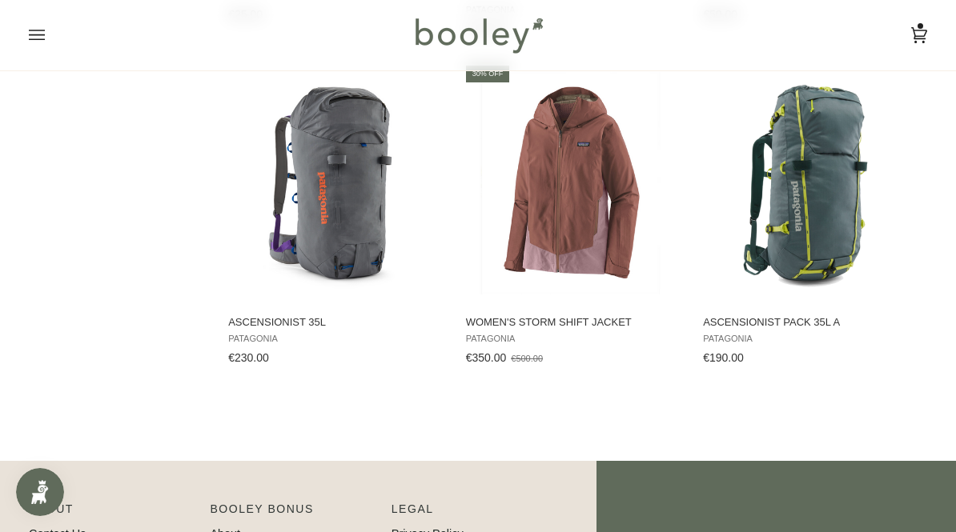
scroll to position [13523, 0]
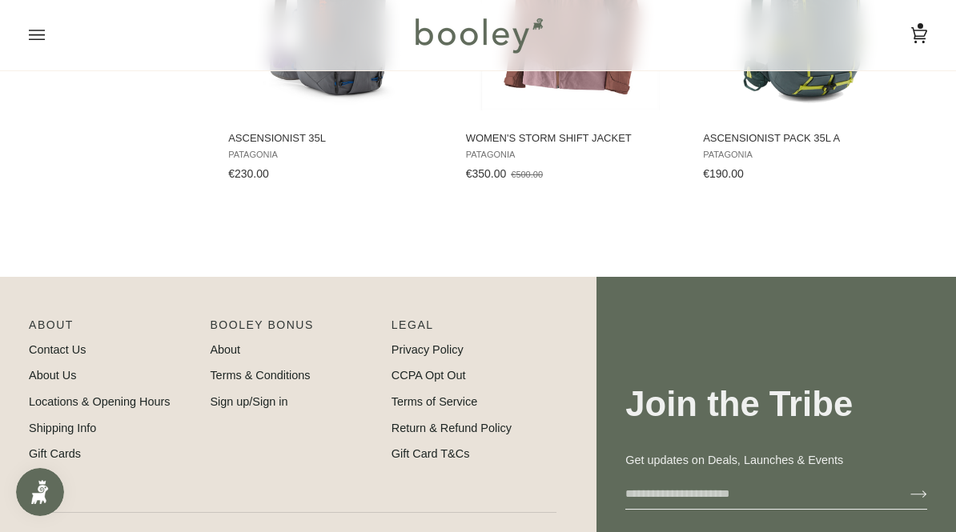
click at [924, 34] on icon at bounding box center [919, 35] width 16 height 16
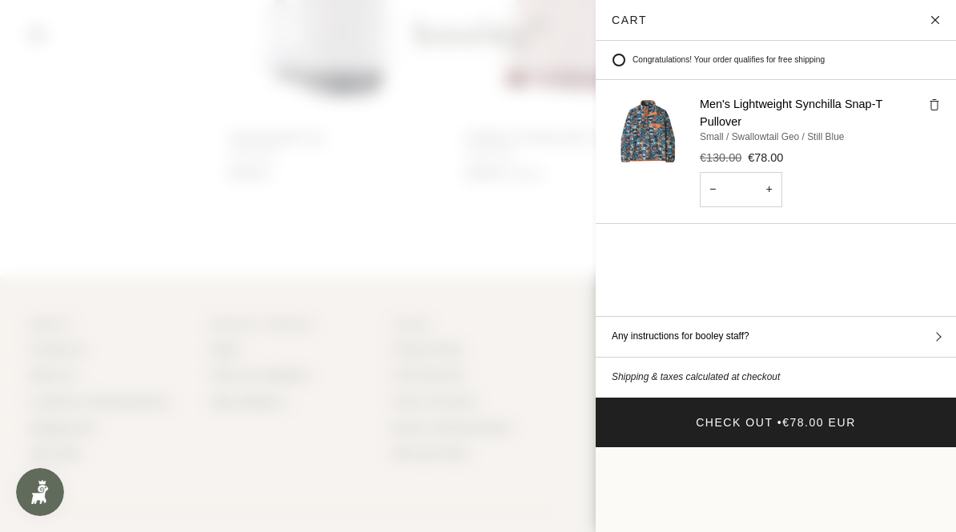
click at [641, 138] on img "Cart" at bounding box center [647, 132] width 72 height 72
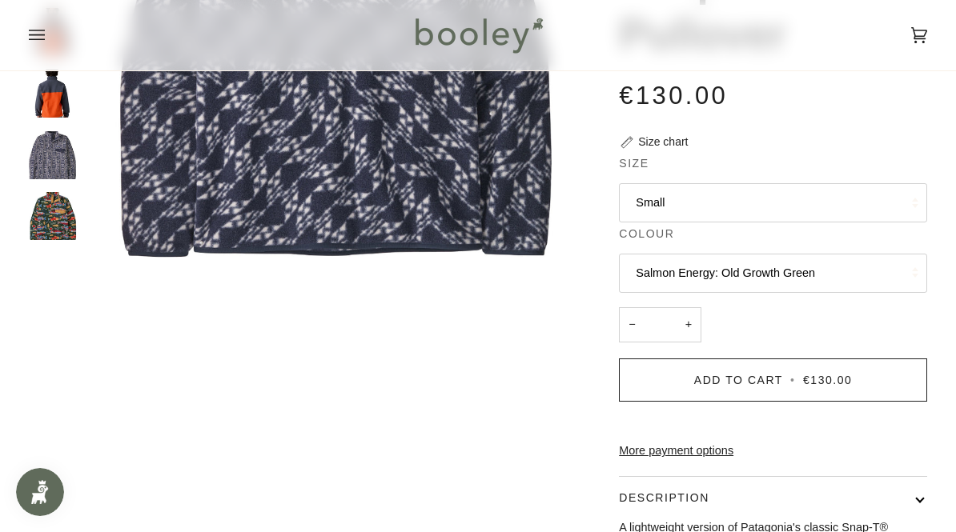
scroll to position [342, 0]
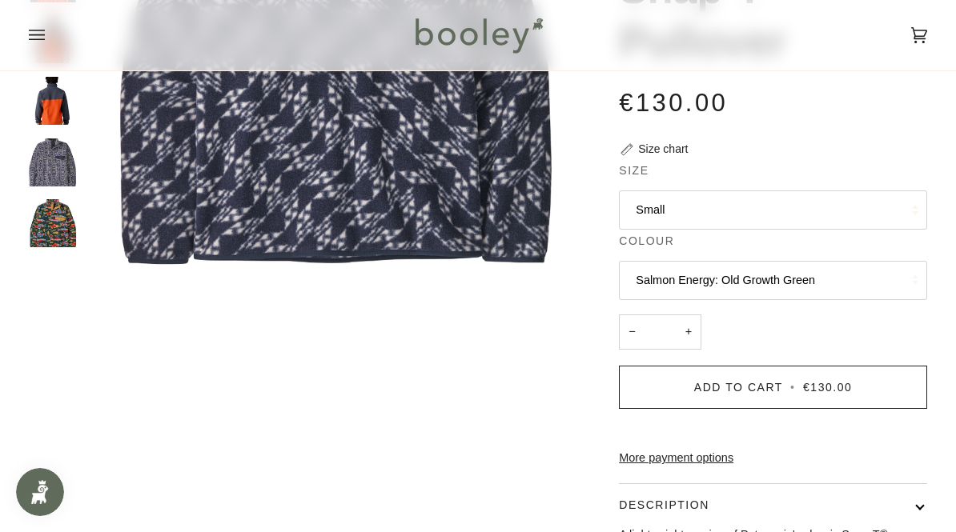
click at [797, 280] on button "Salmon Energy: Old Growth Green" at bounding box center [773, 280] width 308 height 39
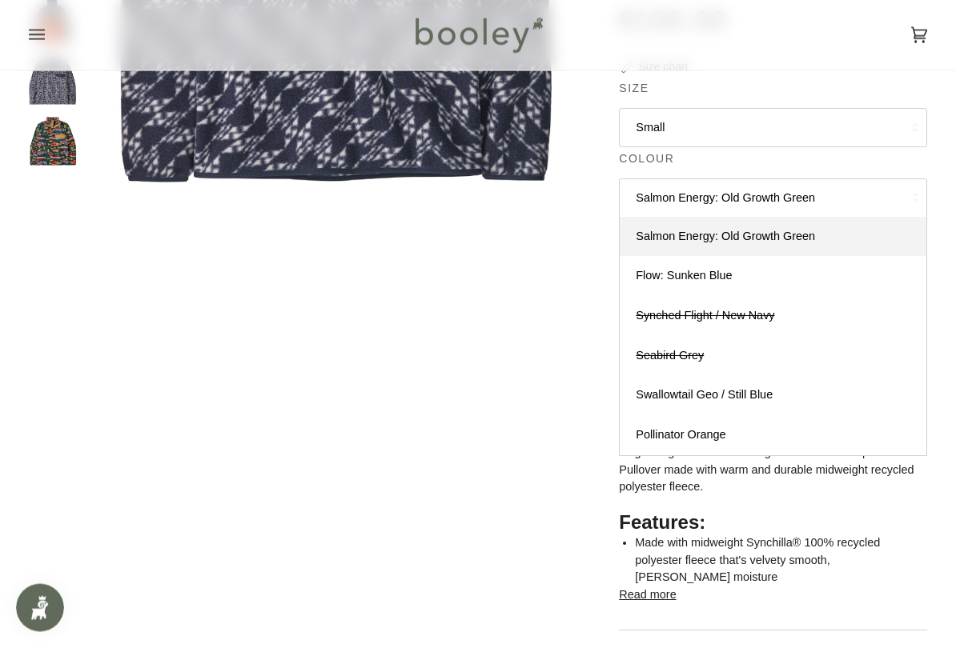
scroll to position [425, 0]
click at [735, 389] on span "Swallowtail Geo / Still Blue" at bounding box center [703, 393] width 137 height 13
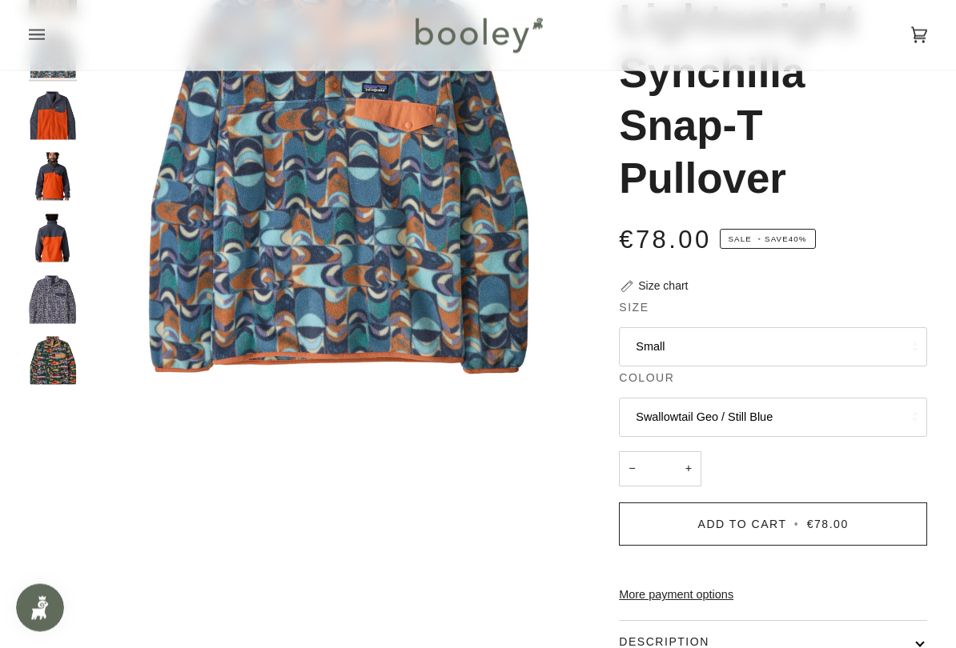
scroll to position [205, 0]
click at [787, 349] on button "Small" at bounding box center [773, 346] width 308 height 39
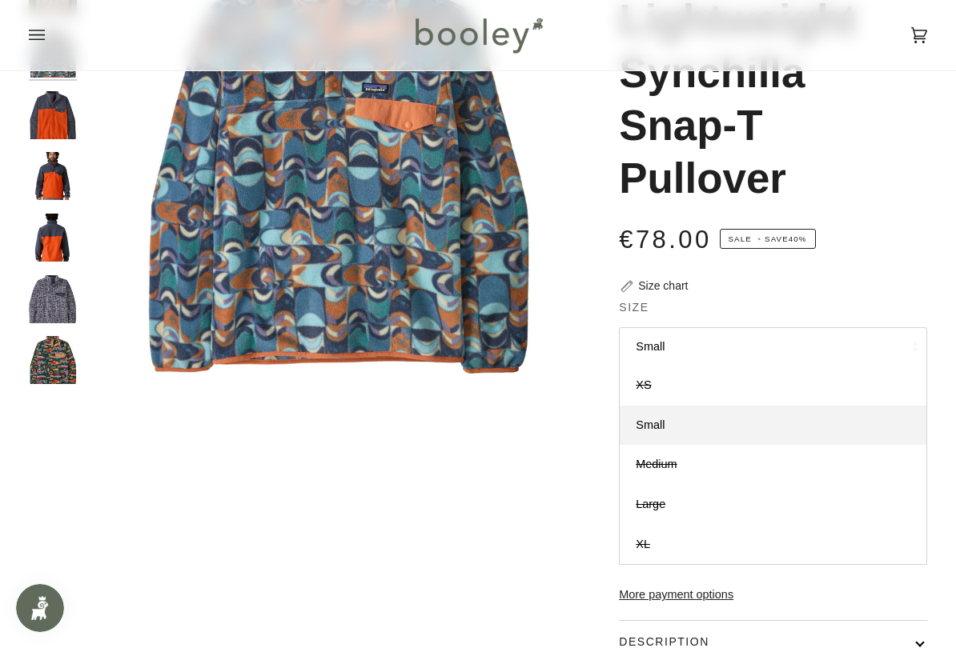
click at [868, 127] on h1 "Men's Lightweight Synchilla Snap-T Pullover" at bounding box center [767, 72] width 296 height 265
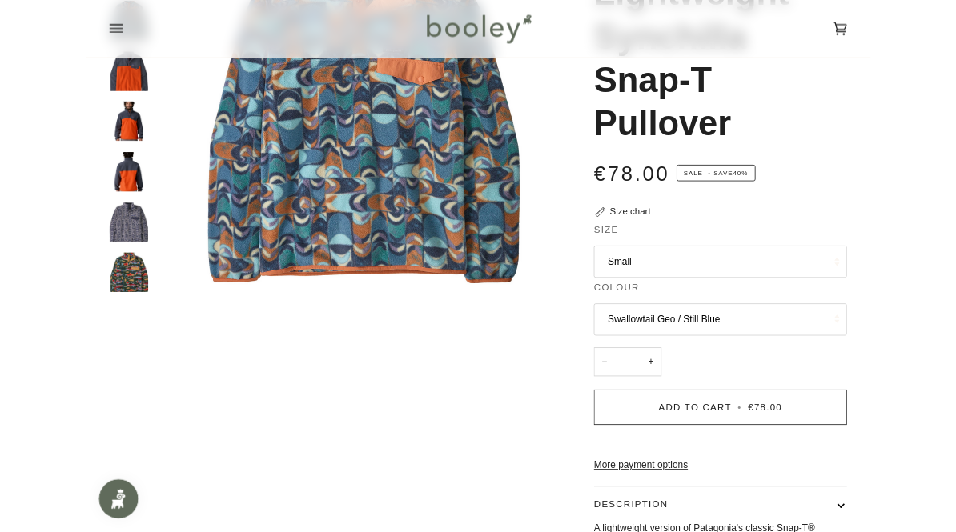
scroll to position [0, 0]
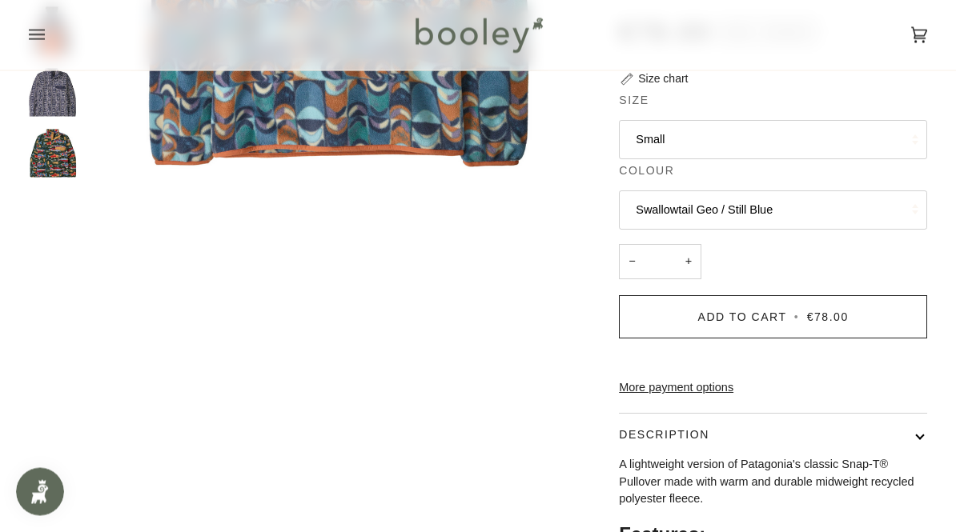
click at [860, 309] on button "Add to Cart • €78.00" at bounding box center [773, 317] width 308 height 43
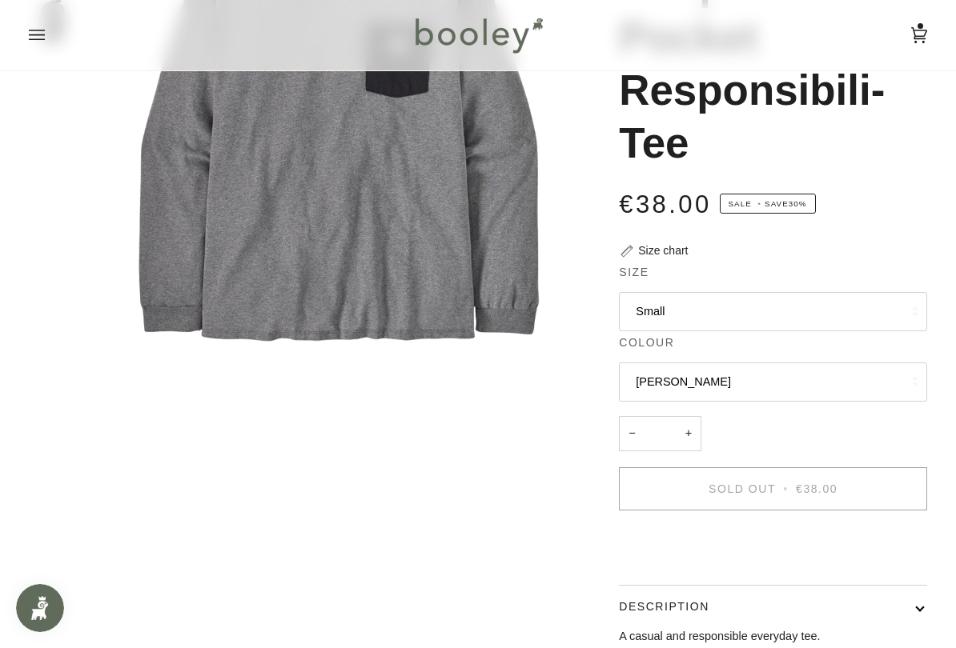
click at [888, 371] on button "[PERSON_NAME]" at bounding box center [773, 382] width 308 height 39
click at [859, 315] on button "Small" at bounding box center [773, 311] width 308 height 39
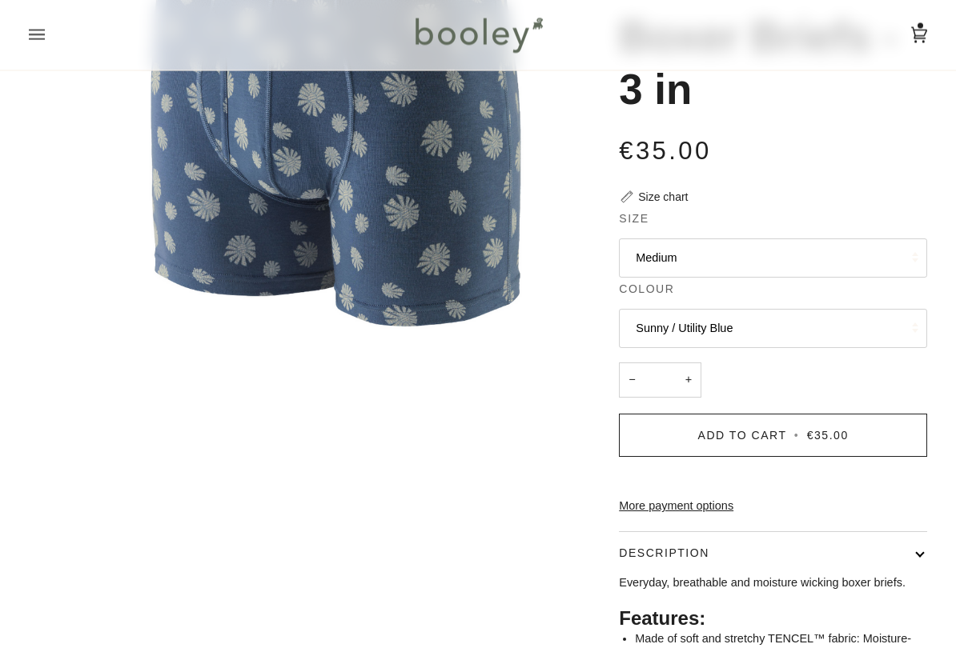
scroll to position [241, 0]
click at [774, 258] on button "Medium" at bounding box center [773, 258] width 308 height 39
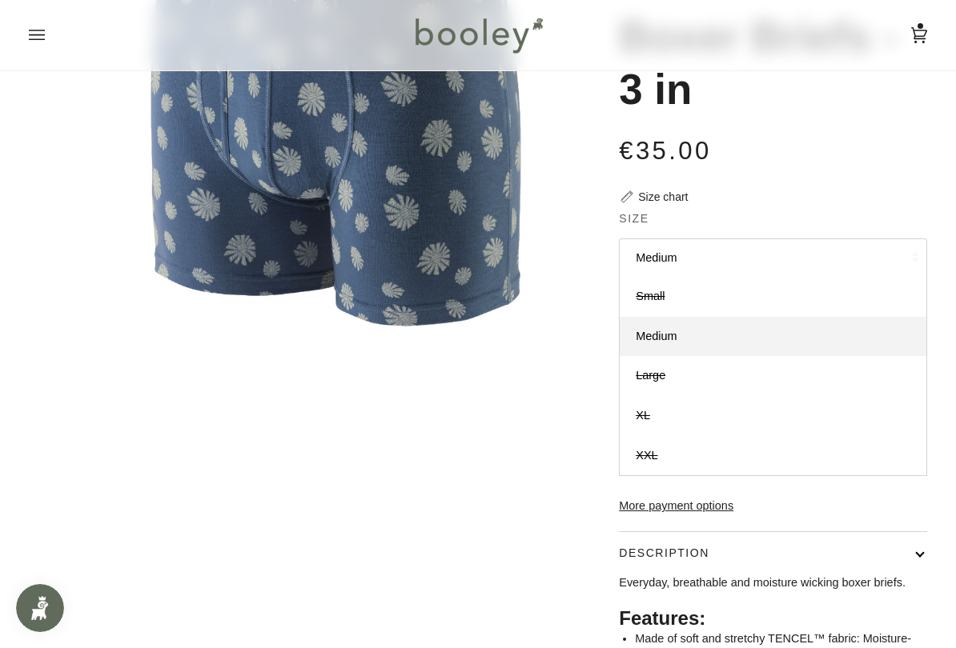
scroll to position [0, 0]
click at [511, 441] on div "Zoom Zoom Previous Next" at bounding box center [478, 347] width 898 height 953
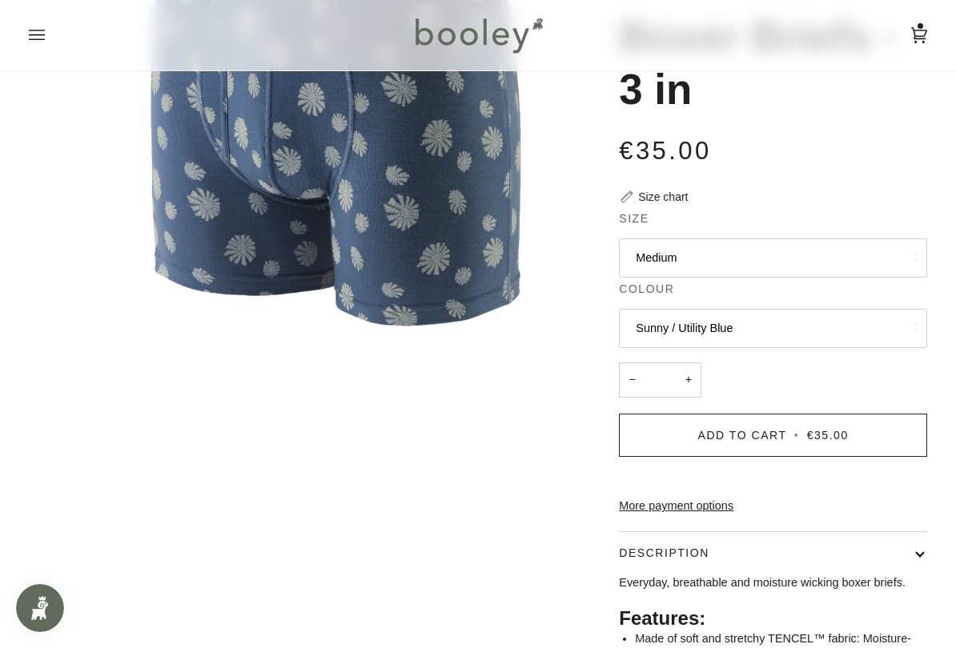
click at [787, 321] on button "Sunny / Utility Blue" at bounding box center [773, 328] width 308 height 39
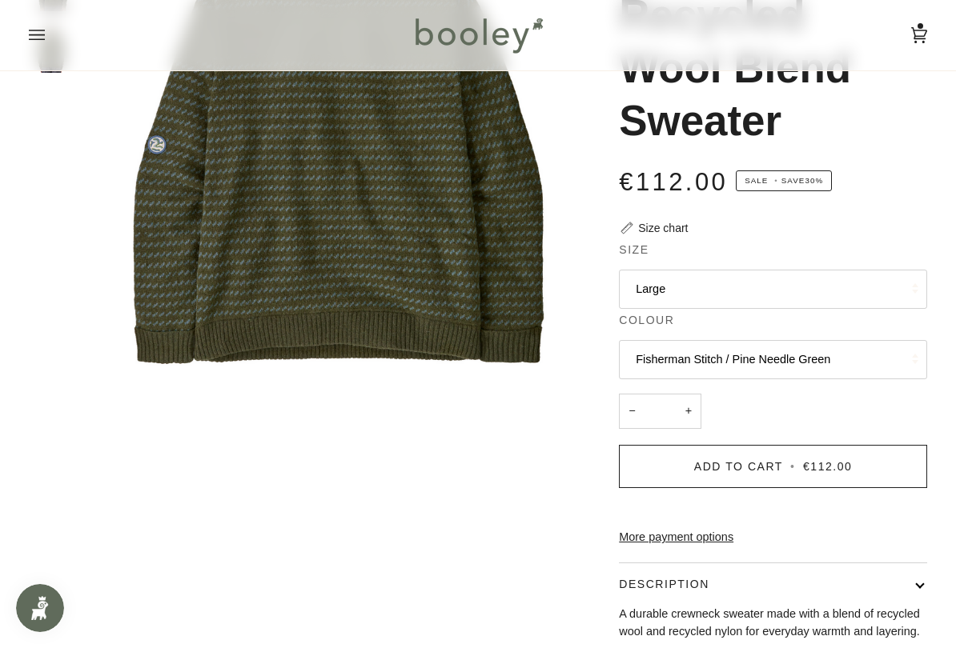
scroll to position [295, 0]
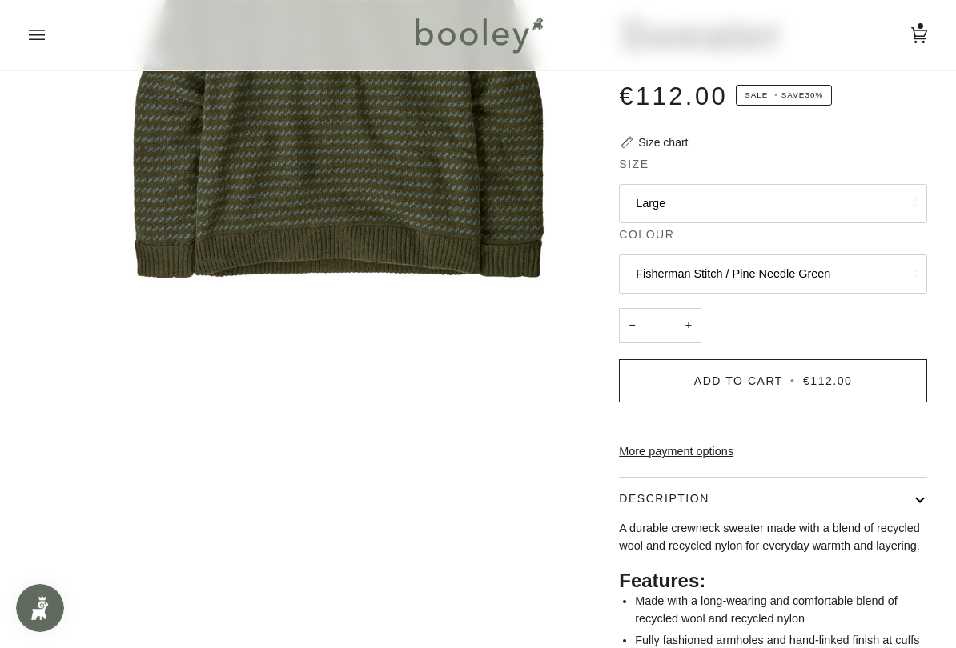
click at [883, 255] on button "Fisherman Stitch / Pine Needle Green" at bounding box center [773, 274] width 308 height 39
click at [880, 200] on button "Large" at bounding box center [773, 203] width 308 height 39
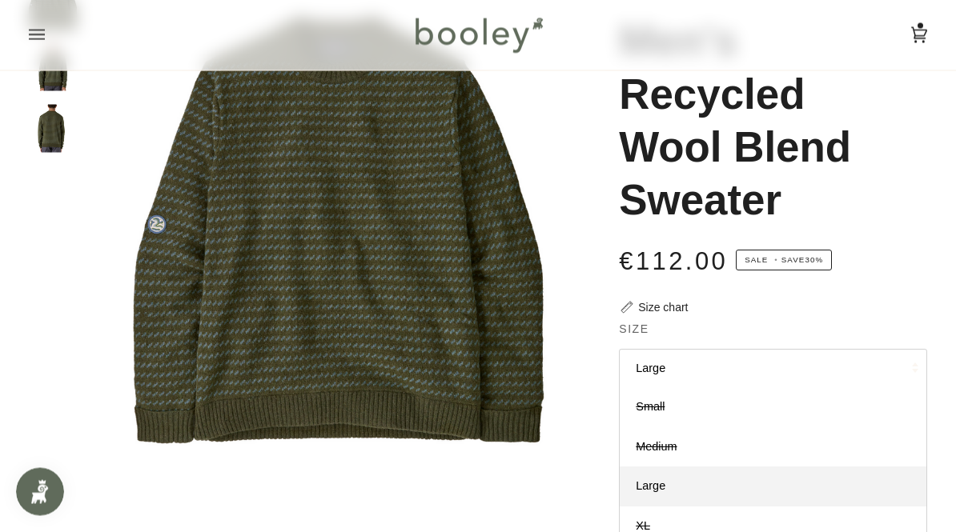
scroll to position [110, 0]
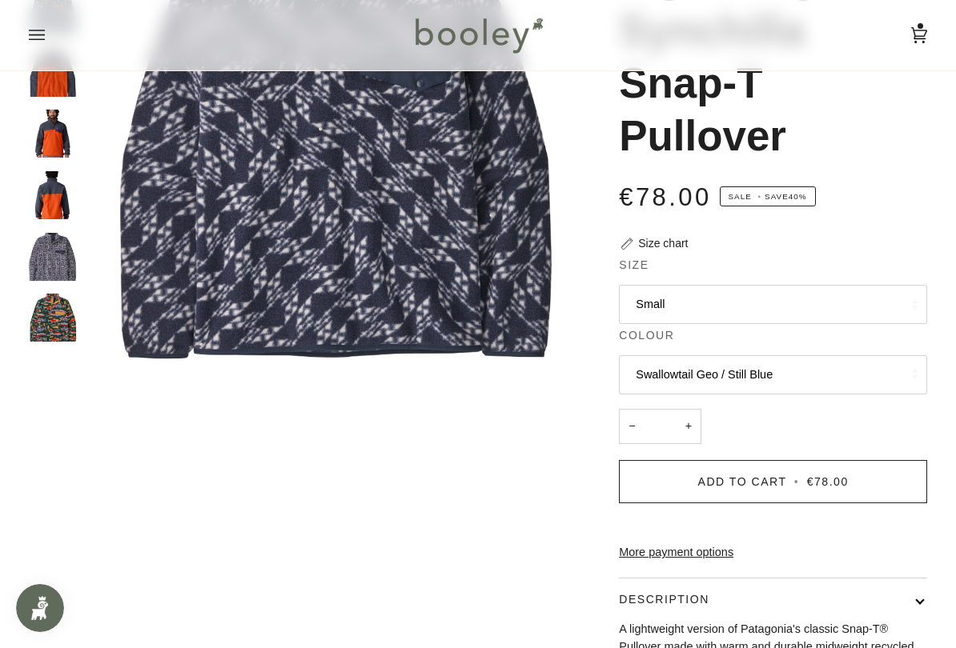
scroll to position [259, 0]
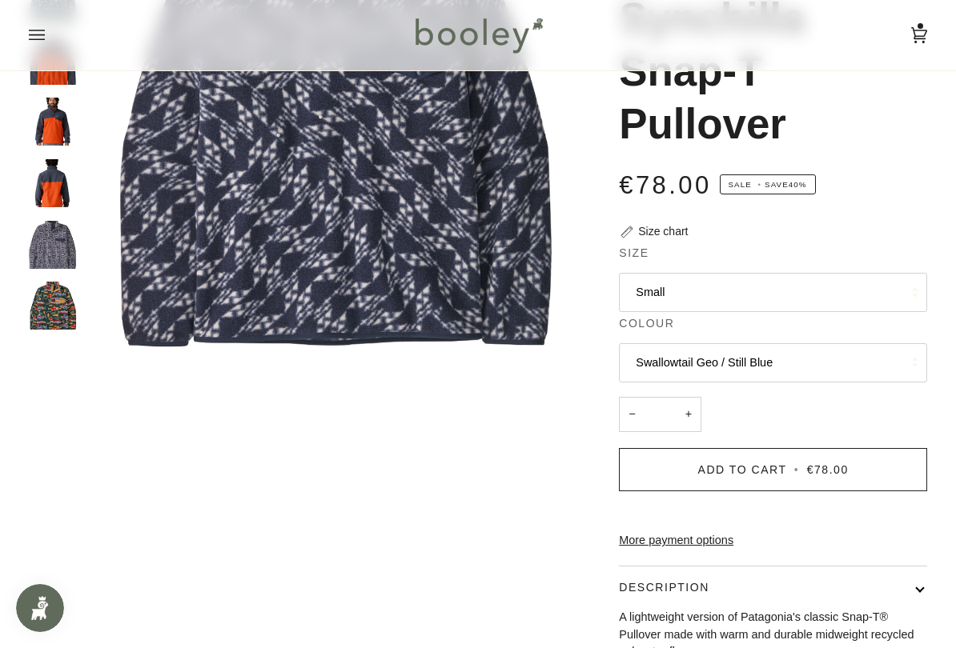
click at [824, 466] on span "€78.00" at bounding box center [828, 469] width 42 height 13
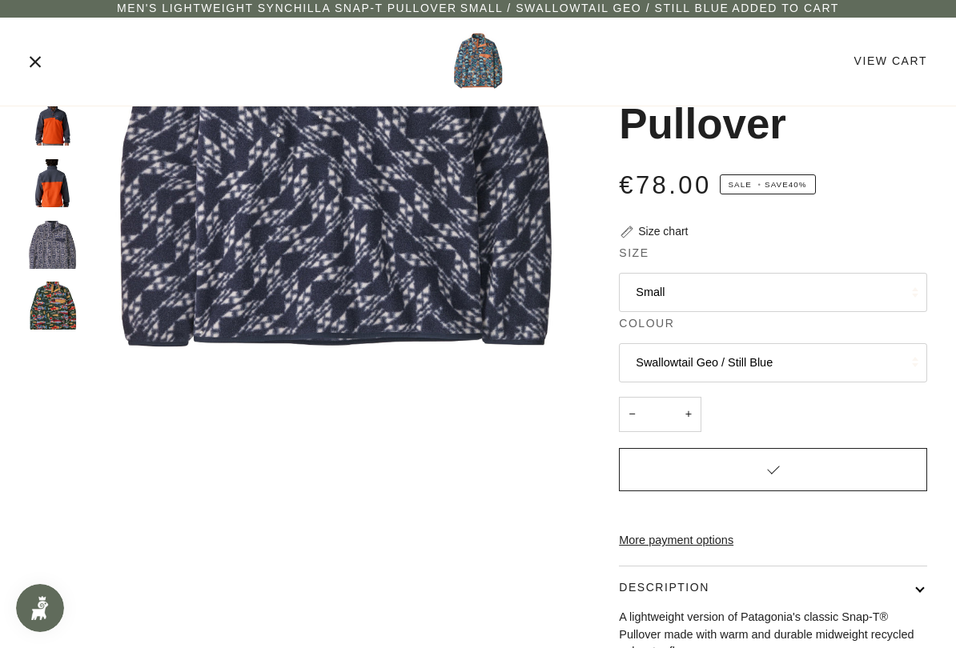
click at [818, 359] on button "Swallowtail Geo / Still Blue" at bounding box center [773, 362] width 308 height 39
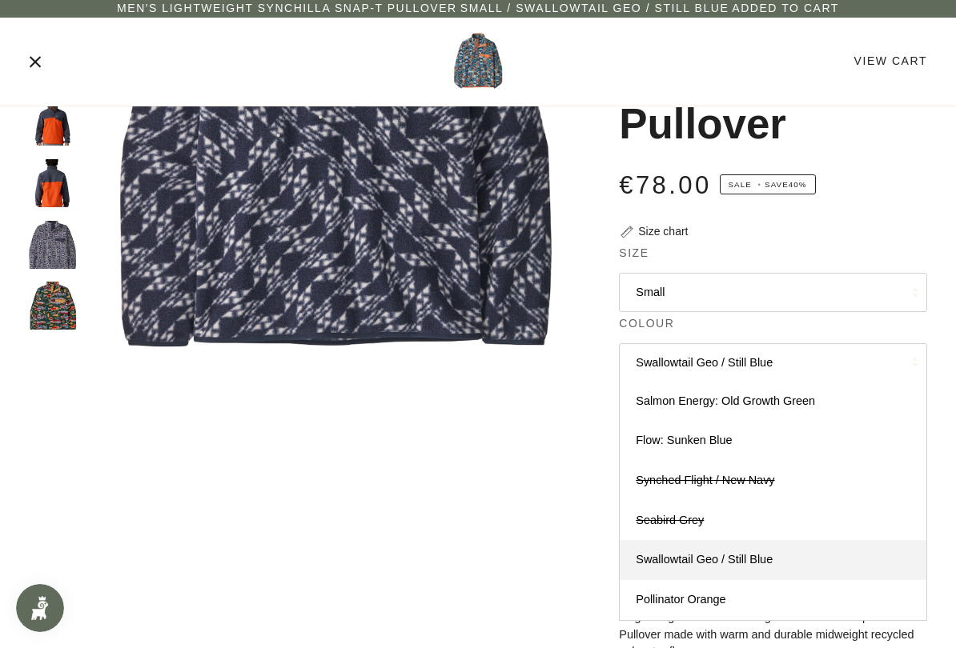
click at [804, 398] on span "Salmon Energy: Old Growth Green" at bounding box center [724, 401] width 179 height 13
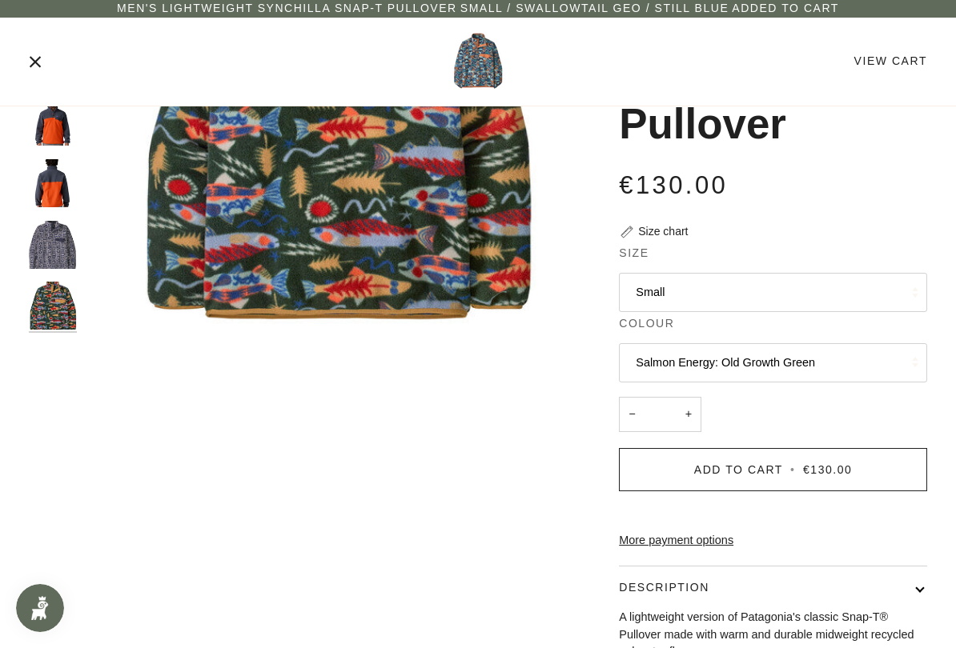
click at [811, 358] on button "Salmon Energy: Old Growth Green" at bounding box center [773, 362] width 308 height 39
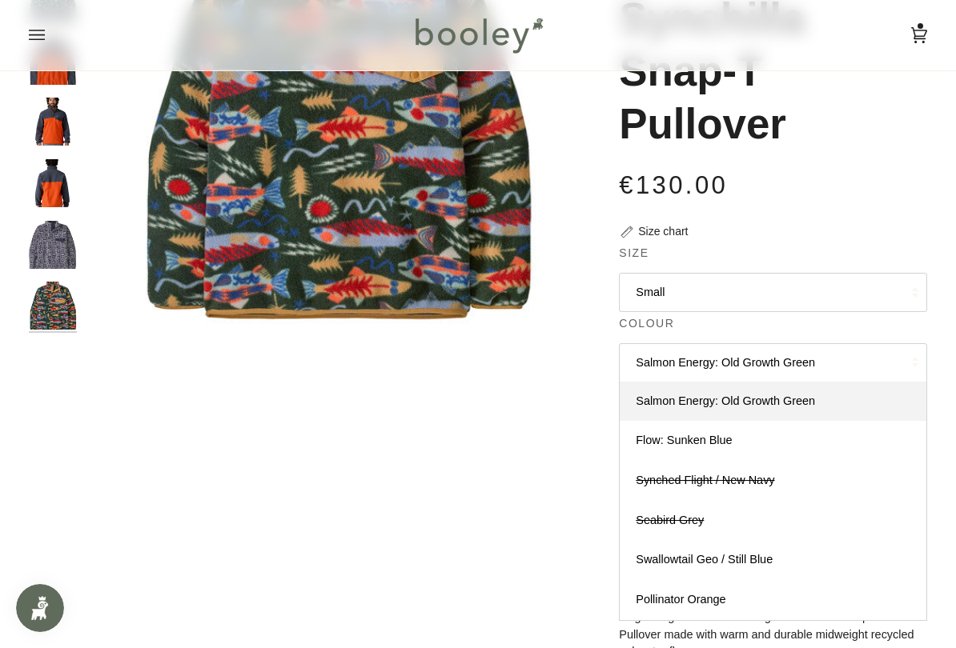
click at [761, 478] on span "Synched Flight / New Navy" at bounding box center [704, 480] width 138 height 13
